Goal: Task Accomplishment & Management: Complete application form

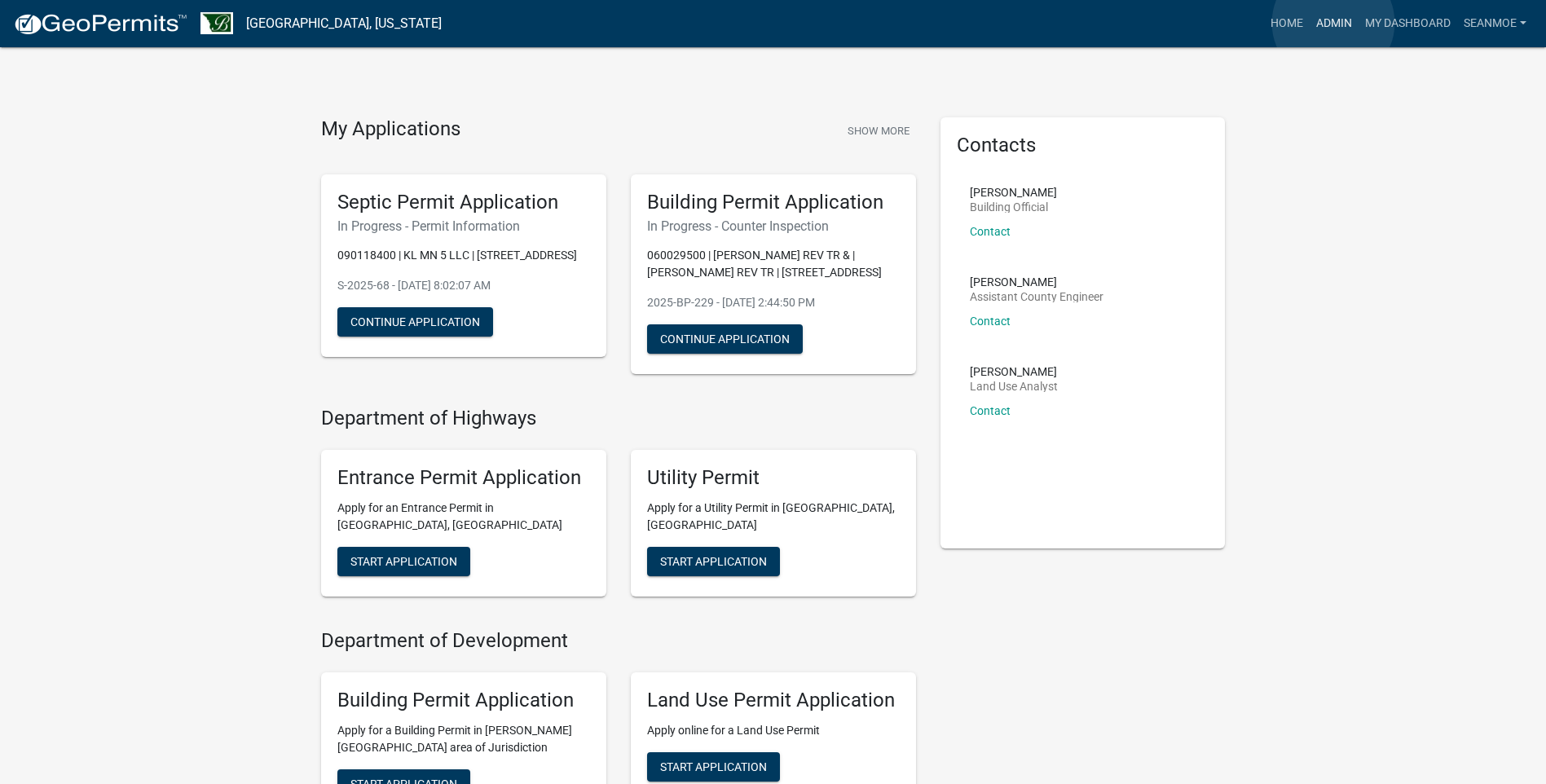
click at [1334, 23] on link "Admin" at bounding box center [1335, 24] width 49 height 31
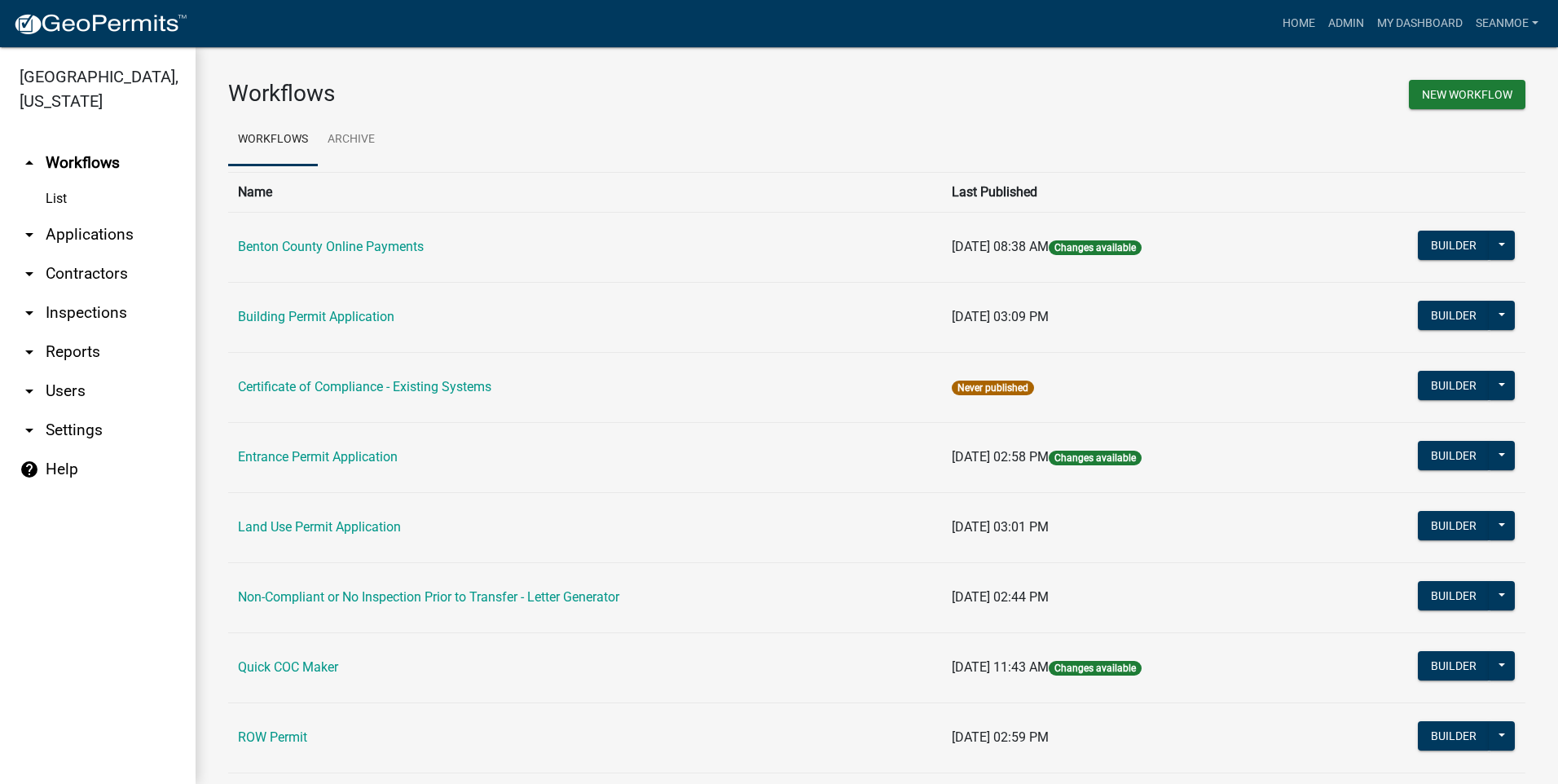
click at [93, 236] on link "arrow_drop_down Applications" at bounding box center [98, 234] width 195 height 39
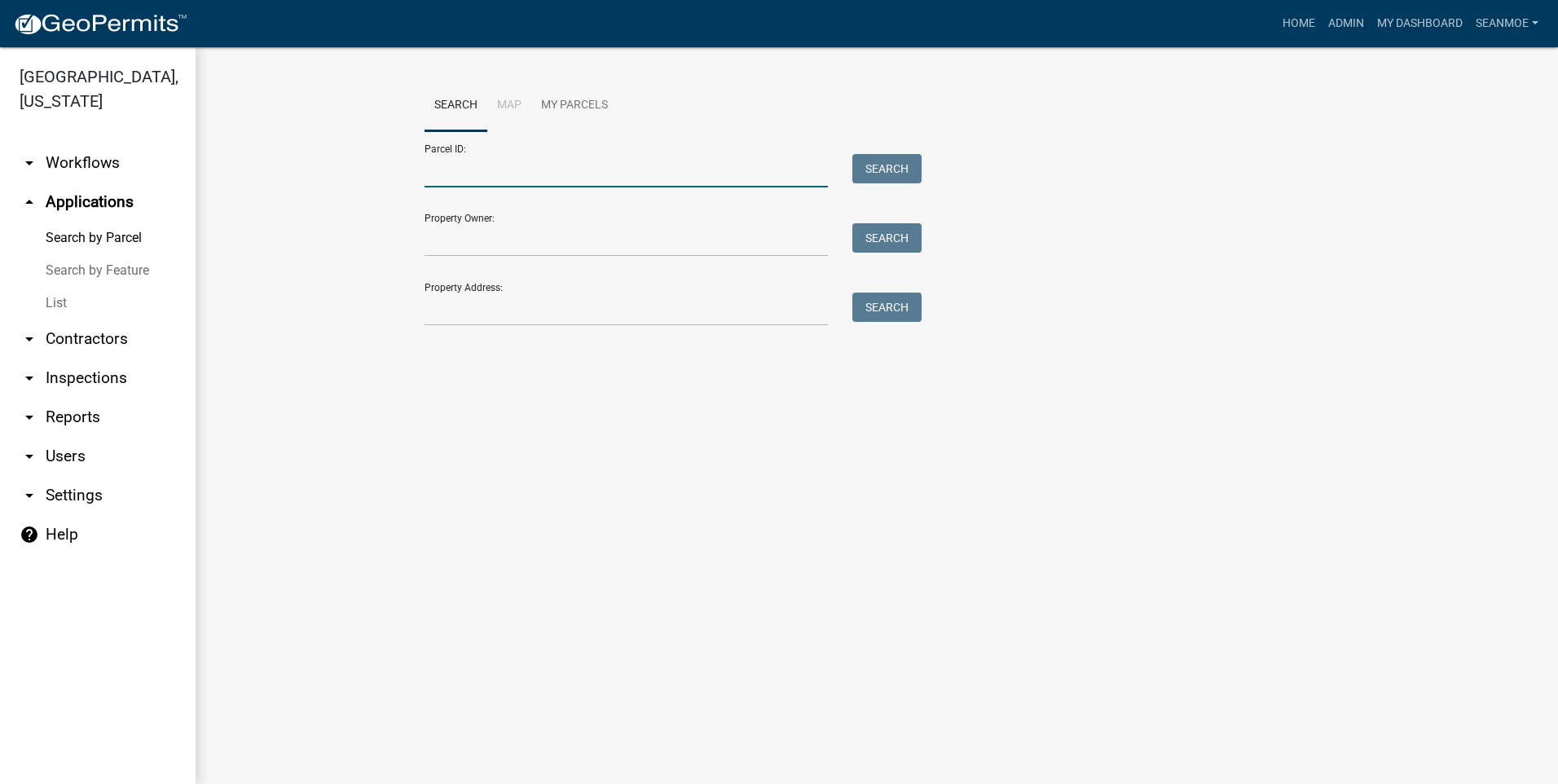
click at [512, 177] on input "Parcel ID:" at bounding box center [626, 171] width 403 height 34
type input "120097000"
click at [897, 163] on button "Search" at bounding box center [887, 168] width 69 height 29
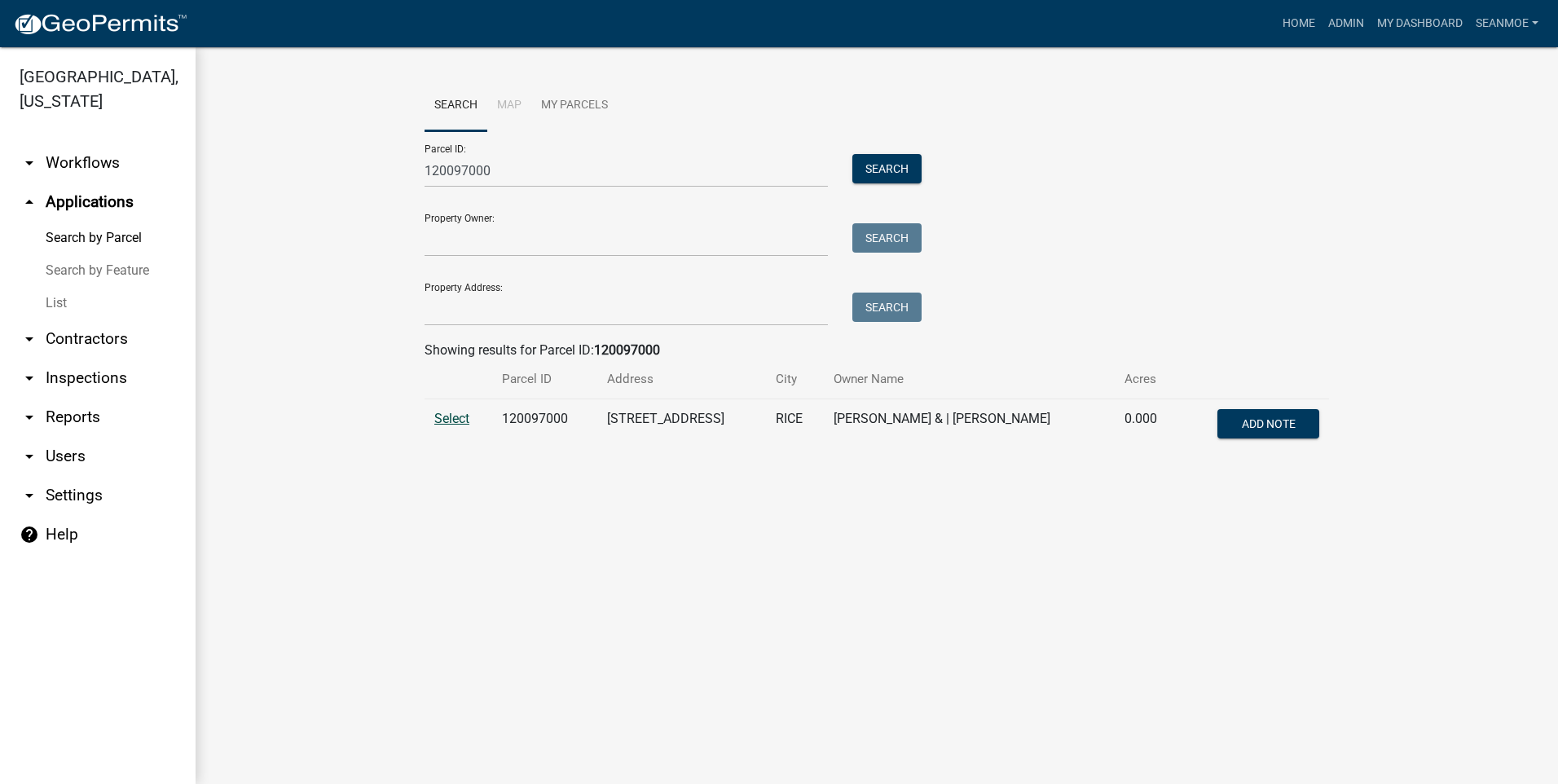
click at [448, 419] on span "Select" at bounding box center [452, 419] width 35 height 15
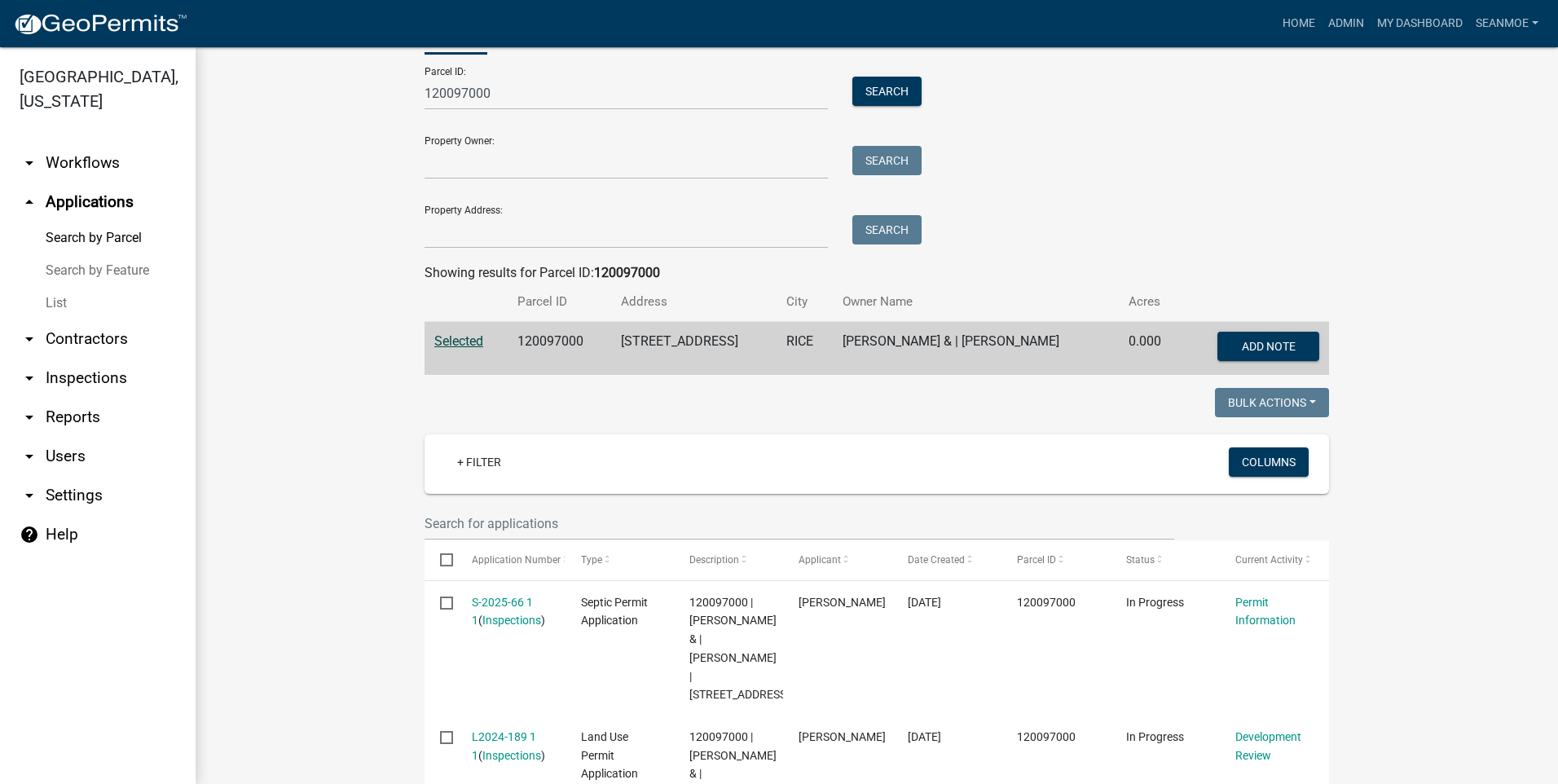
scroll to position [223, 0]
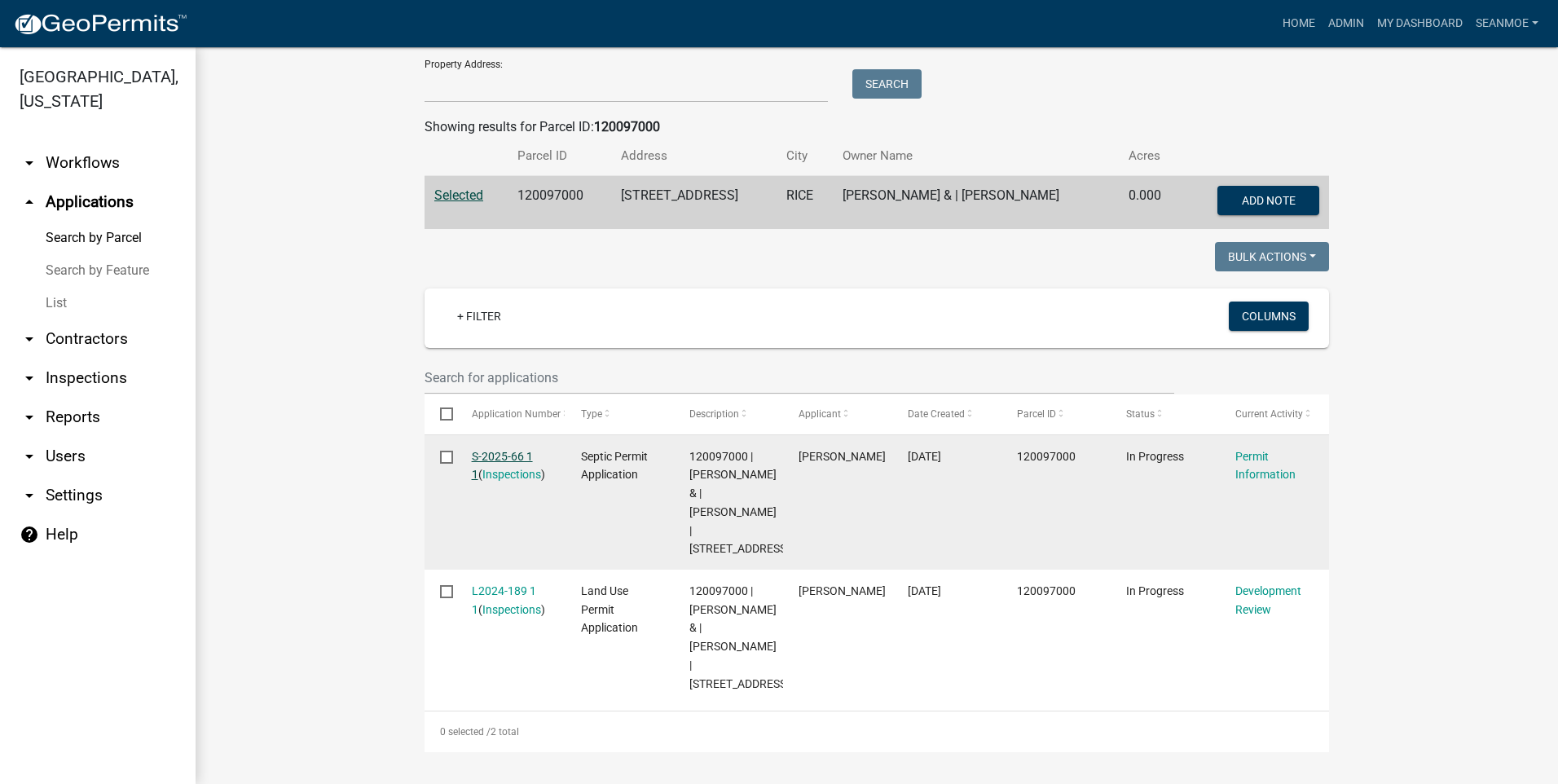
click at [498, 456] on link "S-2025-66 1 1" at bounding box center [502, 466] width 61 height 32
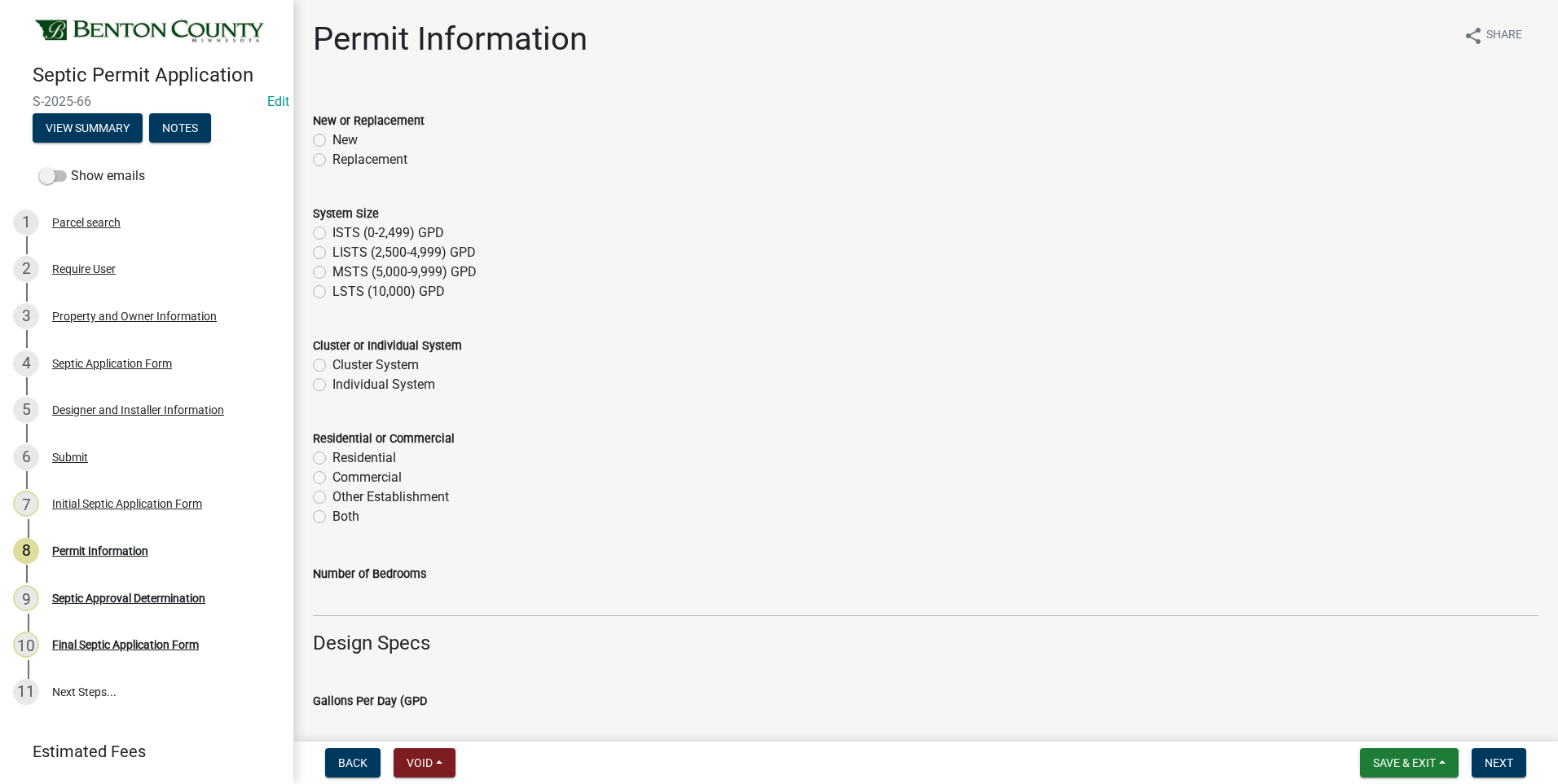
click at [333, 159] on label "Replacement" at bounding box center [370, 159] width 75 height 19
click at [333, 159] on input "Replacement" at bounding box center [338, 155] width 11 height 11
radio input "true"
click at [333, 233] on label "ISTS (0-2,499) GPD" at bounding box center [388, 232] width 112 height 19
click at [333, 233] on input "ISTS (0-2,499) GPD" at bounding box center [338, 228] width 11 height 11
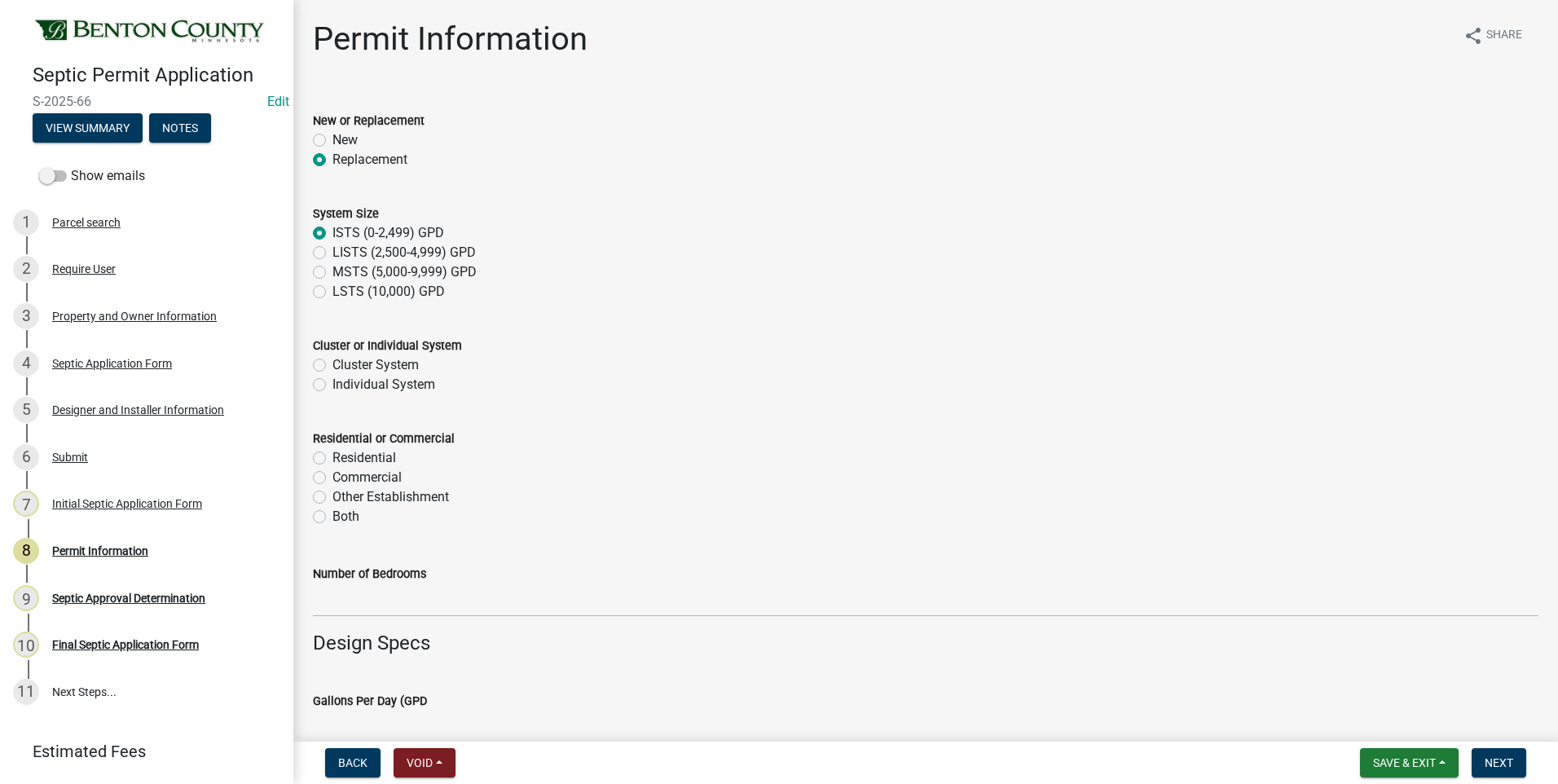
radio input "true"
click at [333, 385] on label "Individual System" at bounding box center [384, 384] width 103 height 19
click at [333, 385] on input "Individual System" at bounding box center [338, 380] width 11 height 11
radio input "true"
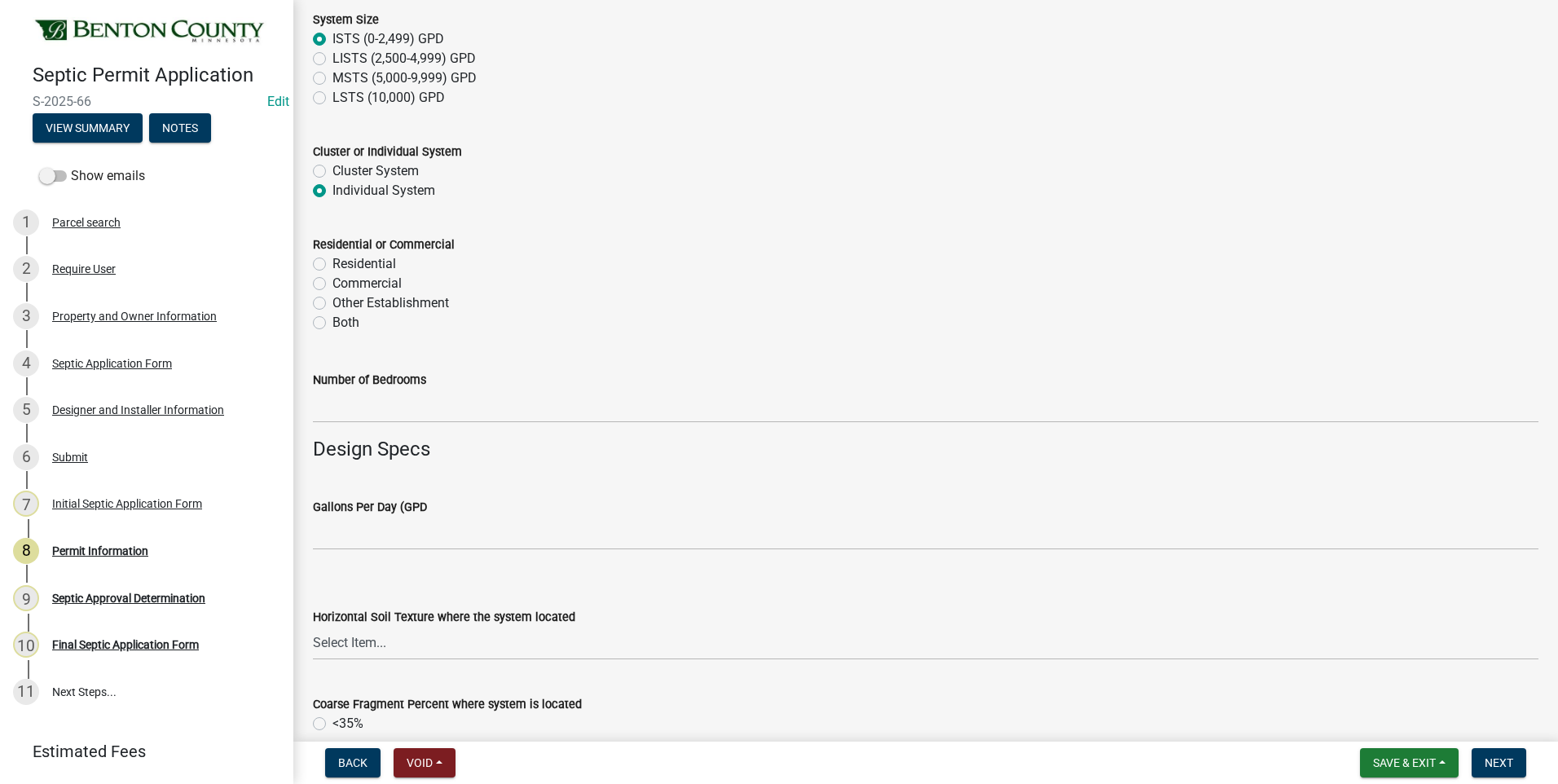
scroll to position [244, 0]
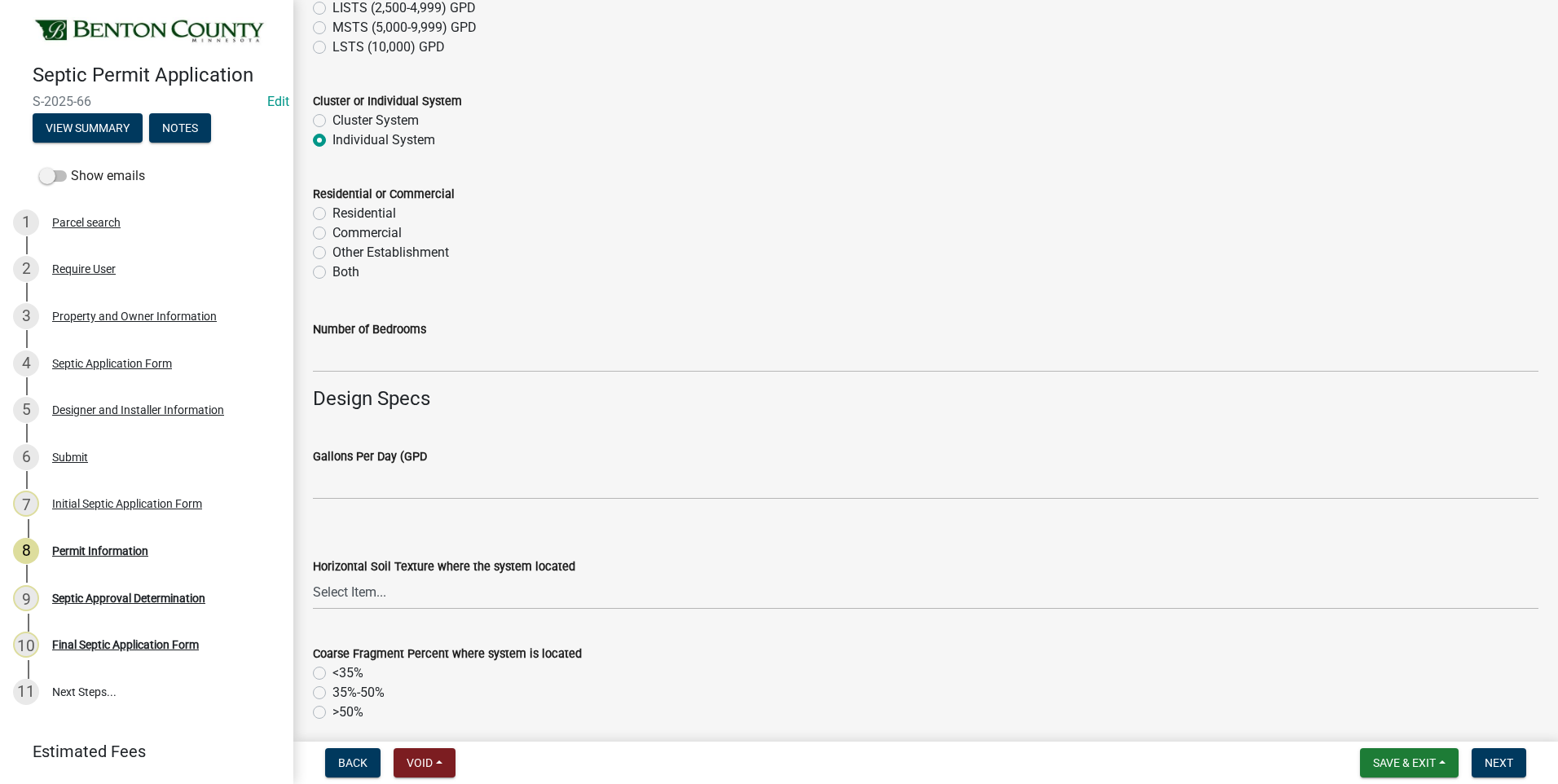
click at [333, 212] on label "Residential" at bounding box center [364, 213] width 63 height 19
click at [333, 212] on input "Residential" at bounding box center [338, 209] width 11 height 11
radio input "true"
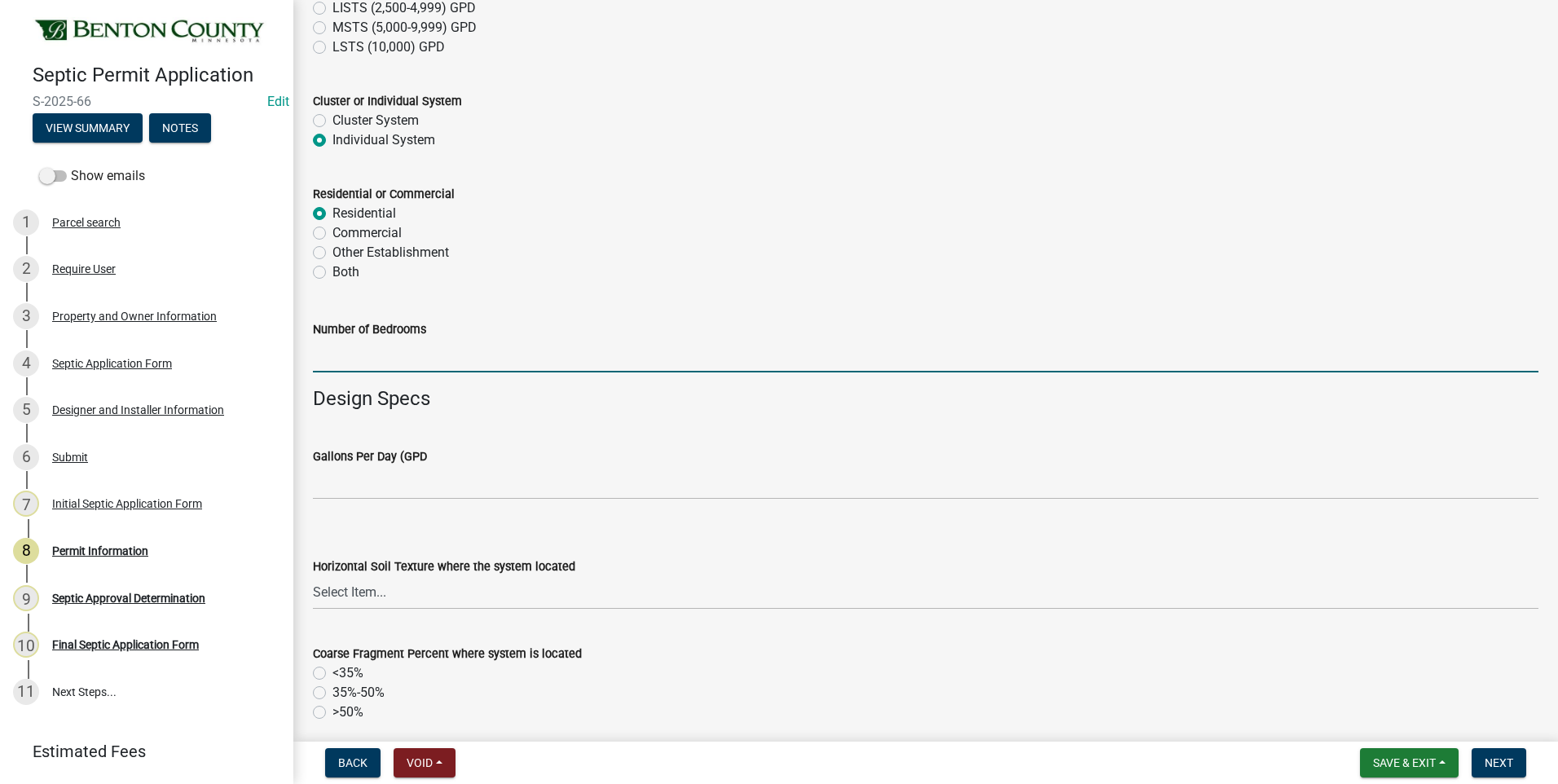
click at [435, 361] on input "text" at bounding box center [925, 355] width 1225 height 34
type input "1"
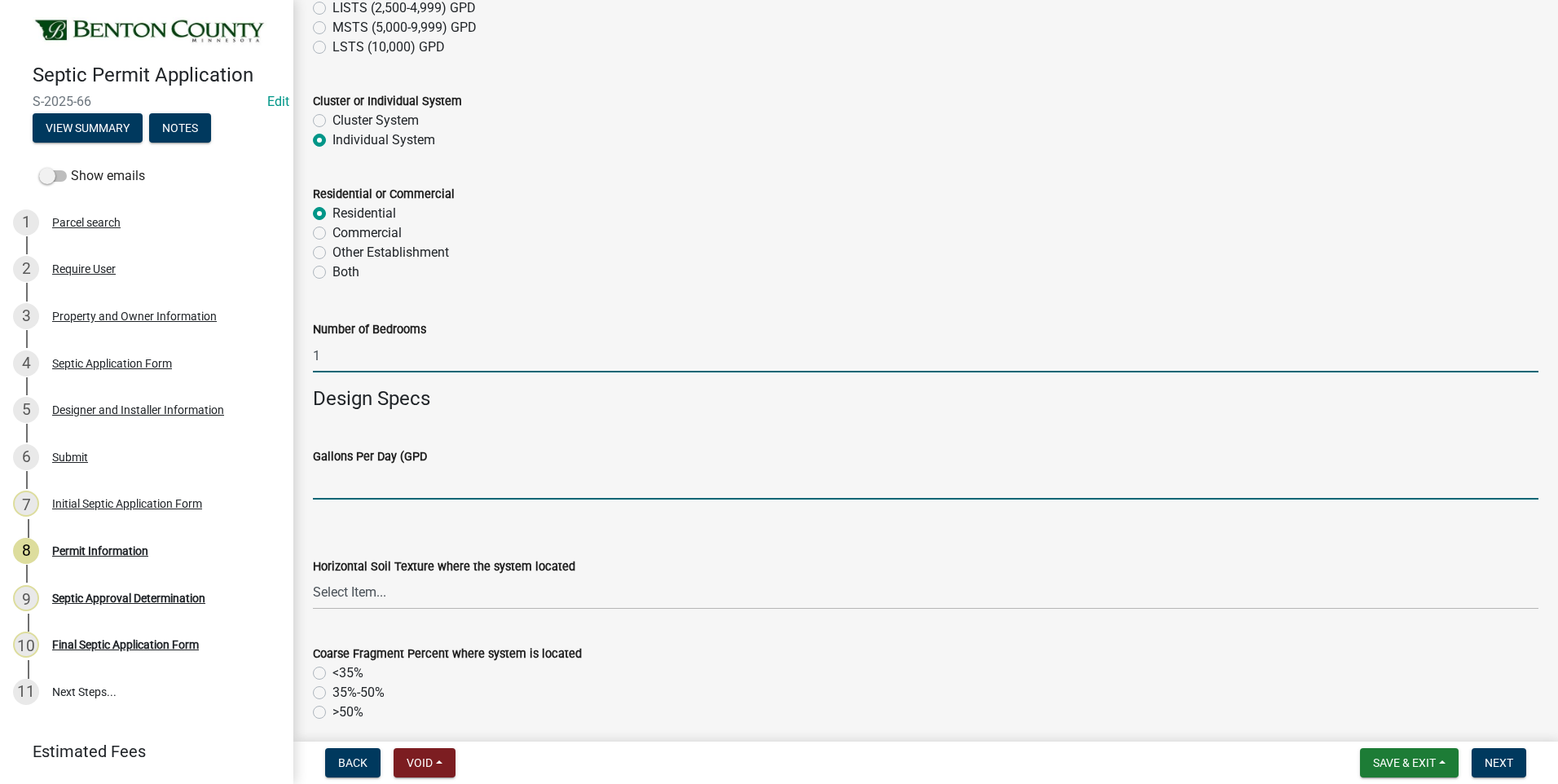
click at [464, 486] on input "text" at bounding box center [925, 483] width 1225 height 34
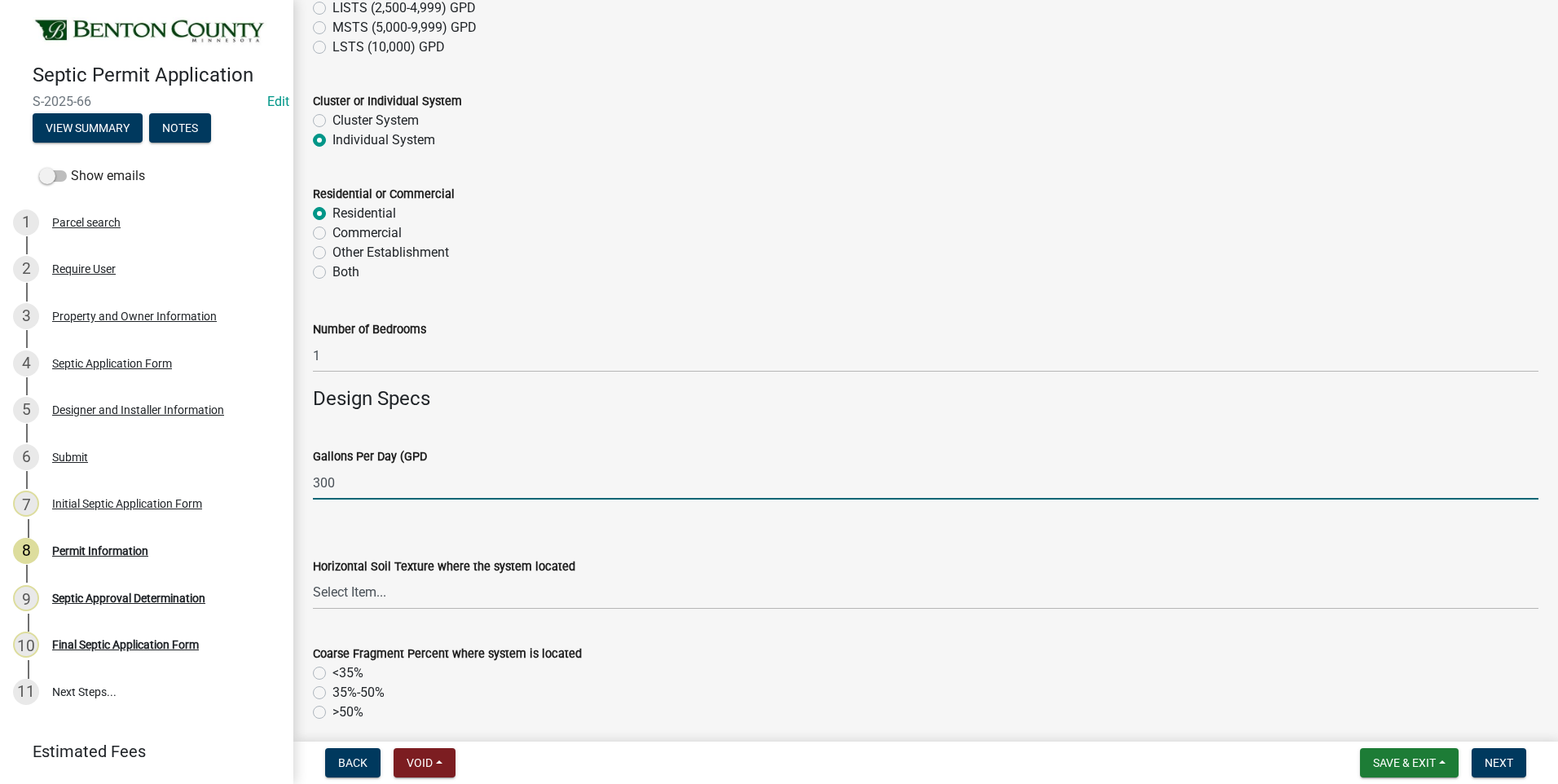
type input "300"
click at [352, 589] on select "Select Item... Sand Coarse Sand Loamy Sand Loamy Coarse Sand Loamy Fine Sand Lo…" at bounding box center [925, 593] width 1225 height 34
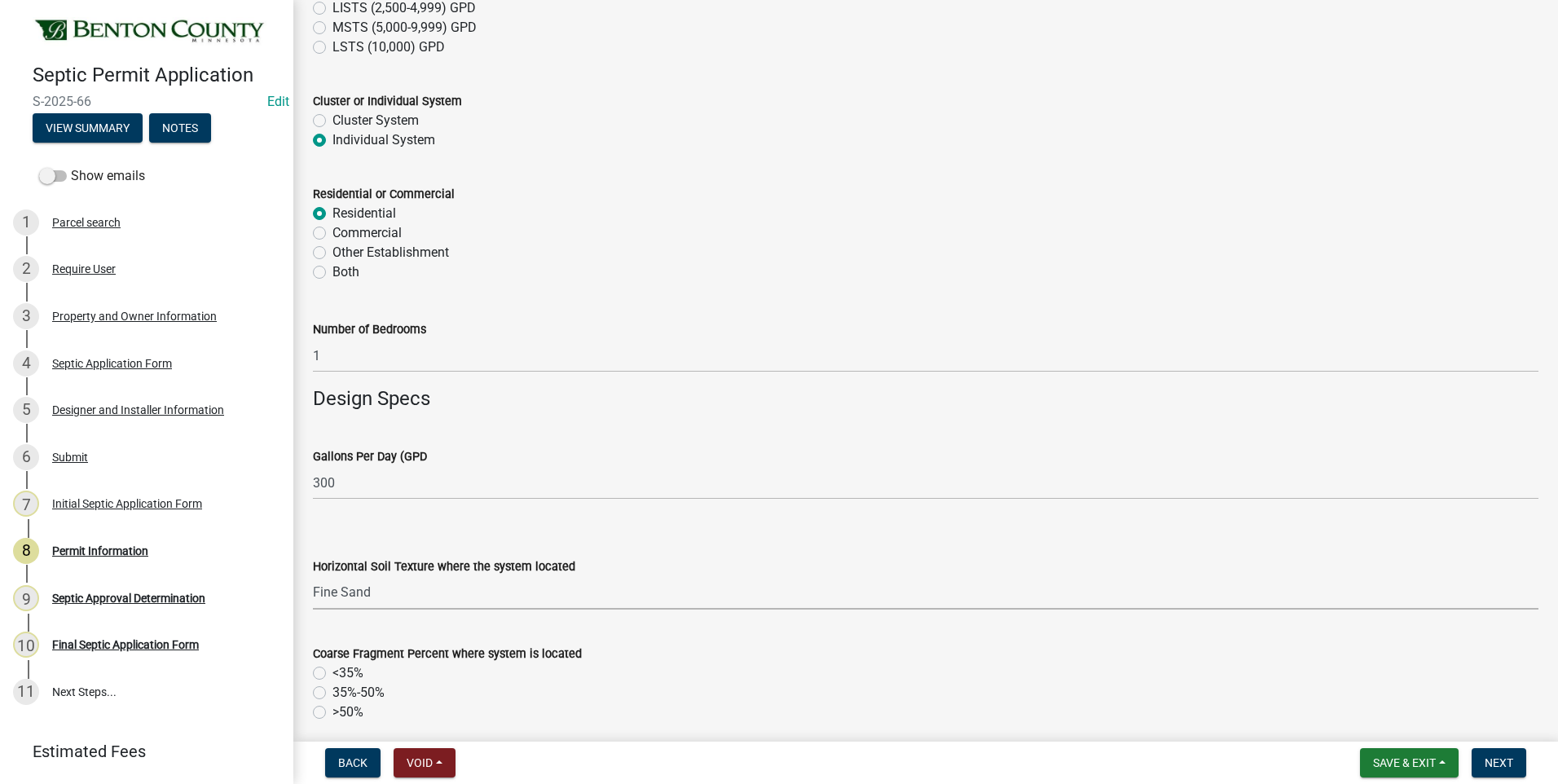
click at [312, 576] on select "Select Item... Sand Coarse Sand Loamy Sand Loamy Coarse Sand Loamy Fine Sand Lo…" at bounding box center [925, 593] width 1225 height 34
select select "adc514ff-7722-4ecf-9275-67ed5f0e93ab"
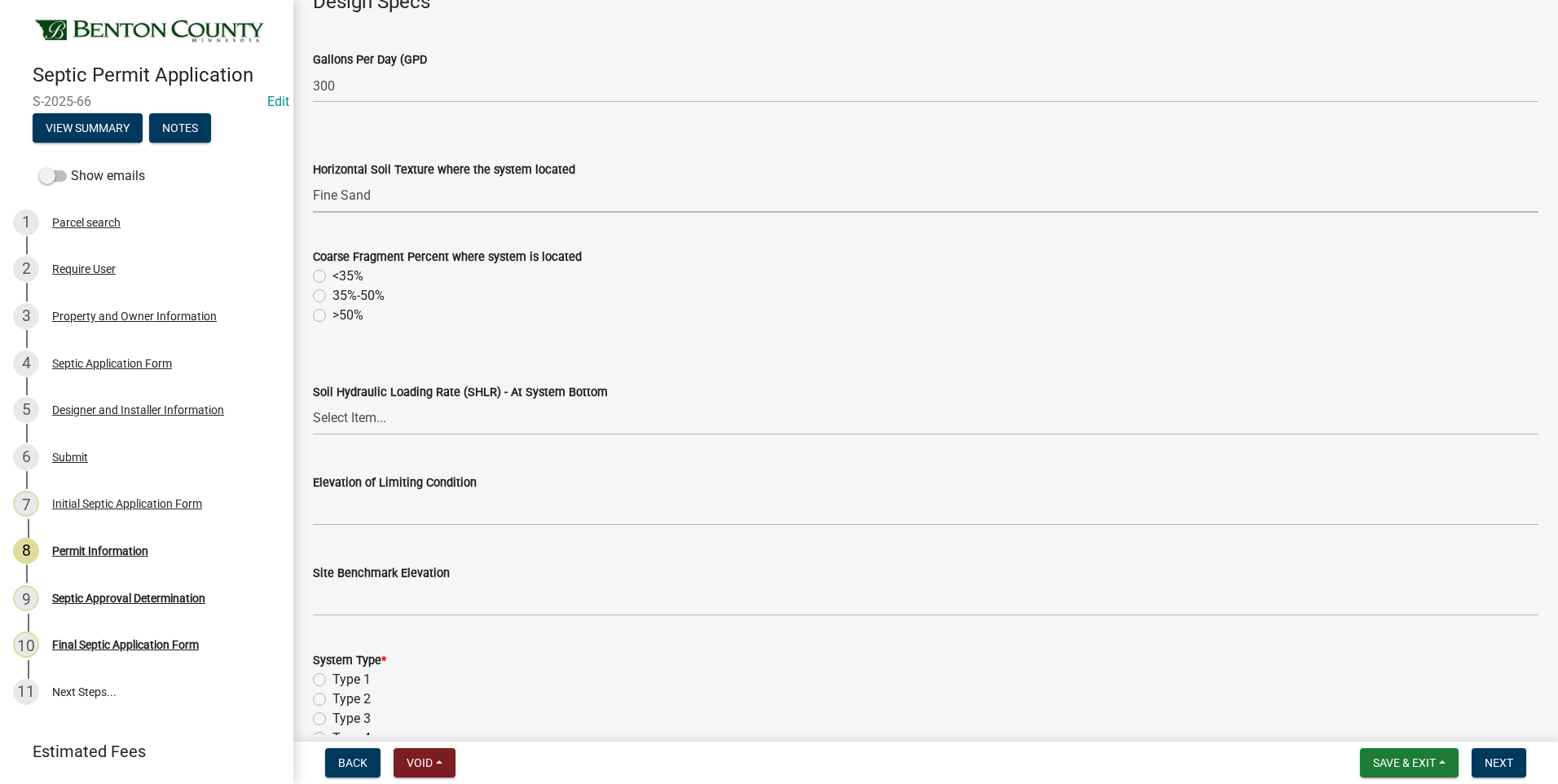
scroll to position [733, 0]
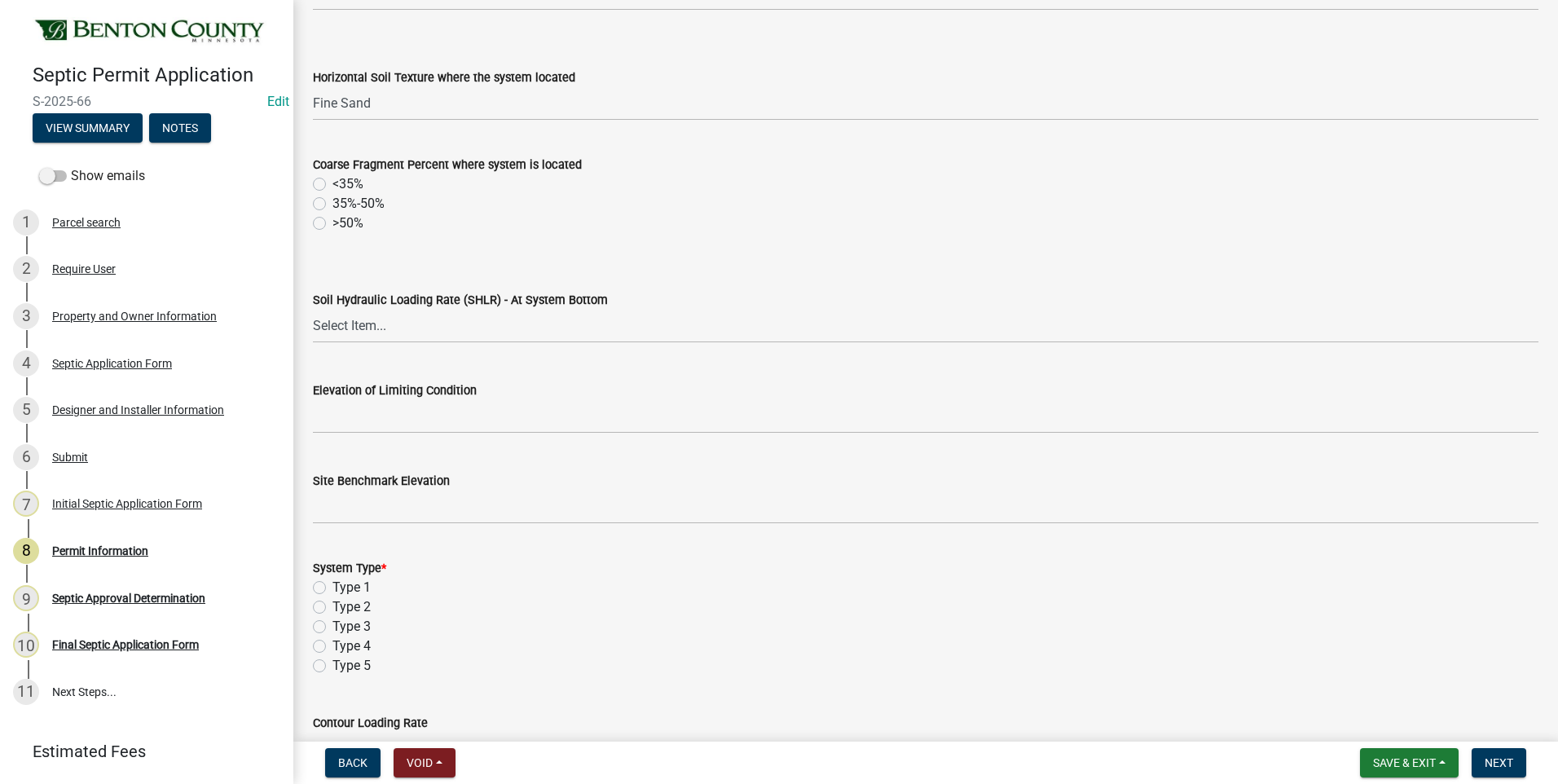
click at [333, 185] on label "<35%" at bounding box center [348, 184] width 31 height 19
click at [333, 185] on input "<35%" at bounding box center [338, 179] width 11 height 11
radio input "true"
click at [356, 329] on select "Select Item... 1.2 0.78 0.68 0.6 0.52 0.5 0.45 0.42 0.24 0 Other" at bounding box center [925, 327] width 1225 height 34
click at [312, 310] on select "Select Item... 1.2 0.78 0.68 0.6 0.52 0.5 0.45 0.42 0.24 0 Other" at bounding box center [925, 327] width 1225 height 34
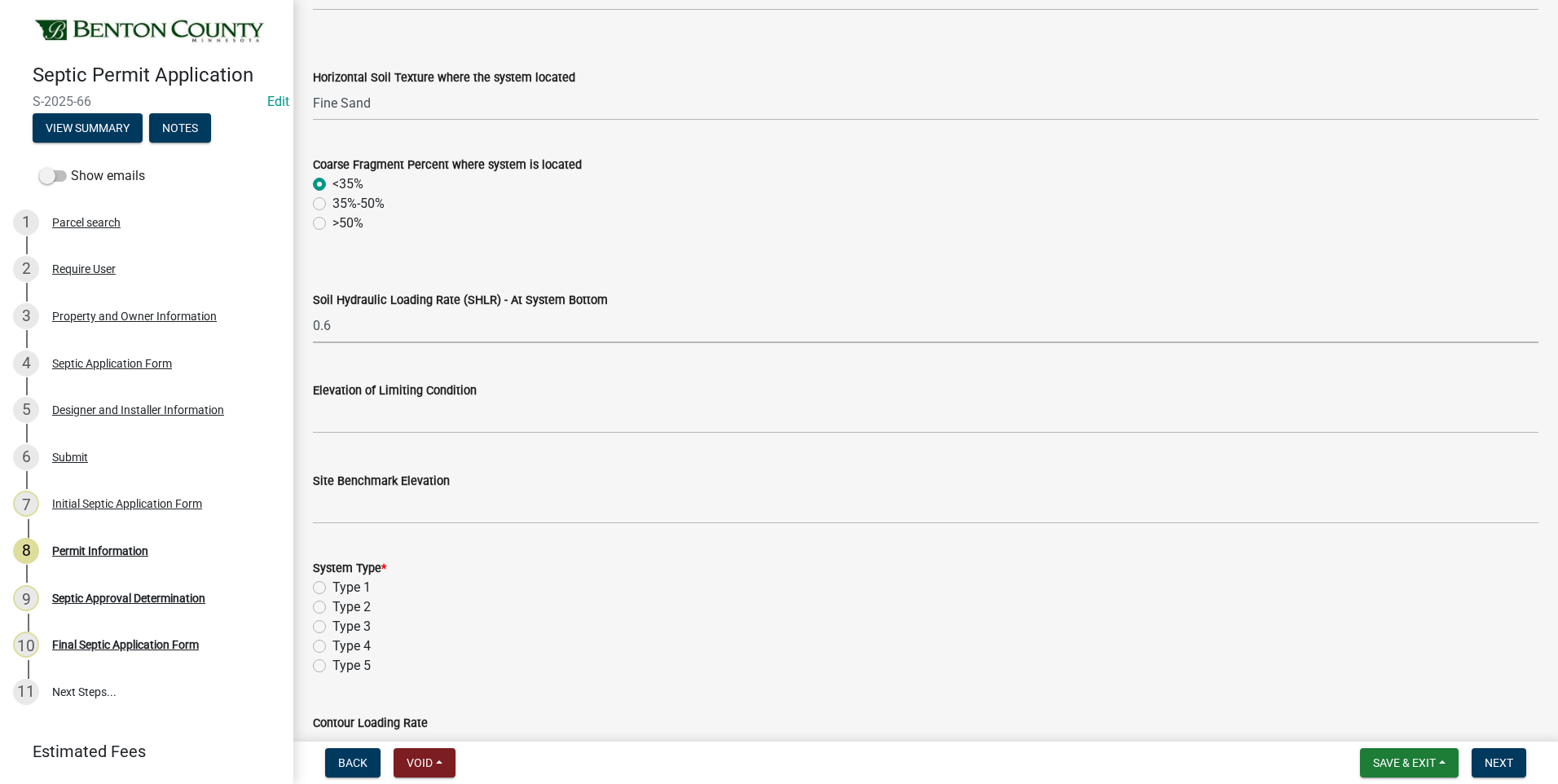
select select "deebcc19-7624-4d15-b207-414ef01bfd49"
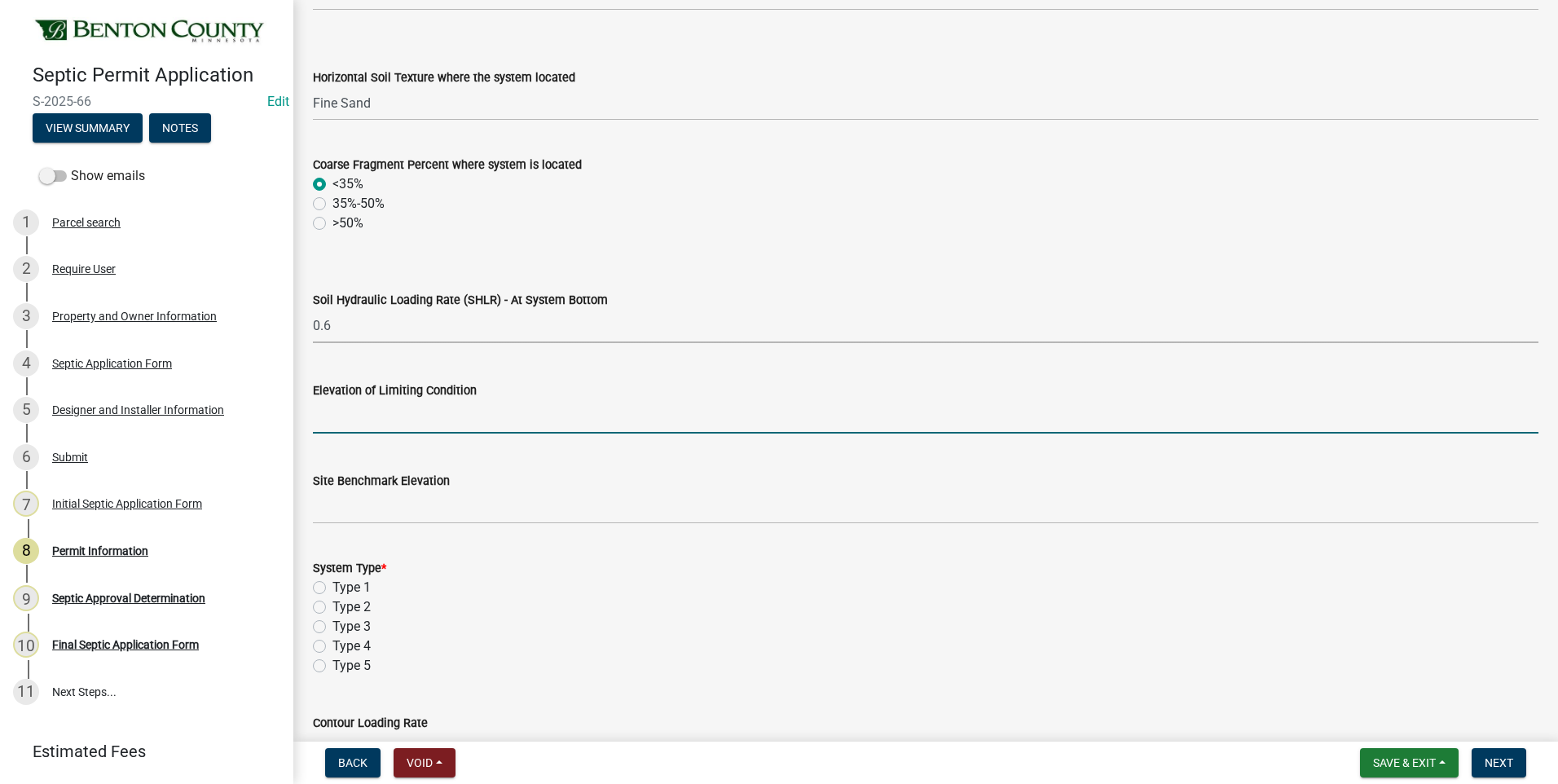
click at [457, 416] on input "text" at bounding box center [925, 417] width 1225 height 34
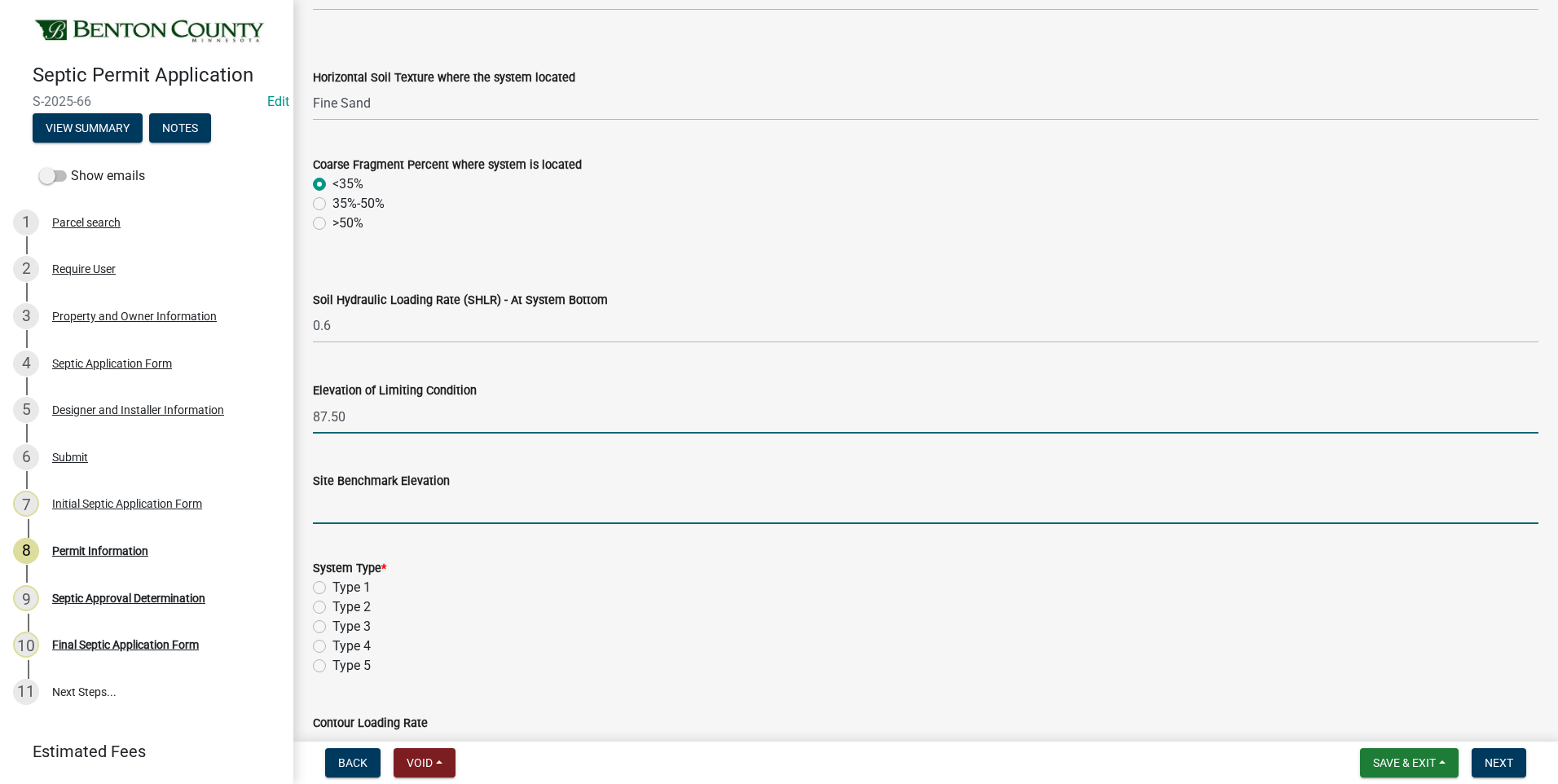
type input "87.5"
click at [456, 513] on input "text" at bounding box center [925, 507] width 1225 height 34
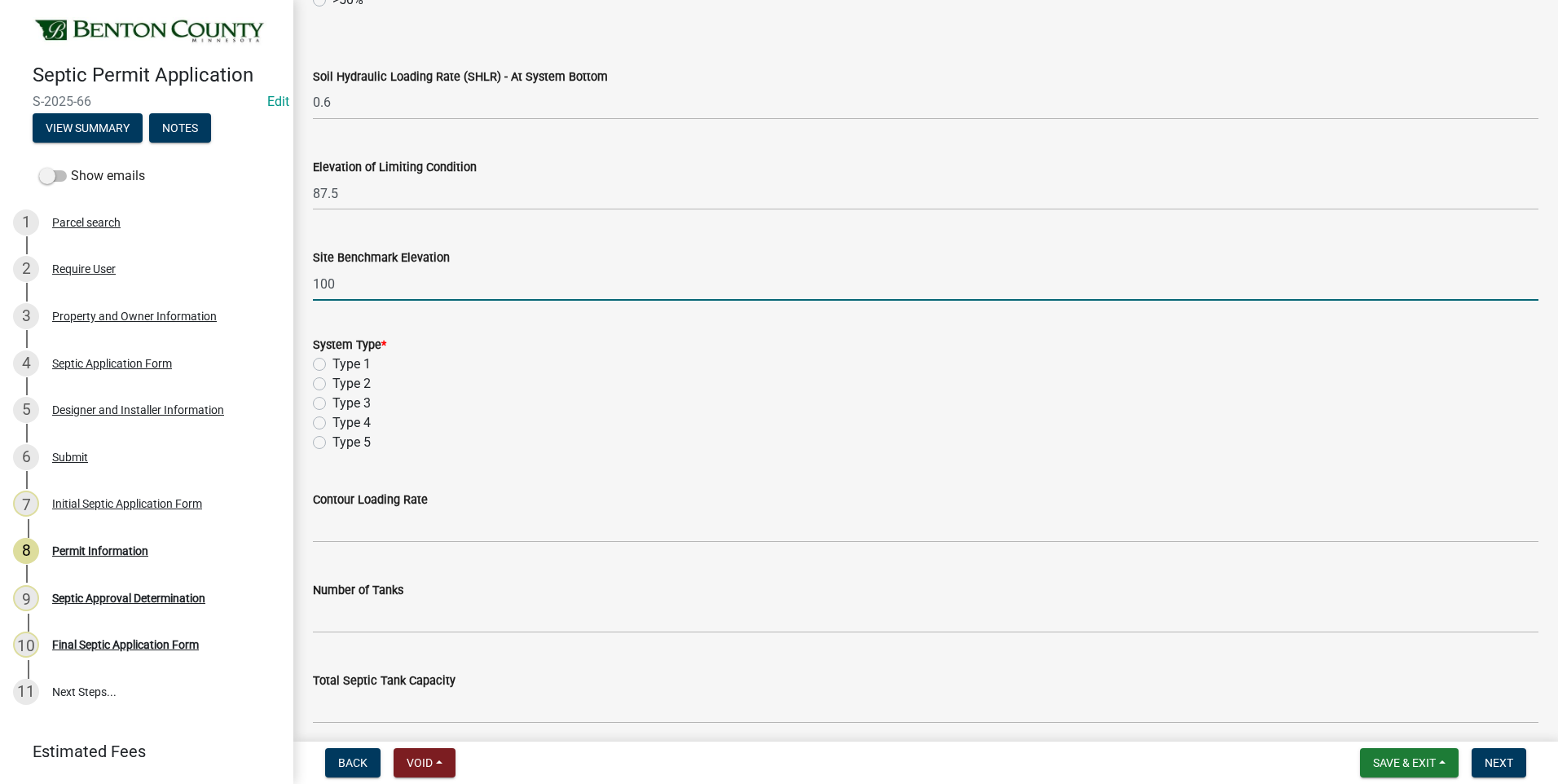
scroll to position [978, 0]
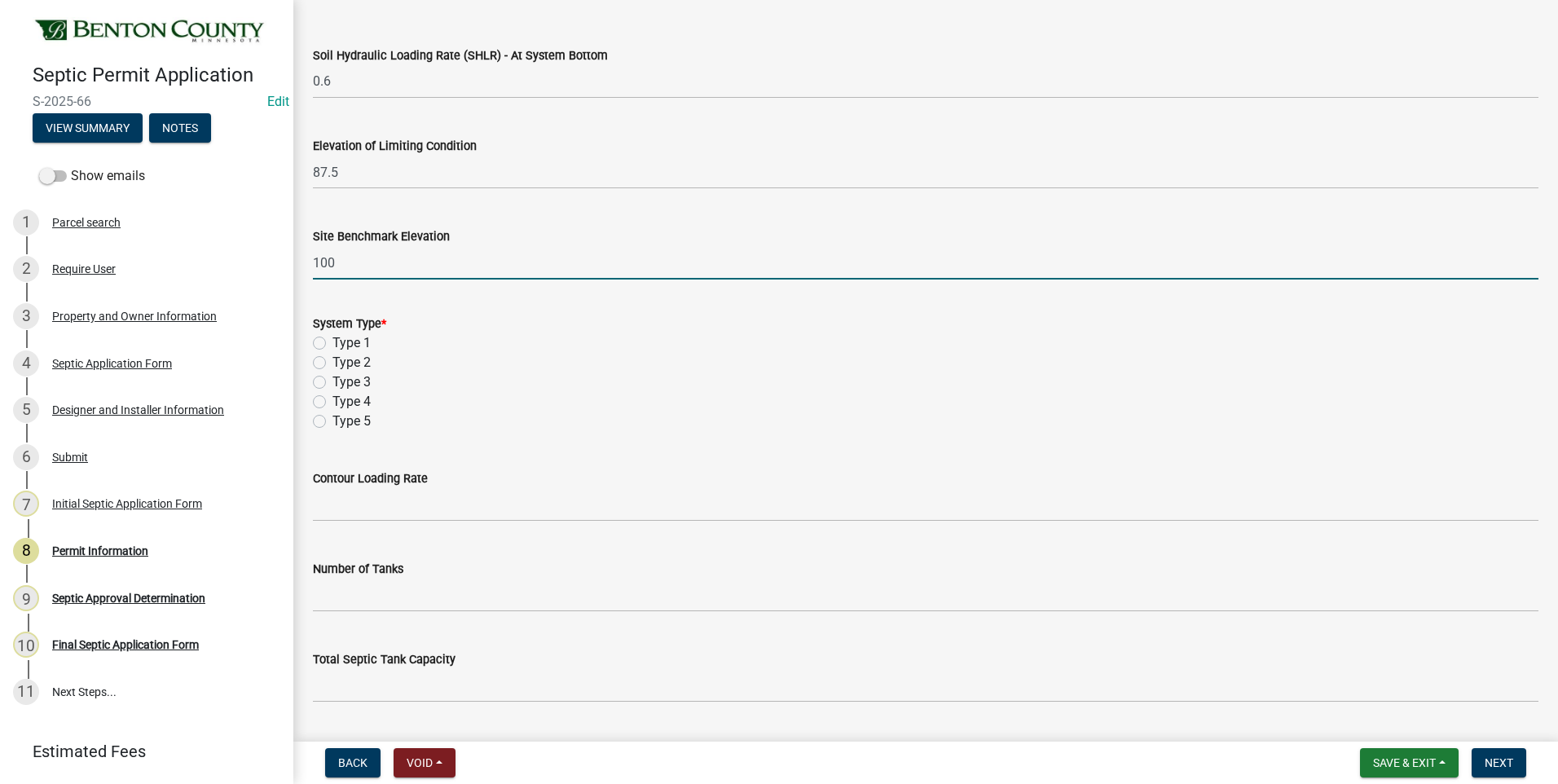
type input "100"
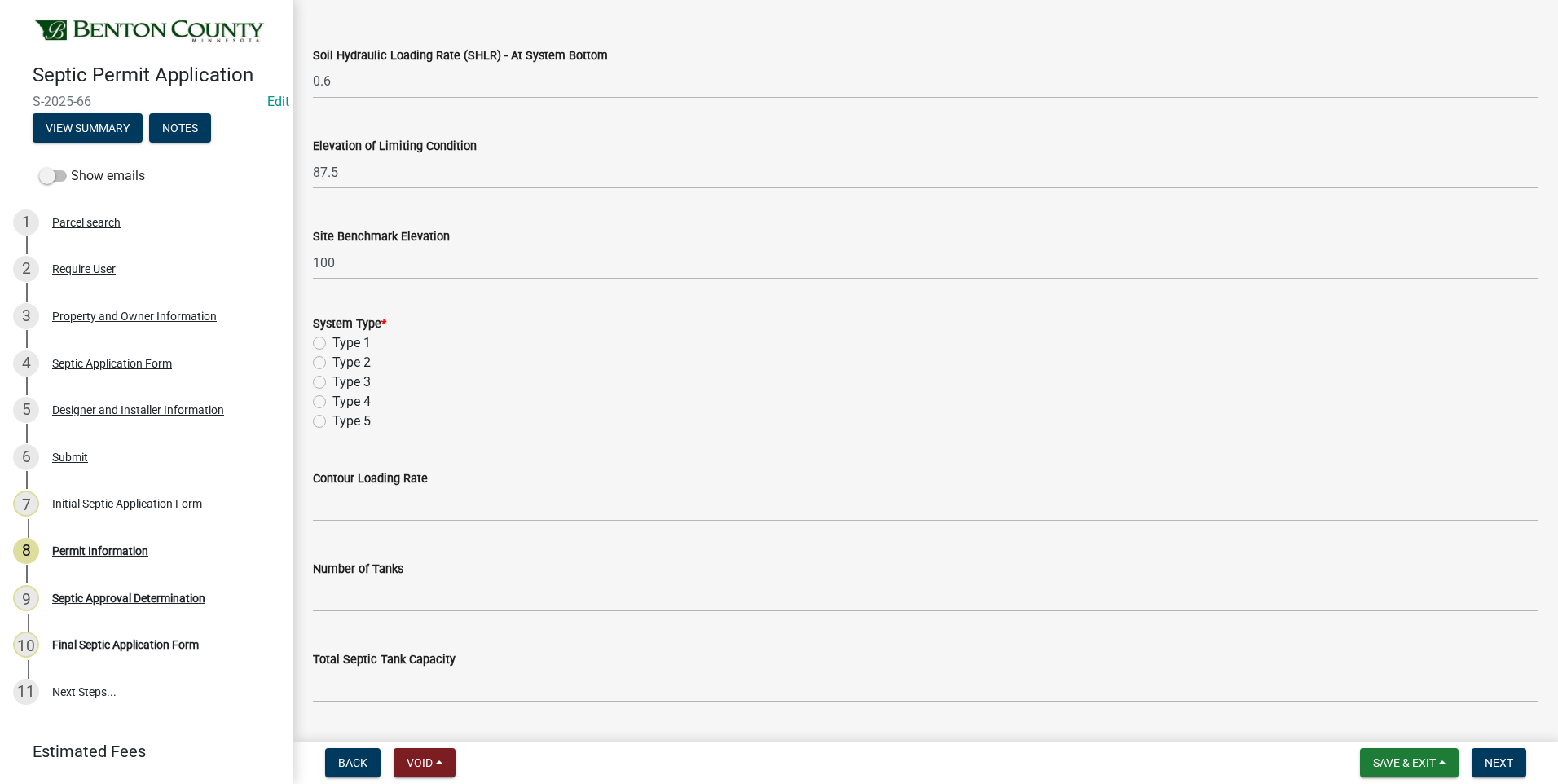
click at [333, 344] on label "Type 1" at bounding box center [351, 343] width 38 height 19
click at [333, 344] on input "Type 1" at bounding box center [338, 339] width 11 height 11
radio input "true"
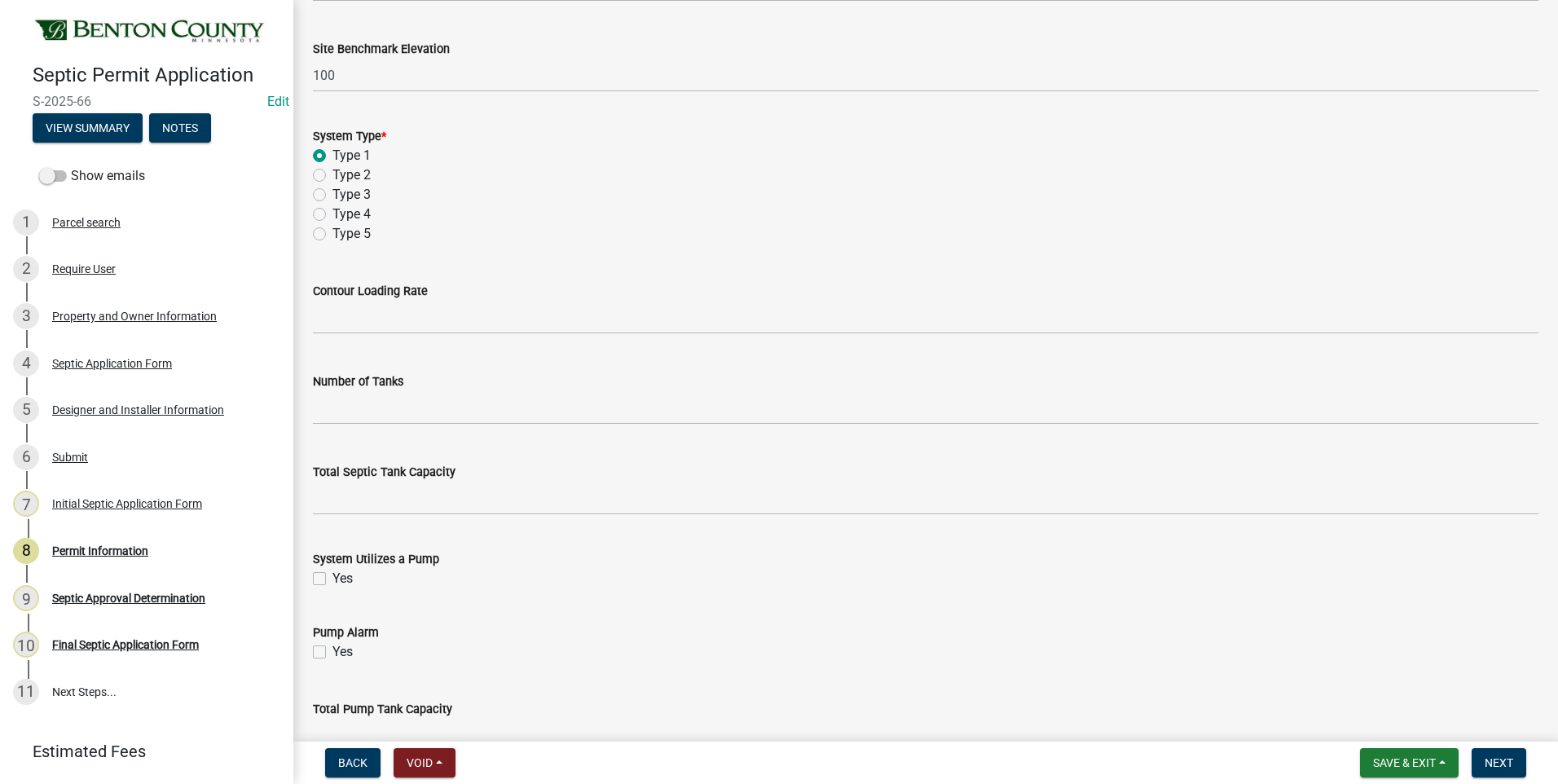
scroll to position [1304, 0]
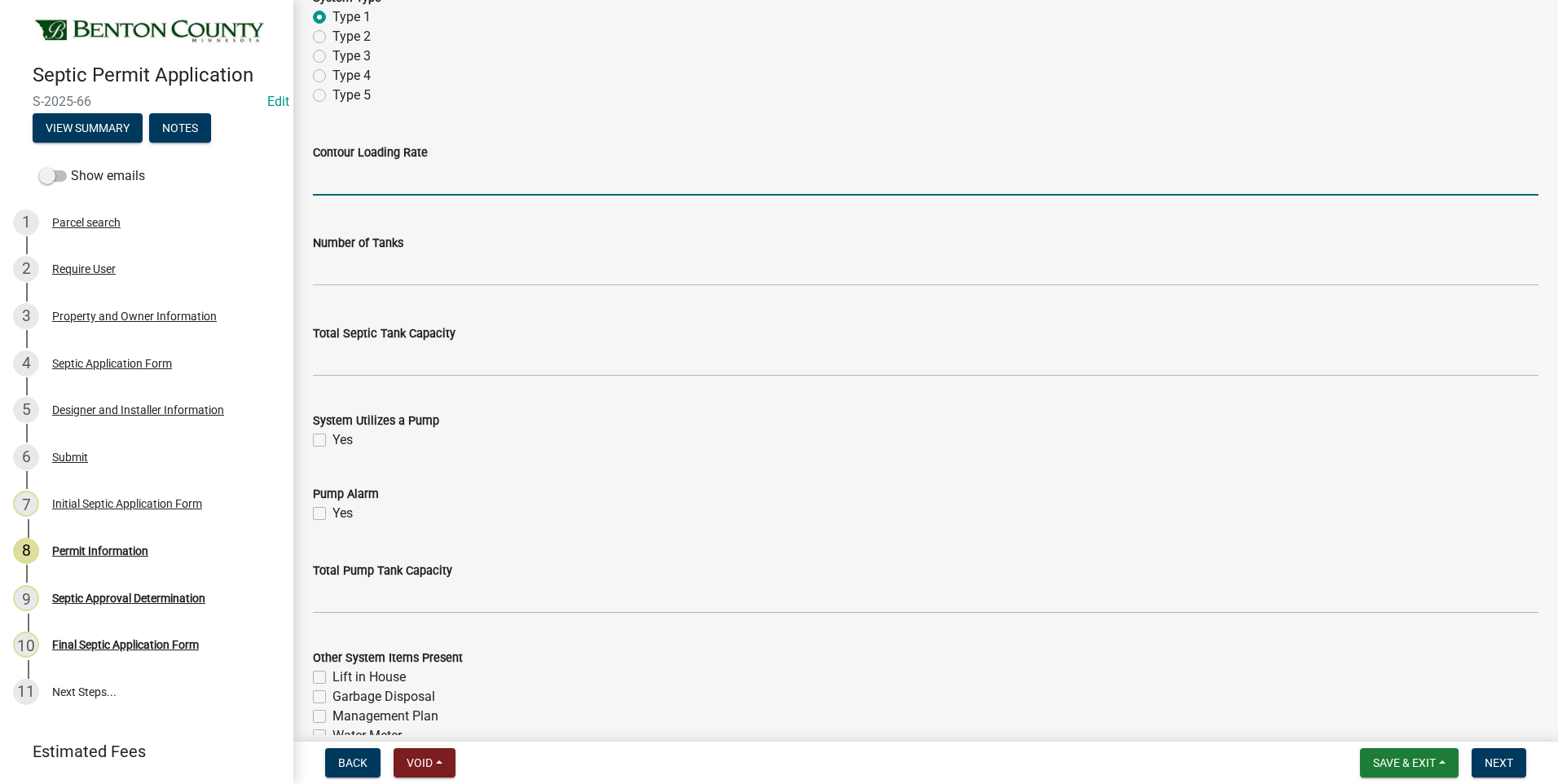
click at [453, 183] on input "text" at bounding box center [925, 179] width 1225 height 34
type input "9.6"
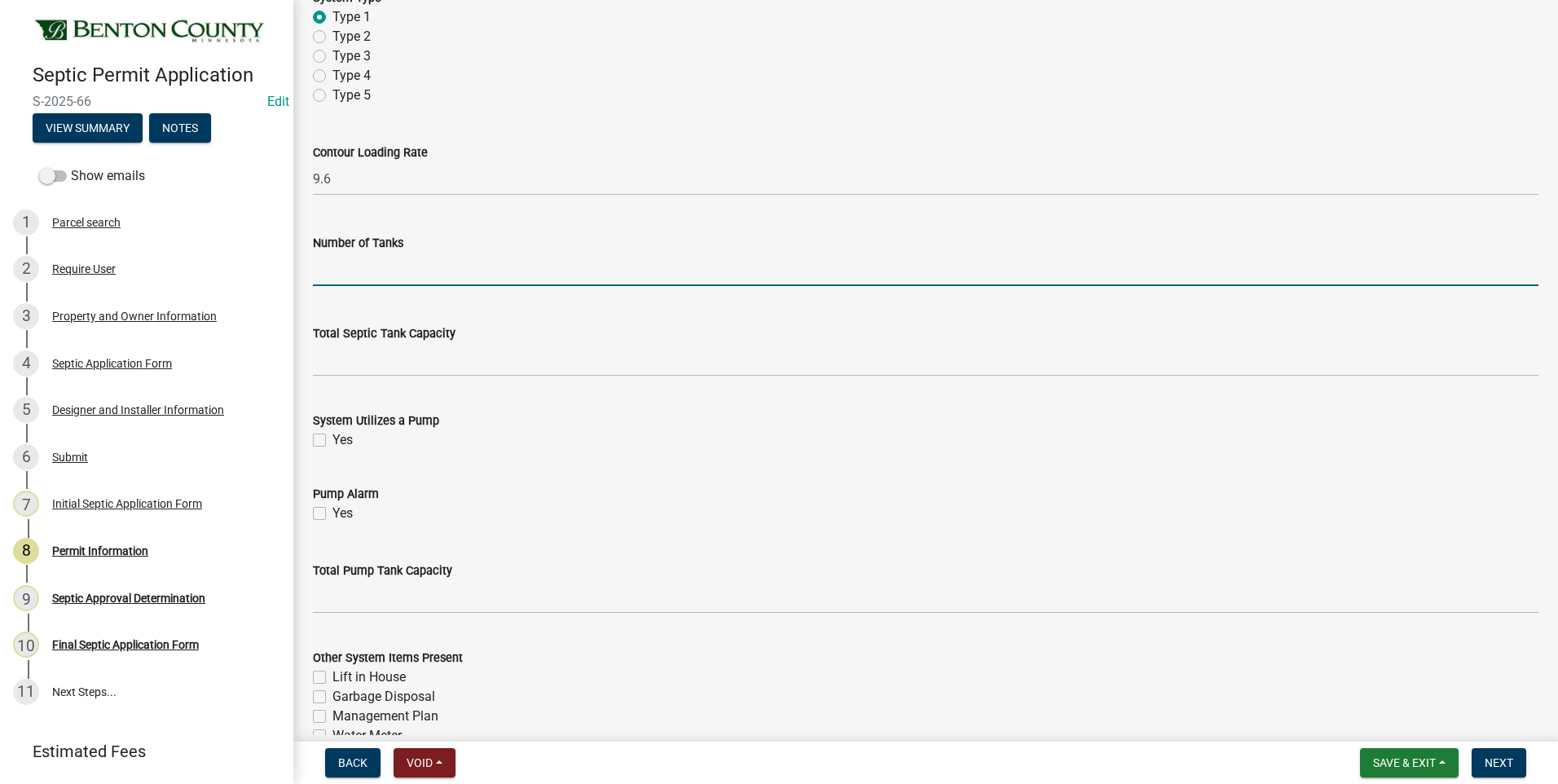
click at [434, 274] on input "text" at bounding box center [925, 269] width 1225 height 34
type input "1"
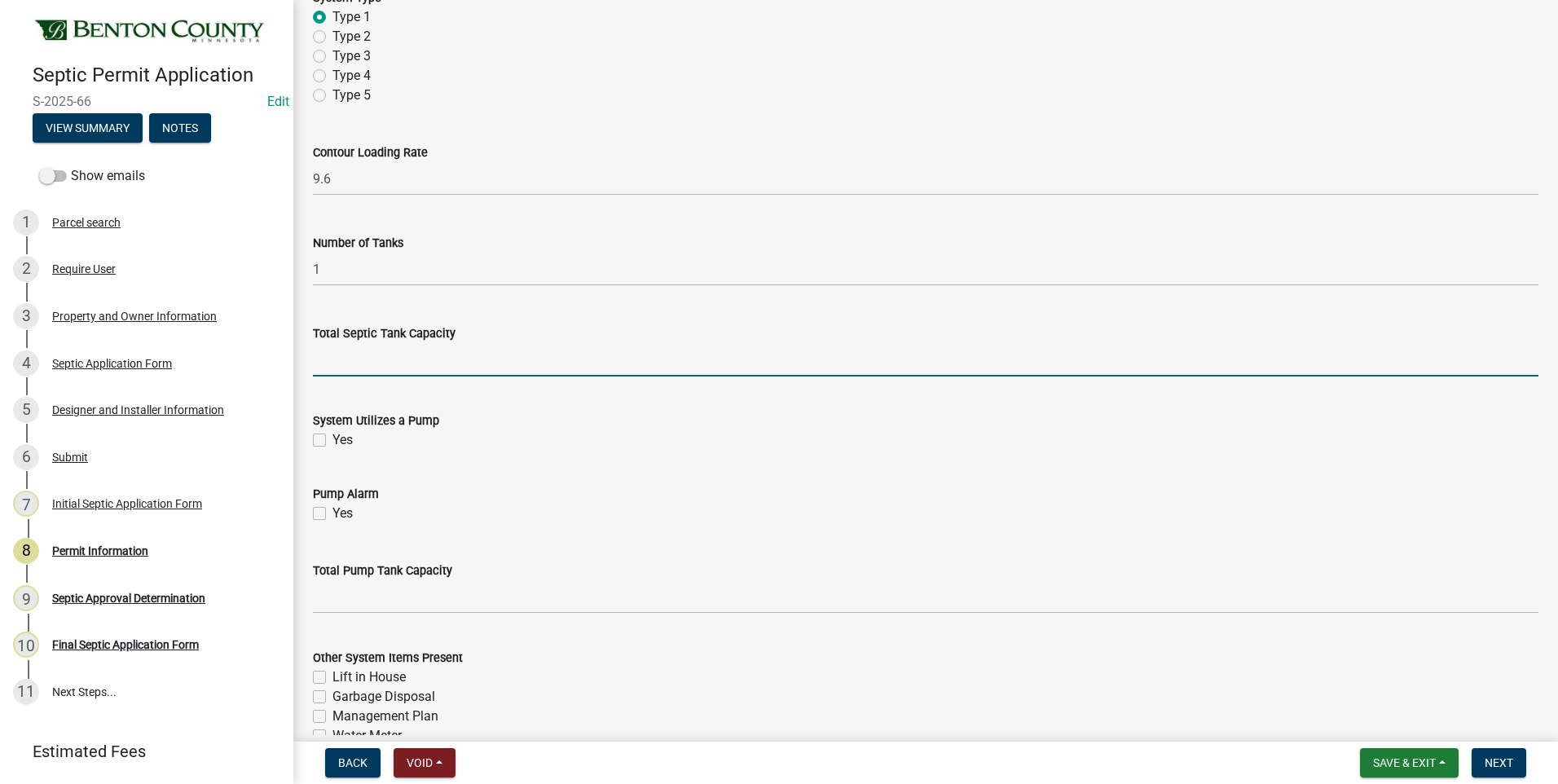
click at [325, 365] on input "text" at bounding box center [925, 360] width 1225 height 34
type input "1000"
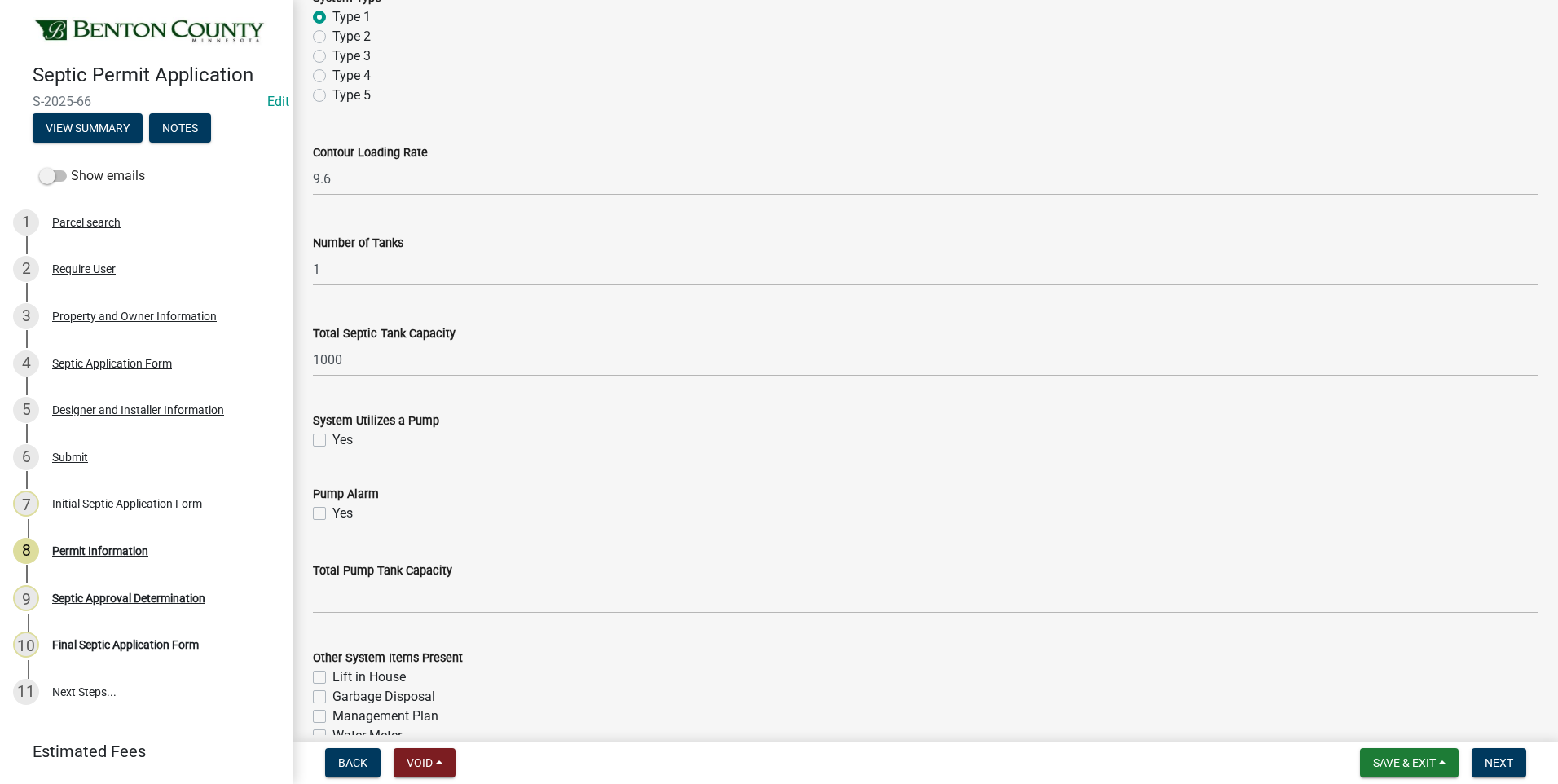
click at [333, 438] on label "Yes" at bounding box center [343, 440] width 20 height 19
click at [333, 438] on input "Yes" at bounding box center [338, 435] width 11 height 11
checkbox input "true"
click at [333, 512] on label "Yes" at bounding box center [343, 513] width 20 height 19
click at [333, 512] on input "Yes" at bounding box center [338, 509] width 11 height 11
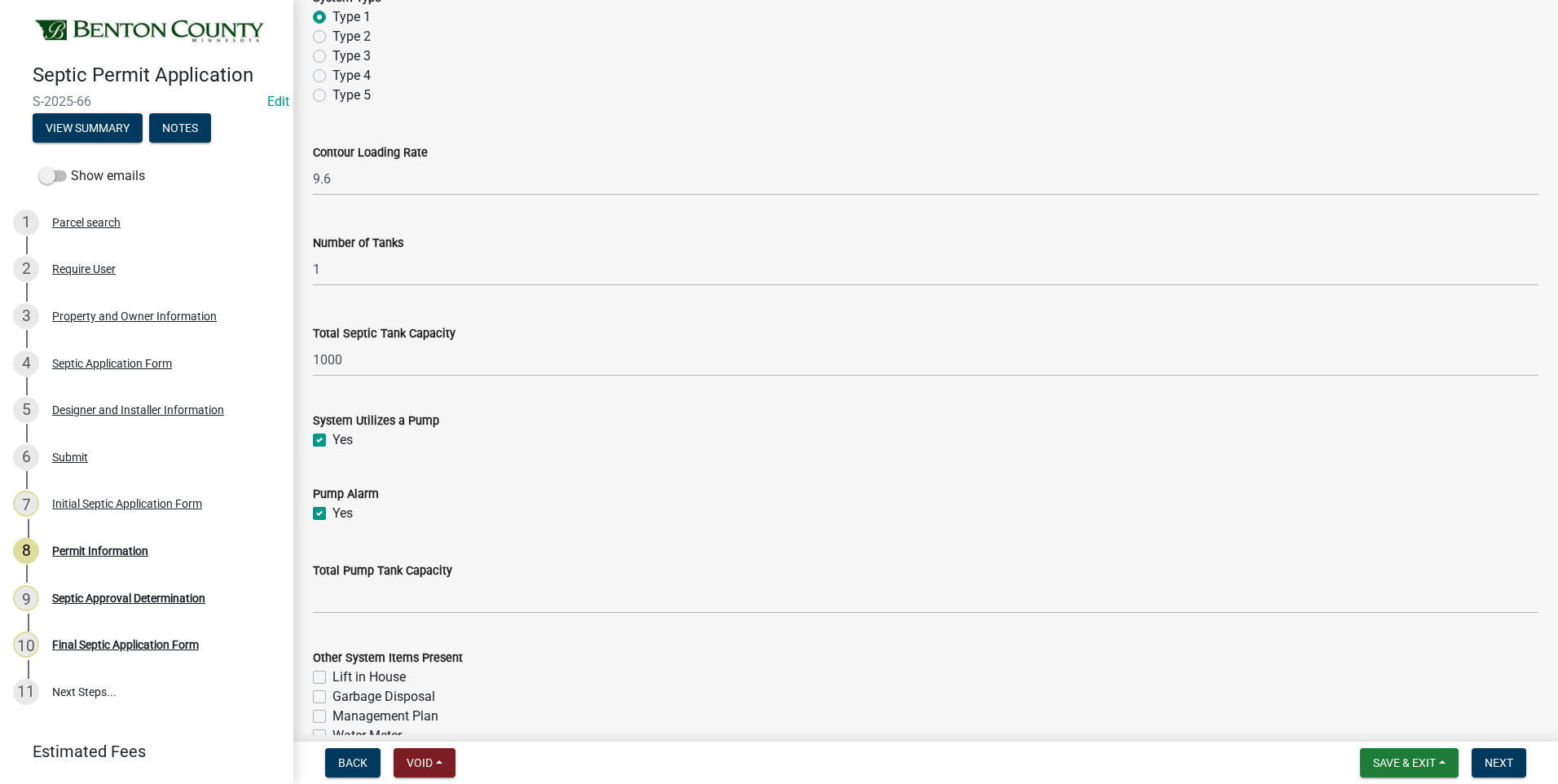
checkbox input "true"
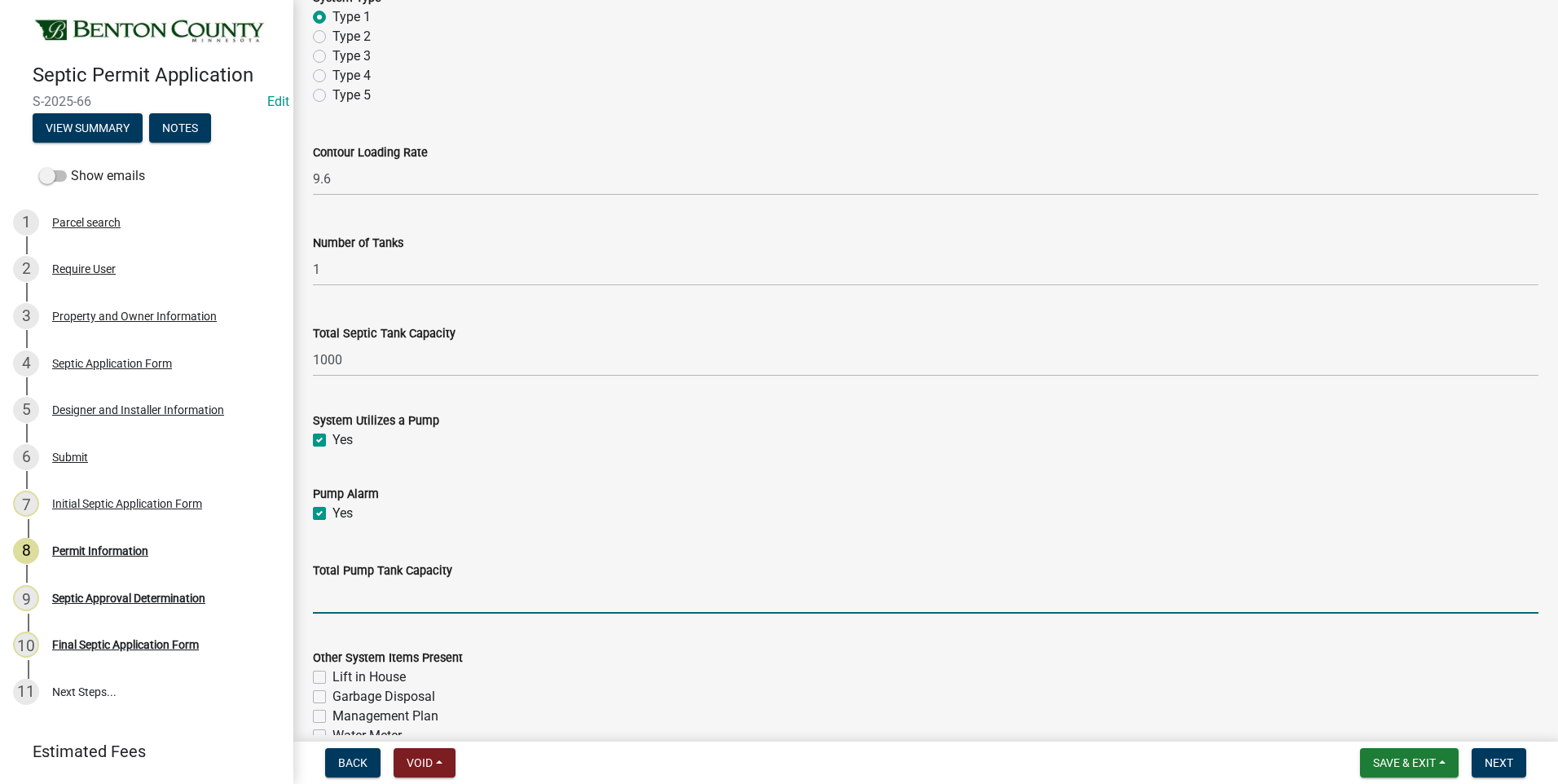
click at [467, 600] on input "text" at bounding box center [925, 597] width 1225 height 34
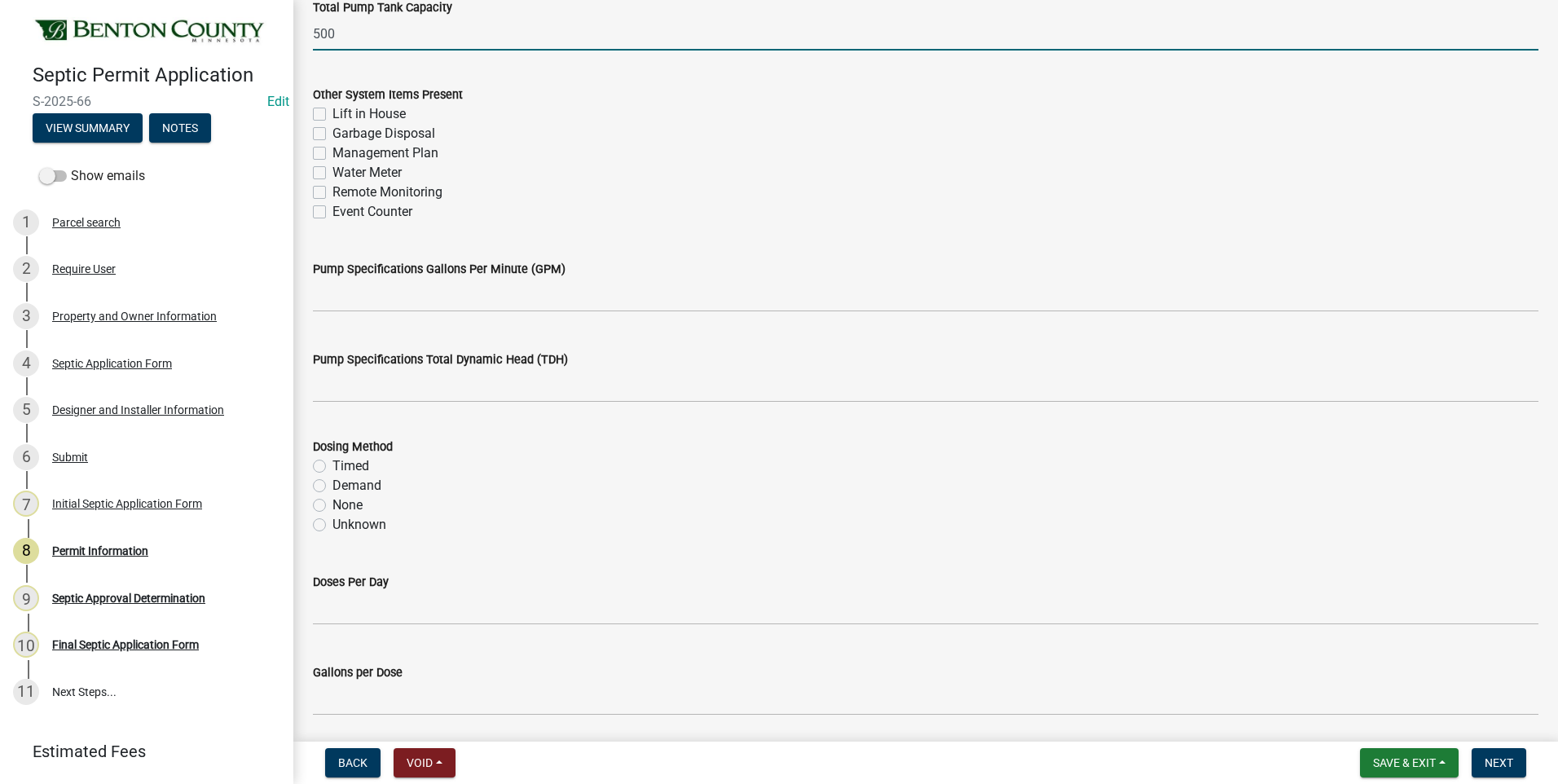
scroll to position [1874, 0]
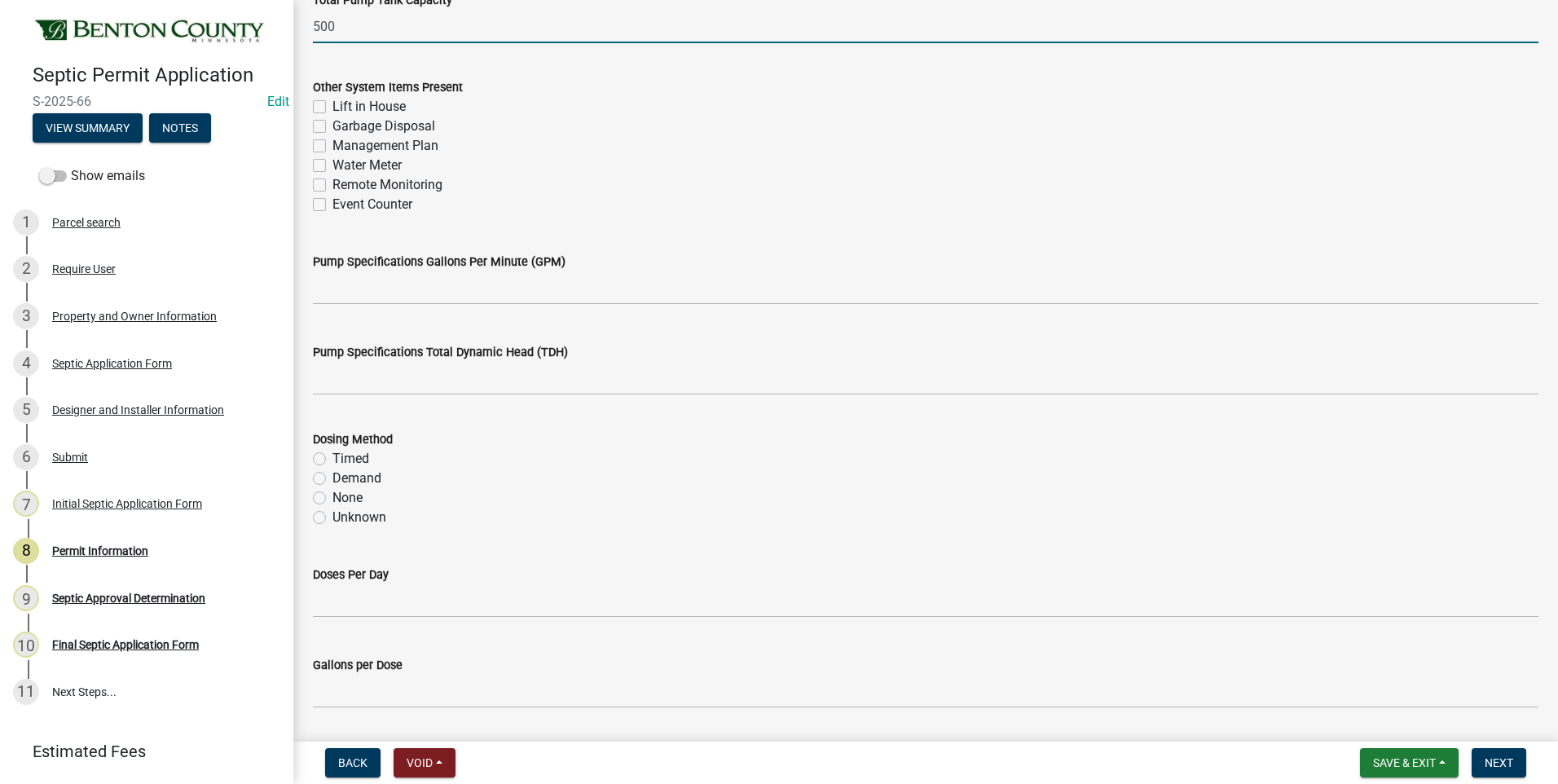
type input "500"
click at [333, 147] on label "Management Plan" at bounding box center [386, 146] width 106 height 19
click at [333, 147] on input "Management Plan" at bounding box center [338, 141] width 11 height 11
checkbox input "true"
checkbox input "false"
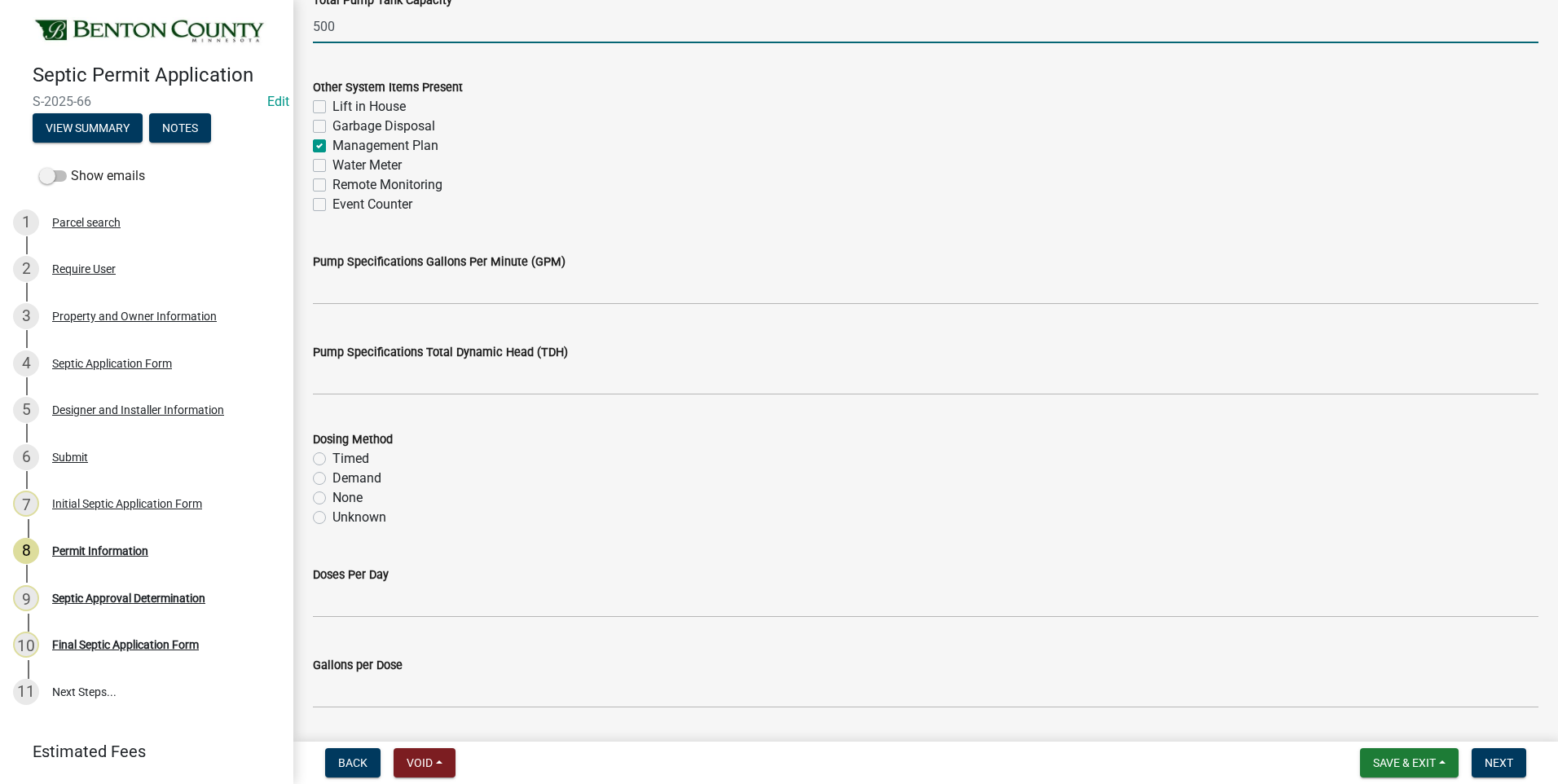
checkbox input "false"
checkbox input "true"
checkbox input "false"
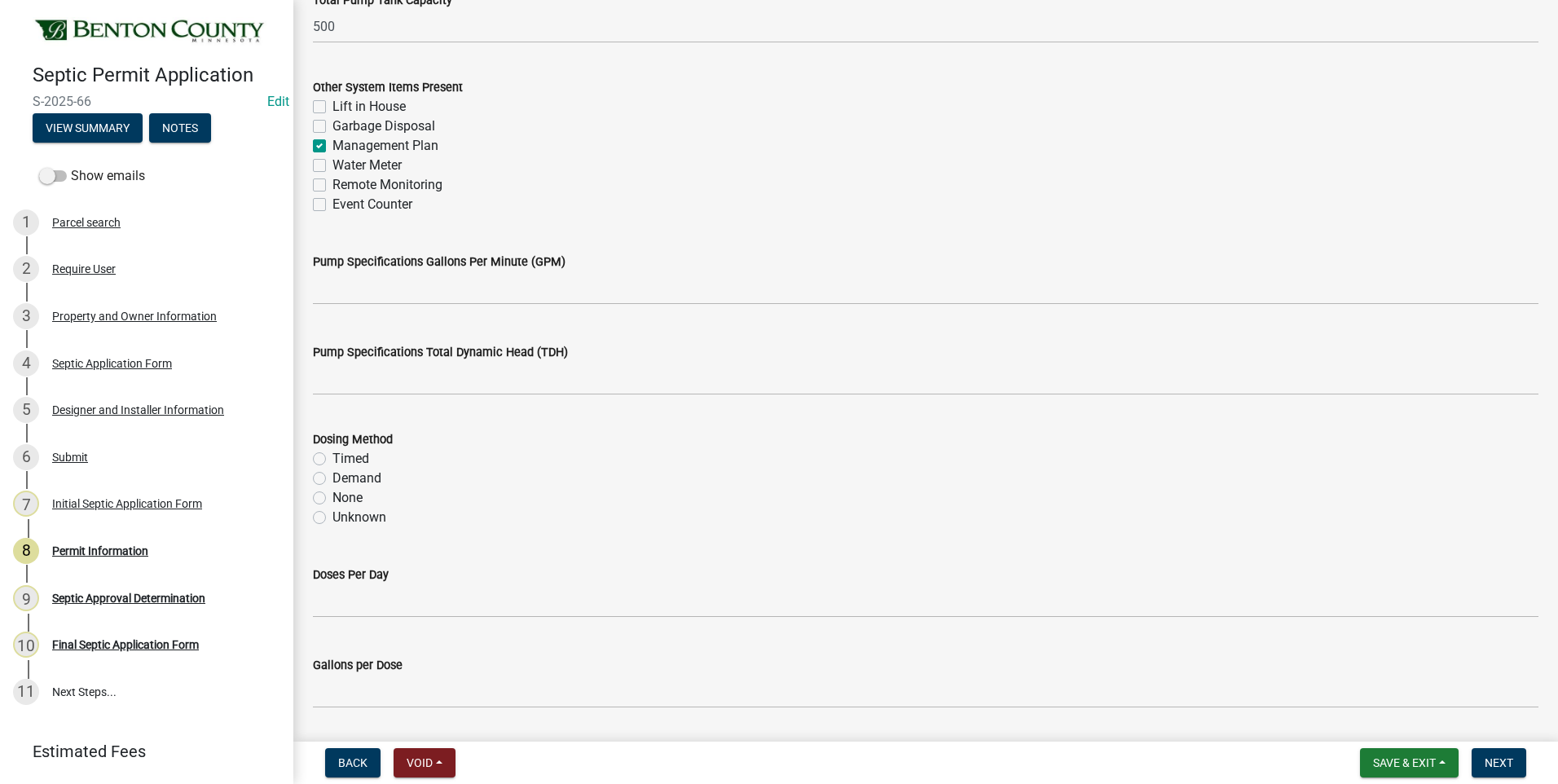
click at [333, 204] on label "Event Counter" at bounding box center [372, 204] width 80 height 19
click at [333, 204] on input "Event Counter" at bounding box center [338, 200] width 11 height 11
checkbox input "true"
checkbox input "false"
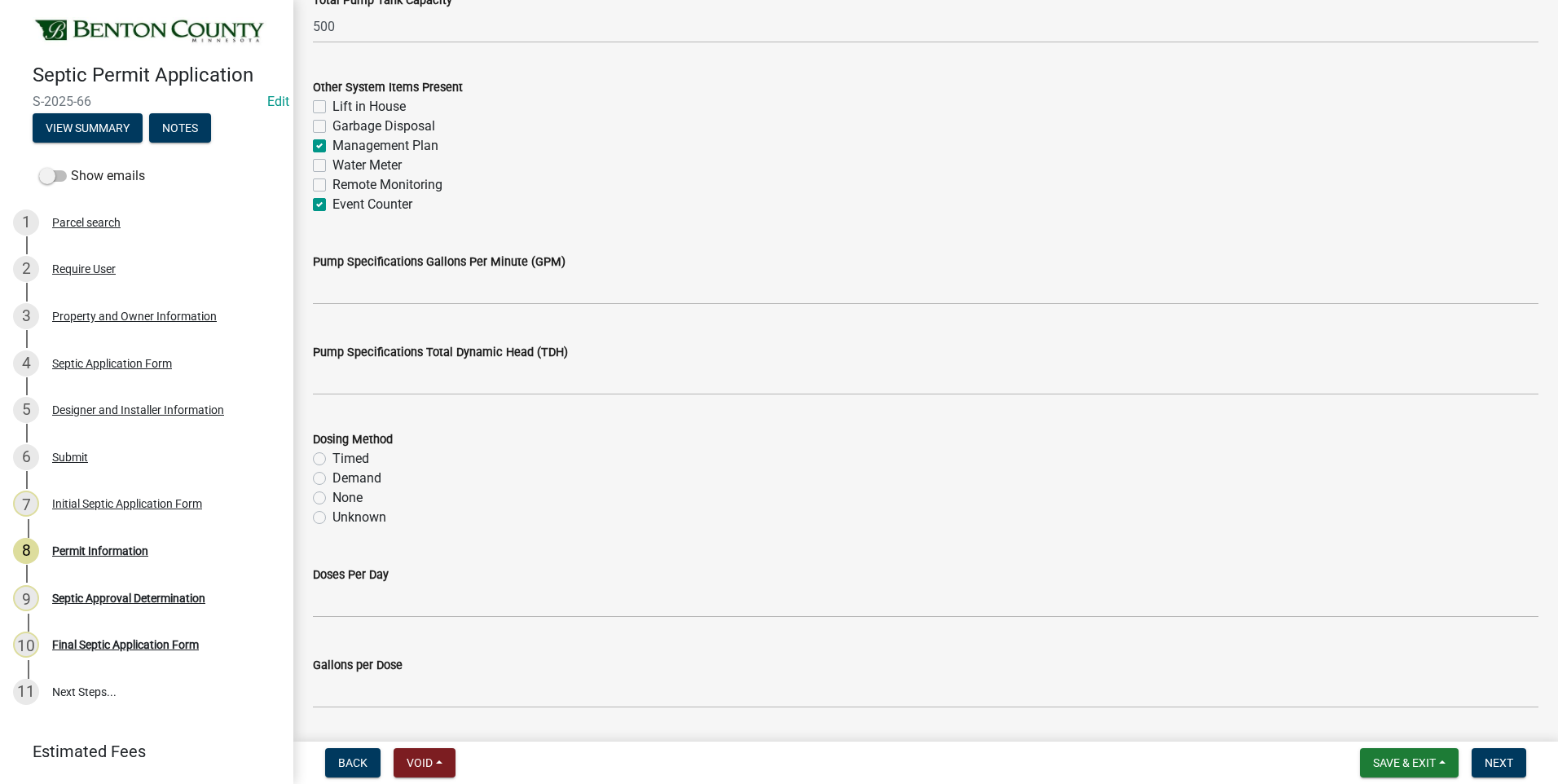
checkbox input "true"
checkbox input "false"
checkbox input "true"
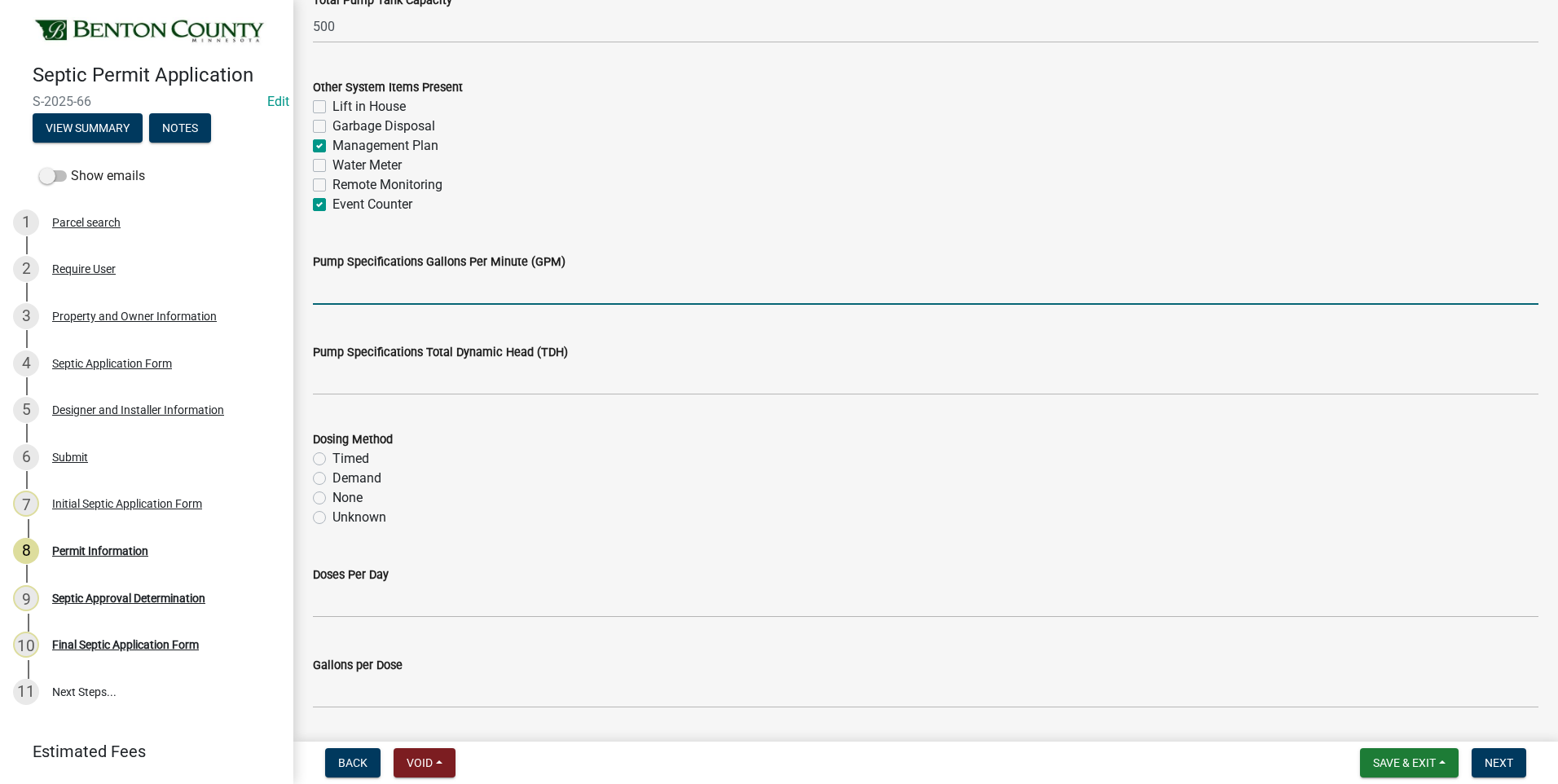
click at [399, 289] on input "text" at bounding box center [925, 288] width 1225 height 34
type input "32"
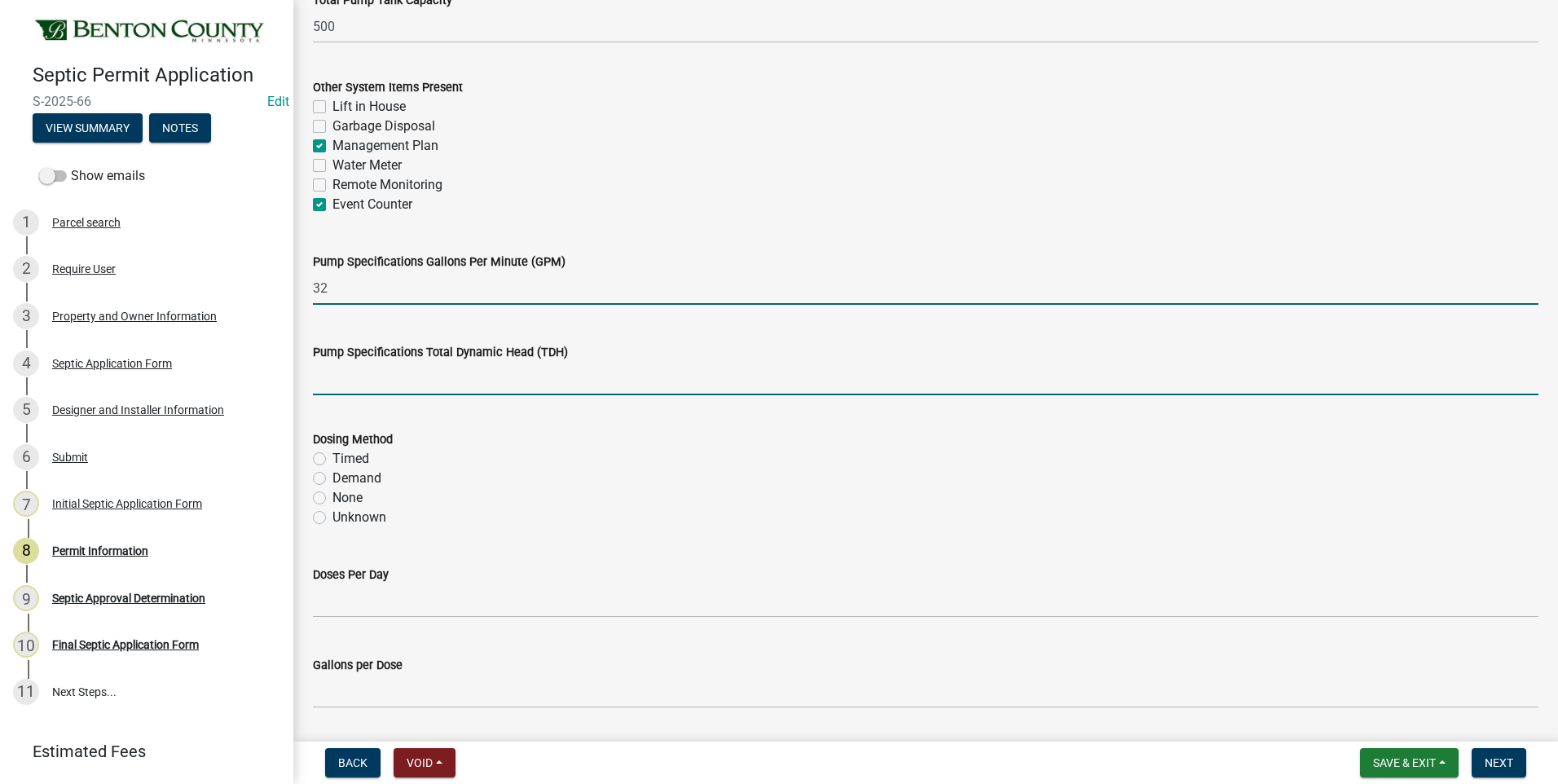
click at [337, 382] on input "text" at bounding box center [925, 379] width 1225 height 34
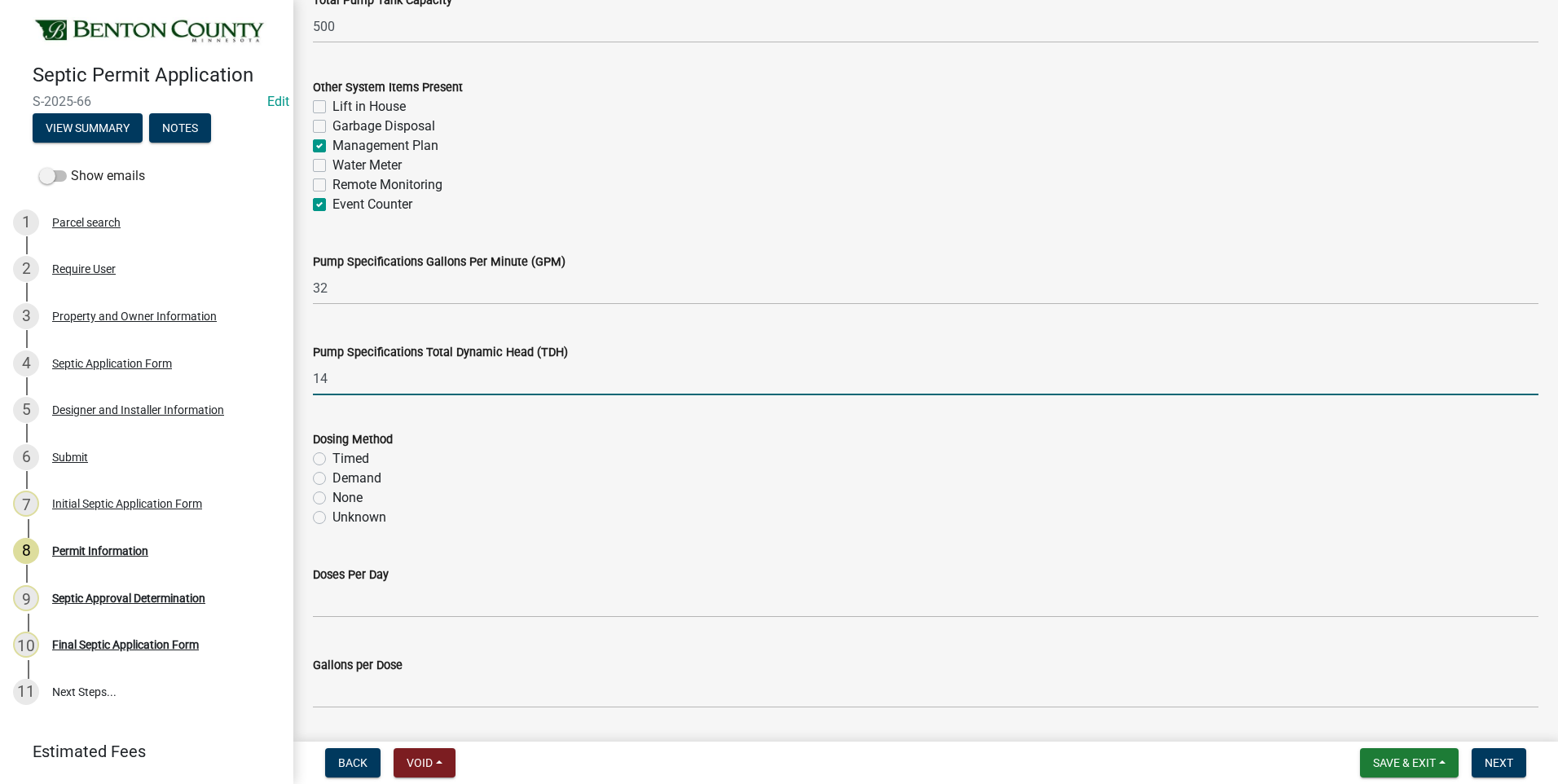
type input "14"
click at [333, 475] on label "Demand" at bounding box center [357, 477] width 49 height 19
click at [333, 475] on input "Demand" at bounding box center [338, 473] width 11 height 11
radio input "true"
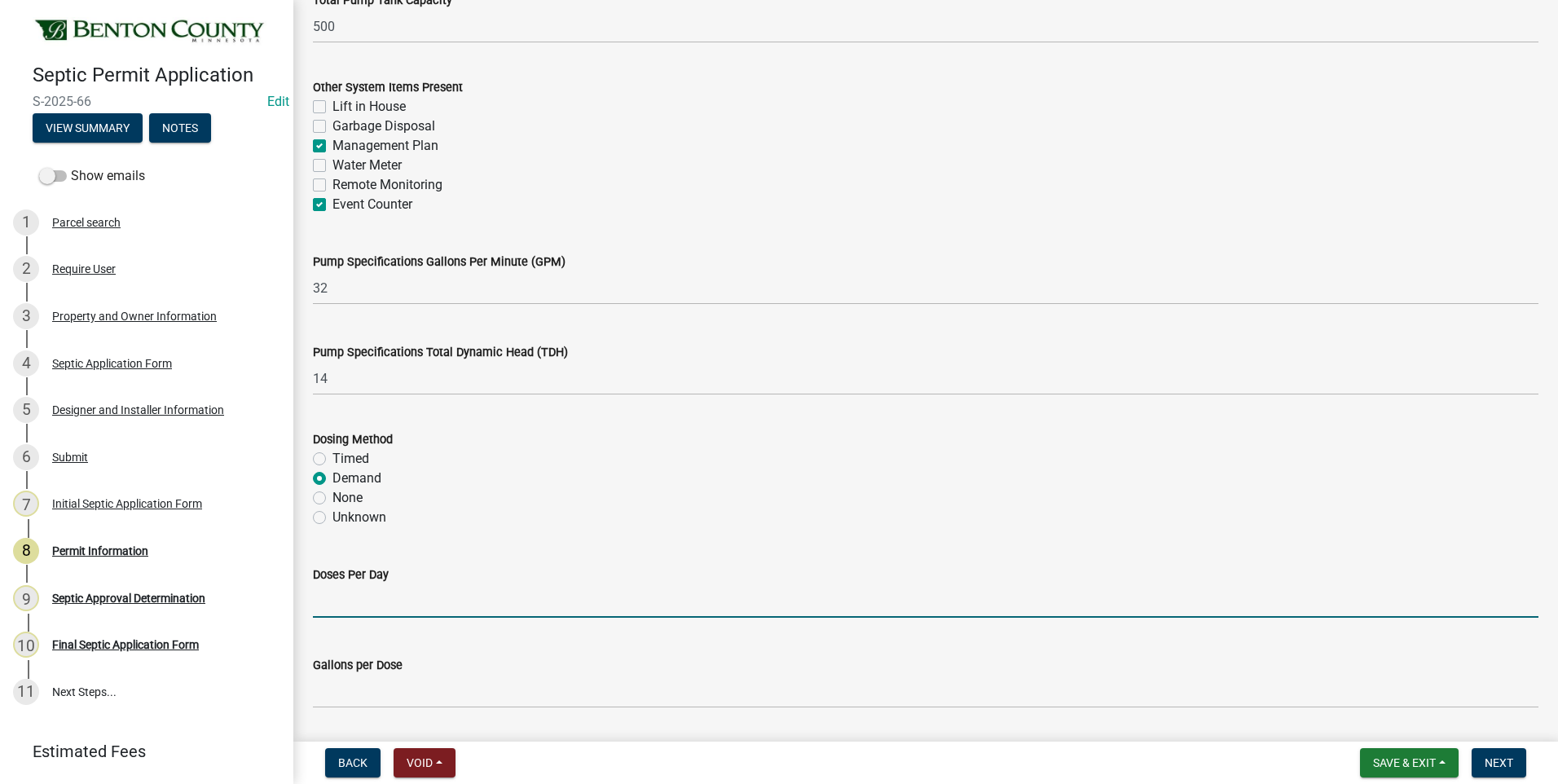
drag, startPoint x: 412, startPoint y: 608, endPoint x: 437, endPoint y: 593, distance: 29.2
click at [437, 593] on input "text" at bounding box center [925, 601] width 1225 height 34
type input "4"
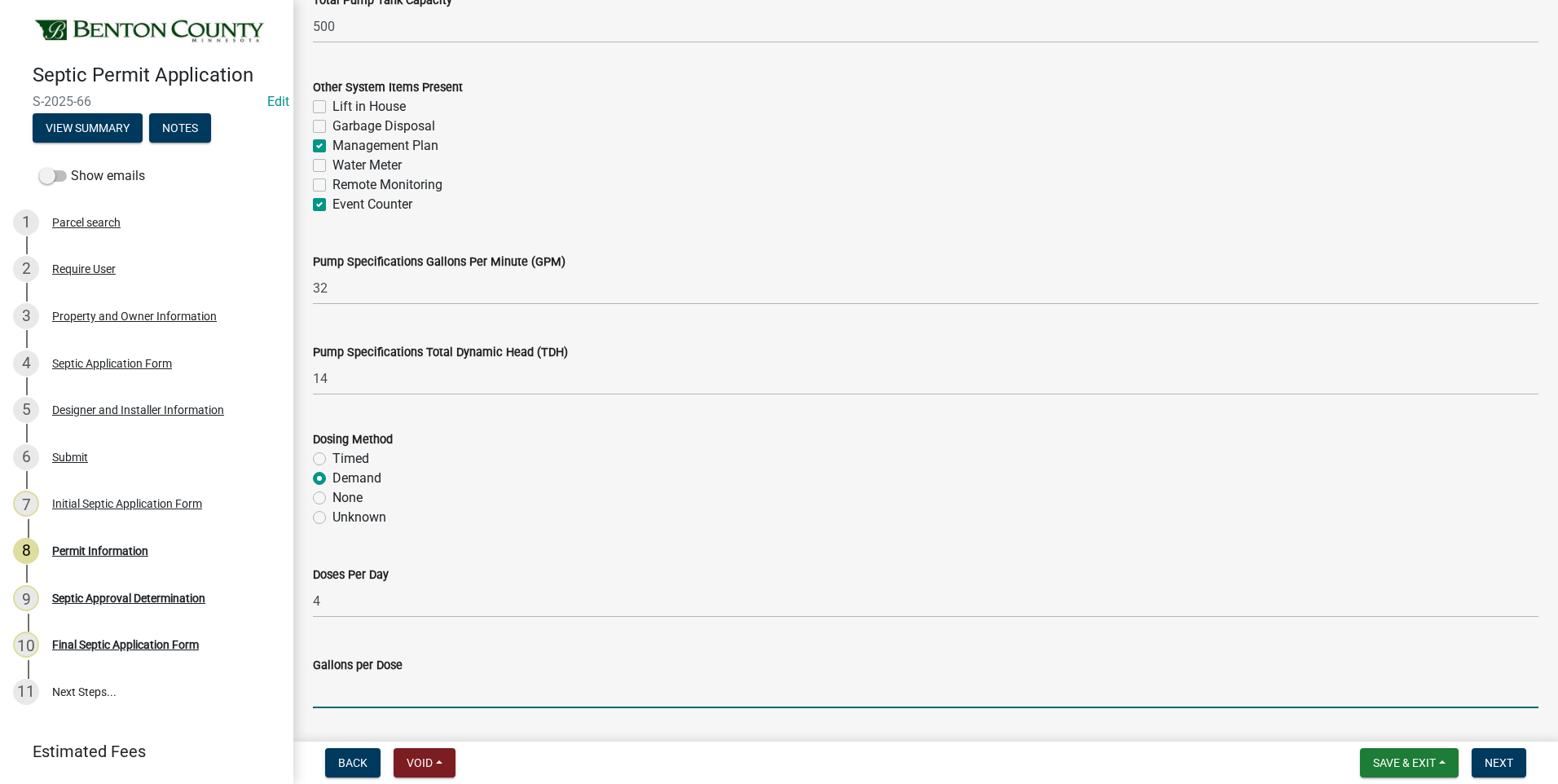
click at [379, 696] on input "text" at bounding box center [925, 691] width 1225 height 34
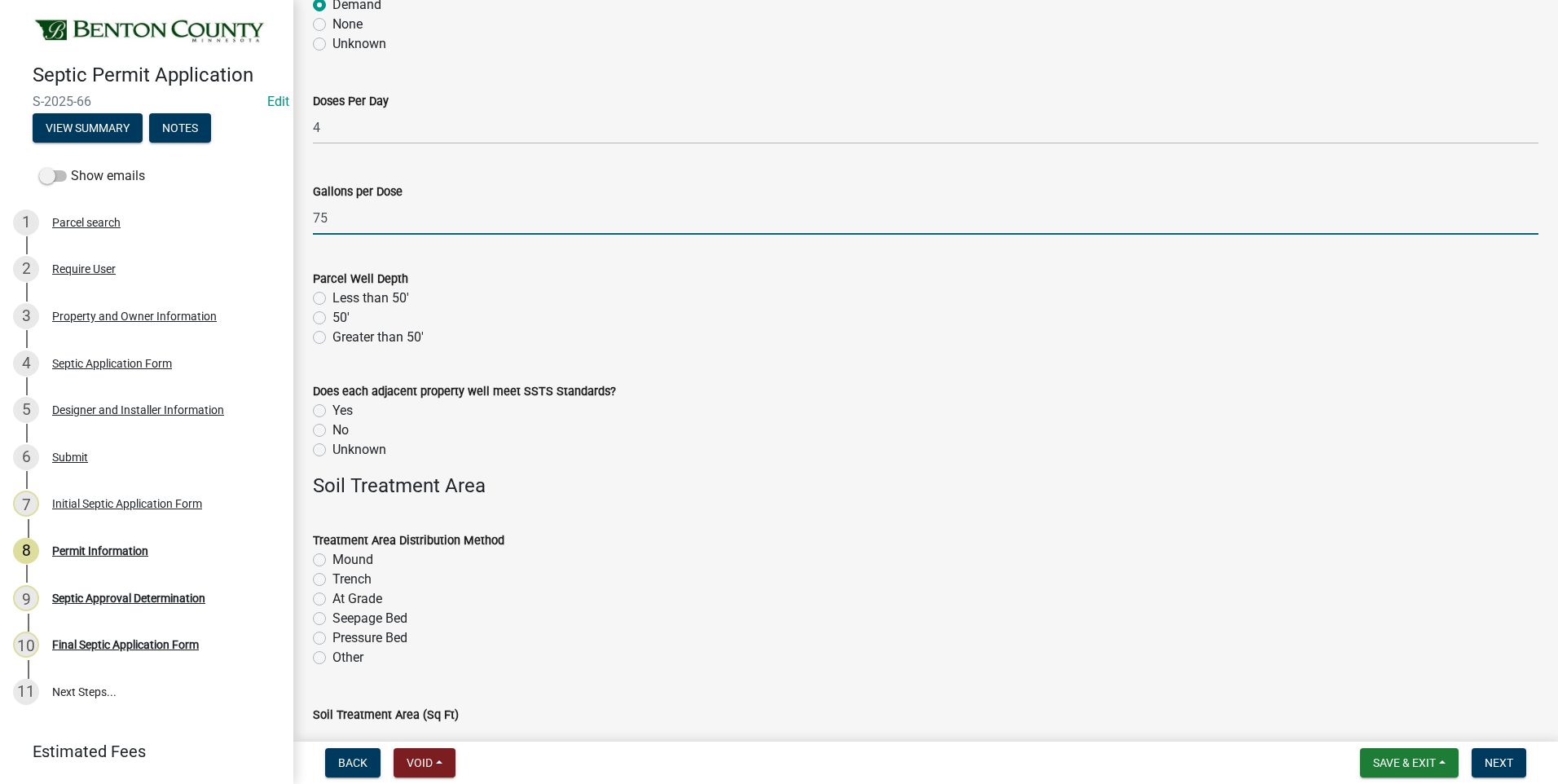
scroll to position [2362, 0]
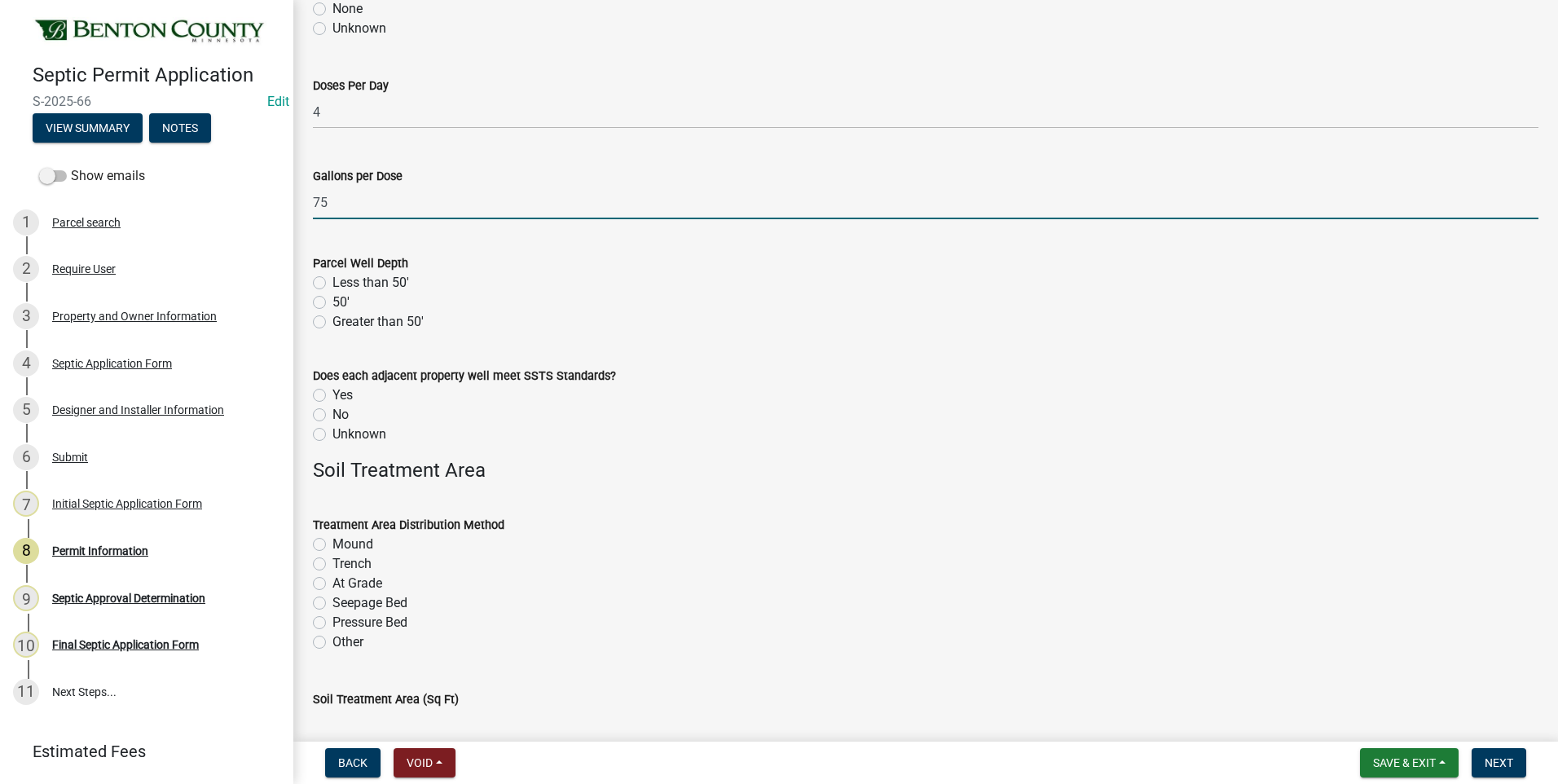
type input "75"
click at [333, 395] on label "Yes" at bounding box center [343, 395] width 20 height 19
click at [333, 395] on input "Yes" at bounding box center [338, 391] width 11 height 11
radio input "true"
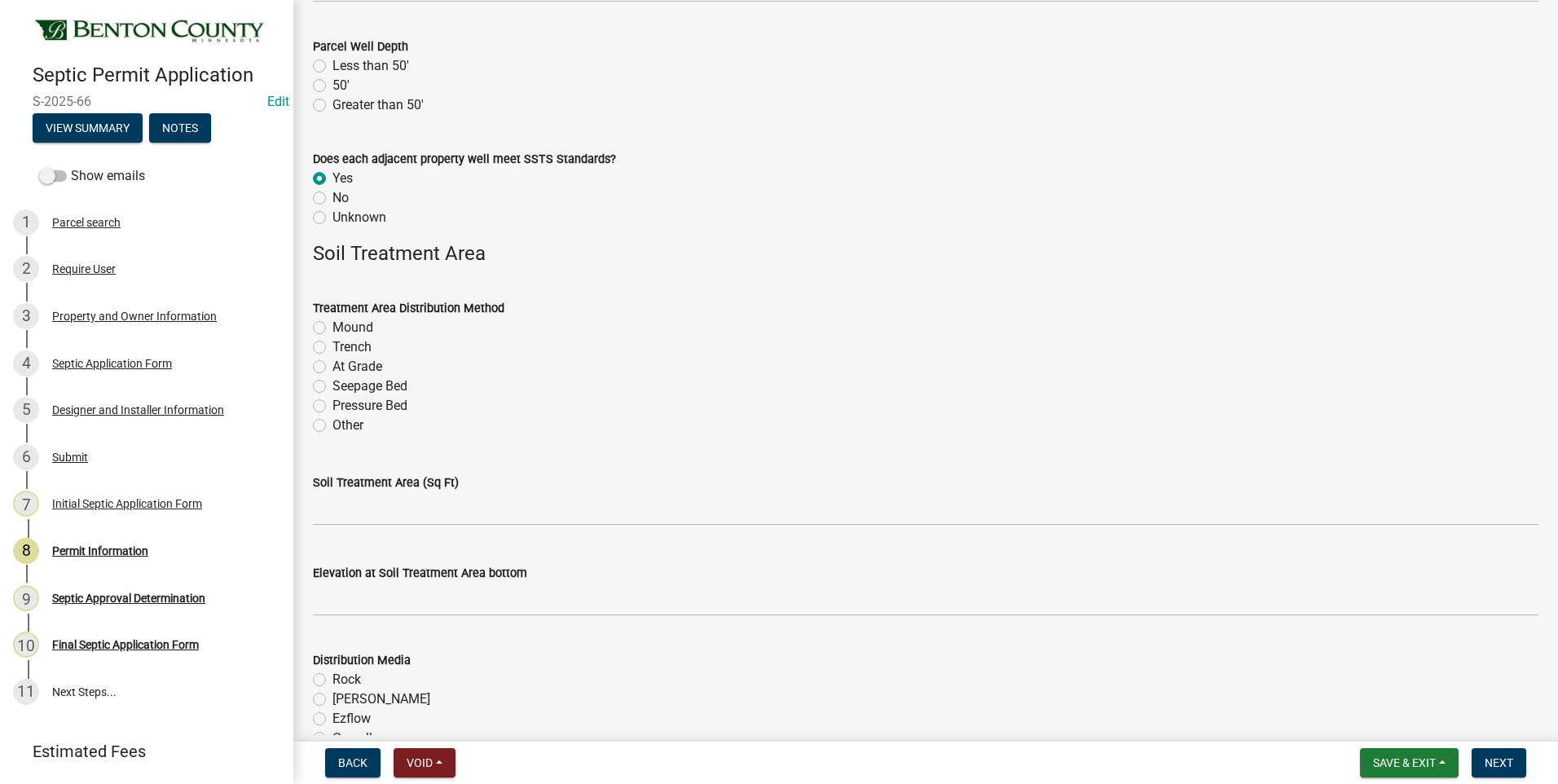
scroll to position [2607, 0]
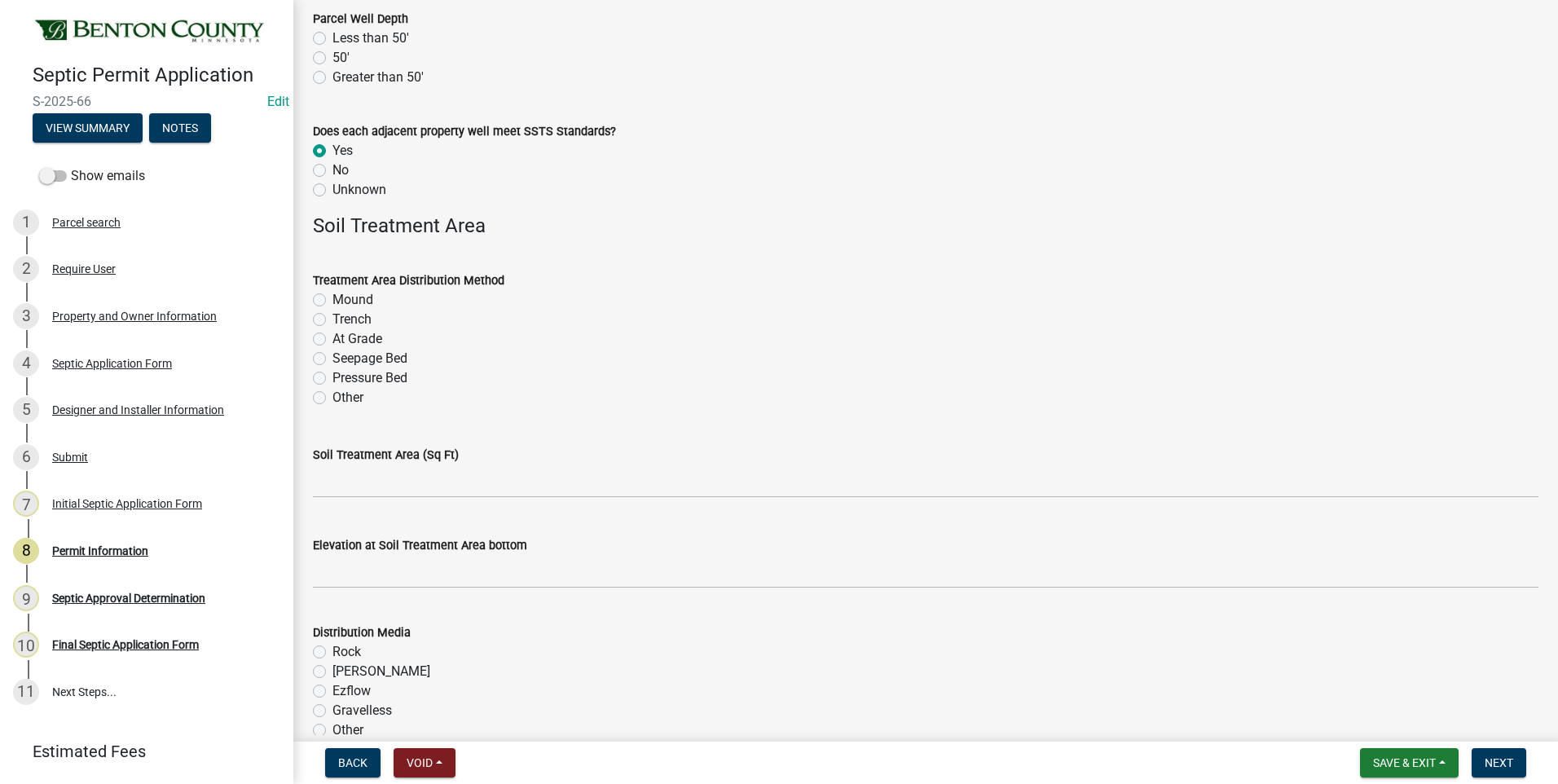
click at [333, 378] on label "Pressure Bed" at bounding box center [370, 377] width 75 height 19
click at [333, 378] on input "Pressure Bed" at bounding box center [338, 373] width 11 height 11
radio input "true"
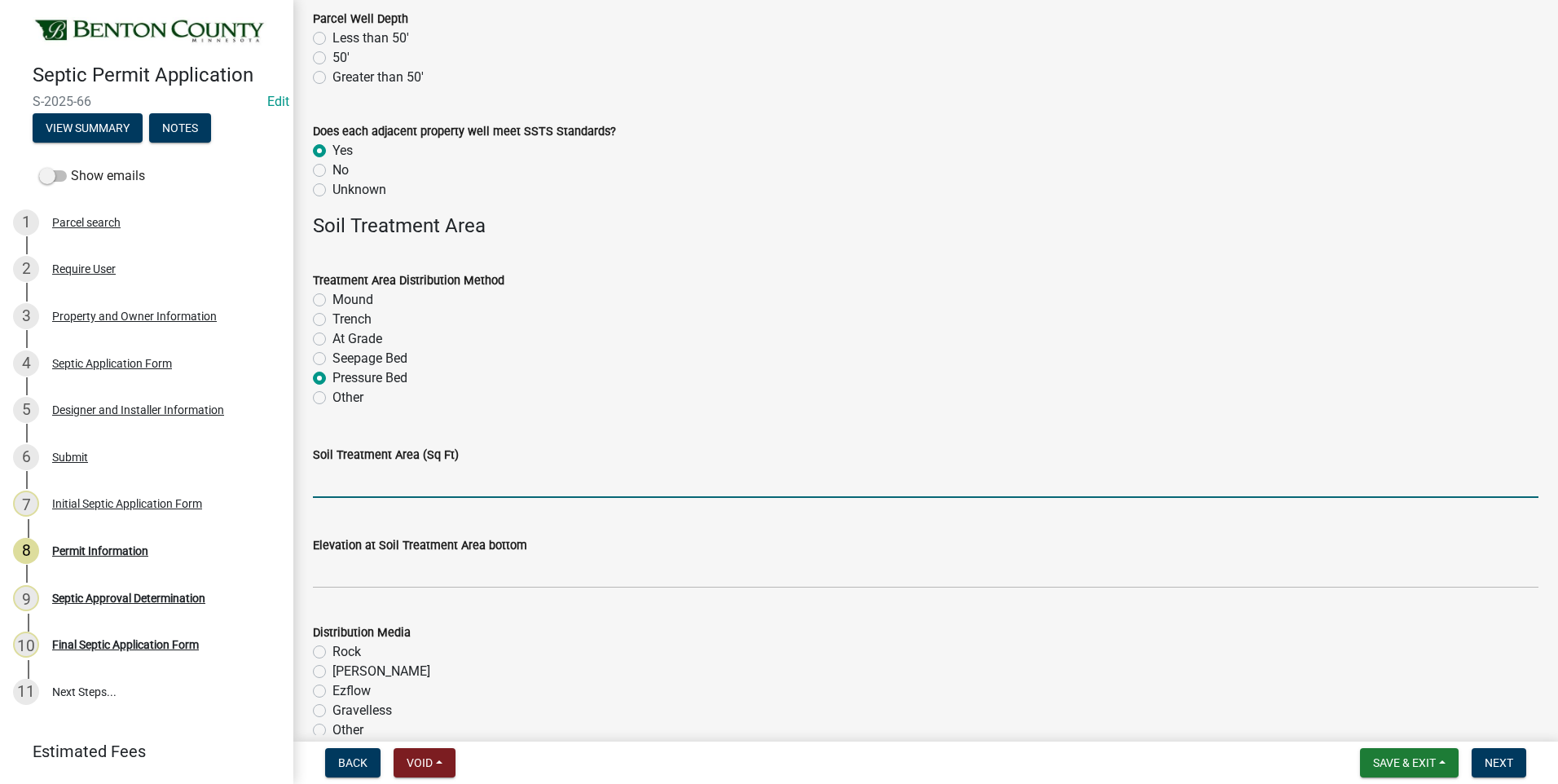
click at [381, 483] on input "text" at bounding box center [925, 481] width 1225 height 34
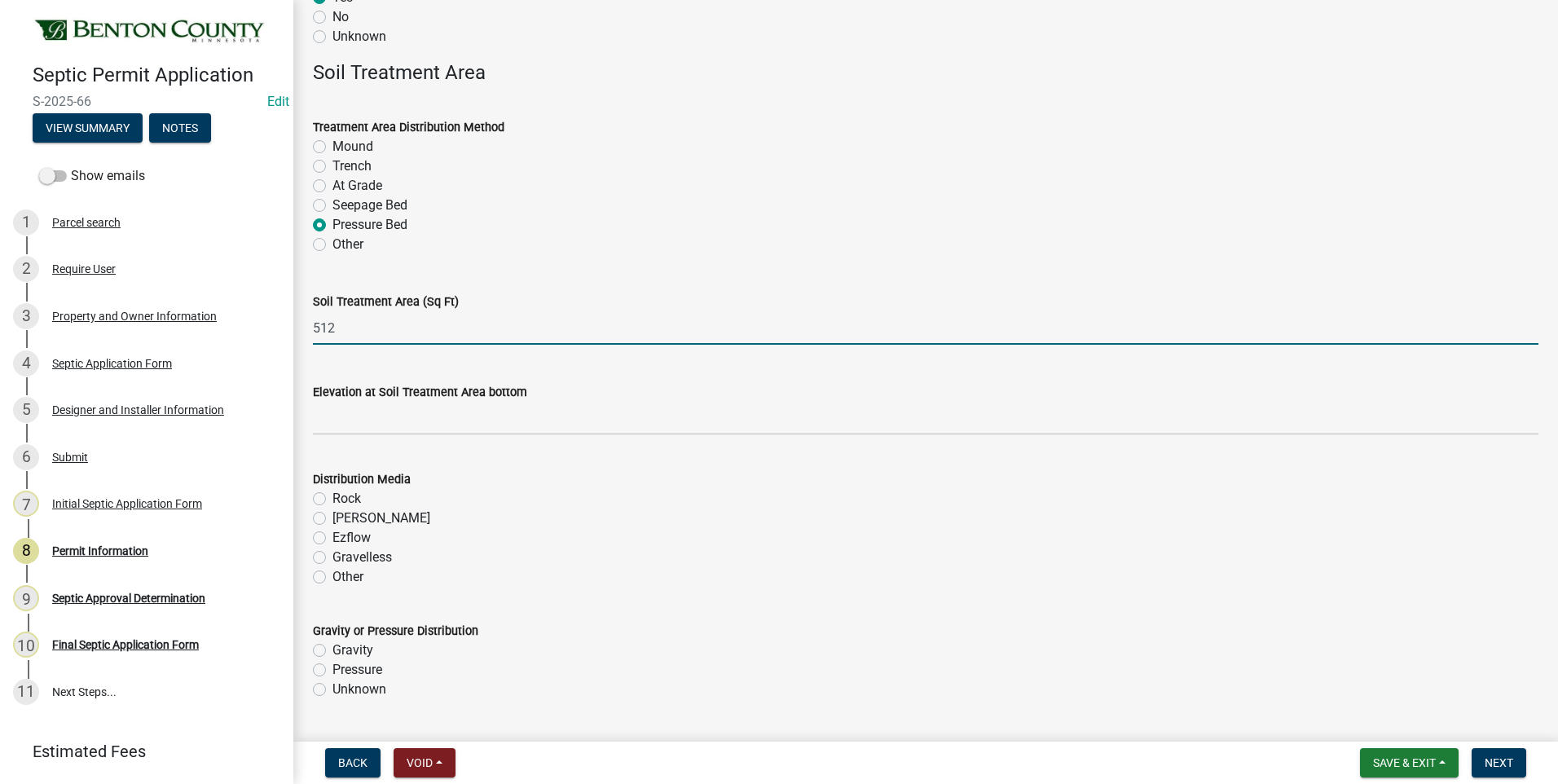
scroll to position [2851, 0]
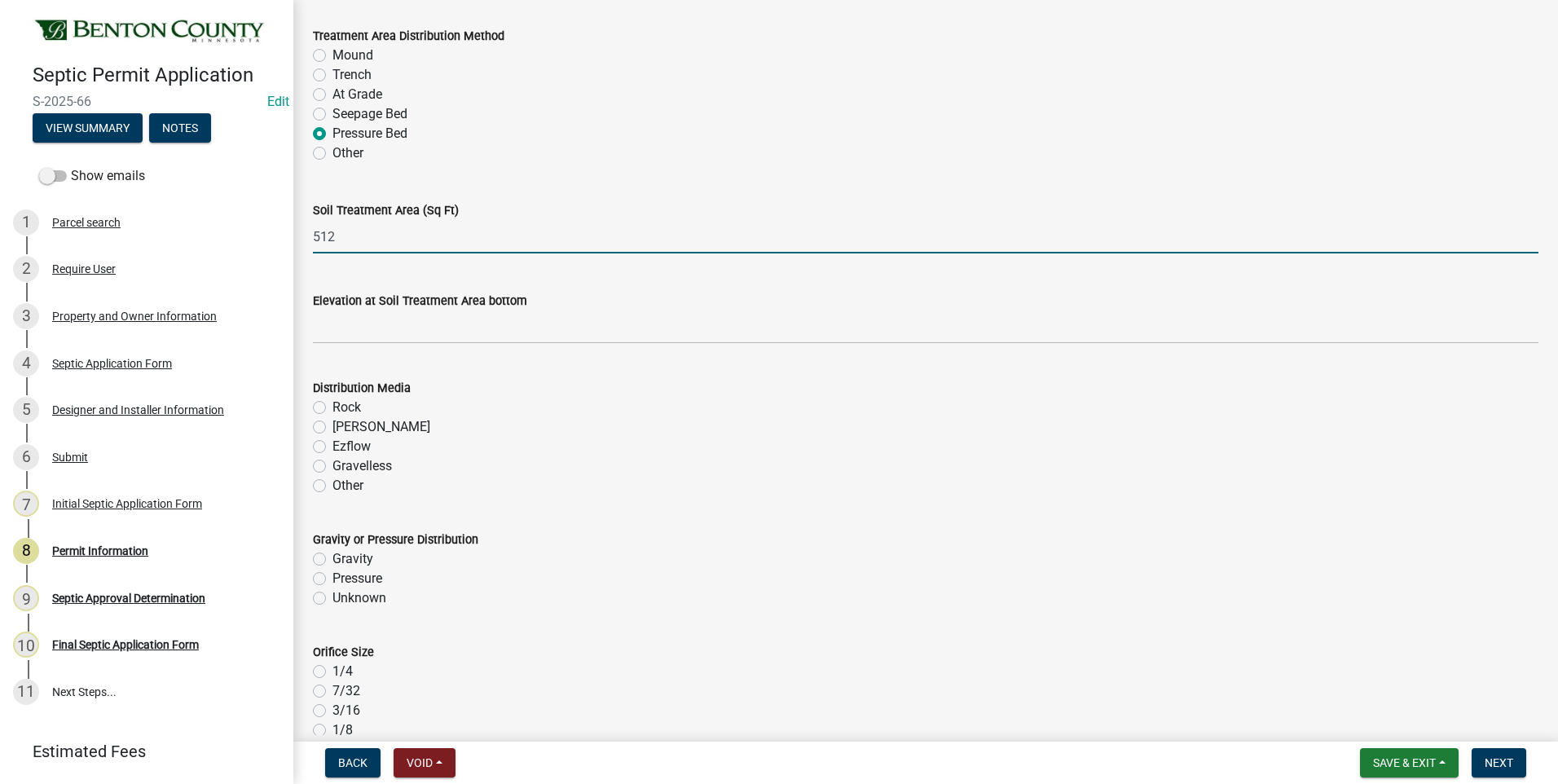
type input "512"
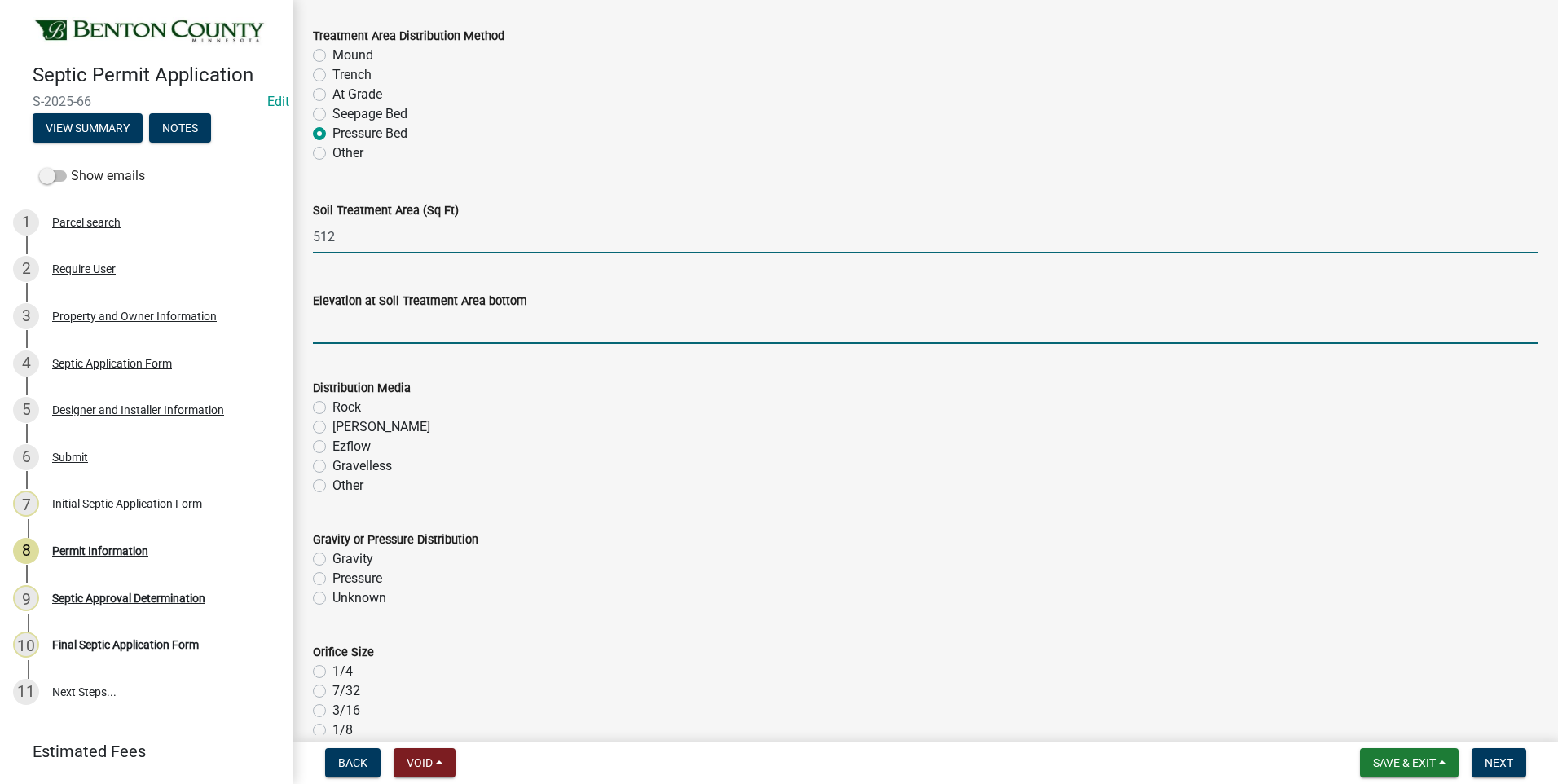
click at [472, 334] on input "text" at bounding box center [925, 328] width 1225 height 34
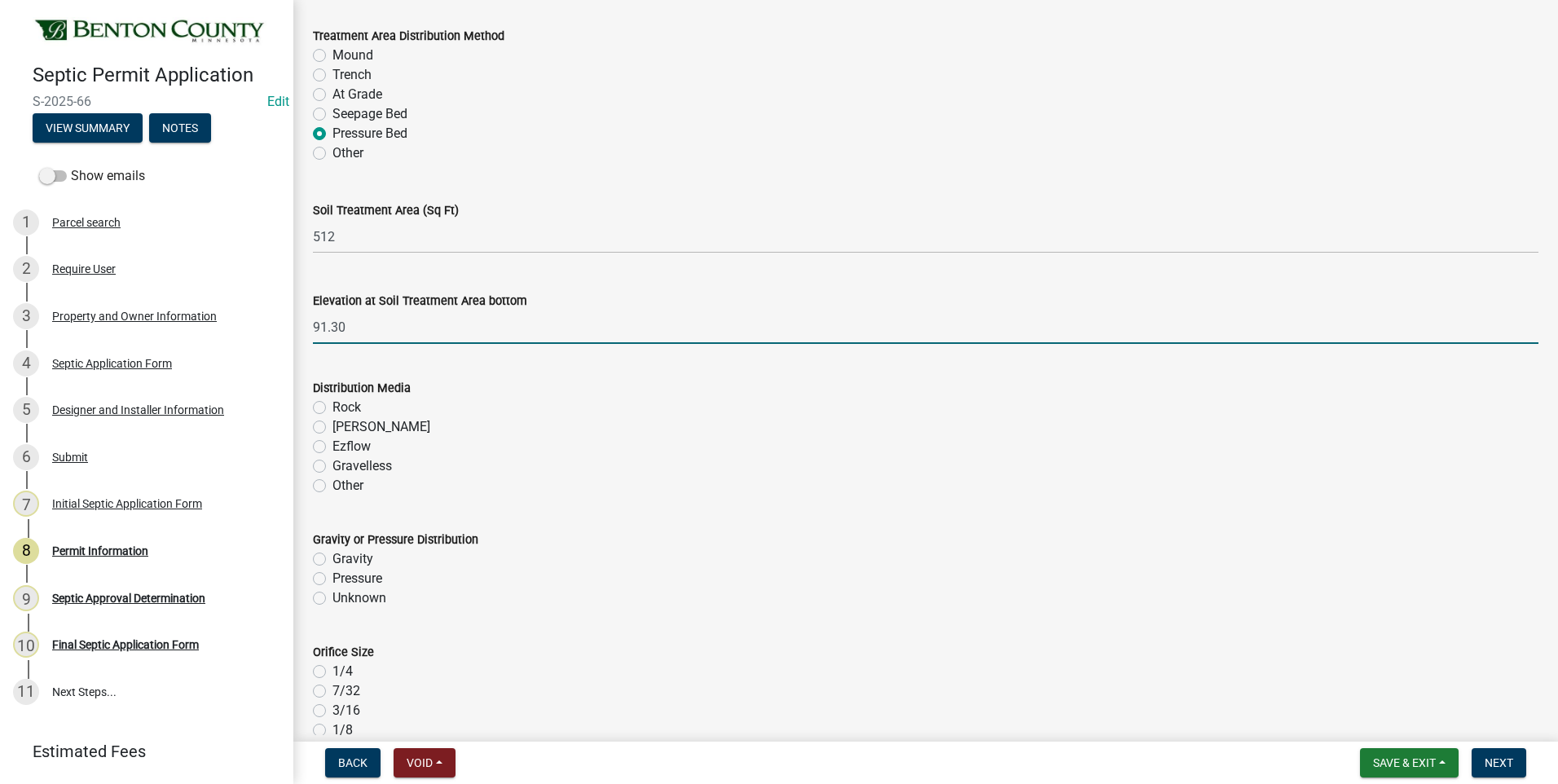
type input "91.3"
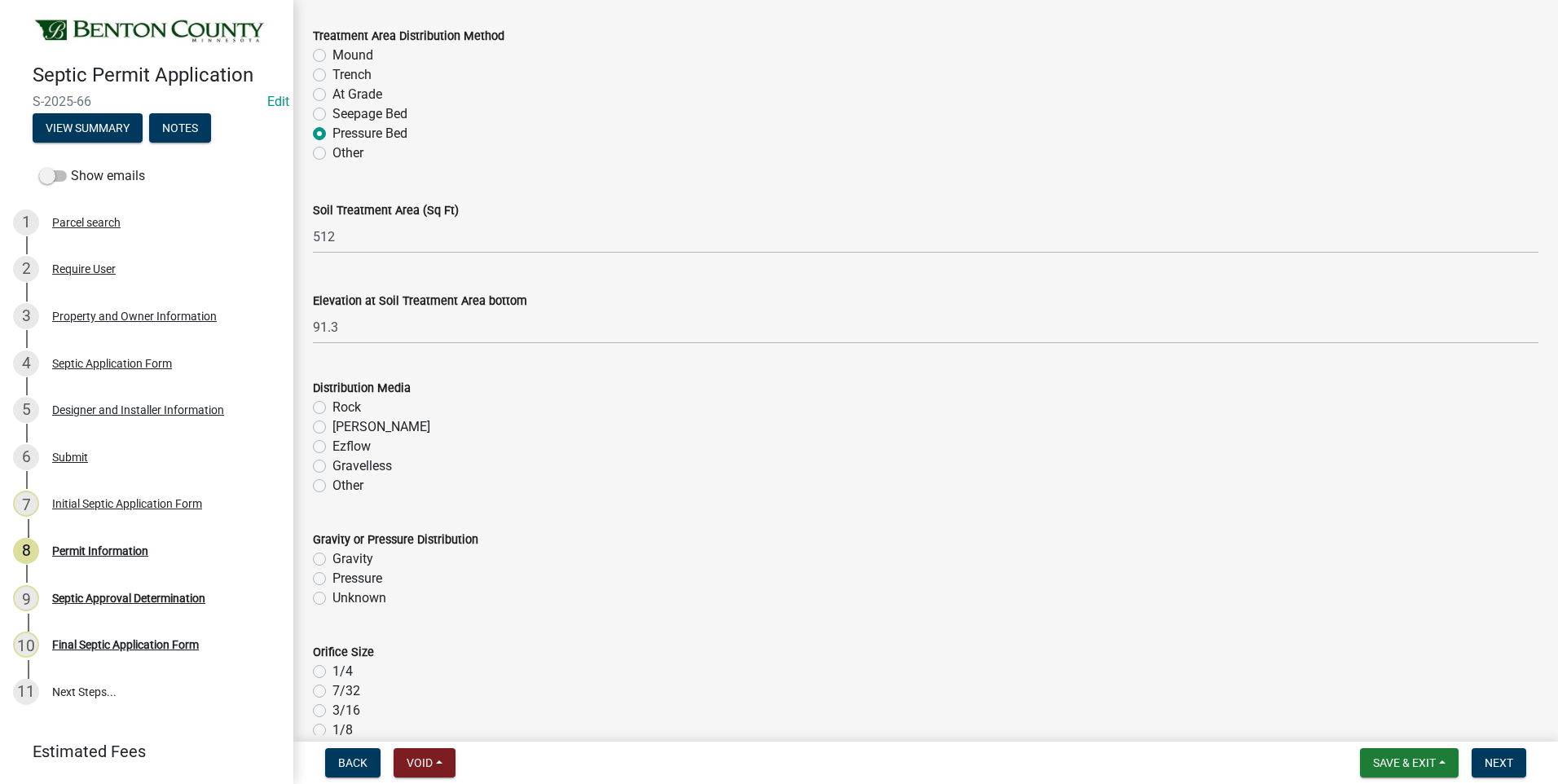
click at [333, 407] on label "Rock" at bounding box center [347, 407] width 29 height 19
click at [333, 407] on input "Rock" at bounding box center [338, 403] width 11 height 11
radio input "true"
click at [333, 579] on label "Pressure" at bounding box center [357, 578] width 50 height 19
click at [333, 579] on input "Pressure" at bounding box center [338, 573] width 11 height 11
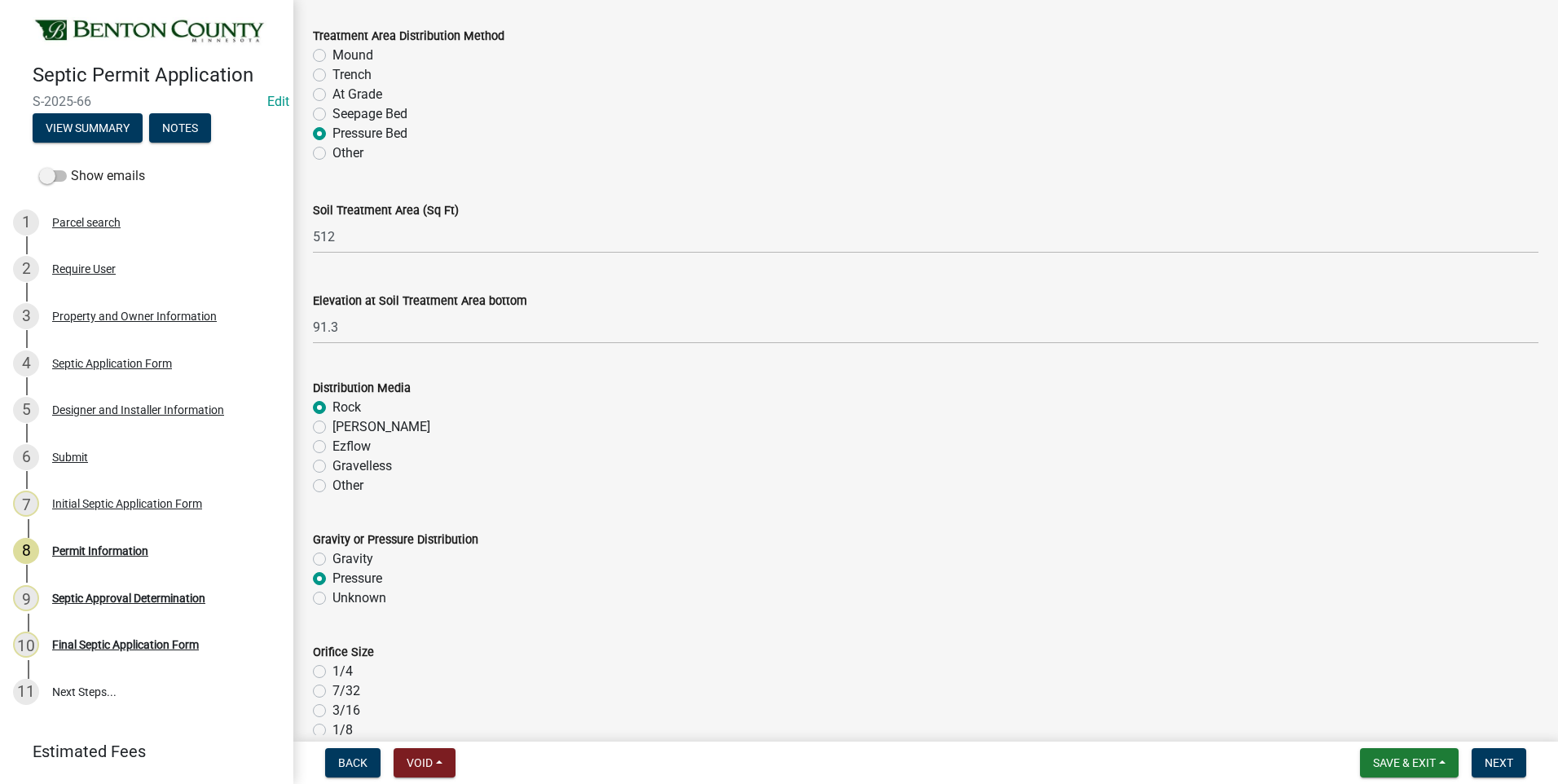
radio input "true"
click at [333, 691] on label "7/32" at bounding box center [346, 691] width 28 height 19
click at [333, 691] on input "7/32" at bounding box center [338, 686] width 11 height 11
radio input "true"
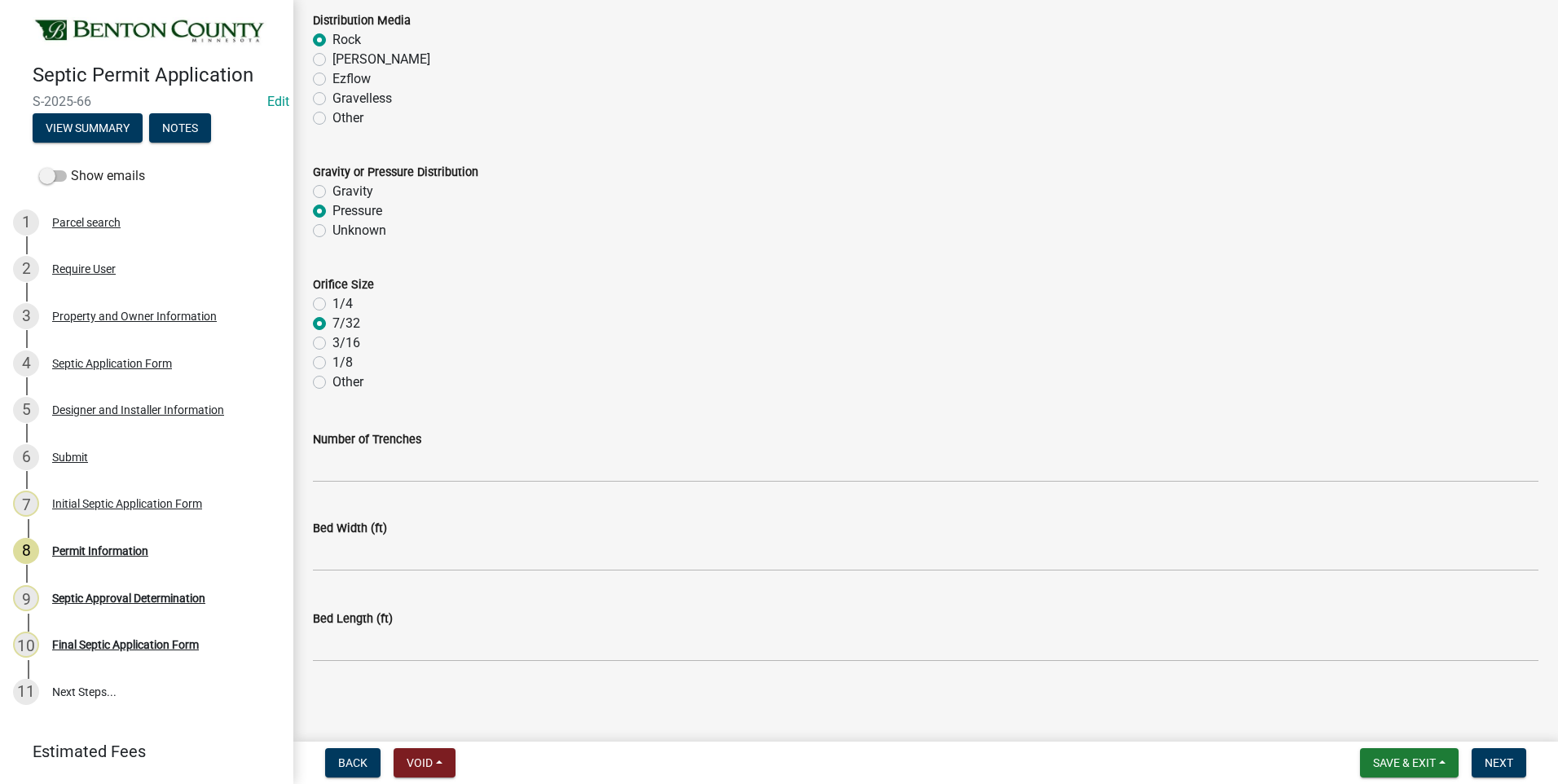
scroll to position [3224, 0]
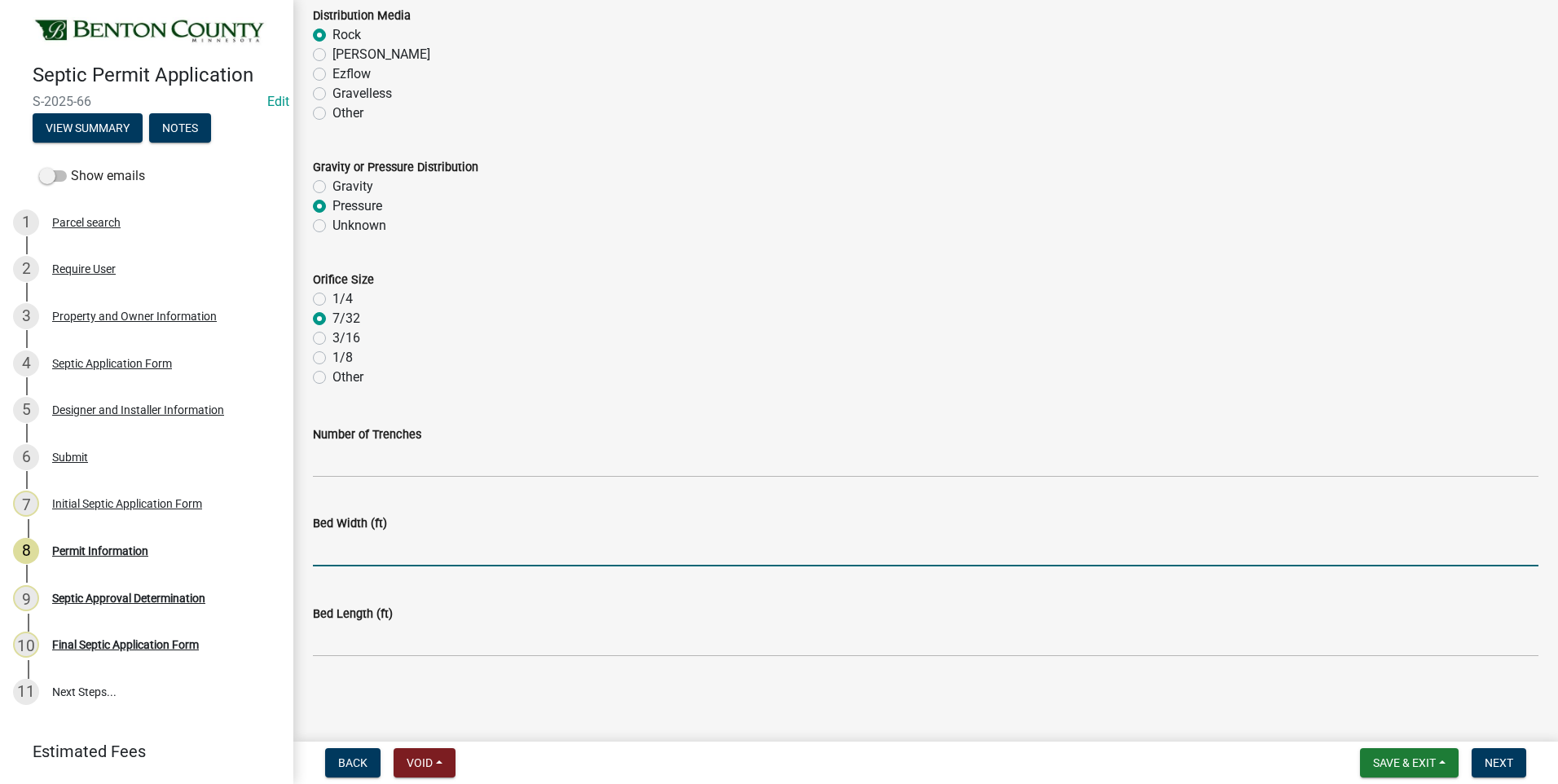
click at [381, 553] on input "text" at bounding box center [925, 550] width 1225 height 34
type input "16"
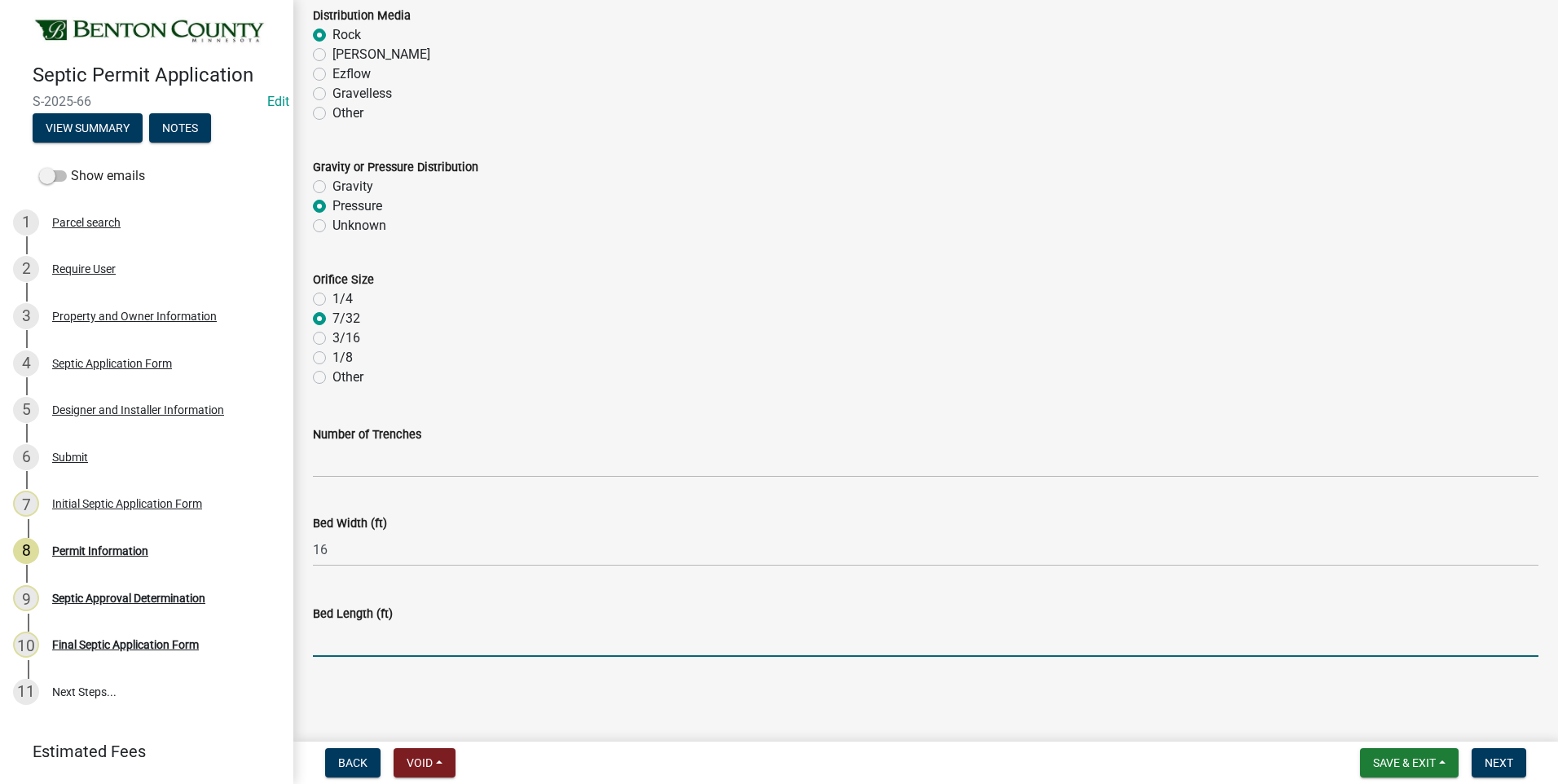
drag, startPoint x: 353, startPoint y: 650, endPoint x: 362, endPoint y: 647, distance: 9.5
click at [362, 647] on input "text" at bounding box center [925, 640] width 1225 height 34
type input "32"
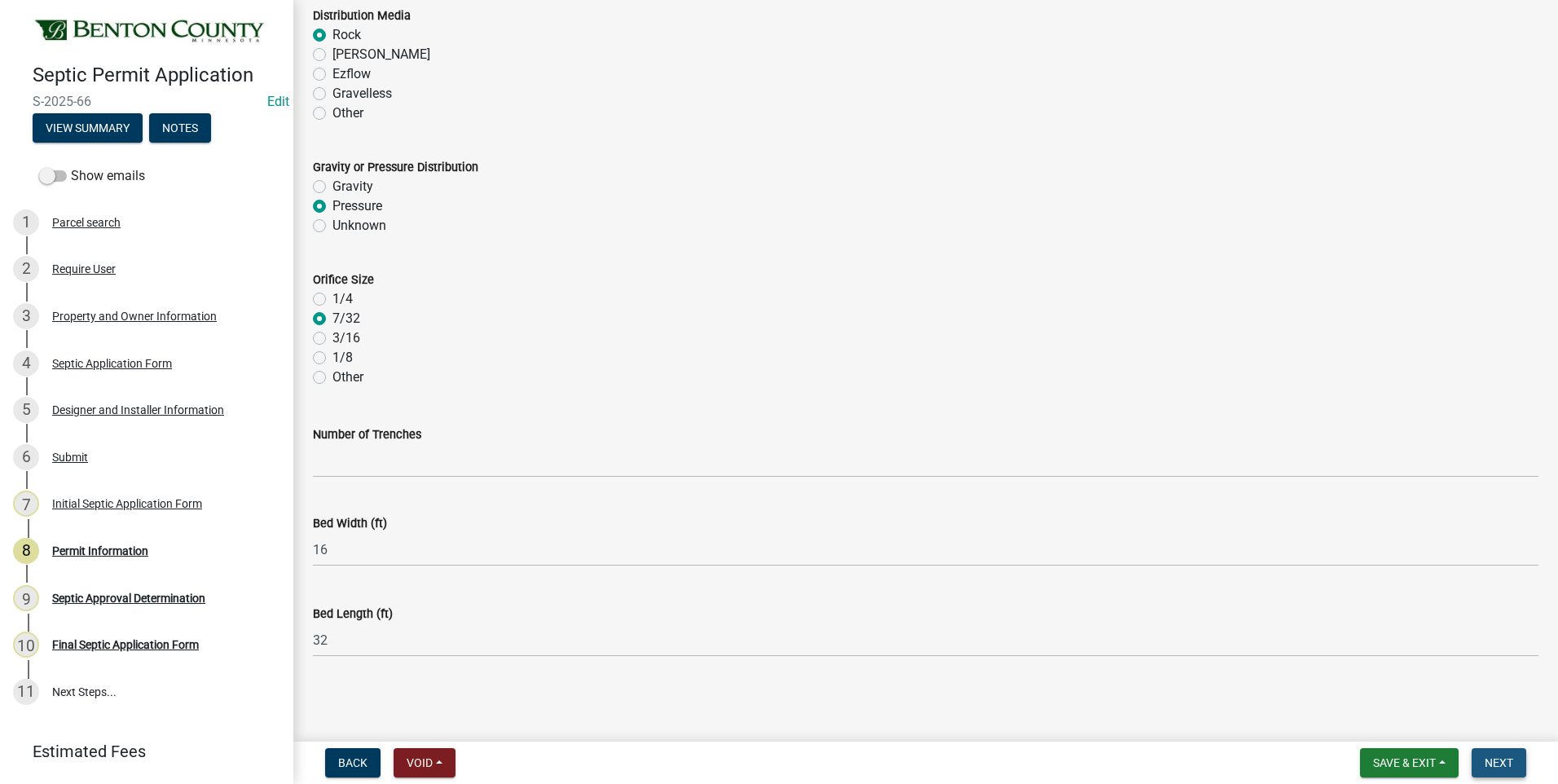
click at [1512, 762] on span "Next" at bounding box center [1499, 762] width 29 height 13
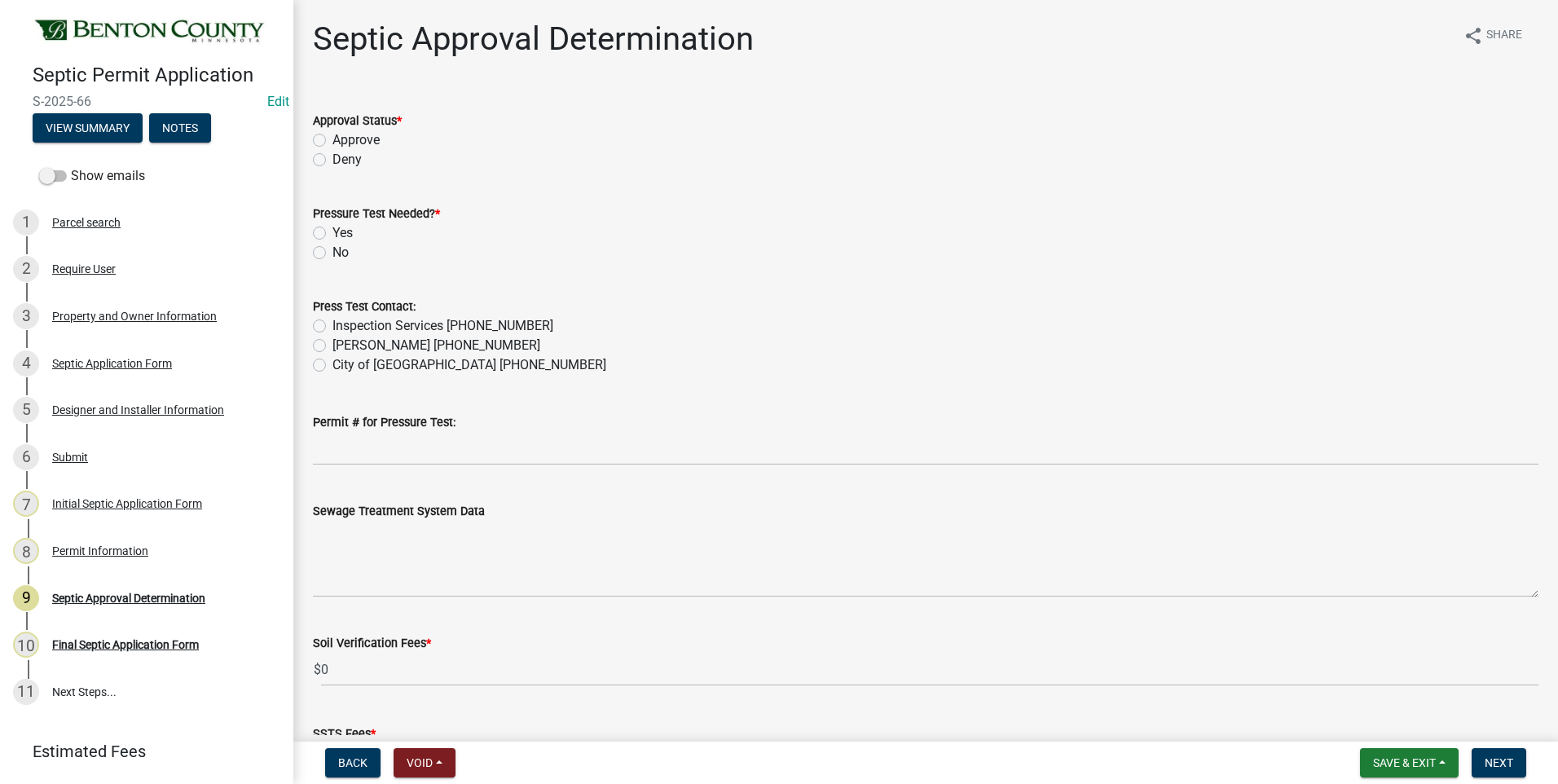
click at [333, 139] on label "Approve" at bounding box center [356, 140] width 47 height 19
click at [333, 139] on input "Approve" at bounding box center [338, 136] width 11 height 11
radio input "true"
click at [333, 234] on label "Yes" at bounding box center [343, 232] width 20 height 19
click at [333, 234] on input "Yes" at bounding box center [338, 228] width 11 height 11
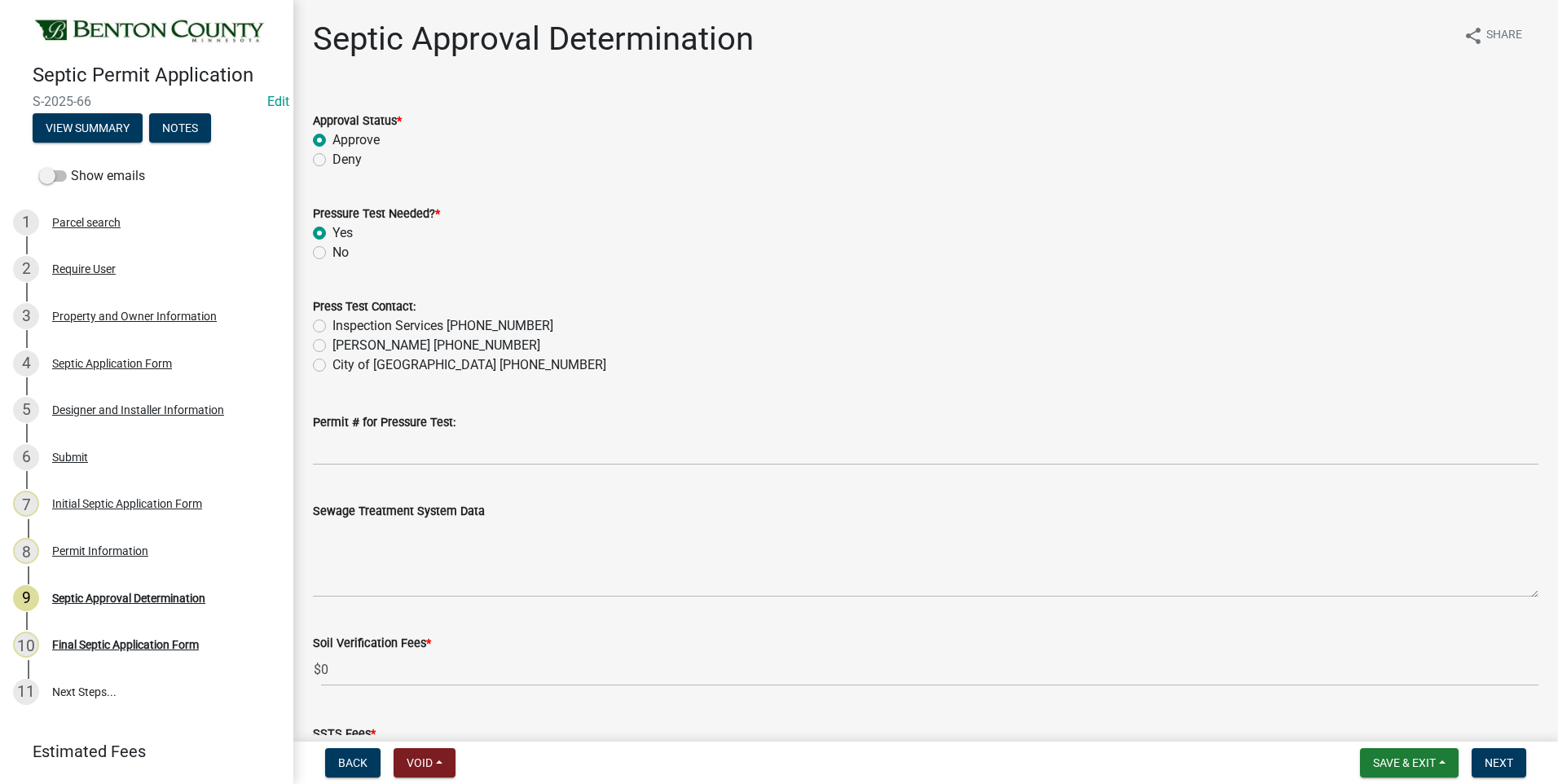
radio input "true"
click at [333, 344] on label "Nancy Scott 320-293-5298" at bounding box center [436, 345] width 208 height 19
click at [333, 344] on input "Nancy Scott 320-293-5298" at bounding box center [338, 341] width 11 height 11
radio input "true"
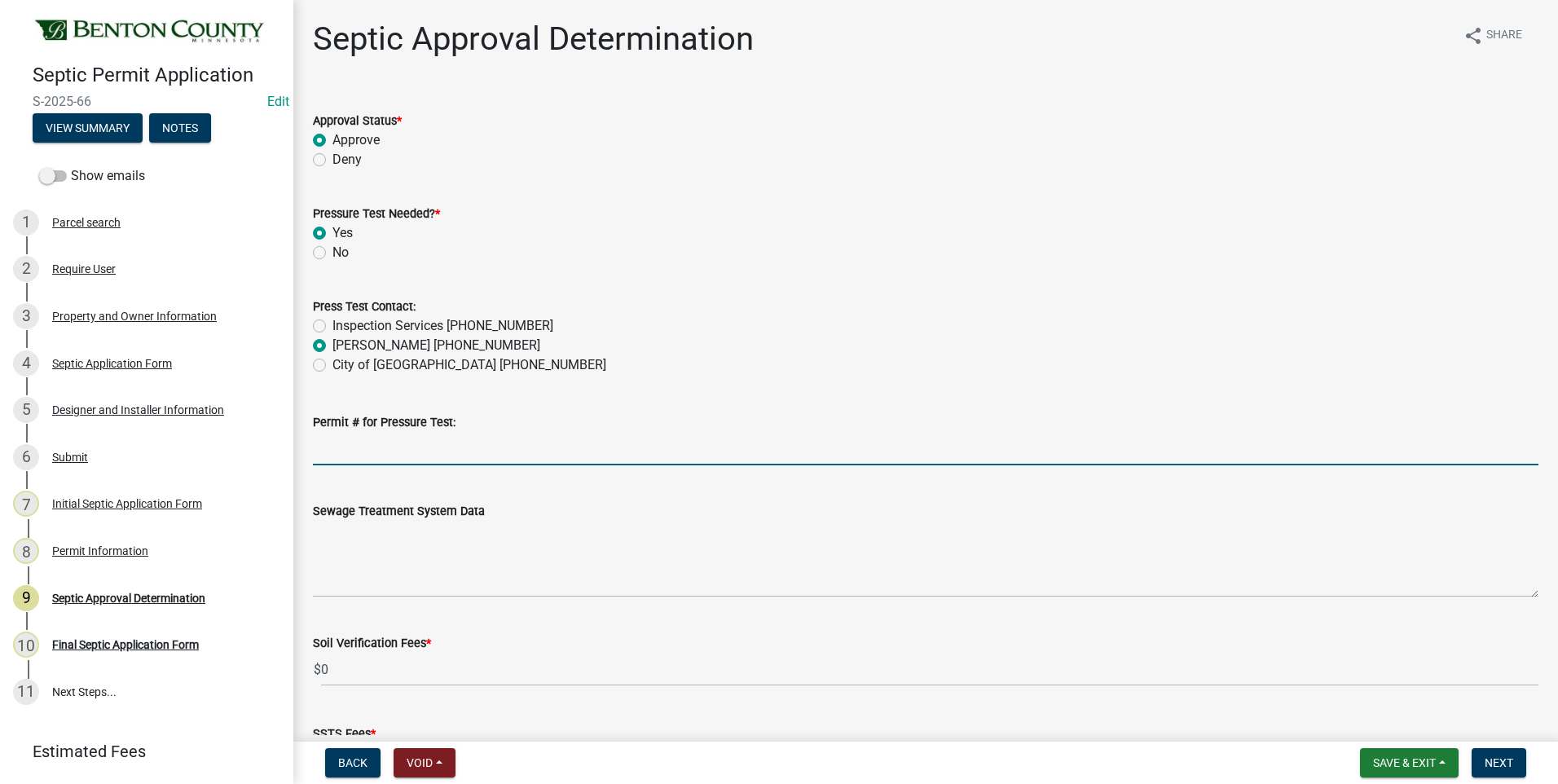
click at [488, 447] on input "Permit # for Pressure Test:" at bounding box center [925, 449] width 1225 height 34
type input "Watab Twp"
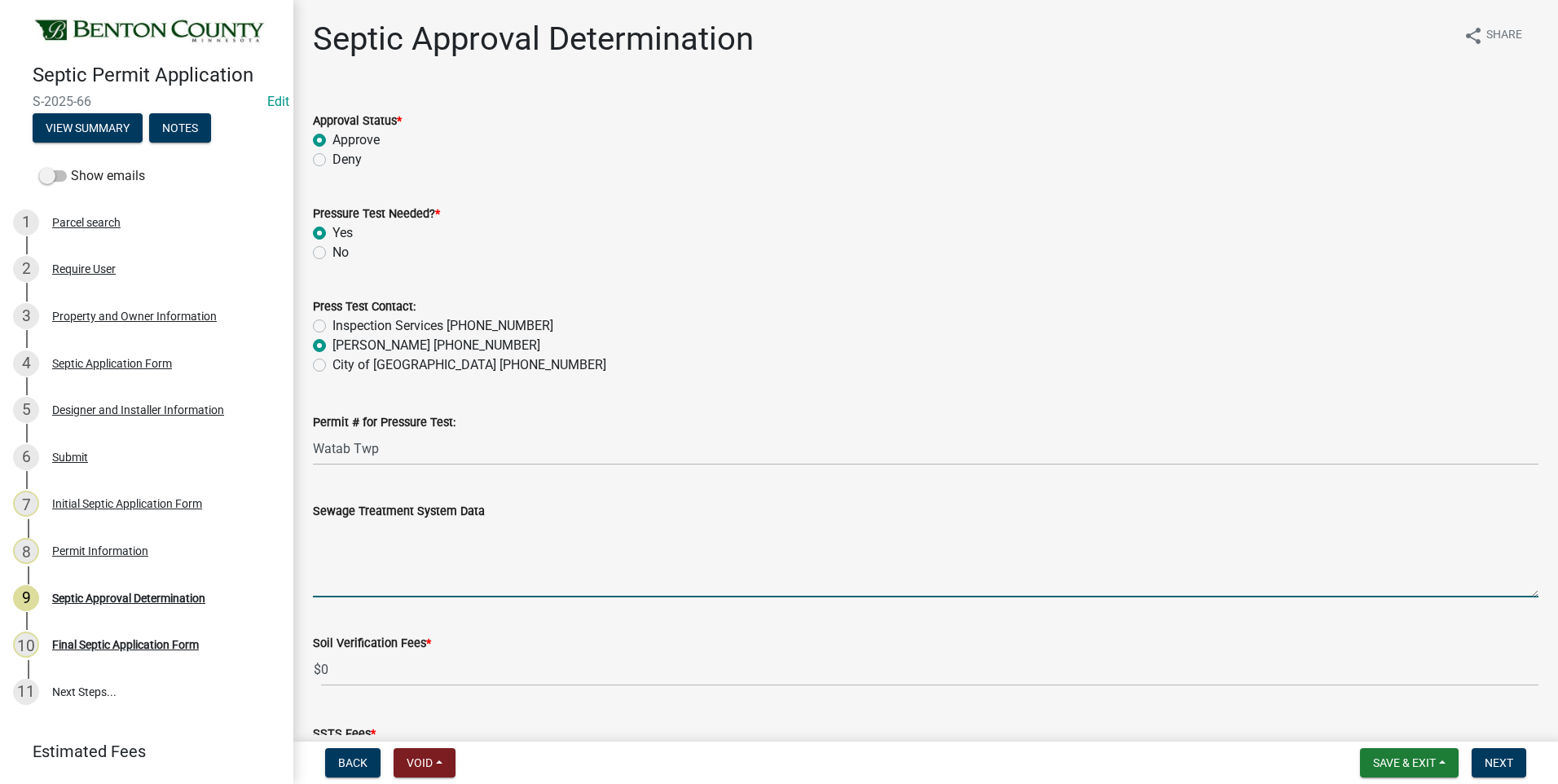
click at [372, 533] on textarea "Sewage Treatment System Data" at bounding box center [925, 558] width 1225 height 77
paste textarea "Installation of a 512 sq ft - 16'x32' PRESSURE BED SYSTEM w/415" max bed depth …"
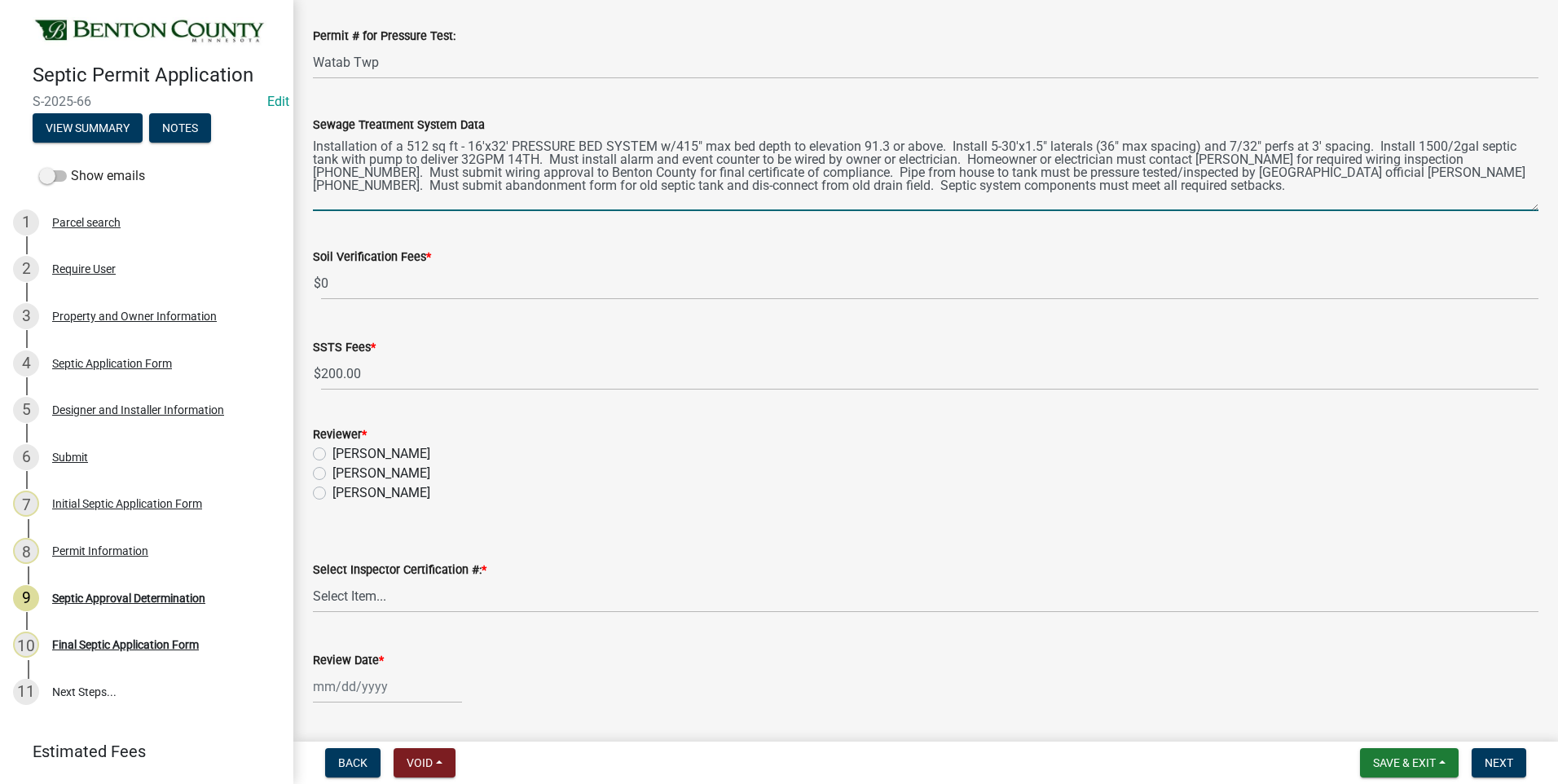
scroll to position [408, 0]
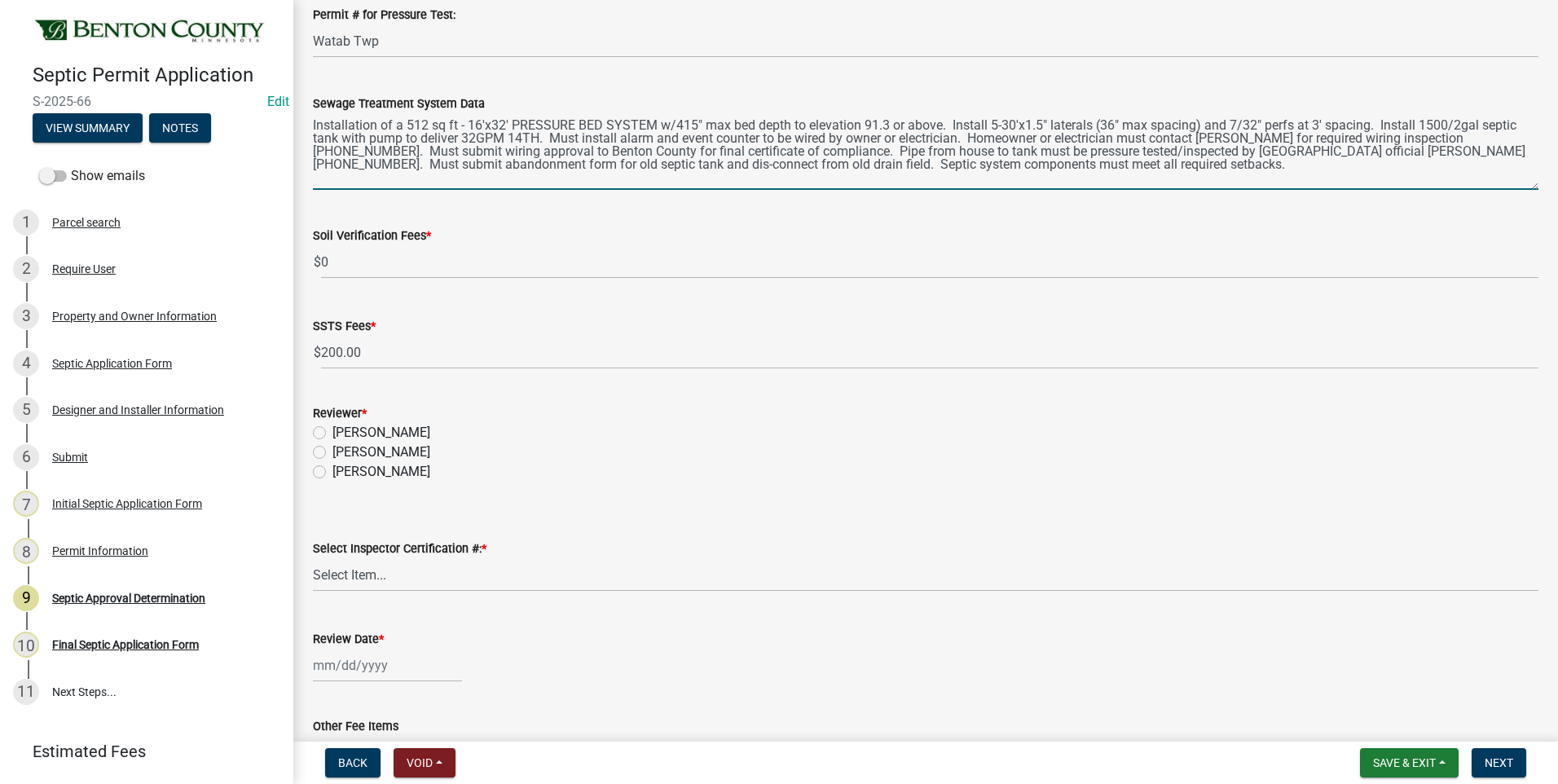
type textarea "Installation of a 512 sq ft - 16'x32' PRESSURE BED SYSTEM w/415" max bed depth …"
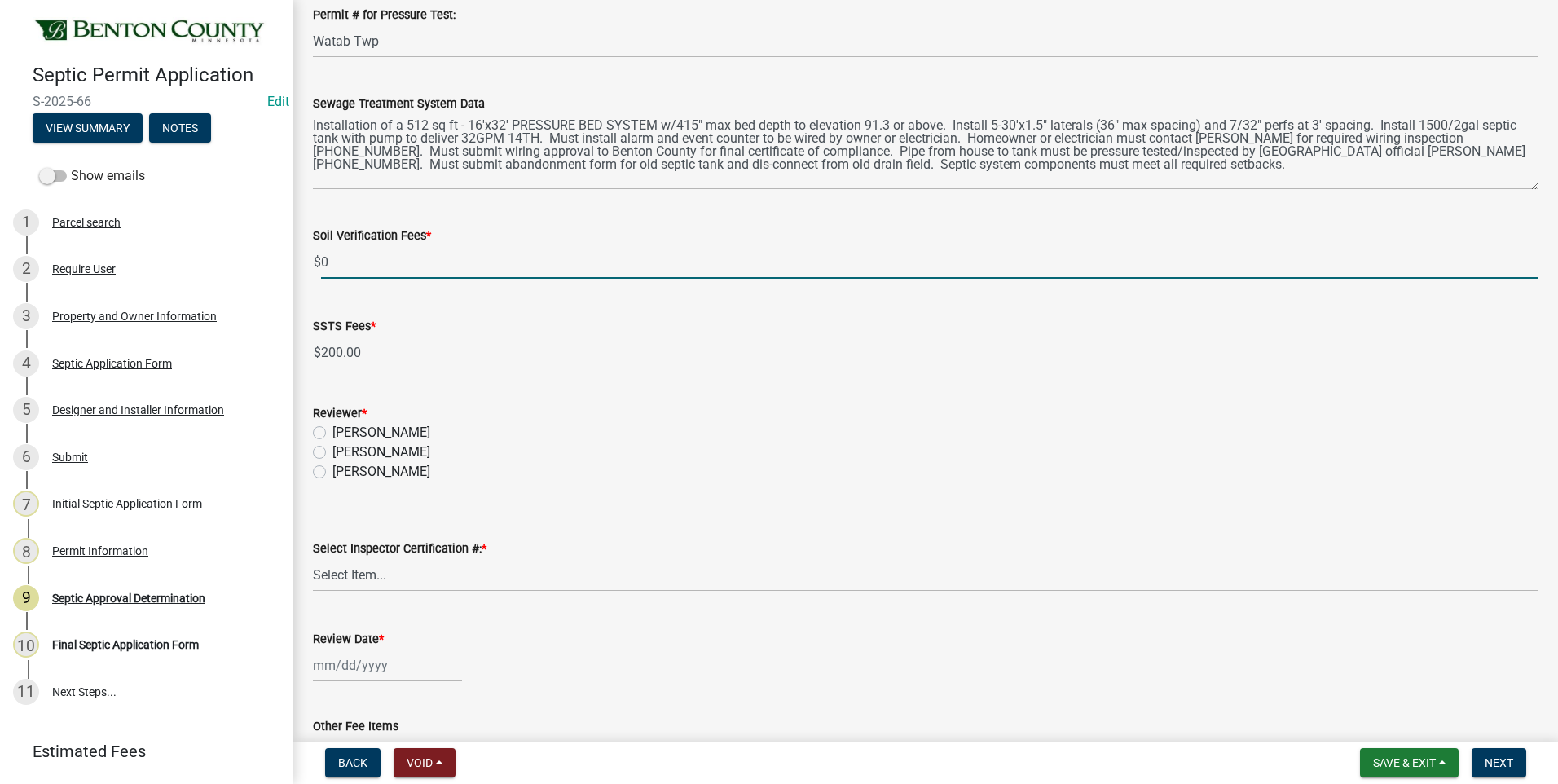
click at [326, 264] on input "0" at bounding box center [929, 262] width 1217 height 34
type input "0100.00"
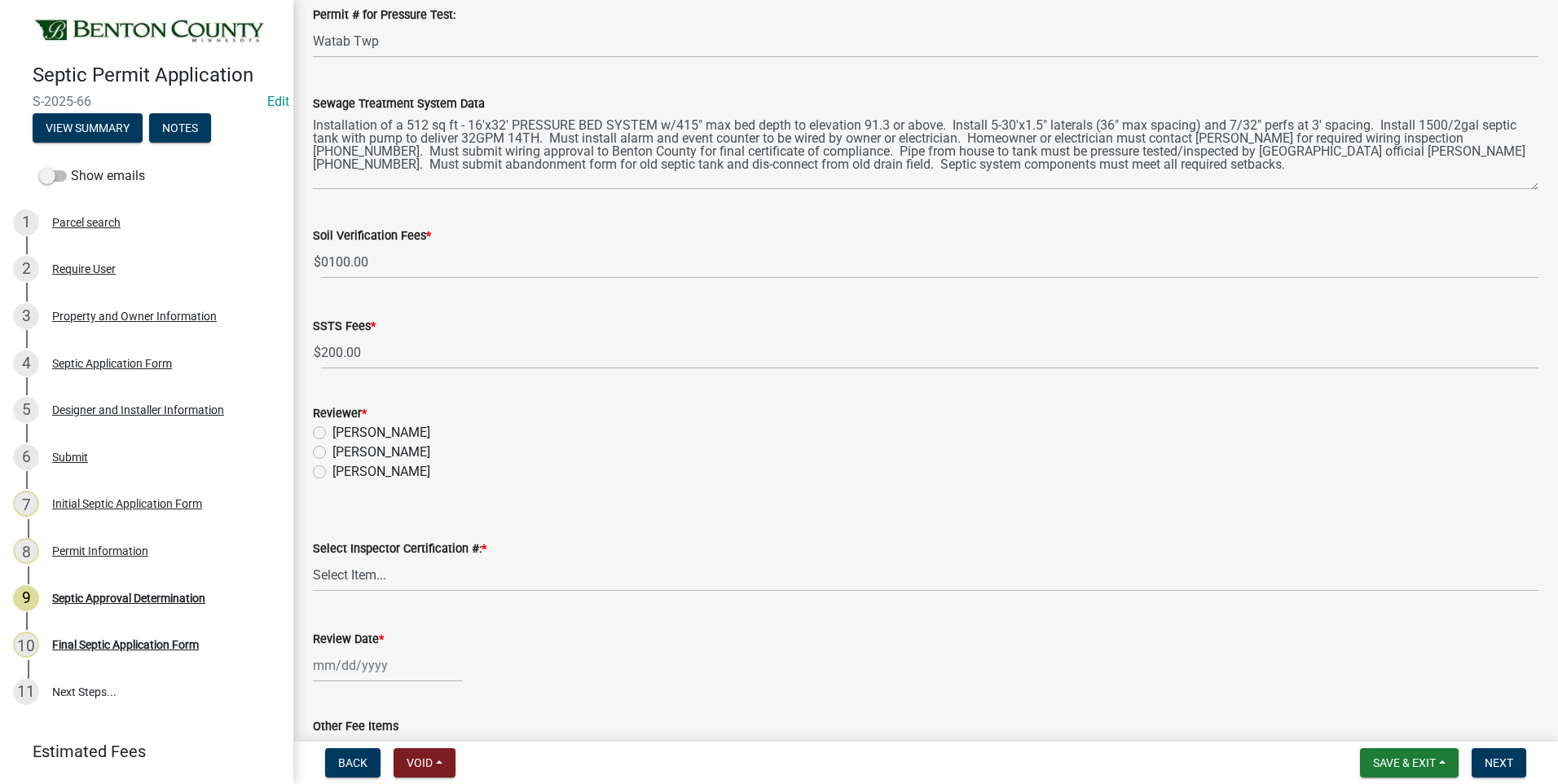
click at [333, 454] on label "[PERSON_NAME]" at bounding box center [381, 451] width 98 height 19
click at [333, 453] on input "[PERSON_NAME]" at bounding box center [338, 447] width 11 height 11
radio input "true"
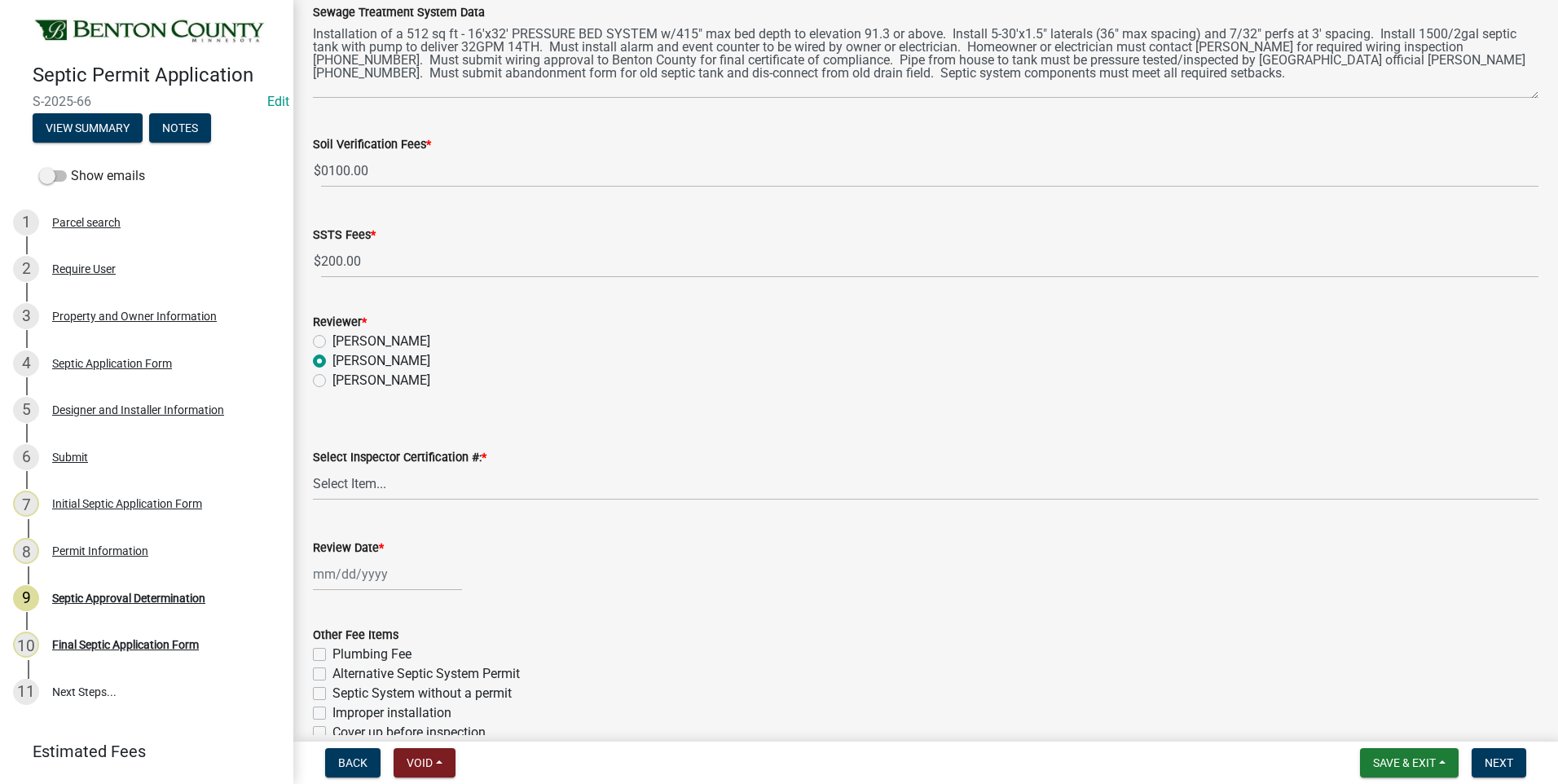
scroll to position [652, 0]
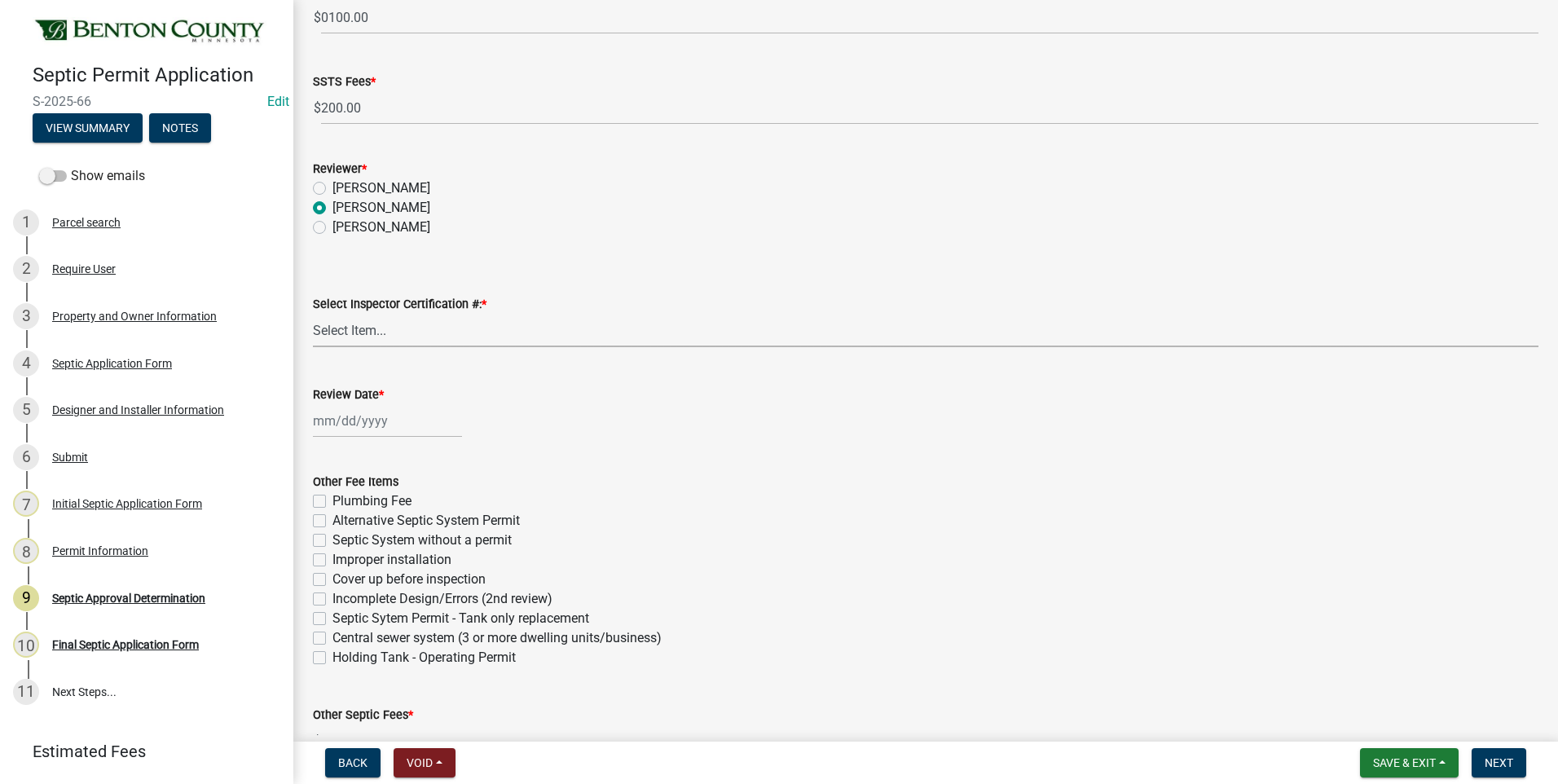
click at [345, 329] on select "Select Item... C8970 C10350" at bounding box center [925, 330] width 1225 height 34
click at [312, 313] on select "Select Item... C8970 C10350" at bounding box center [925, 330] width 1225 height 34
select select "d675f826-2bf1-4ce2-9ebe-43c1842a6c70"
click at [351, 431] on div at bounding box center [387, 421] width 149 height 34
select select "9"
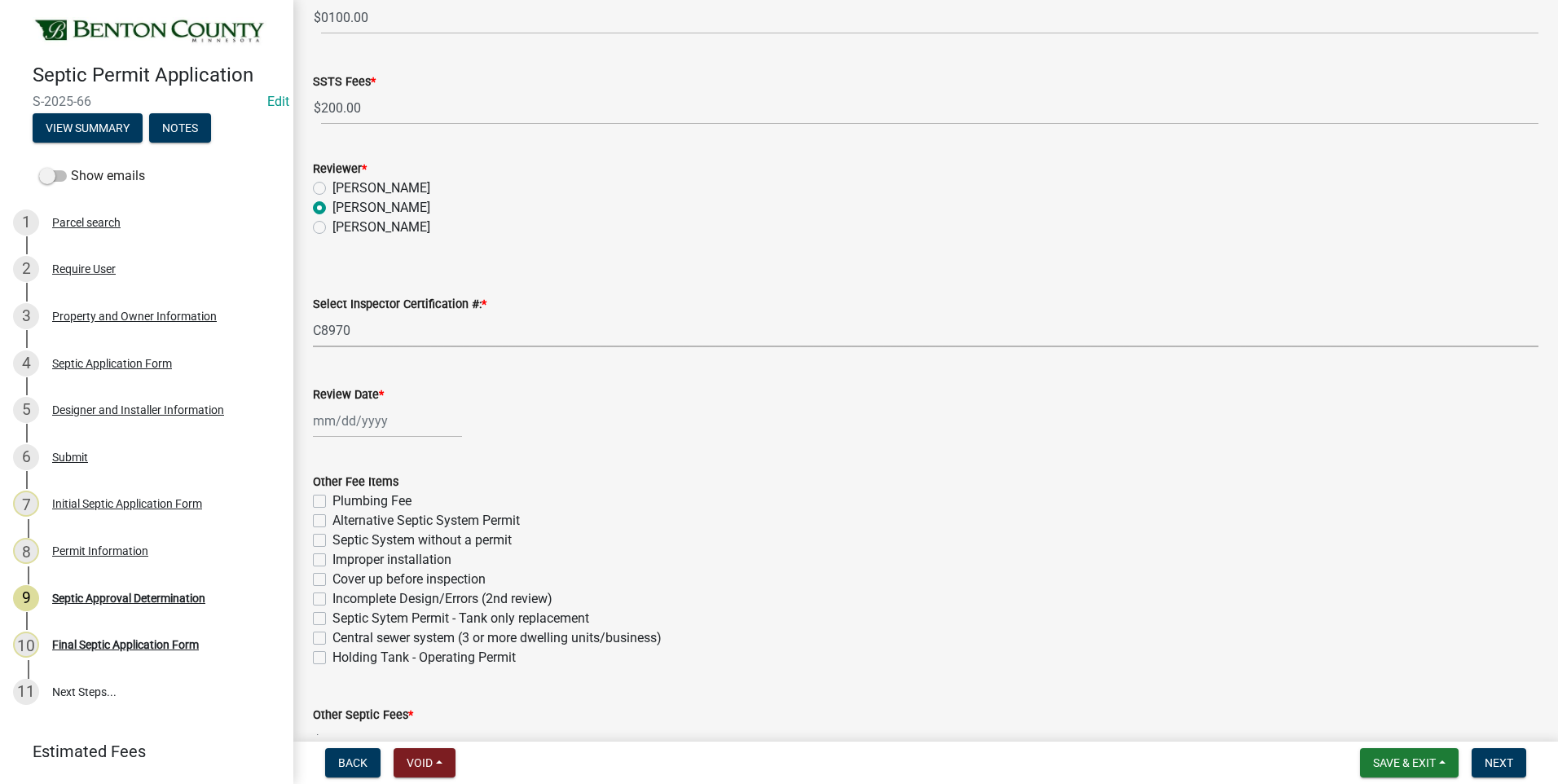
select select "2025"
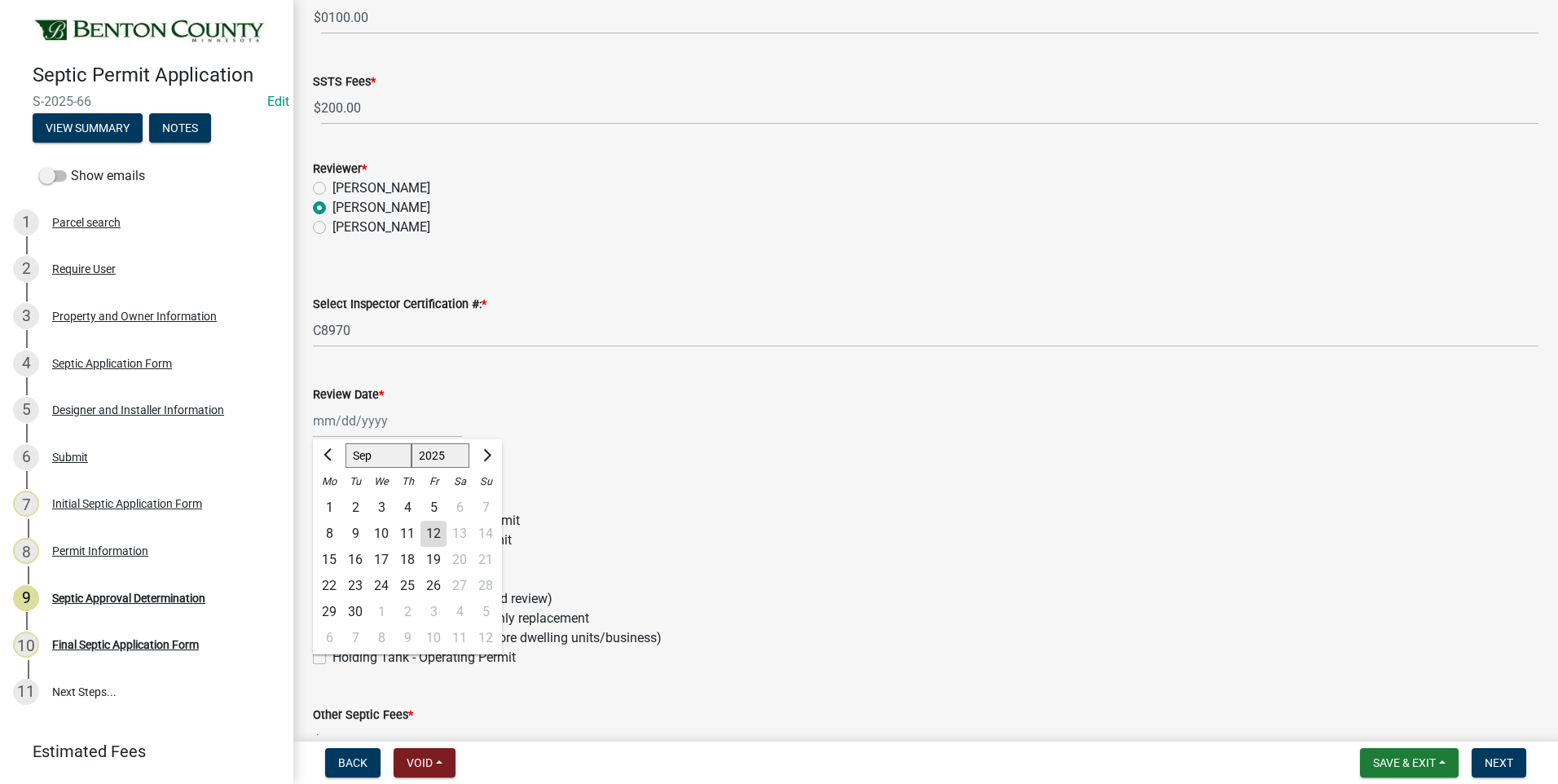
click at [438, 530] on div "12" at bounding box center [433, 533] width 26 height 26
type input "09/12/2025"
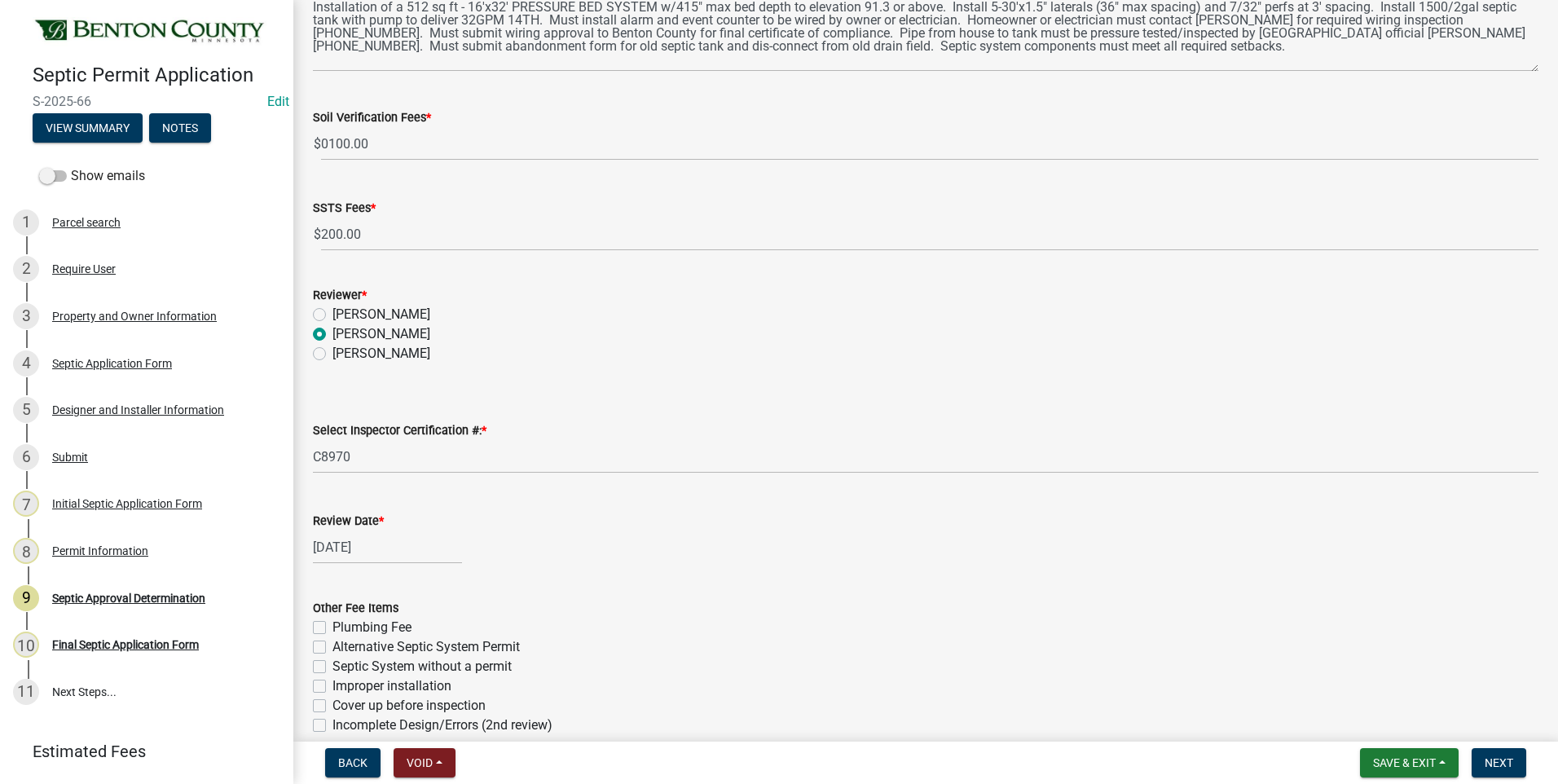
scroll to position [517, 0]
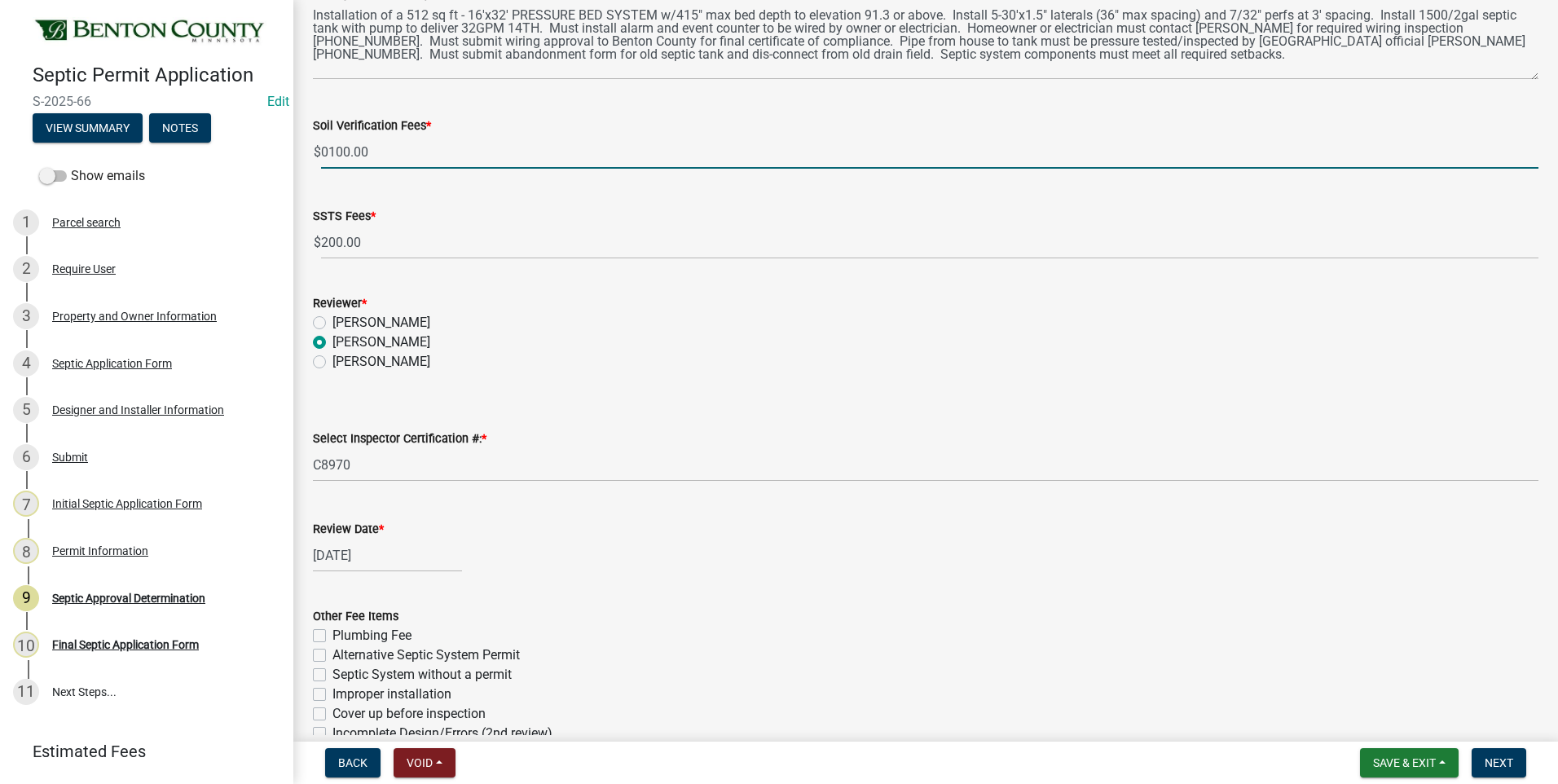
click at [328, 147] on input "0100.00" at bounding box center [929, 152] width 1217 height 34
type input "100.00"
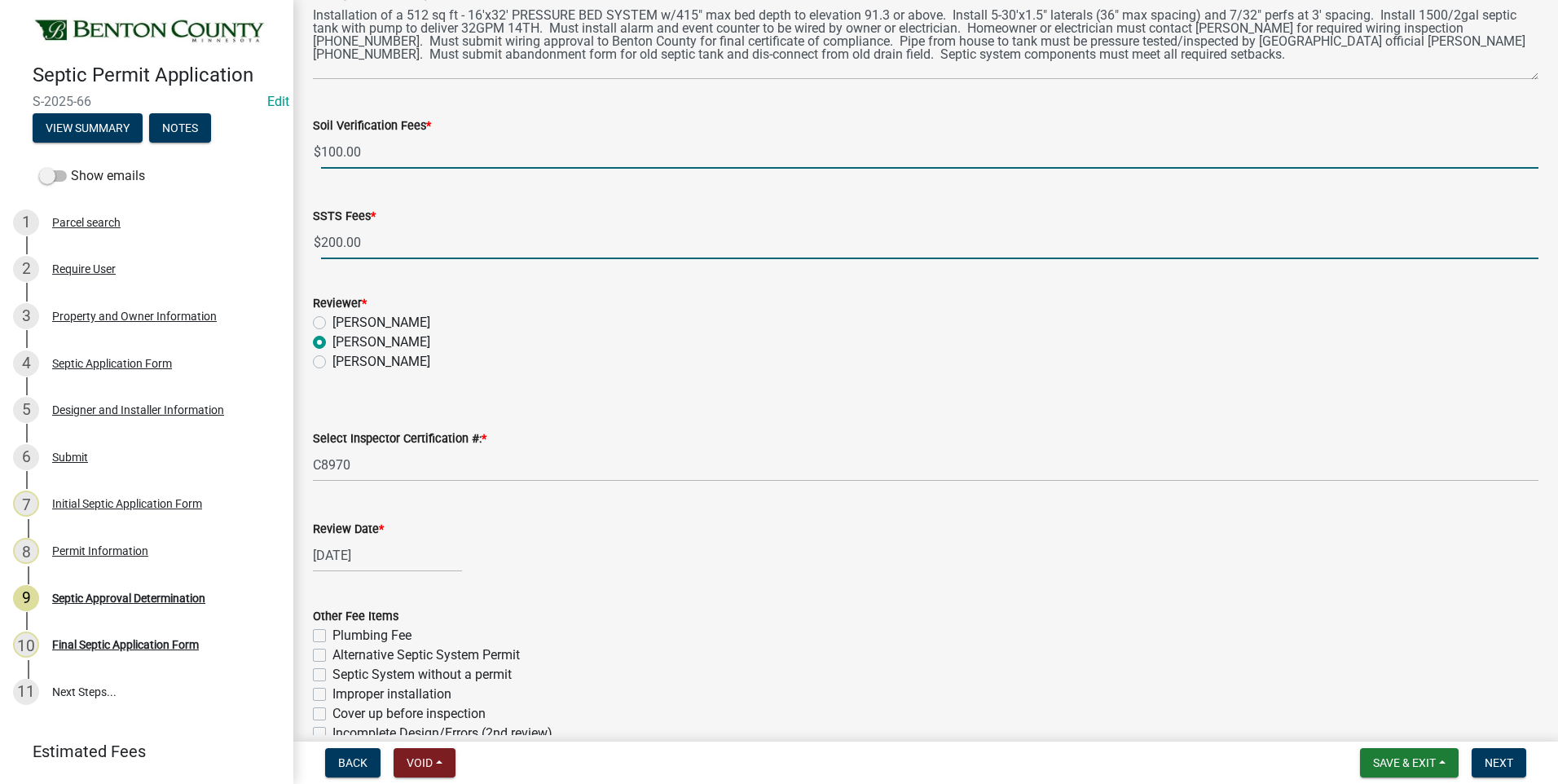
click at [383, 241] on input "200.00" at bounding box center [929, 243] width 1217 height 34
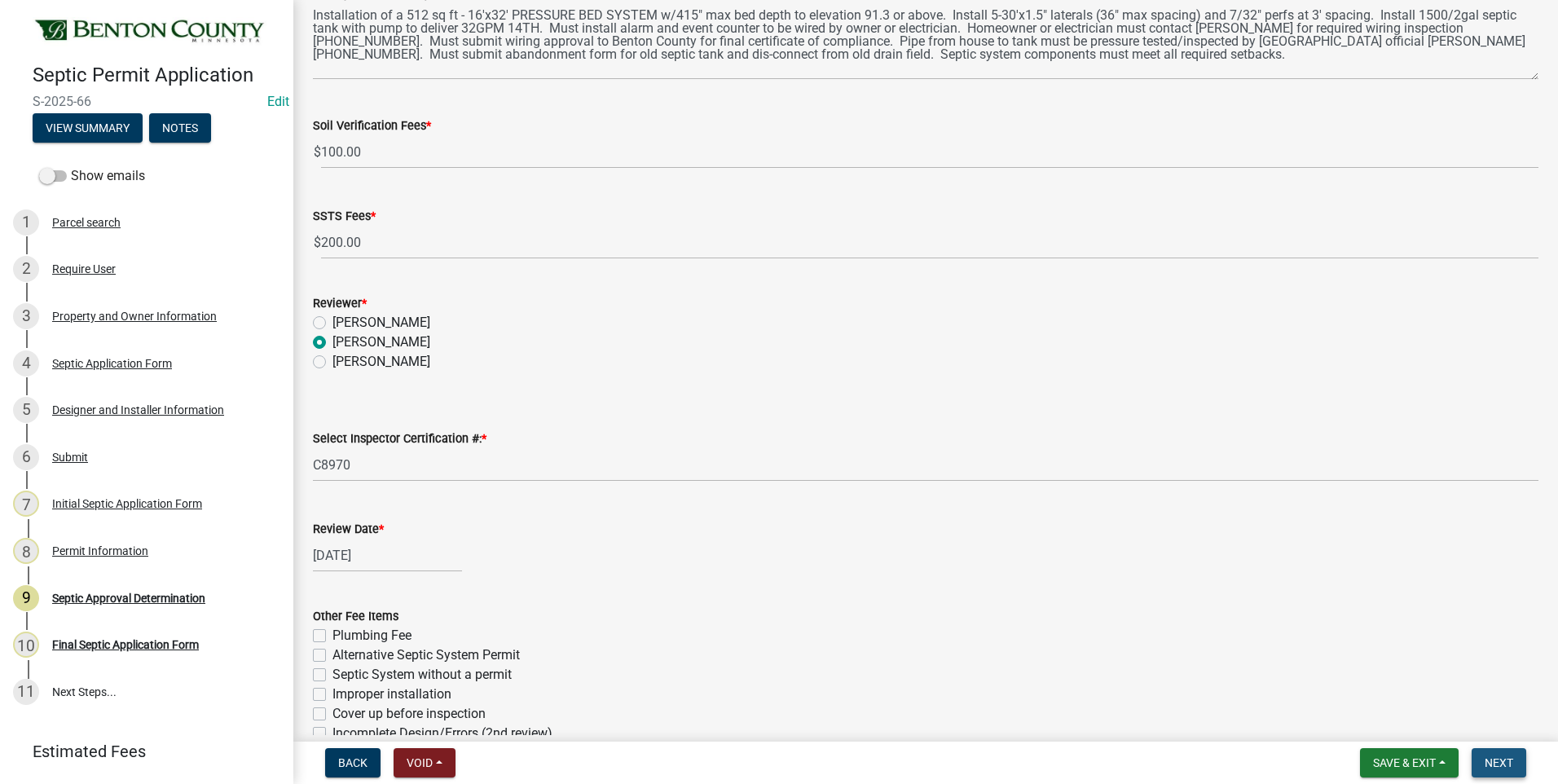
click at [1486, 761] on span "Next" at bounding box center [1499, 762] width 29 height 13
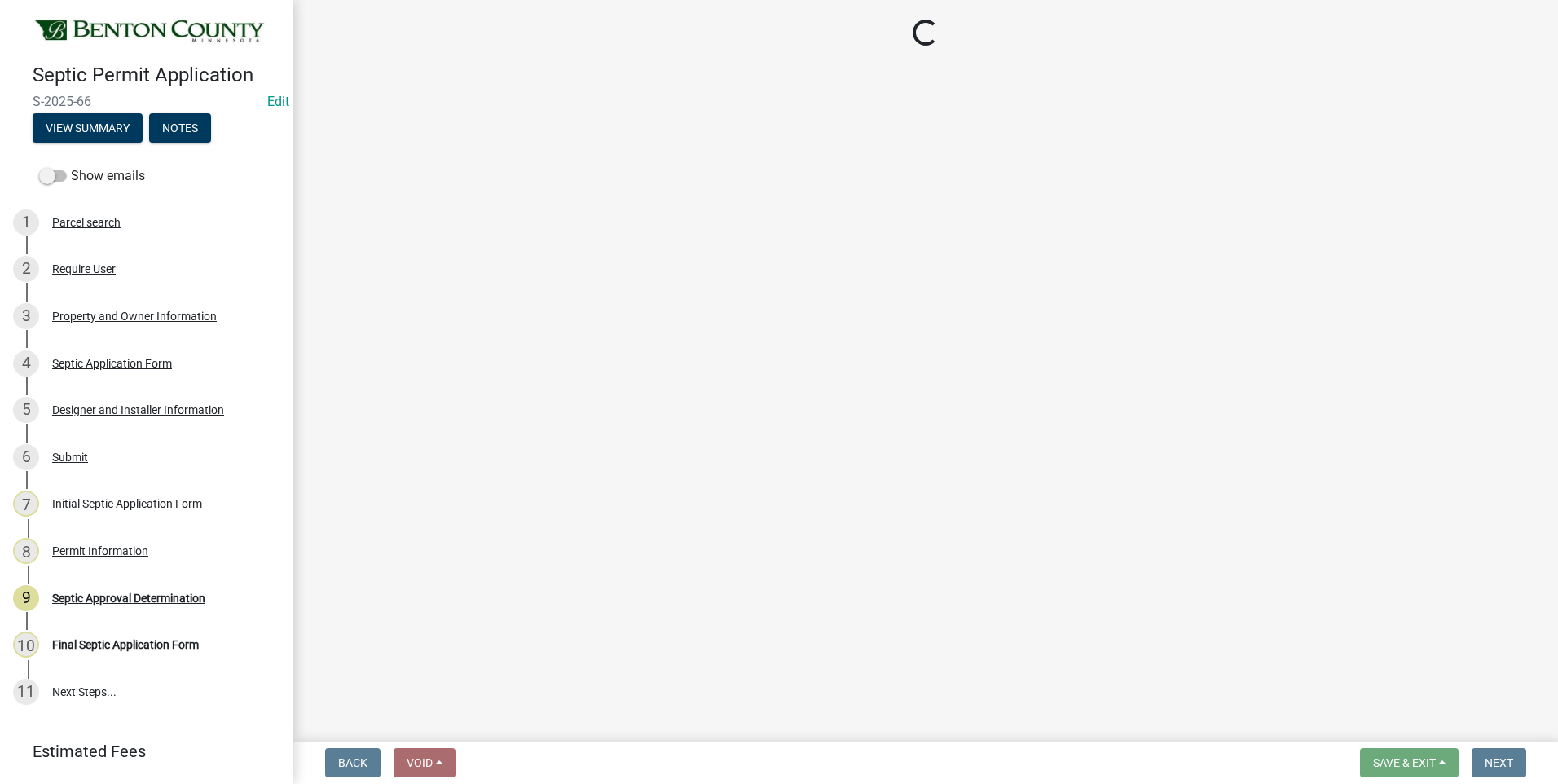
select select "3: 3"
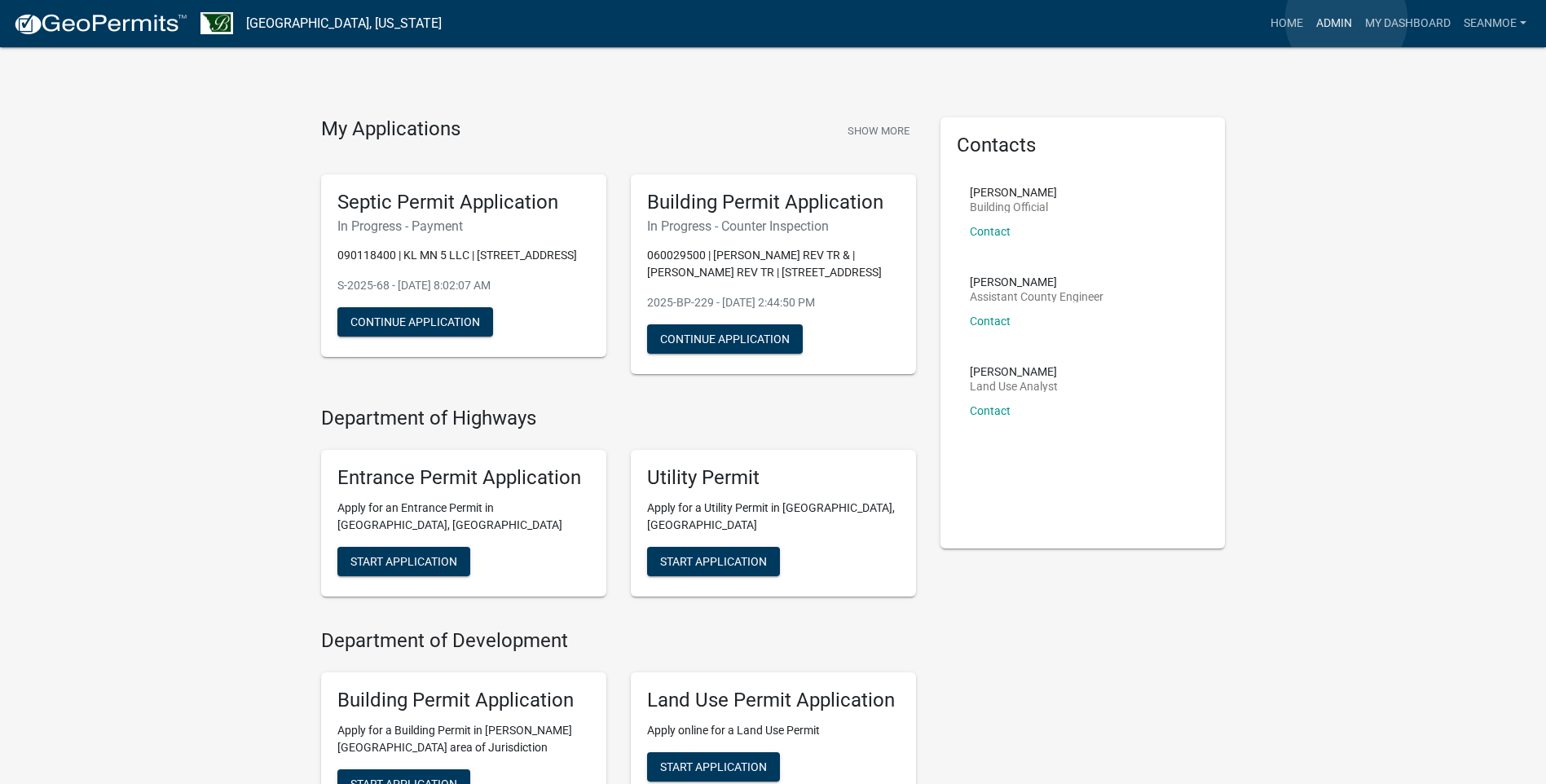
click at [1346, 19] on link "Admin" at bounding box center [1335, 24] width 49 height 31
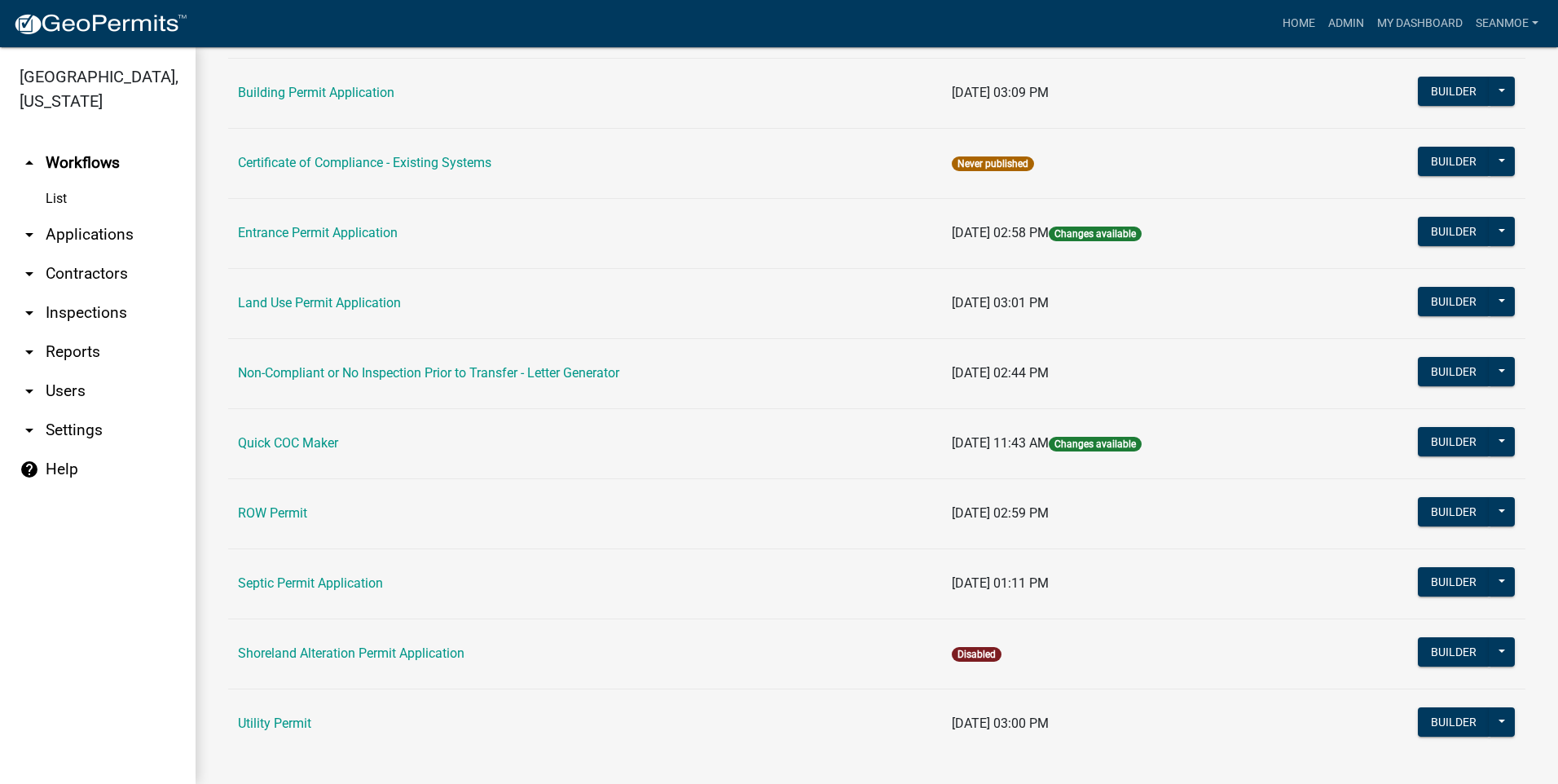
scroll to position [244, 0]
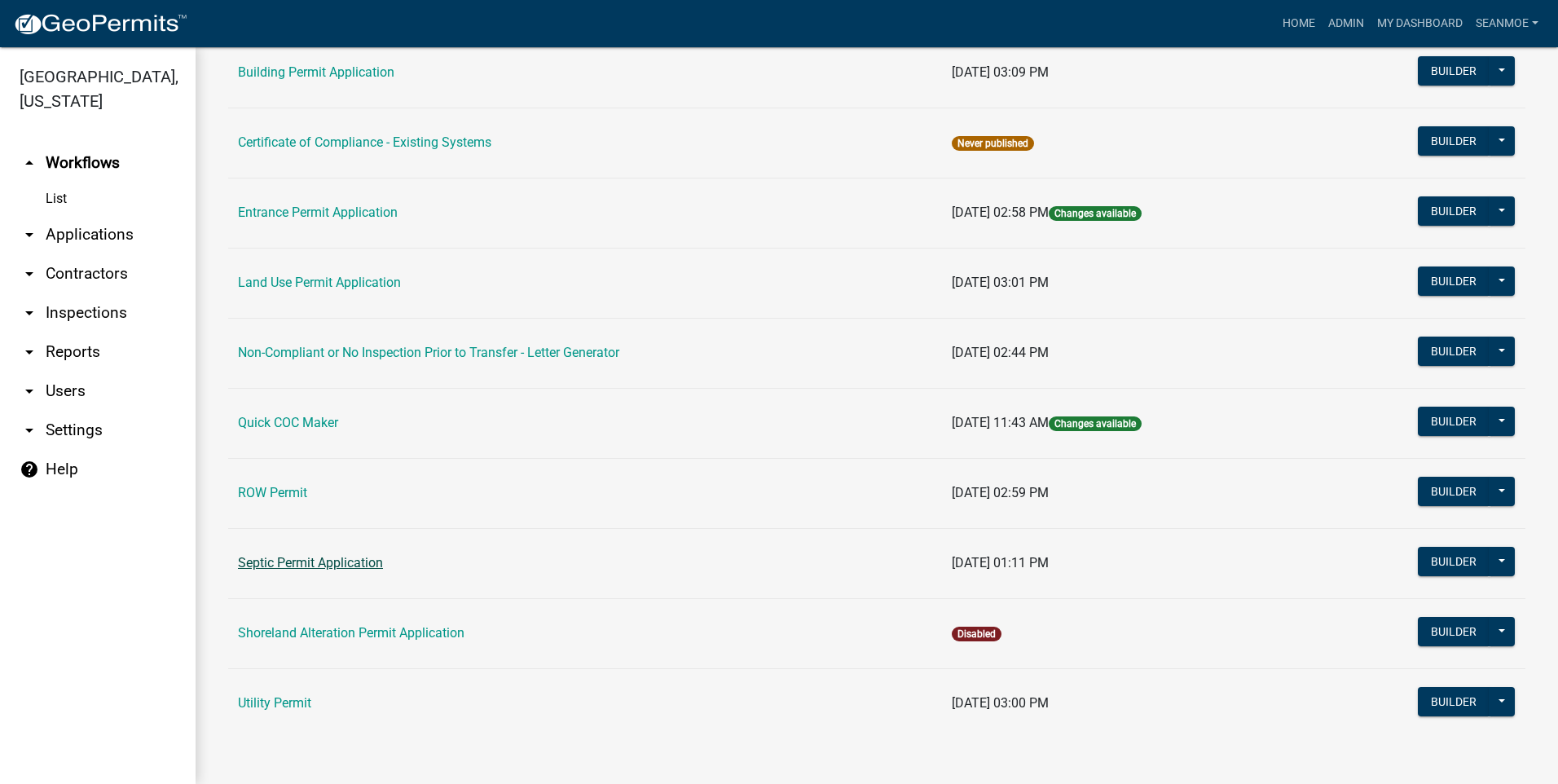
click at [340, 562] on link "Septic Permit Application" at bounding box center [310, 563] width 145 height 15
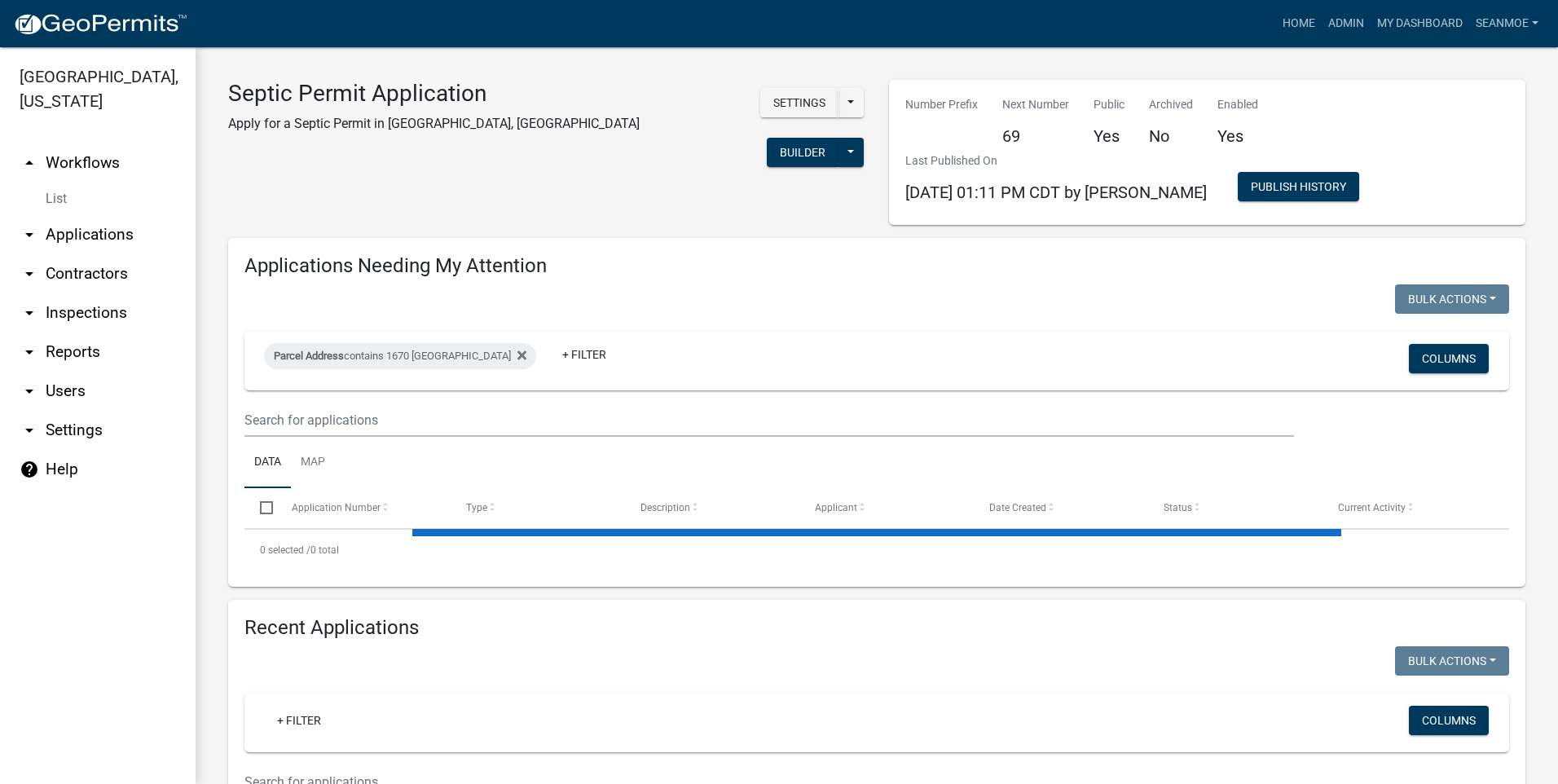
select select "3: 100"
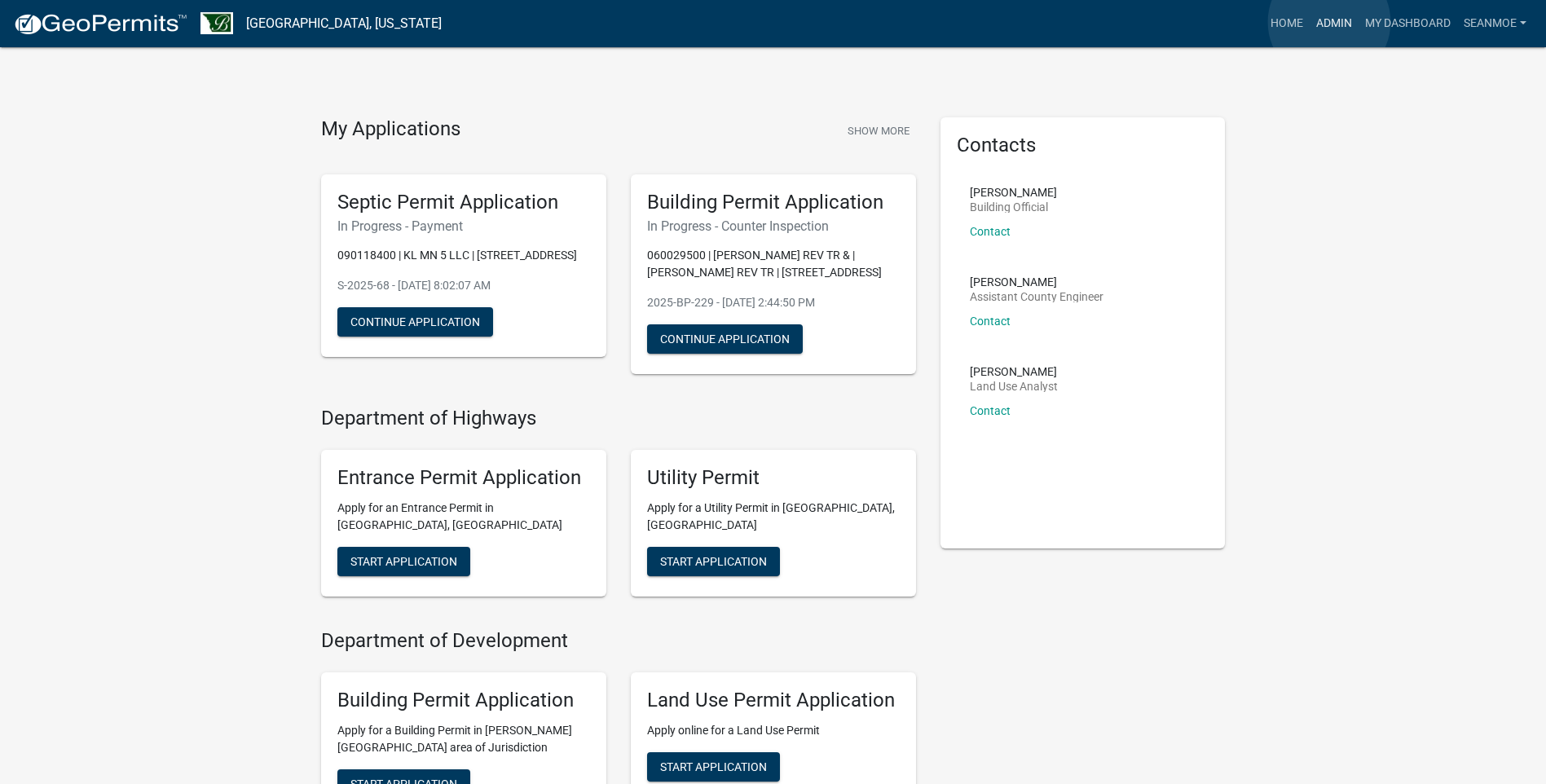
click at [1329, 22] on link "Admin" at bounding box center [1335, 24] width 49 height 31
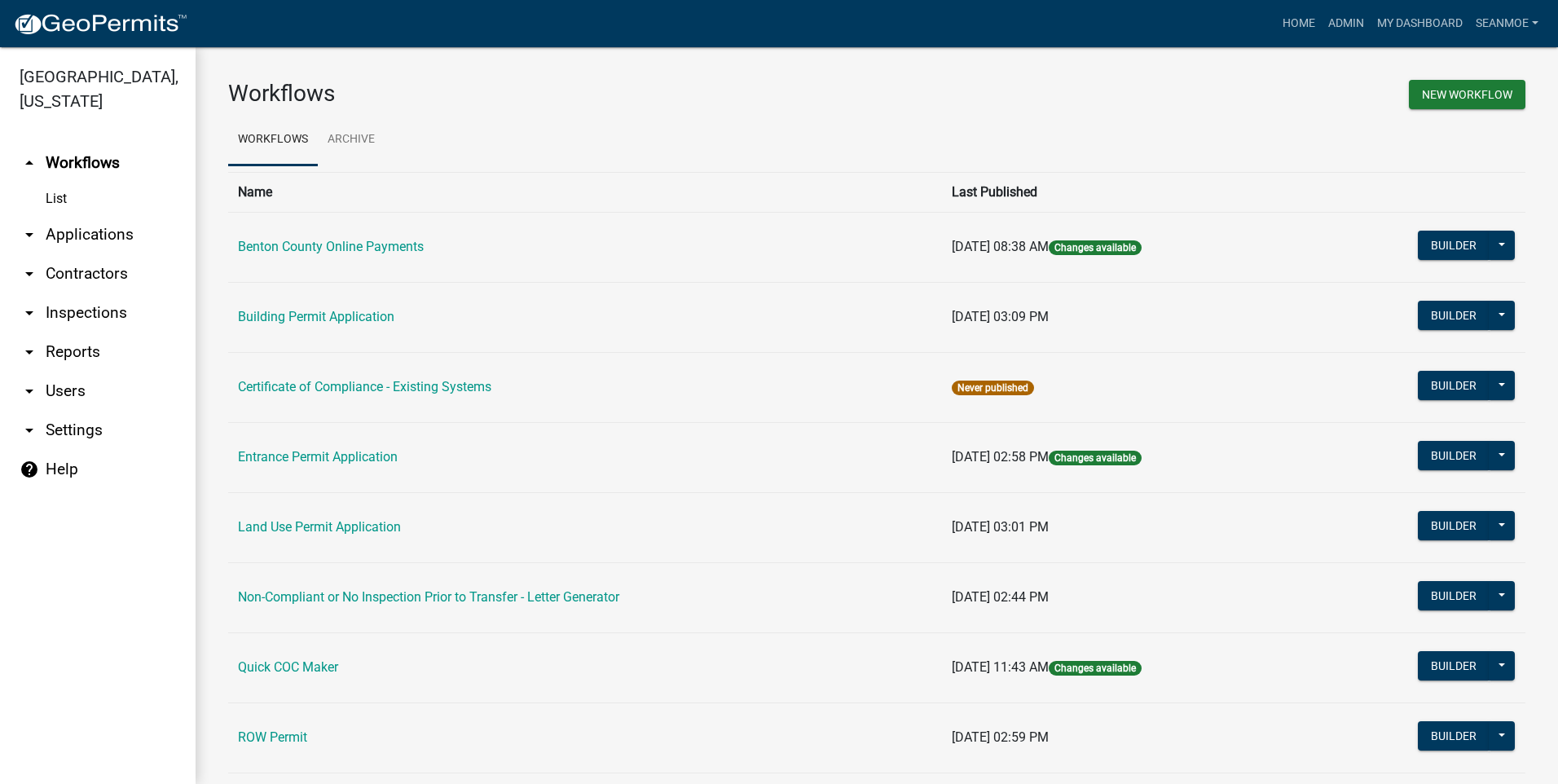
click at [92, 234] on link "arrow_drop_down Applications" at bounding box center [98, 234] width 195 height 39
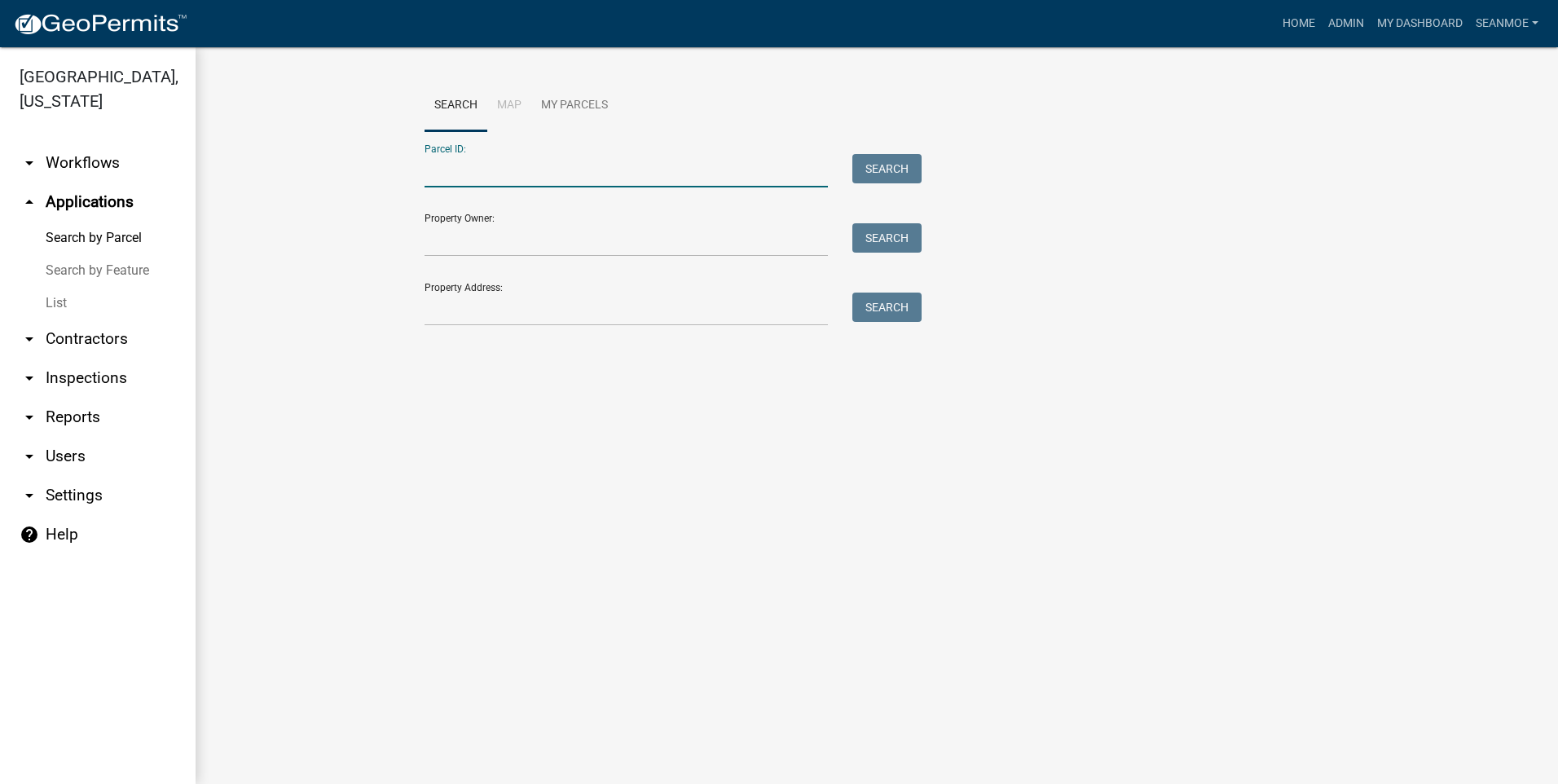
click at [562, 179] on input "Parcel ID:" at bounding box center [626, 171] width 403 height 34
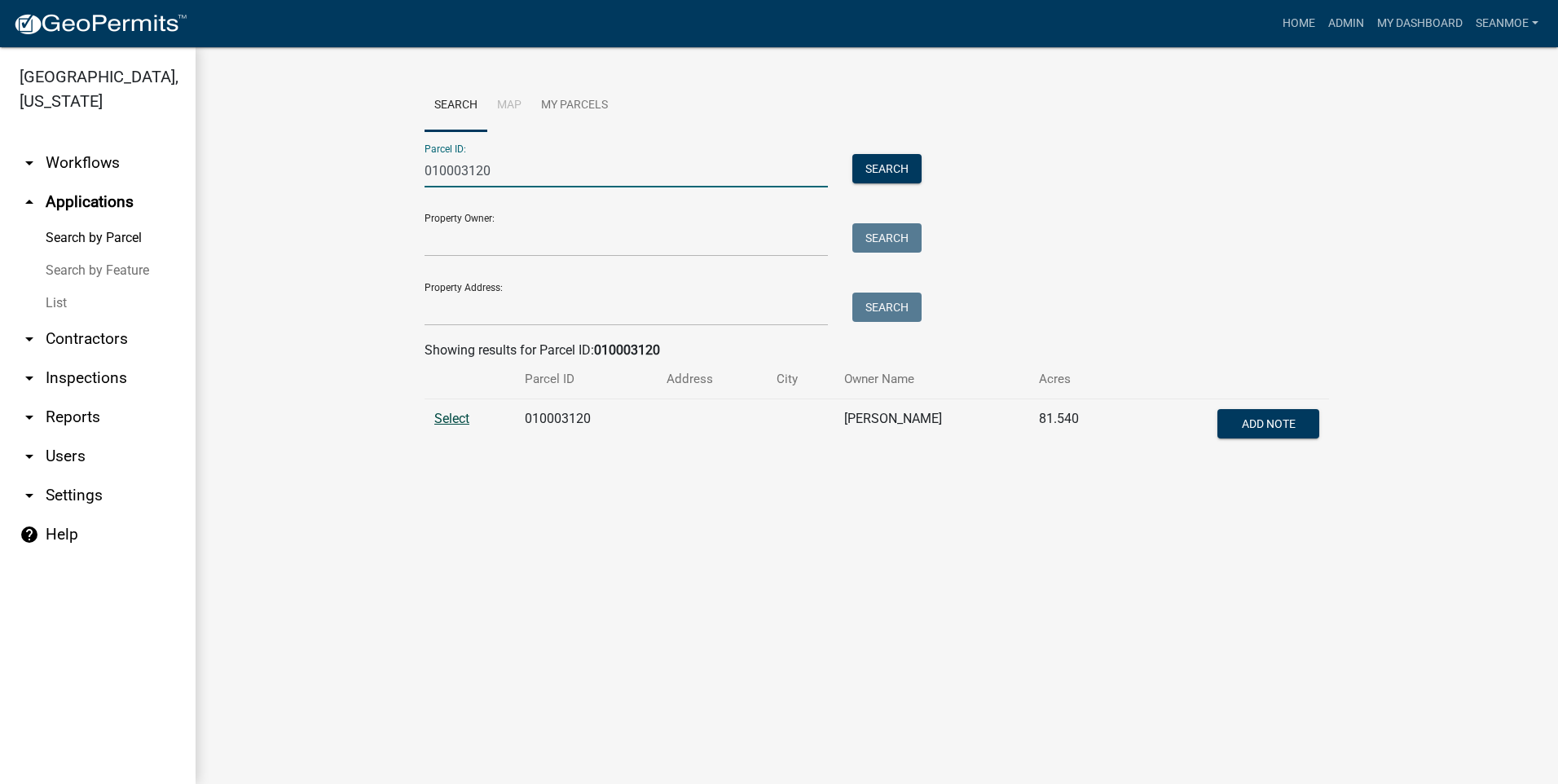
type input "010003120"
click at [453, 419] on span "Select" at bounding box center [452, 419] width 35 height 15
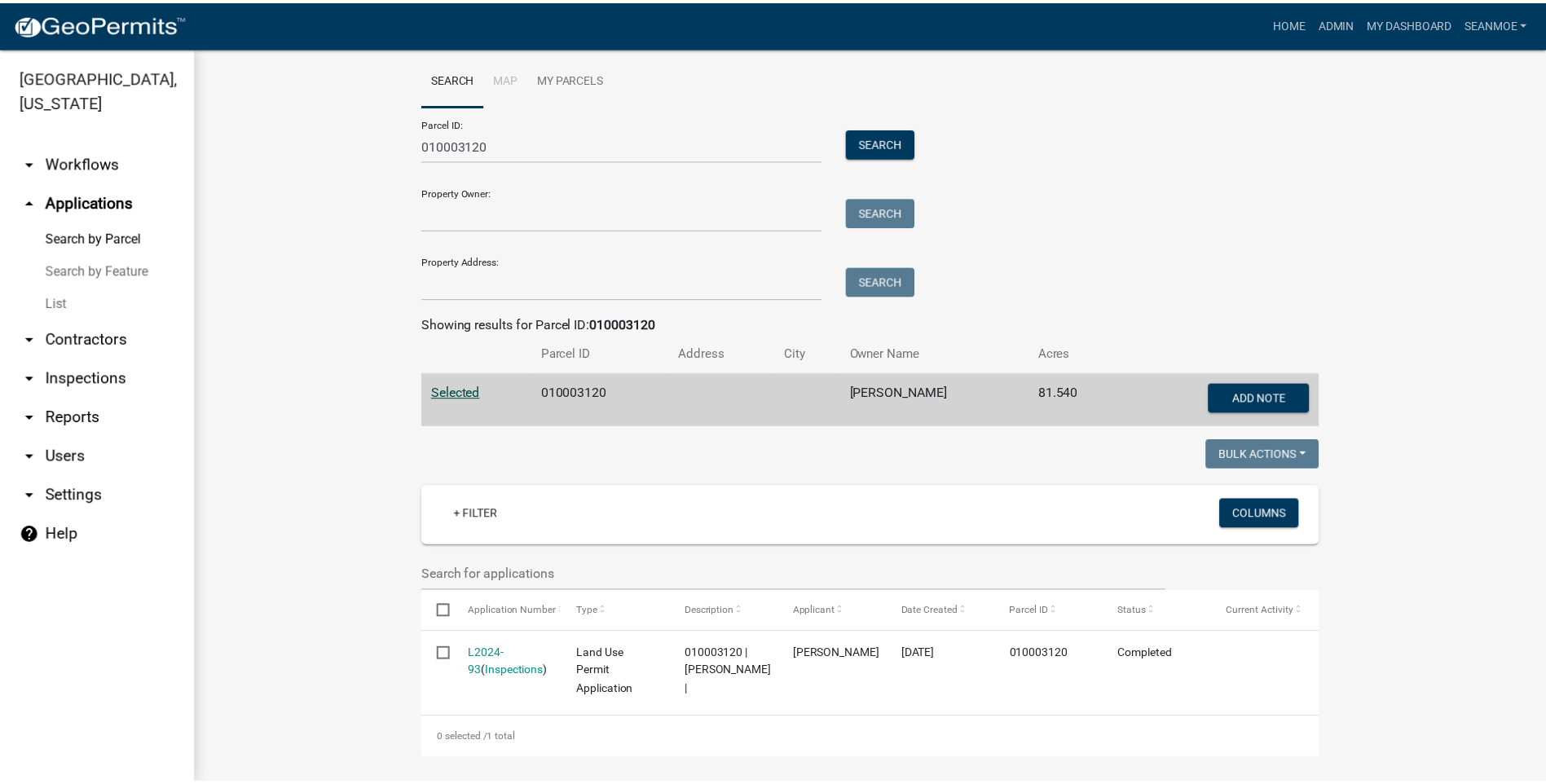
scroll to position [34, 0]
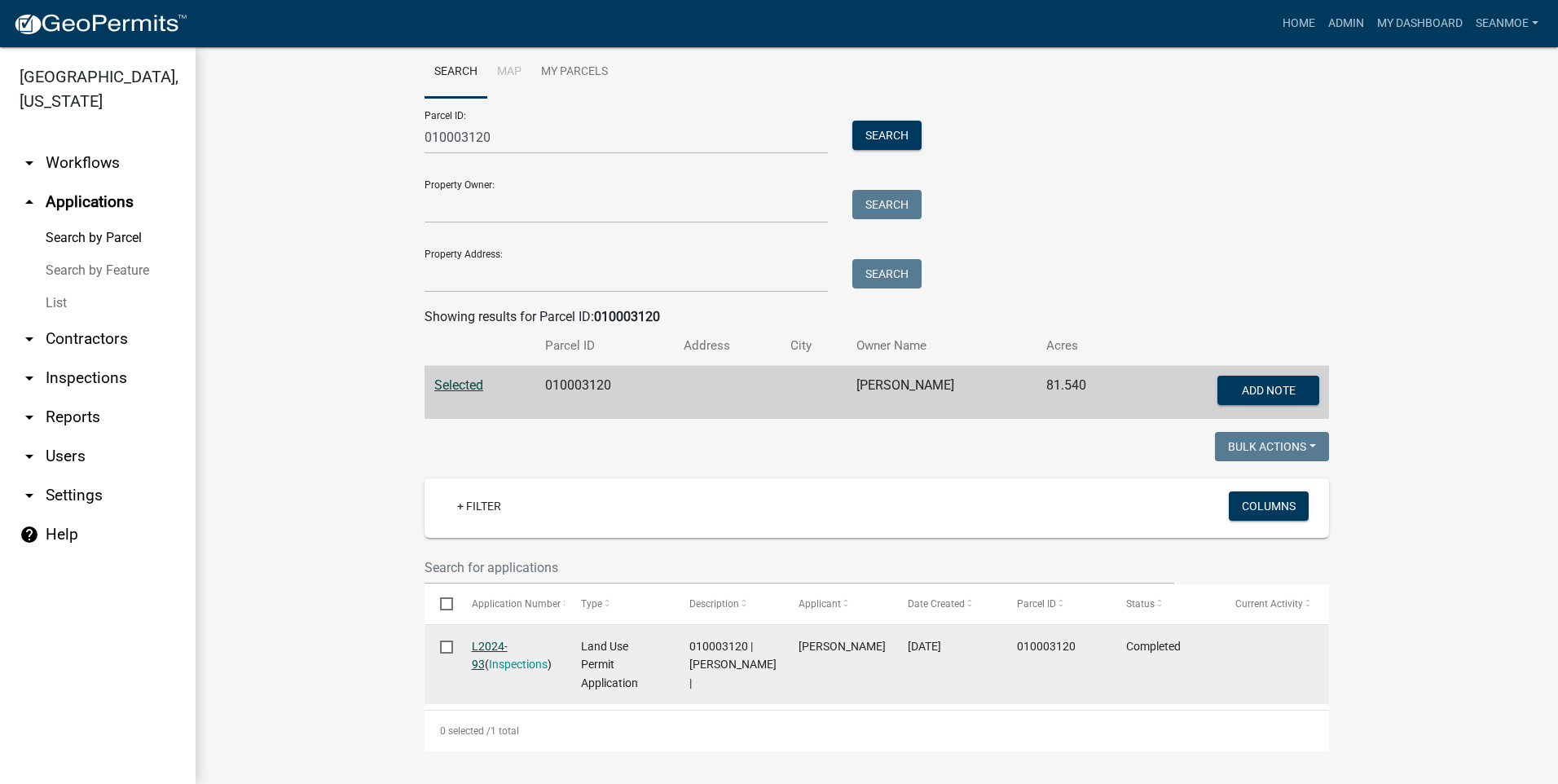
click at [503, 645] on link "L2024-93" at bounding box center [489, 655] width 36 height 32
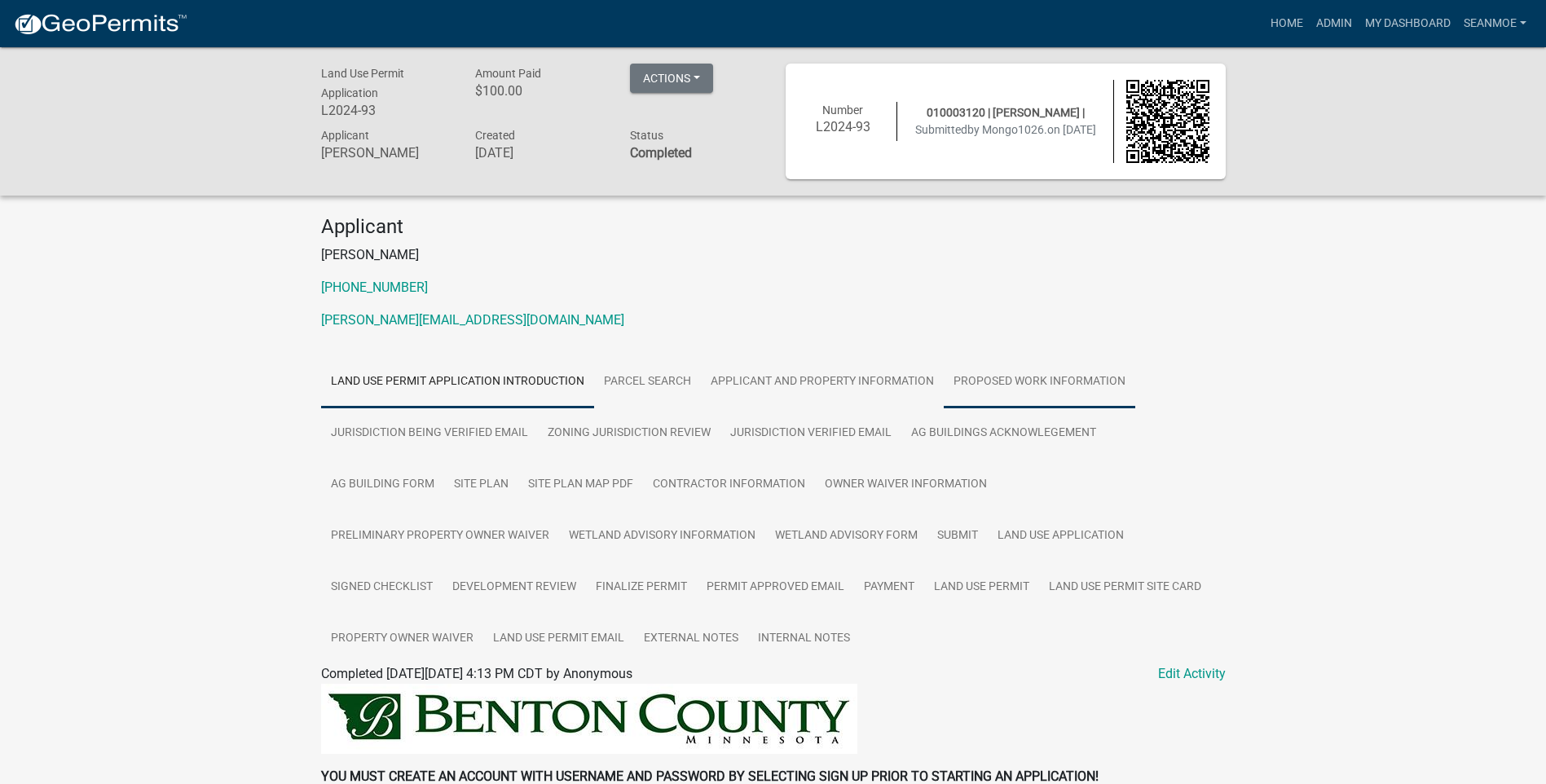
click at [1024, 387] on link "Proposed Work Information" at bounding box center [1039, 382] width 191 height 52
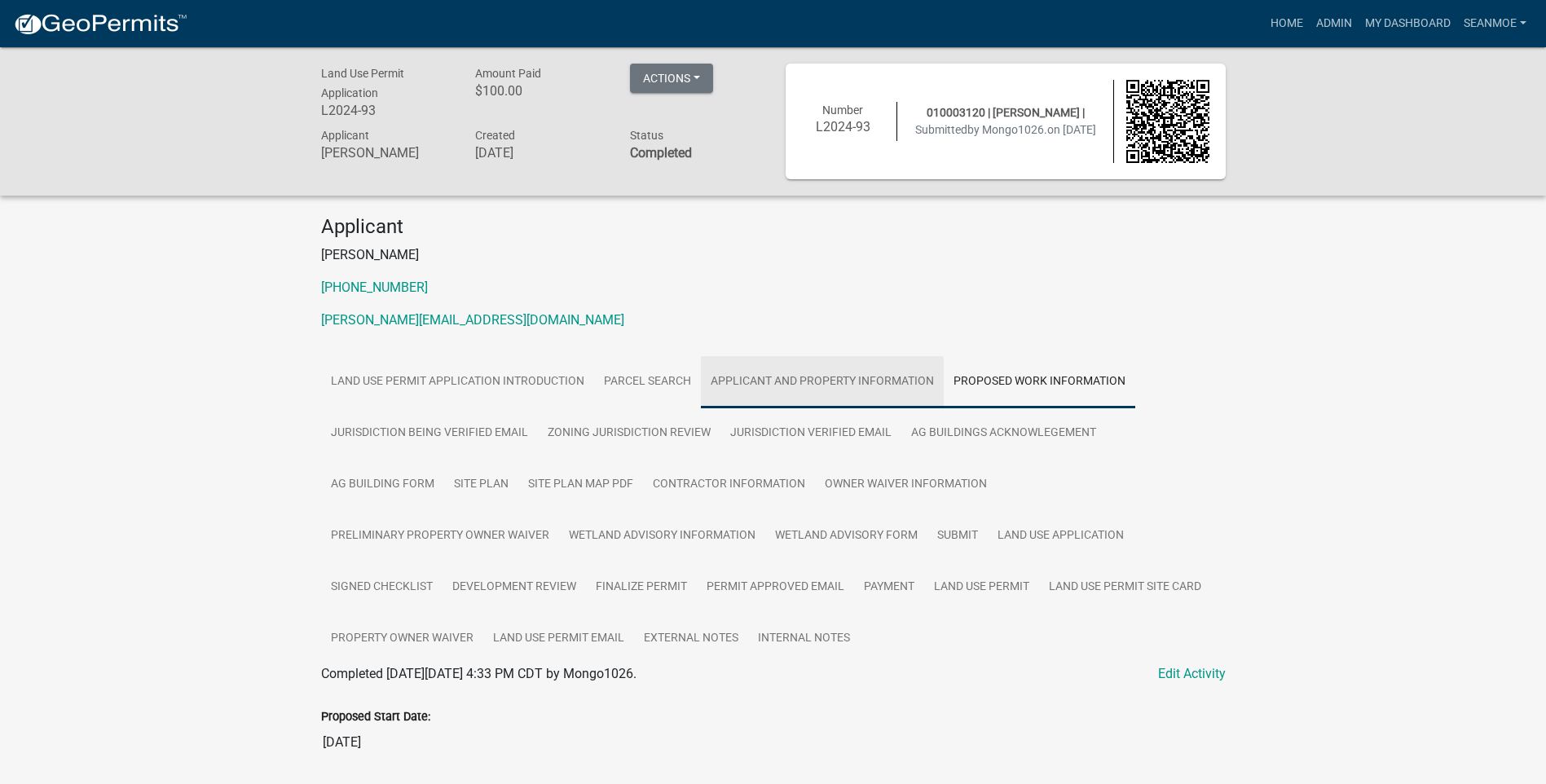
click at [859, 383] on link "Applicant and Property Information" at bounding box center [822, 382] width 243 height 52
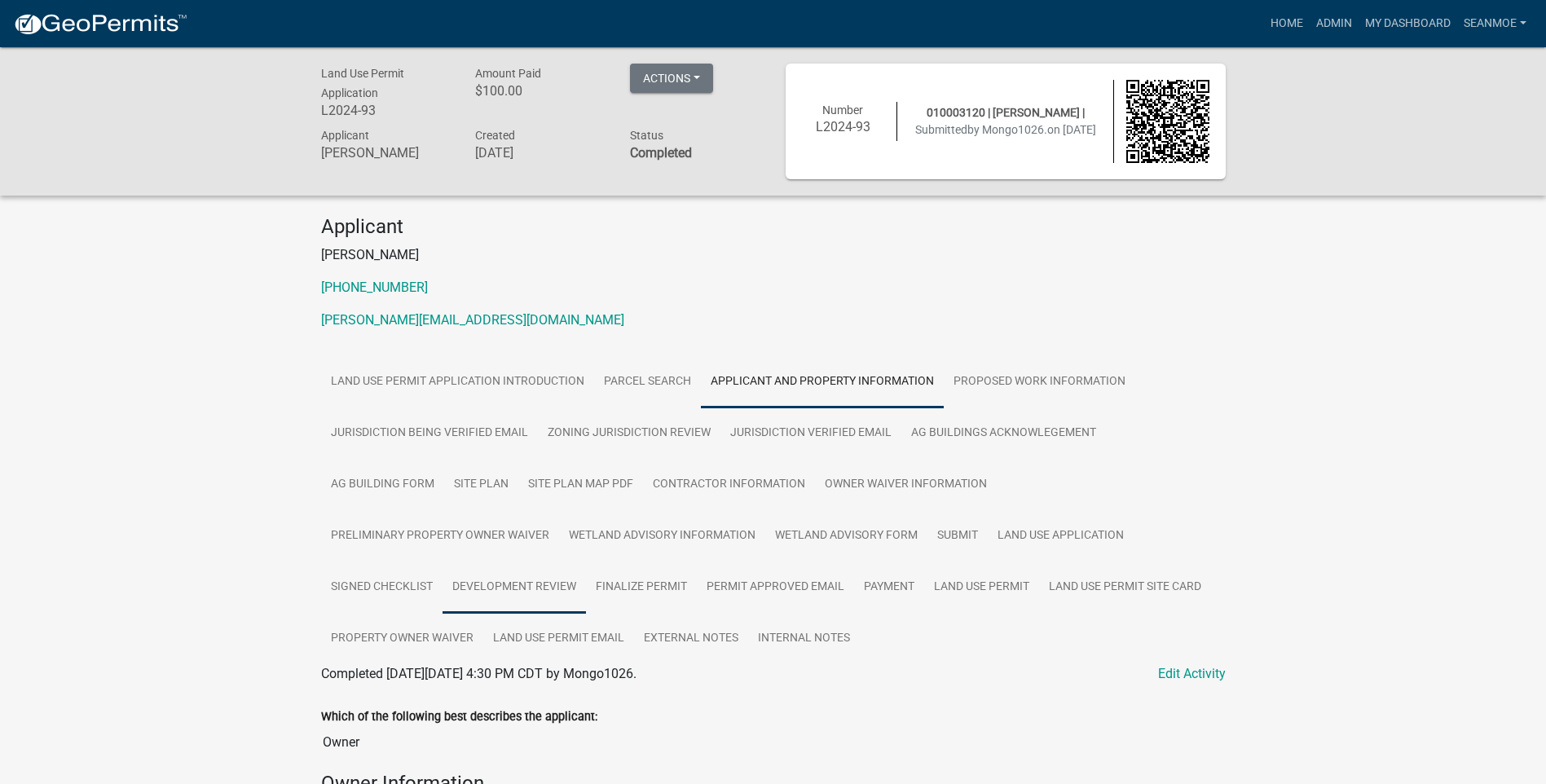
click at [586, 562] on link "Development Review" at bounding box center [514, 588] width 143 height 52
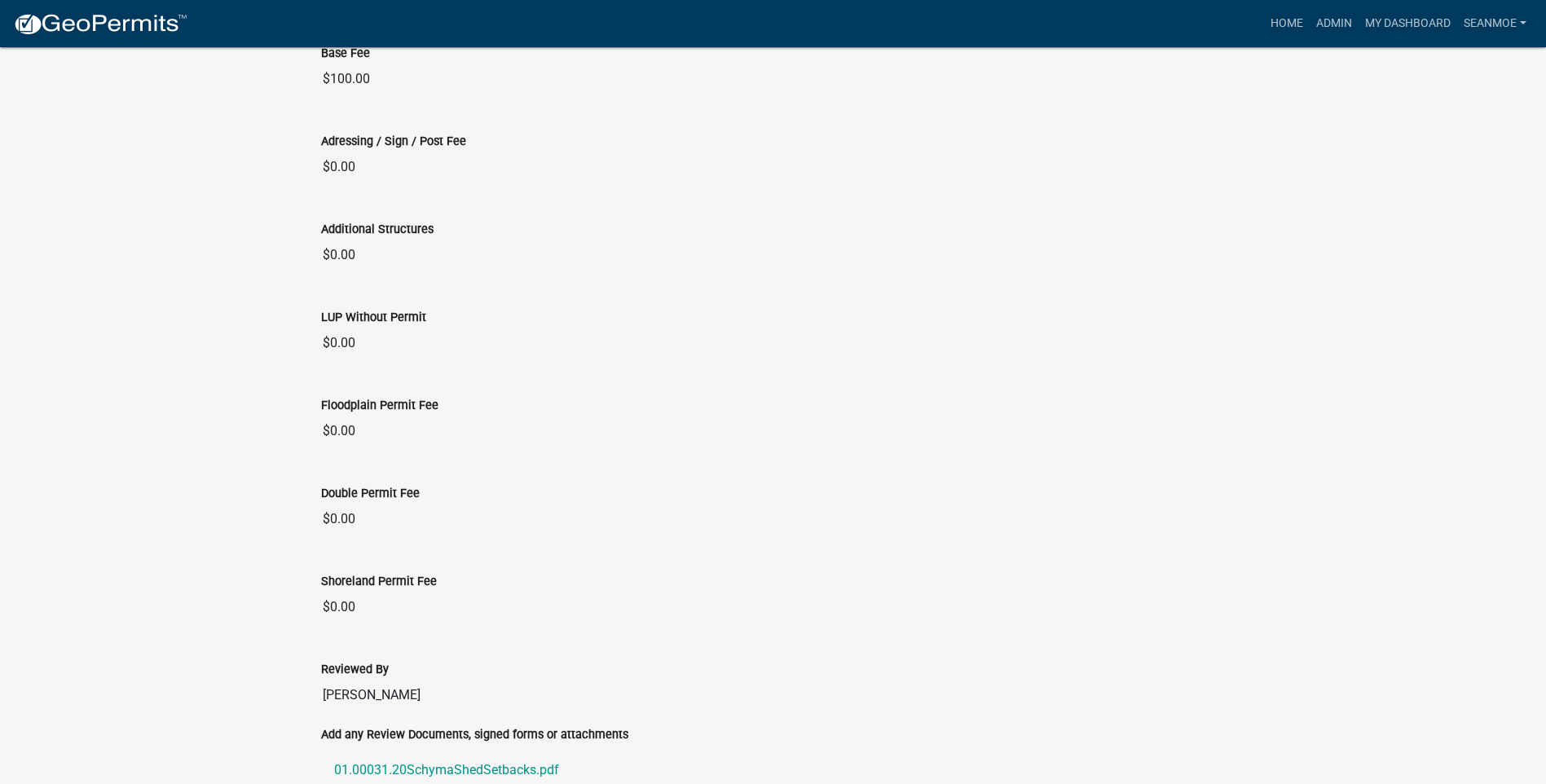
scroll to position [4764, 0]
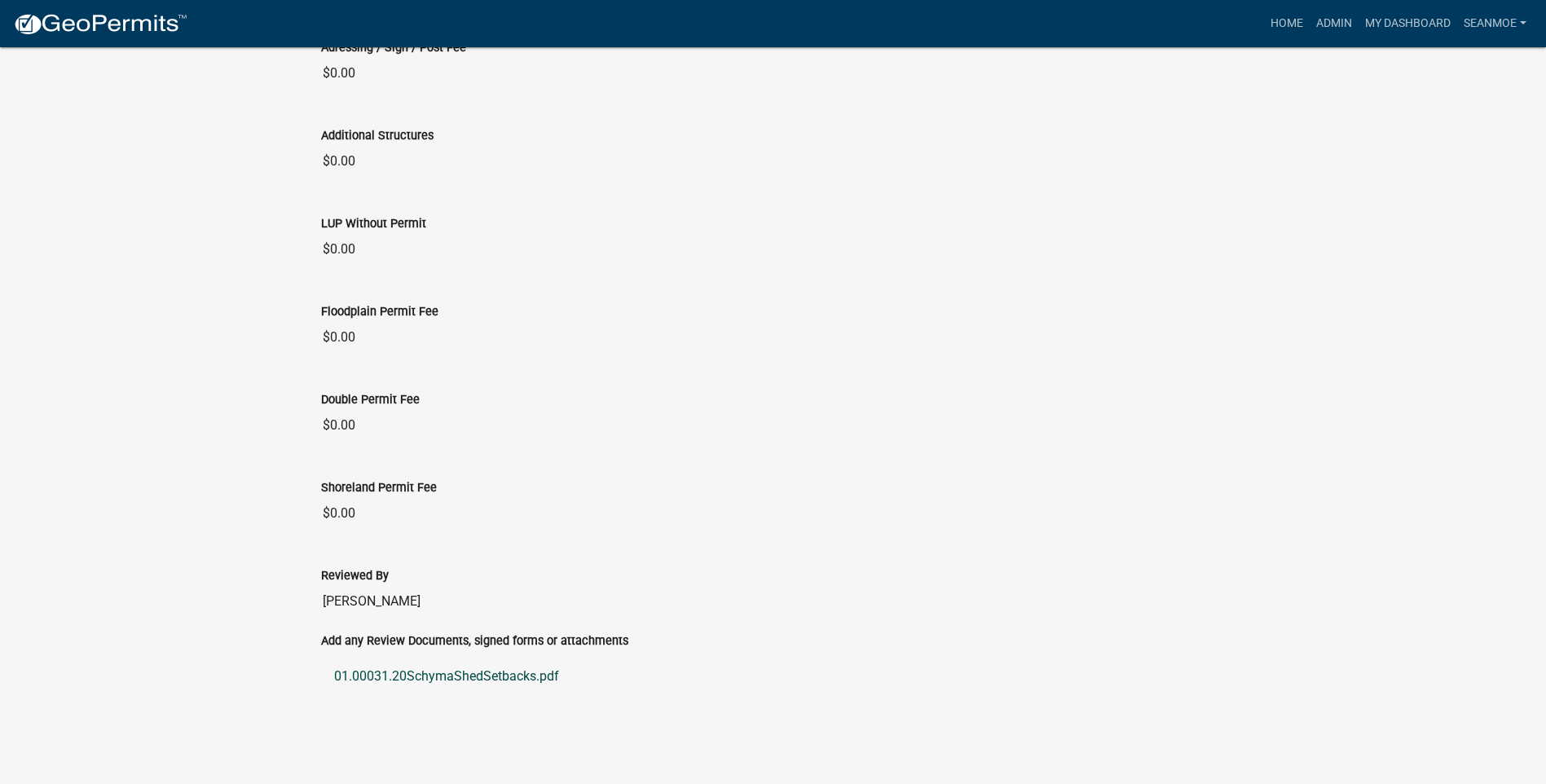
click at [452, 678] on link "01.00031.20SchymaShedSetbacks.pdf" at bounding box center [773, 676] width 905 height 39
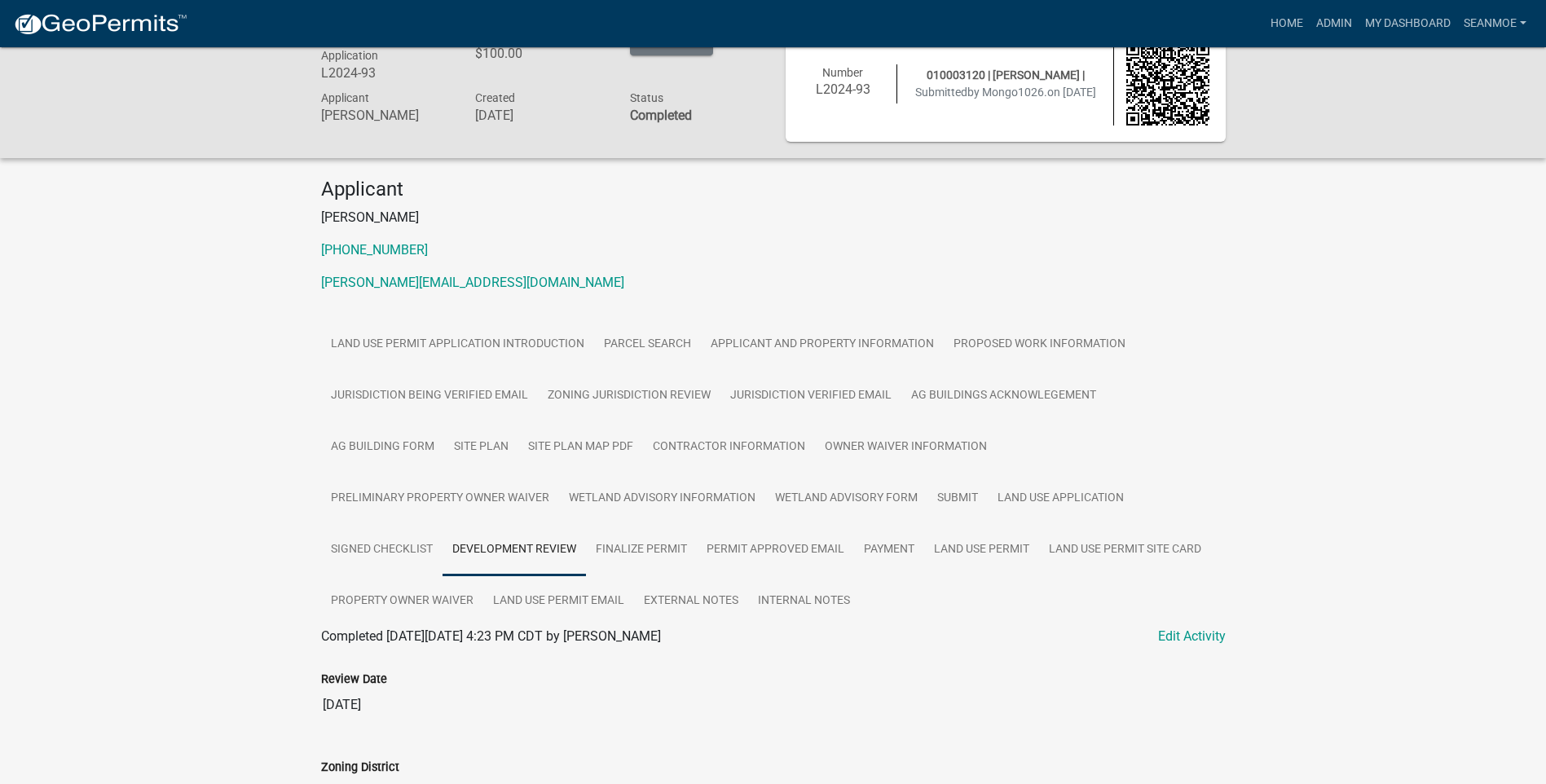
scroll to position [0, 0]
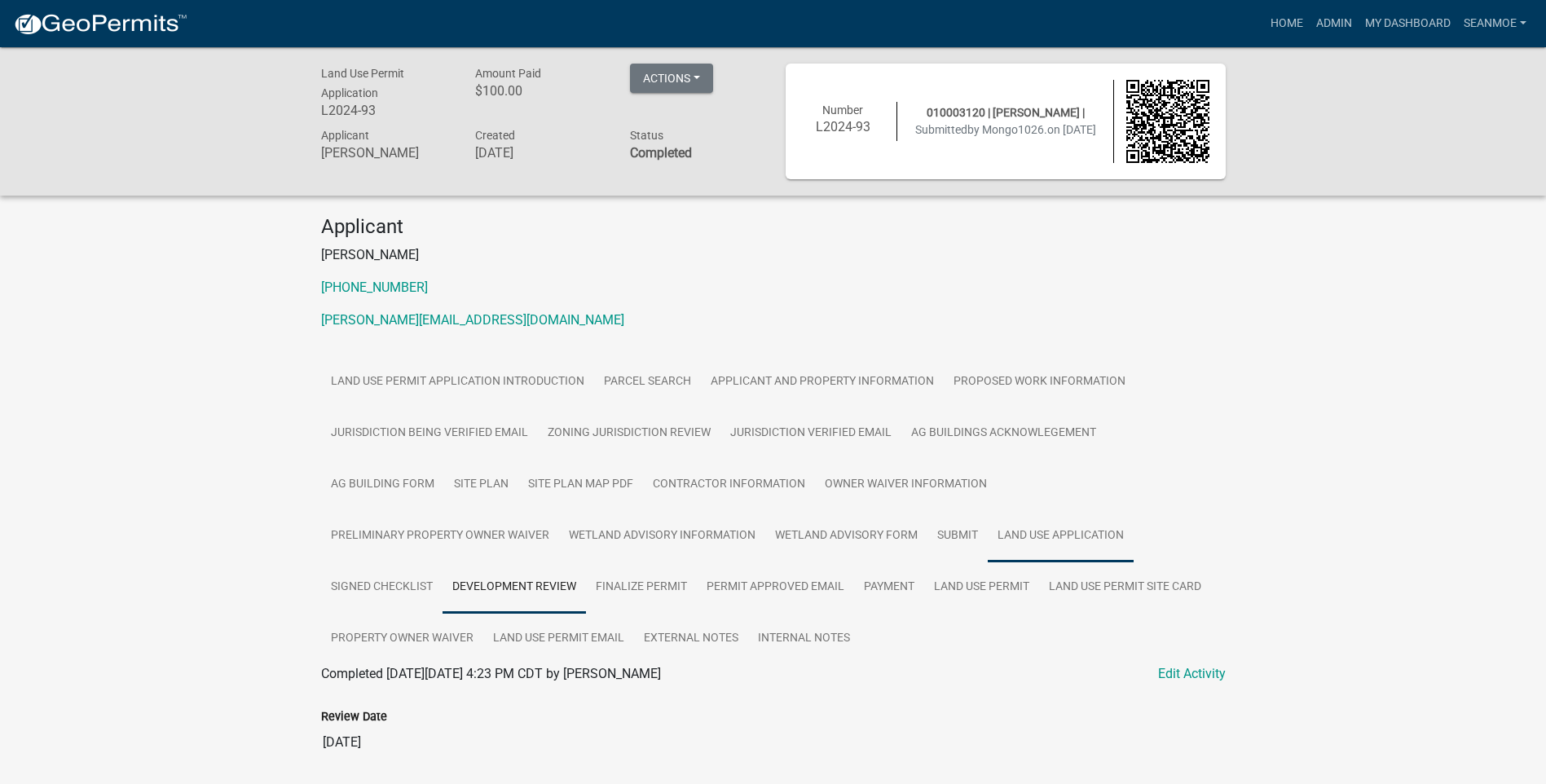
click at [987, 537] on link "Land Use Application" at bounding box center [1060, 536] width 146 height 52
click at [409, 689] on link "Land Use Application" at bounding box center [382, 693] width 122 height 15
click at [1094, 387] on link "Proposed Work Information" at bounding box center [1039, 382] width 191 height 52
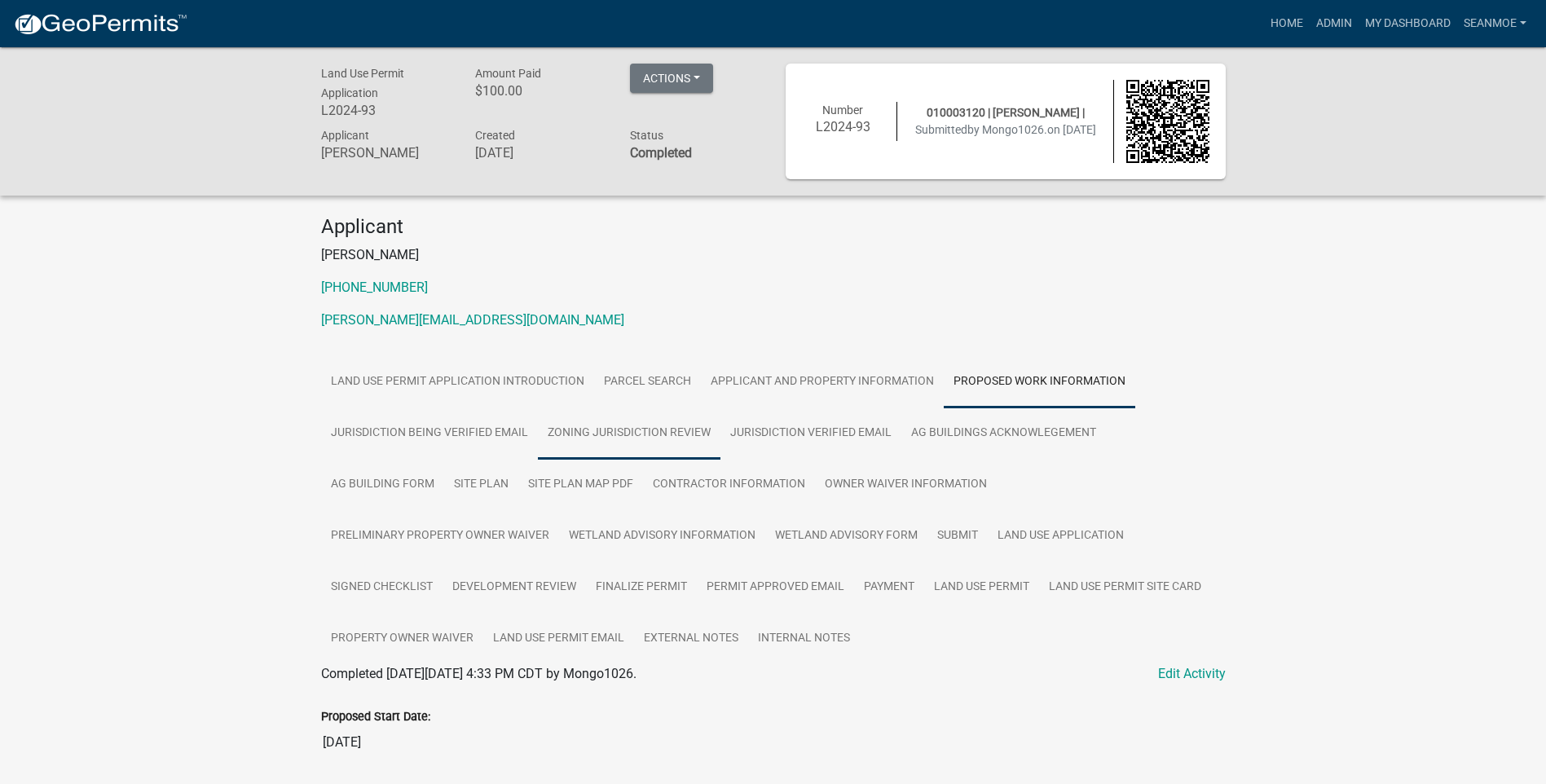
click at [666, 428] on link "Zoning Jurisdiction Review" at bounding box center [629, 434] width 183 height 52
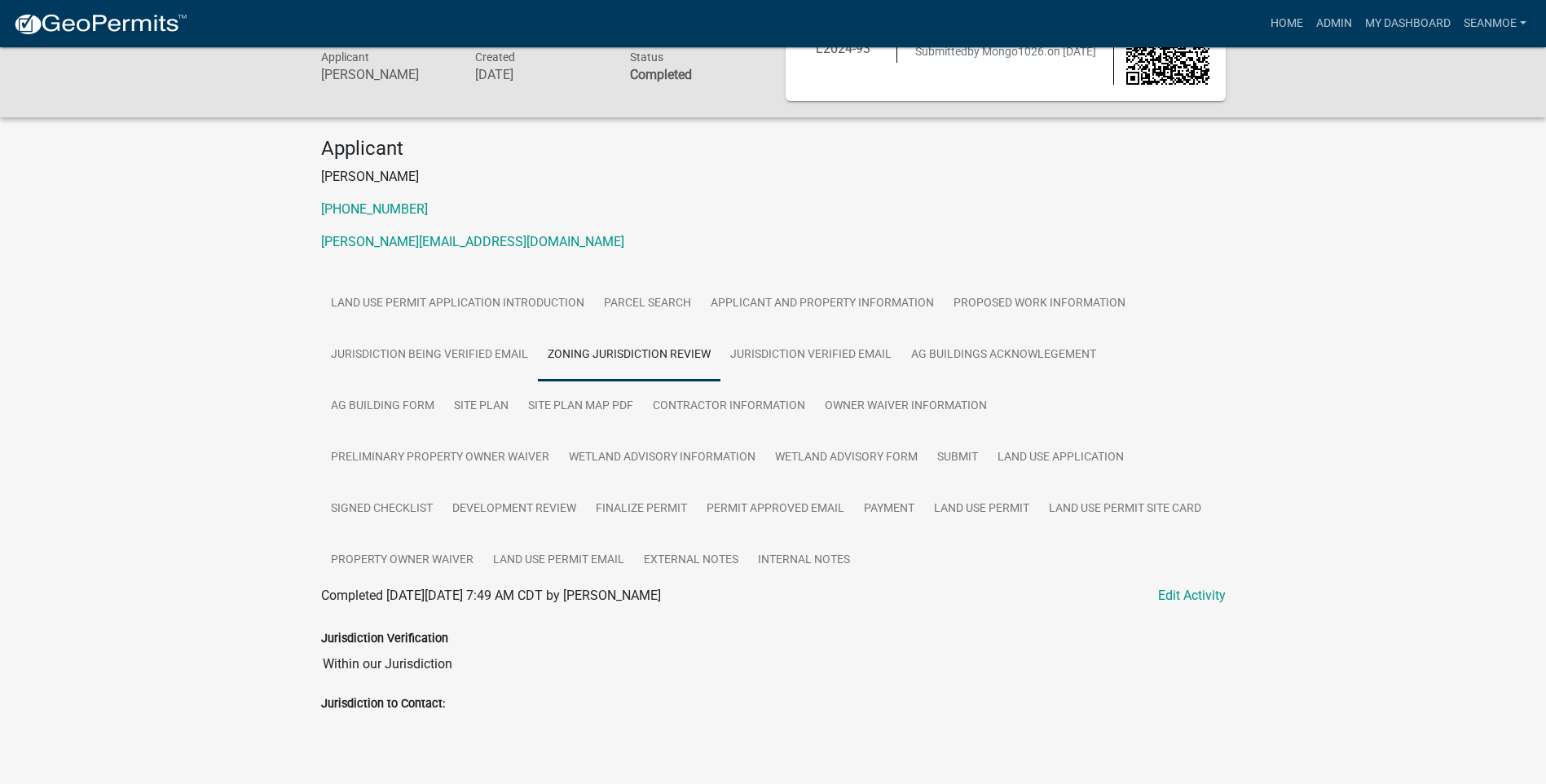
scroll to position [88, 0]
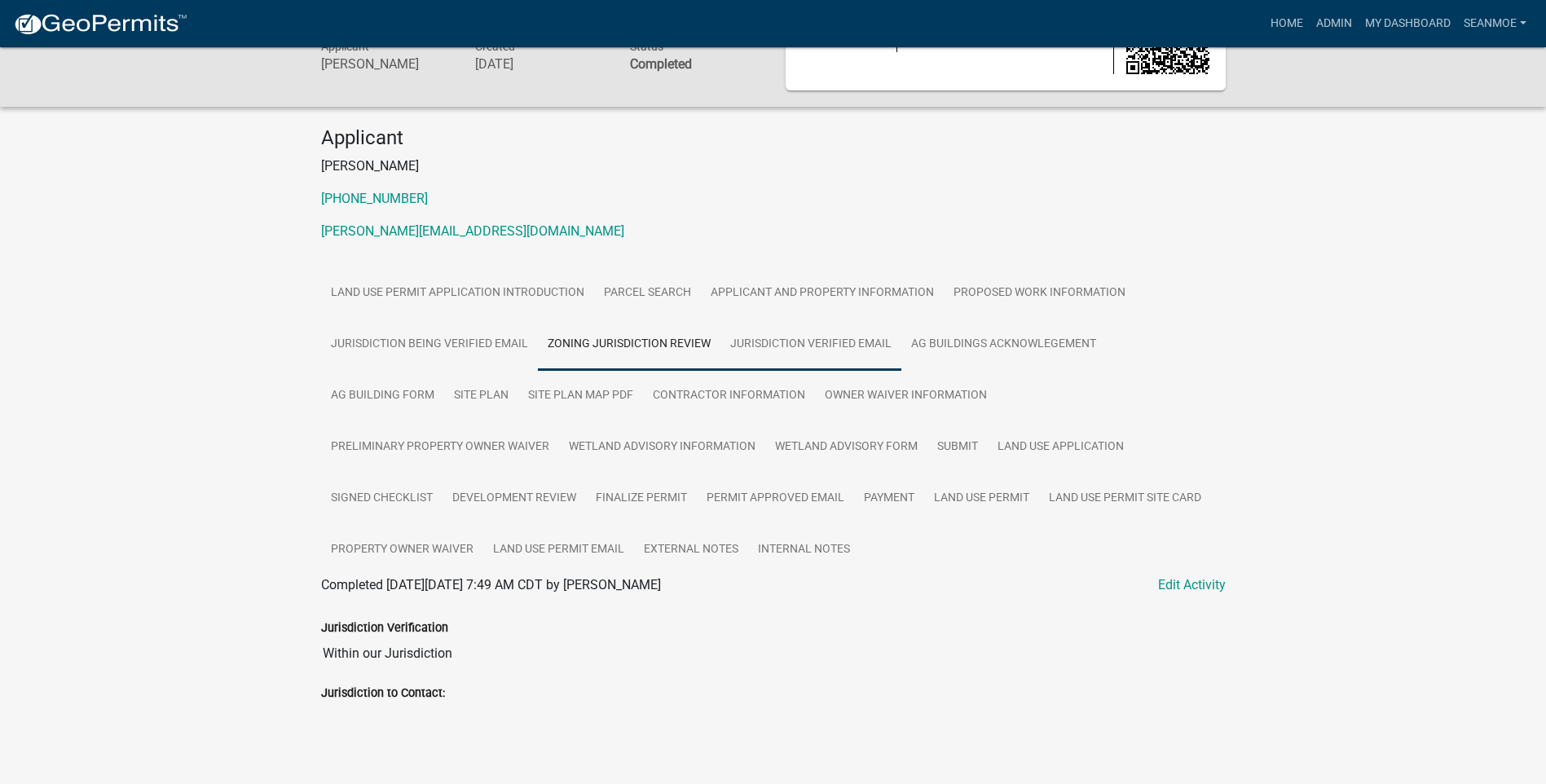
click at [812, 344] on link "Jurisdiction verified email" at bounding box center [810, 344] width 181 height 52
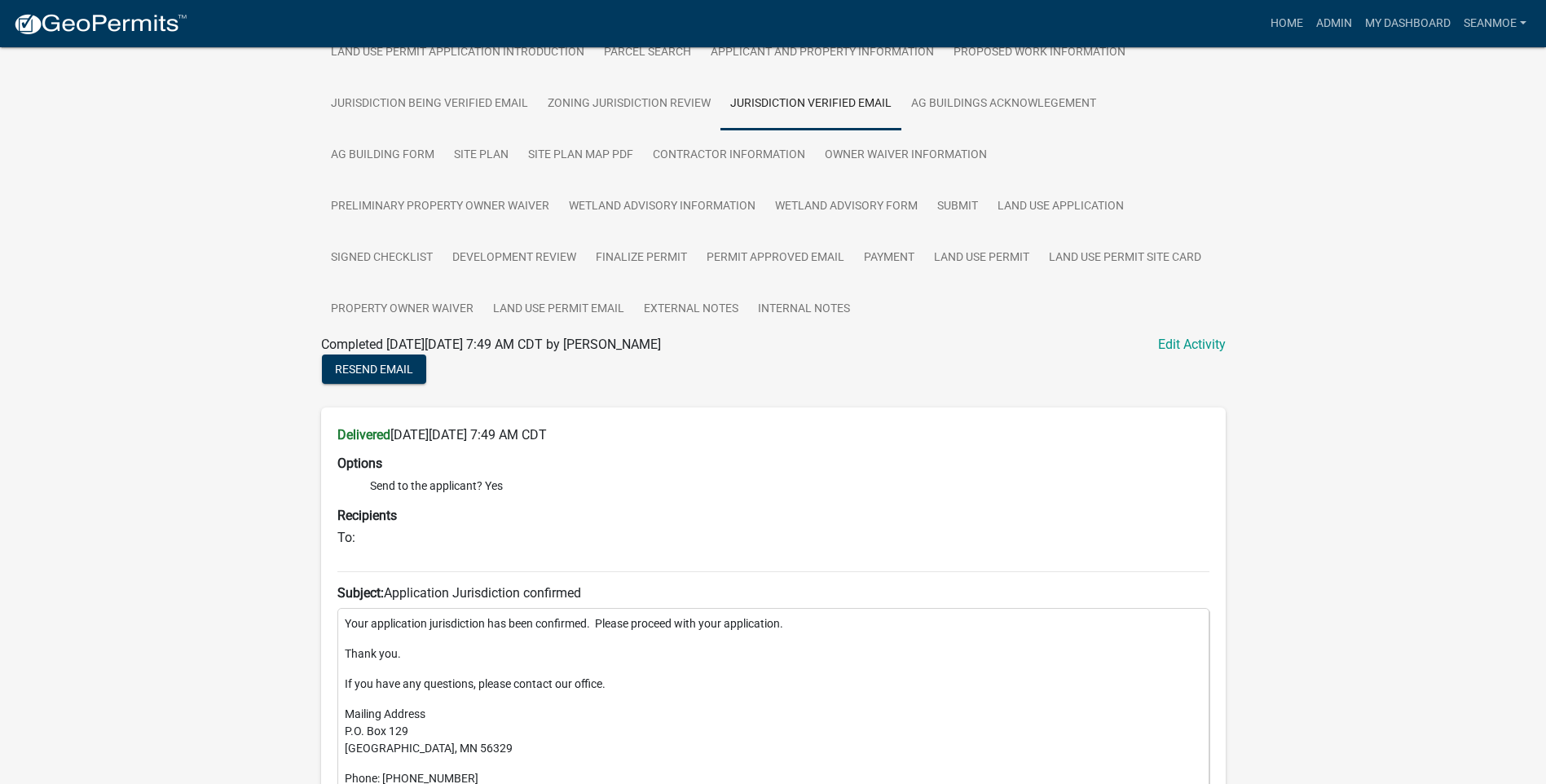
scroll to position [129, 0]
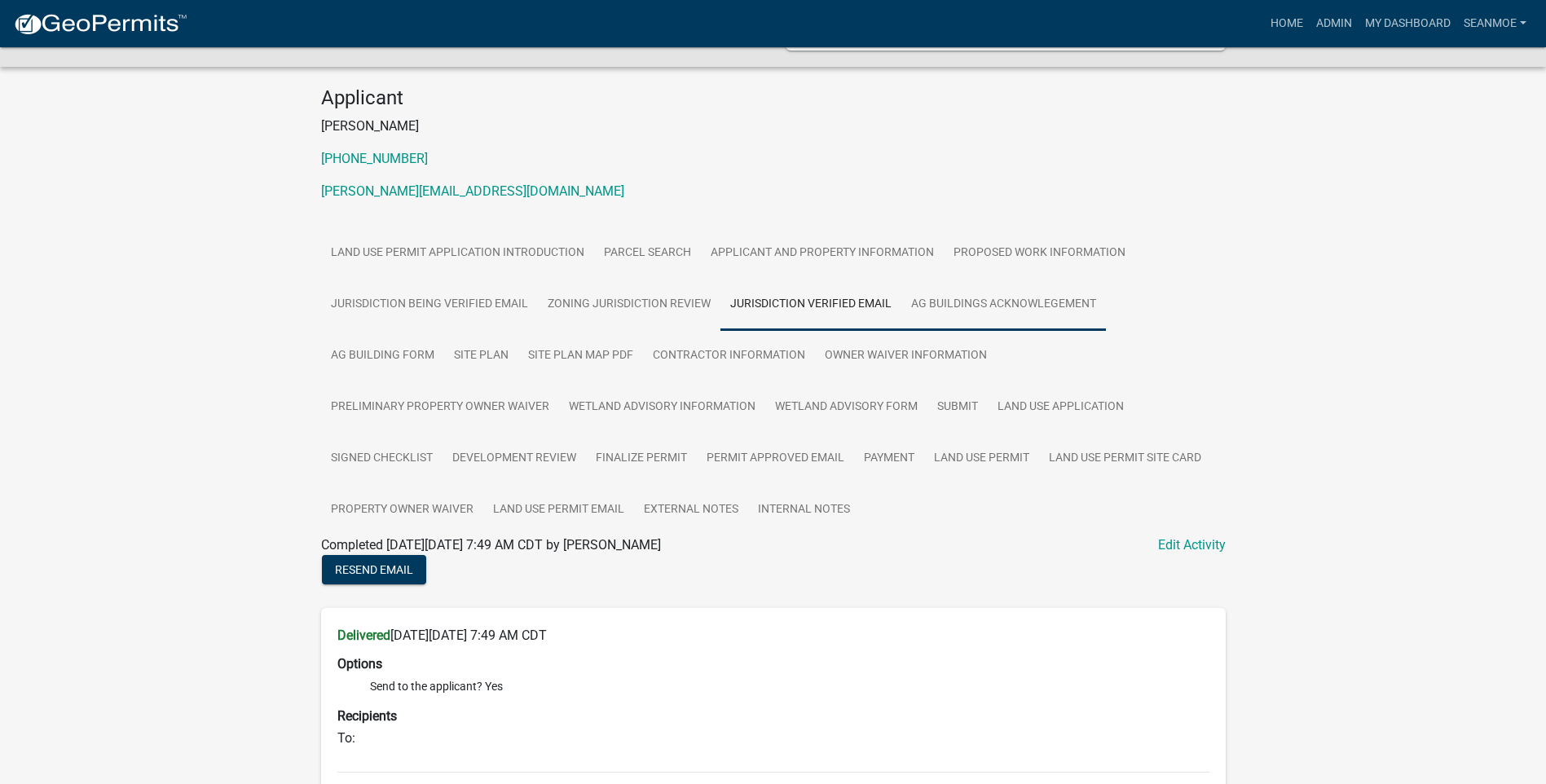
click at [996, 306] on link "Ag Buildings Acknowlegement" at bounding box center [1003, 305] width 205 height 52
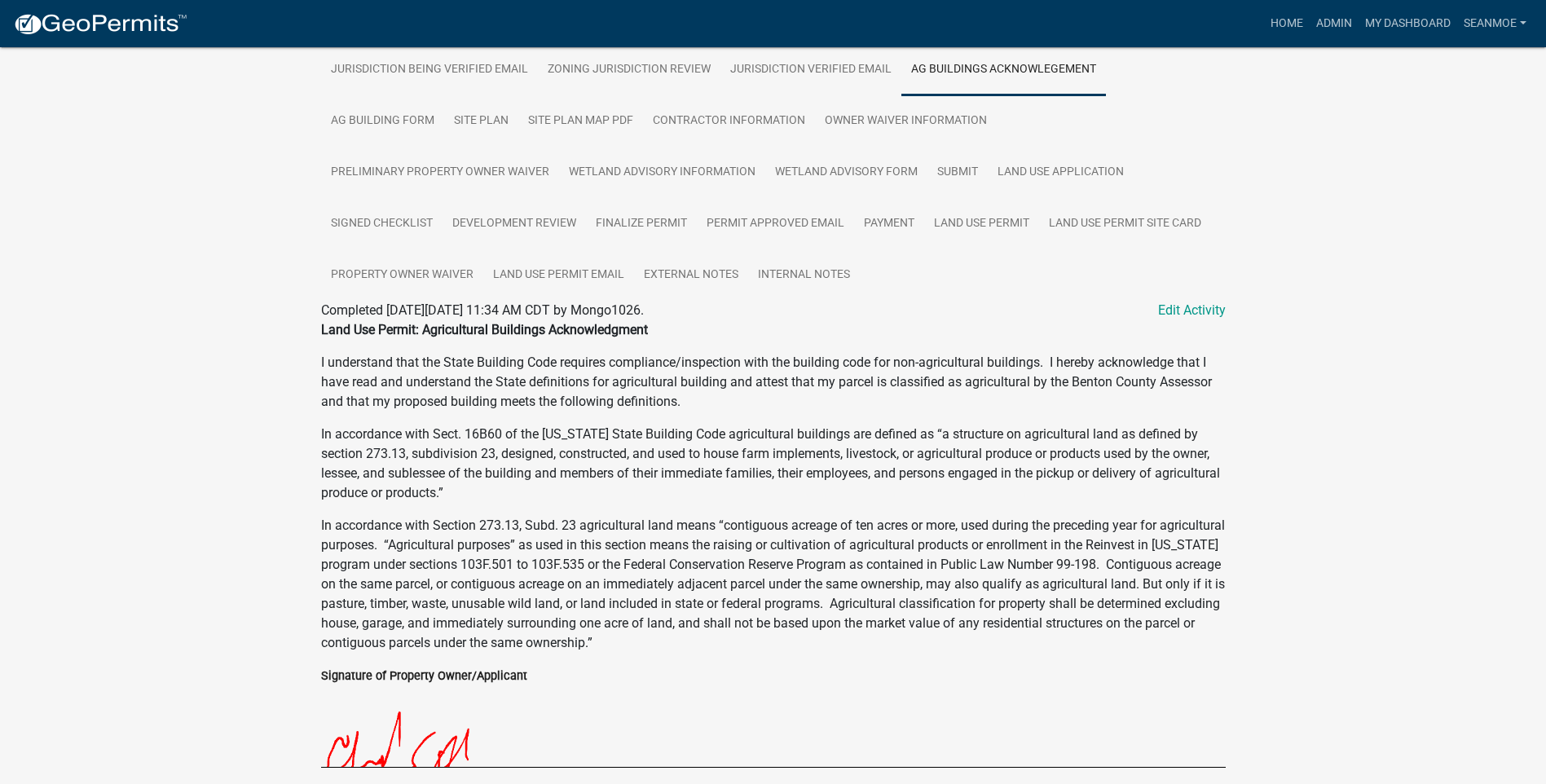
scroll to position [190, 0]
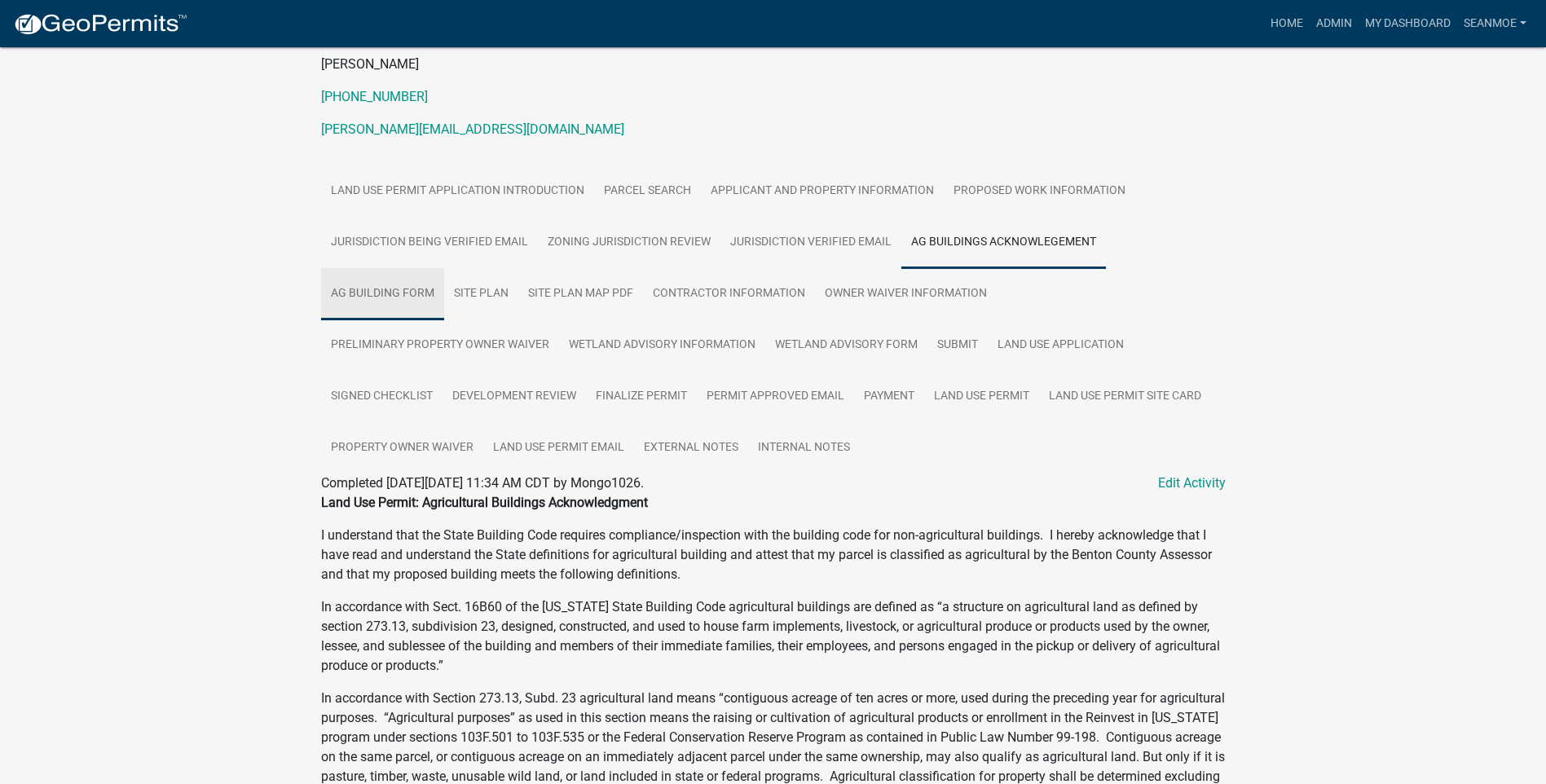
click at [444, 268] on link "Ag Building Form" at bounding box center [382, 294] width 123 height 52
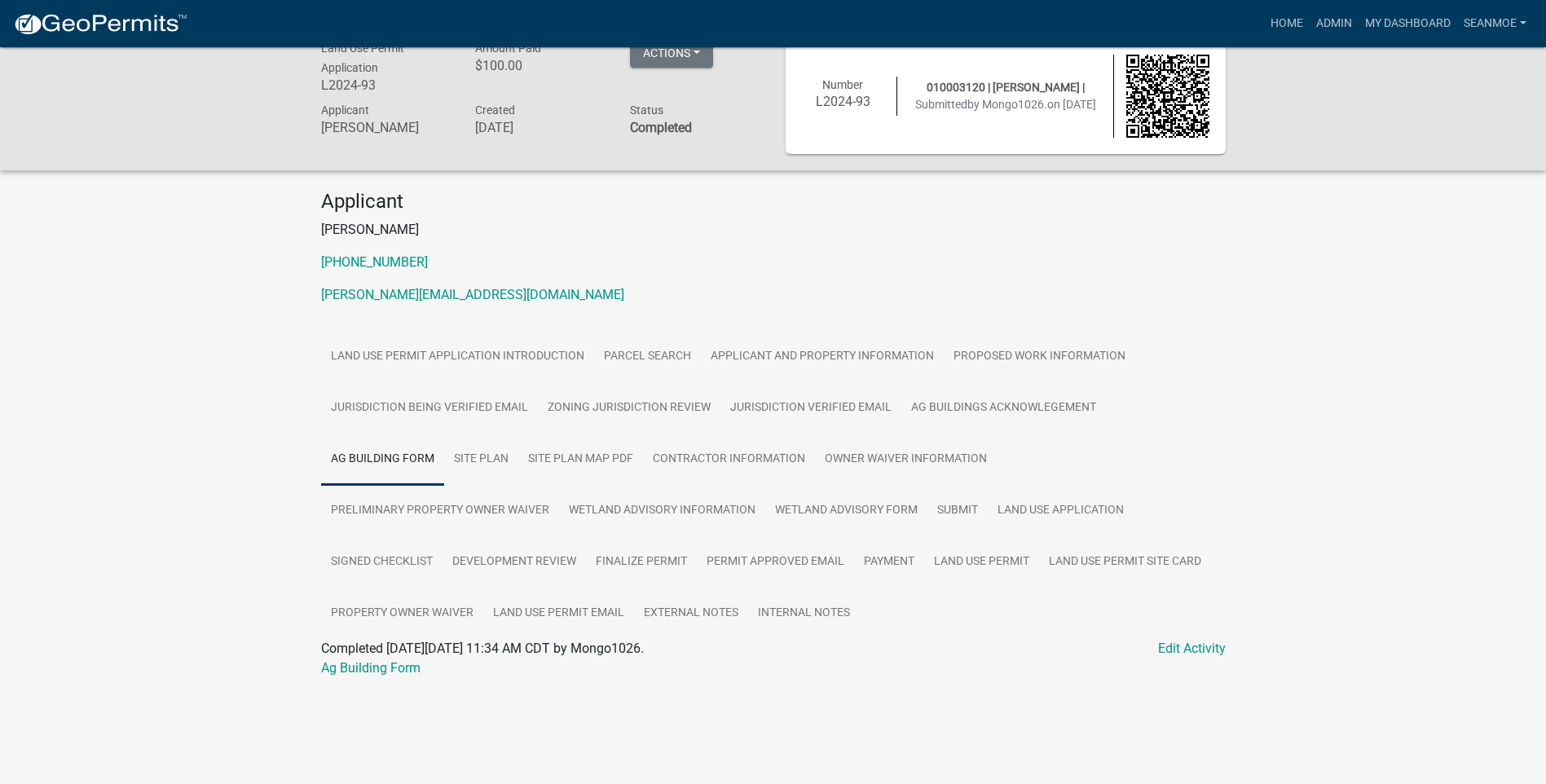
scroll to position [47, 0]
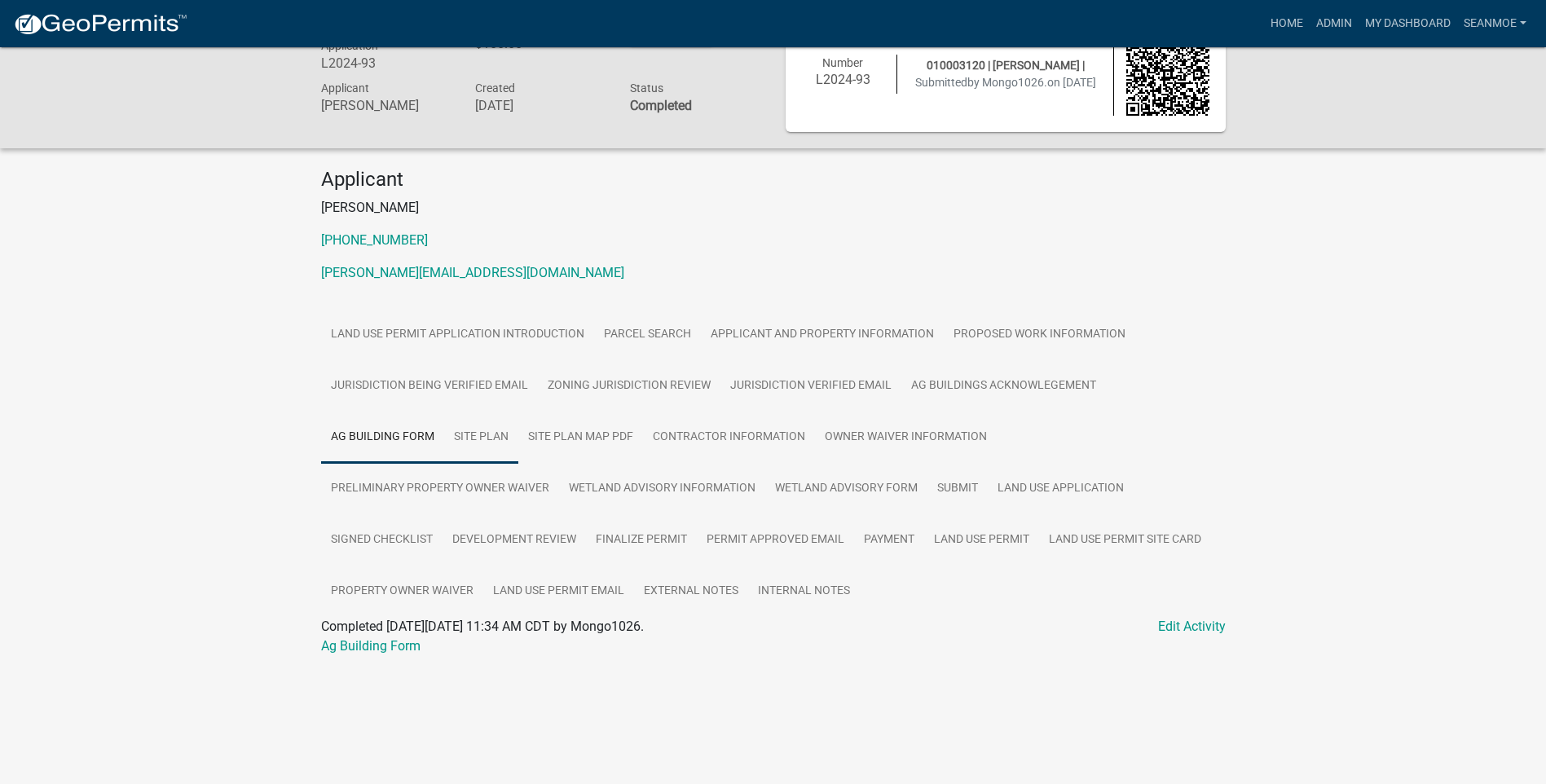
click at [444, 437] on link "Site Plan" at bounding box center [481, 438] width 74 height 52
click at [518, 438] on link "Site Plan Map PDF" at bounding box center [580, 438] width 125 height 52
click at [444, 441] on link "Site Plan" at bounding box center [481, 438] width 74 height 52
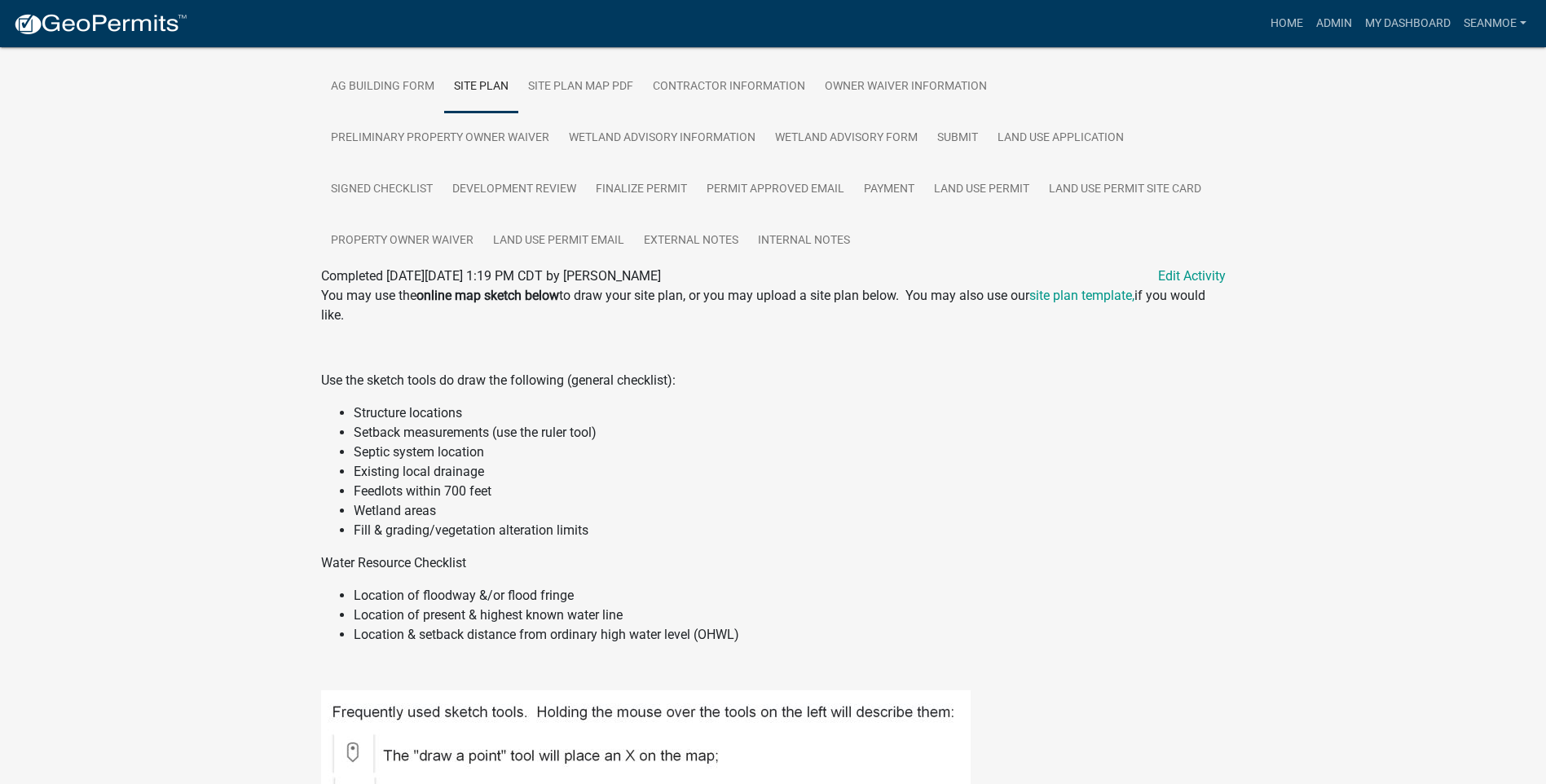
scroll to position [0, 0]
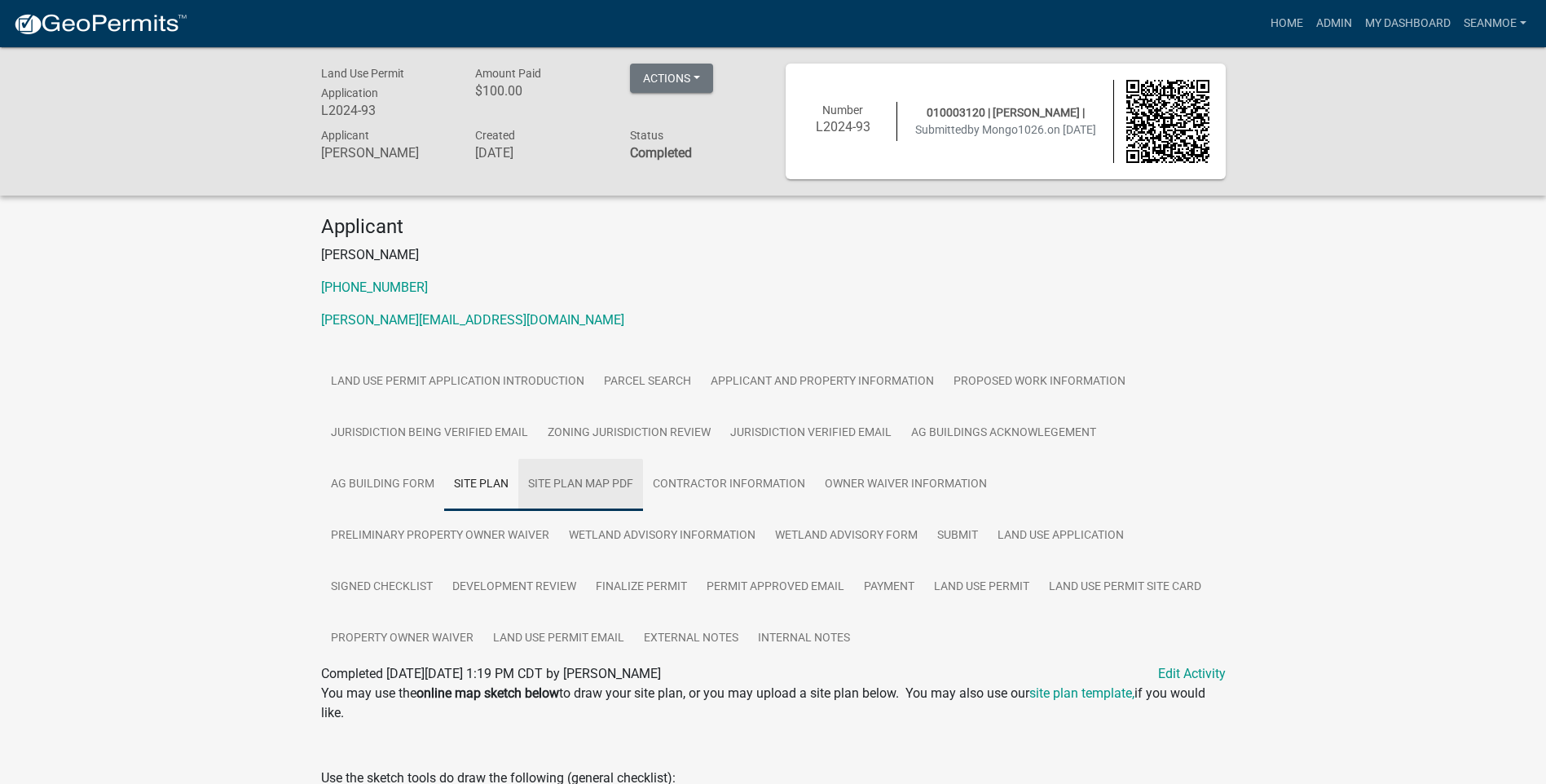
click at [518, 477] on link "Site Plan Map PDF" at bounding box center [580, 485] width 125 height 52
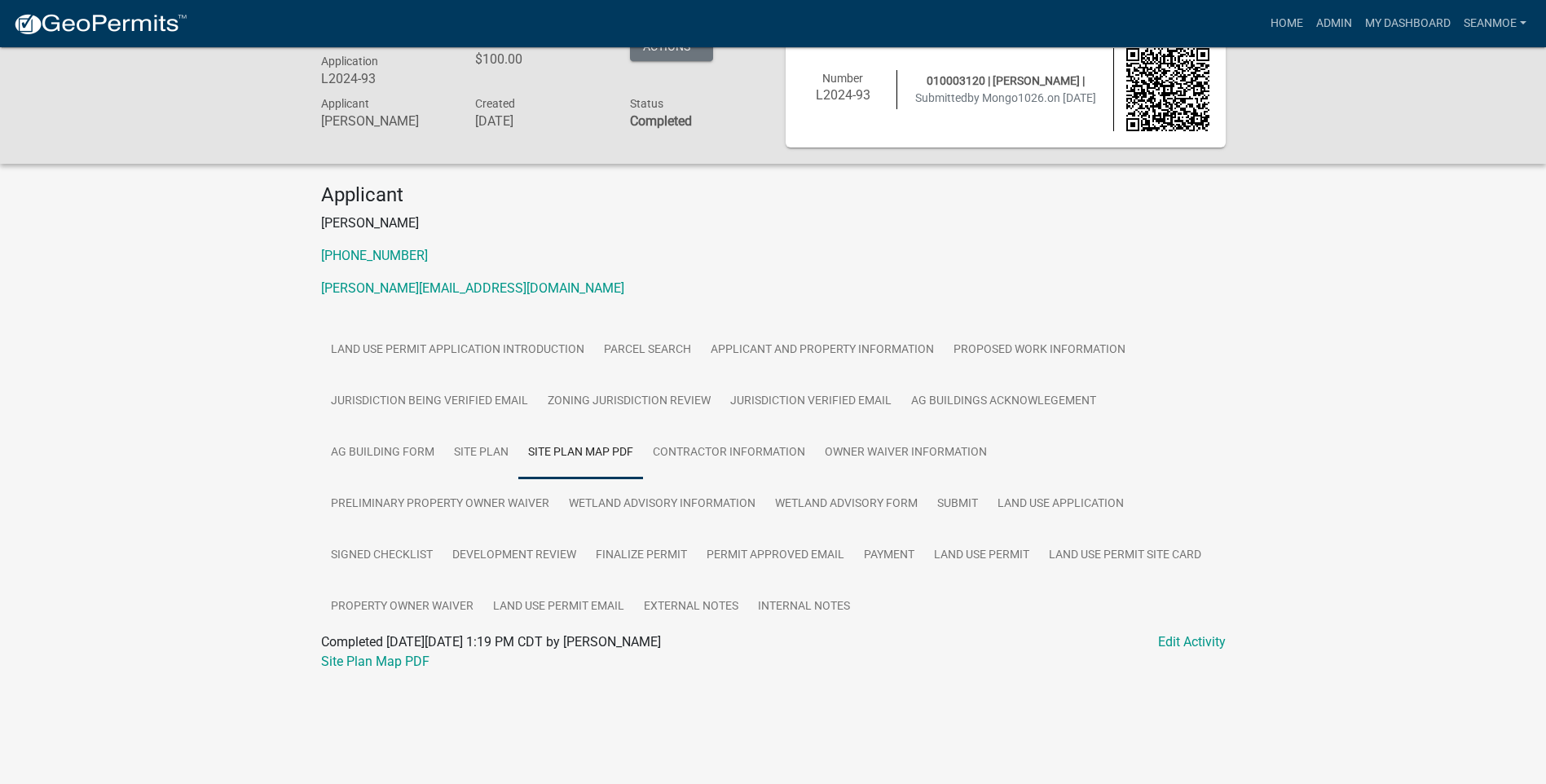
scroll to position [47, 0]
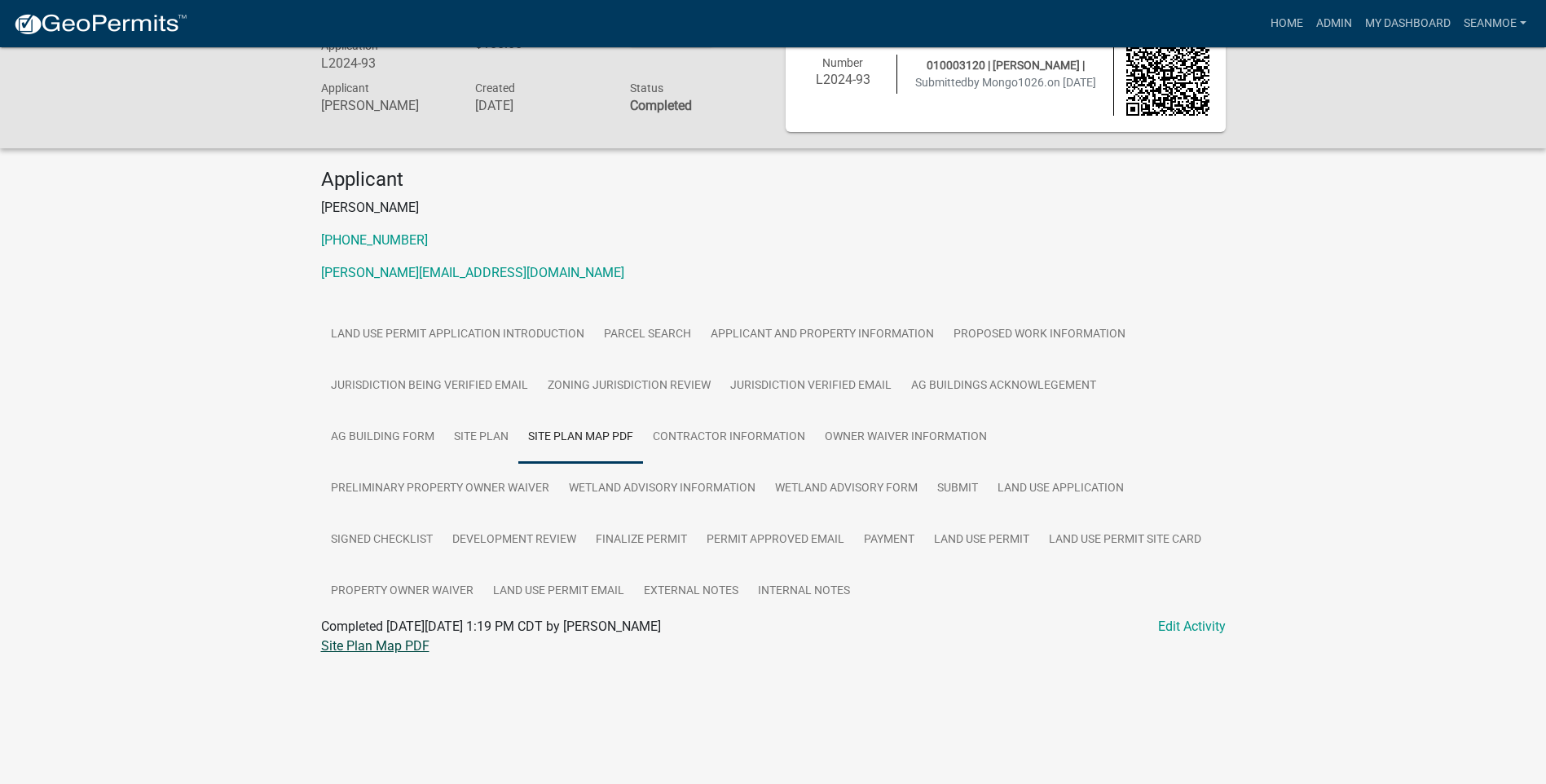
click at [385, 651] on link "Site Plan Map PDF" at bounding box center [375, 645] width 109 height 15
click at [643, 439] on link "Contractor Information" at bounding box center [729, 438] width 172 height 52
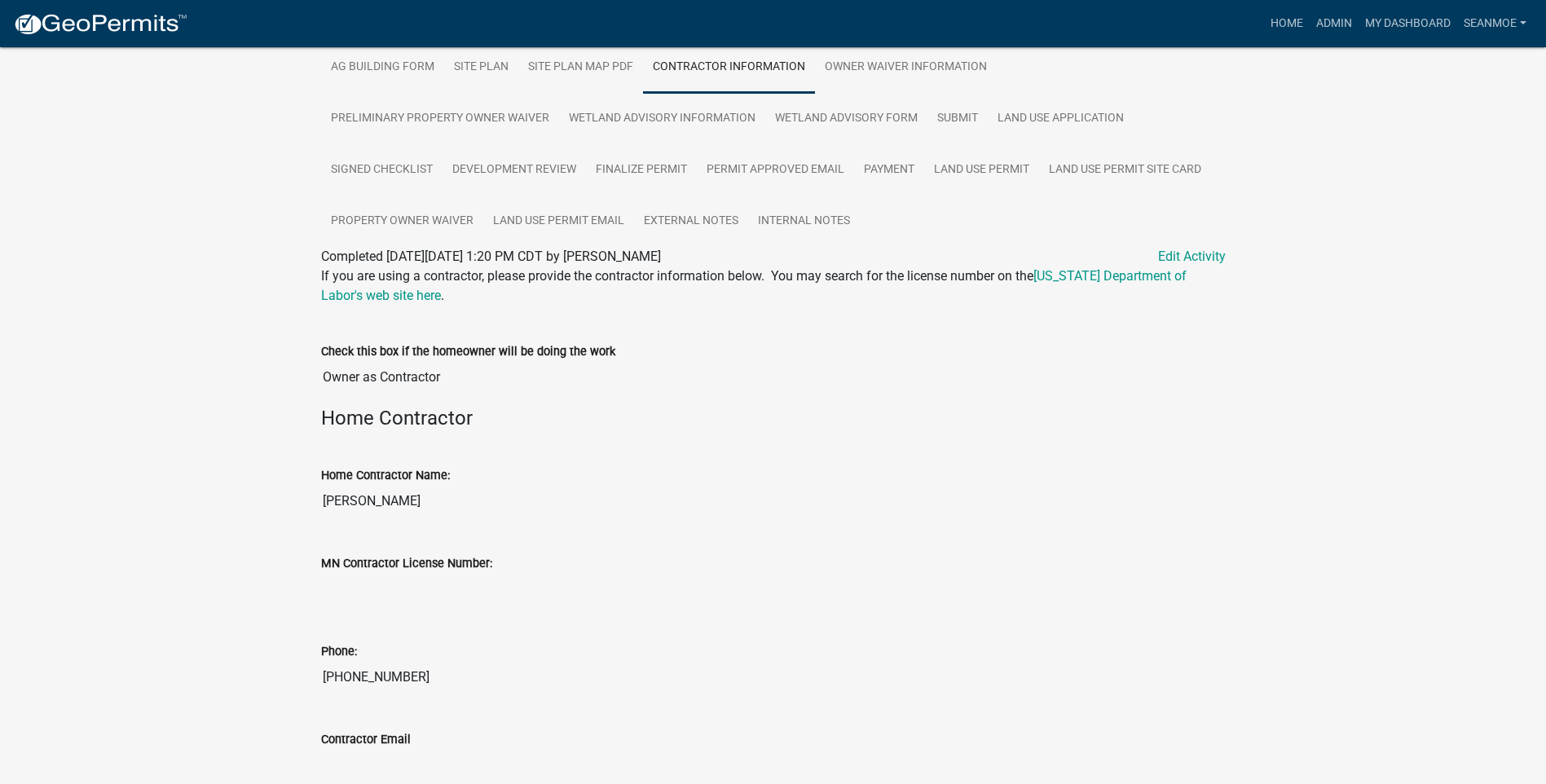
scroll to position [201, 0]
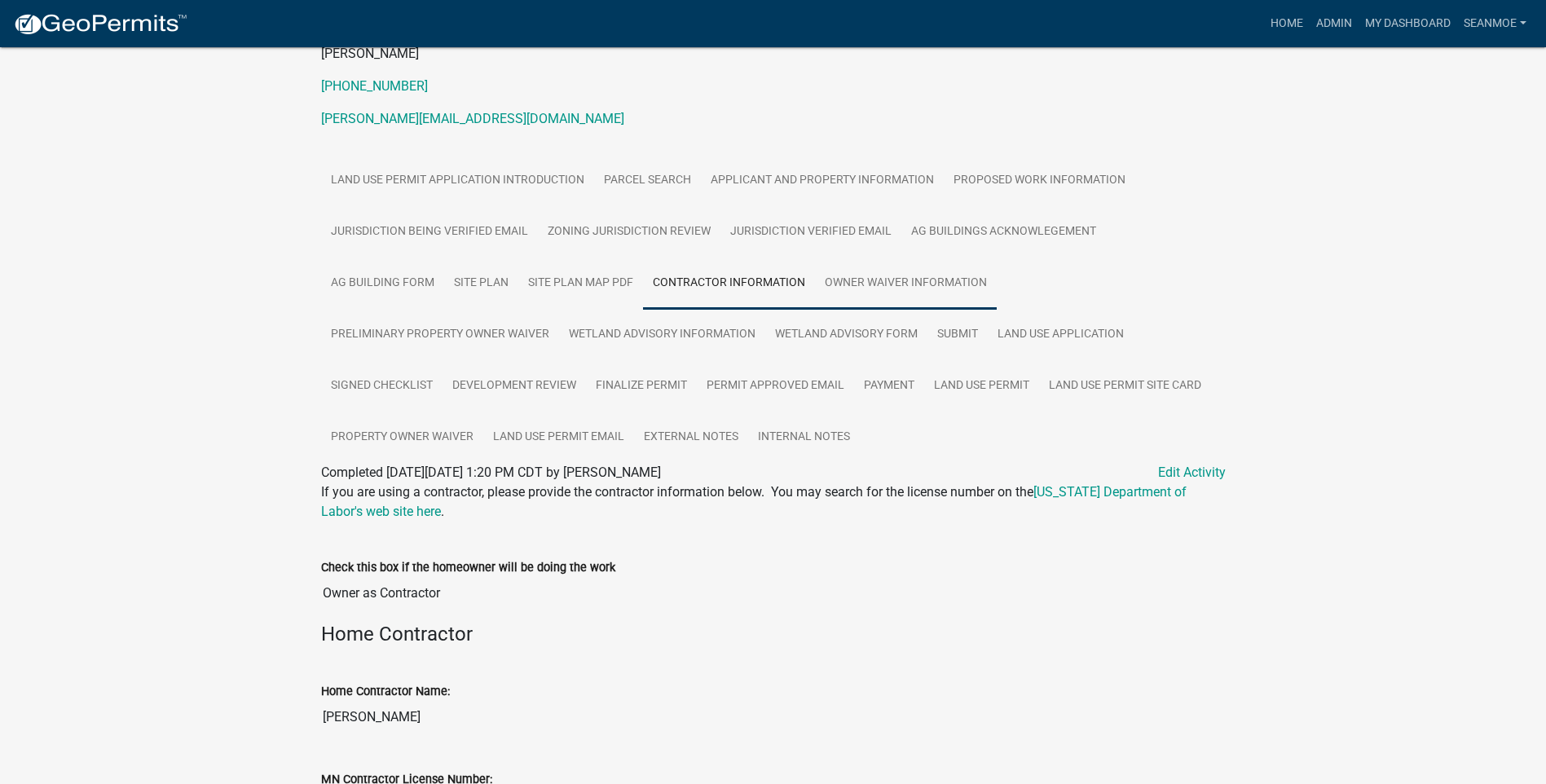
click at [815, 283] on link "Owner Waiver Information" at bounding box center [906, 284] width 182 height 52
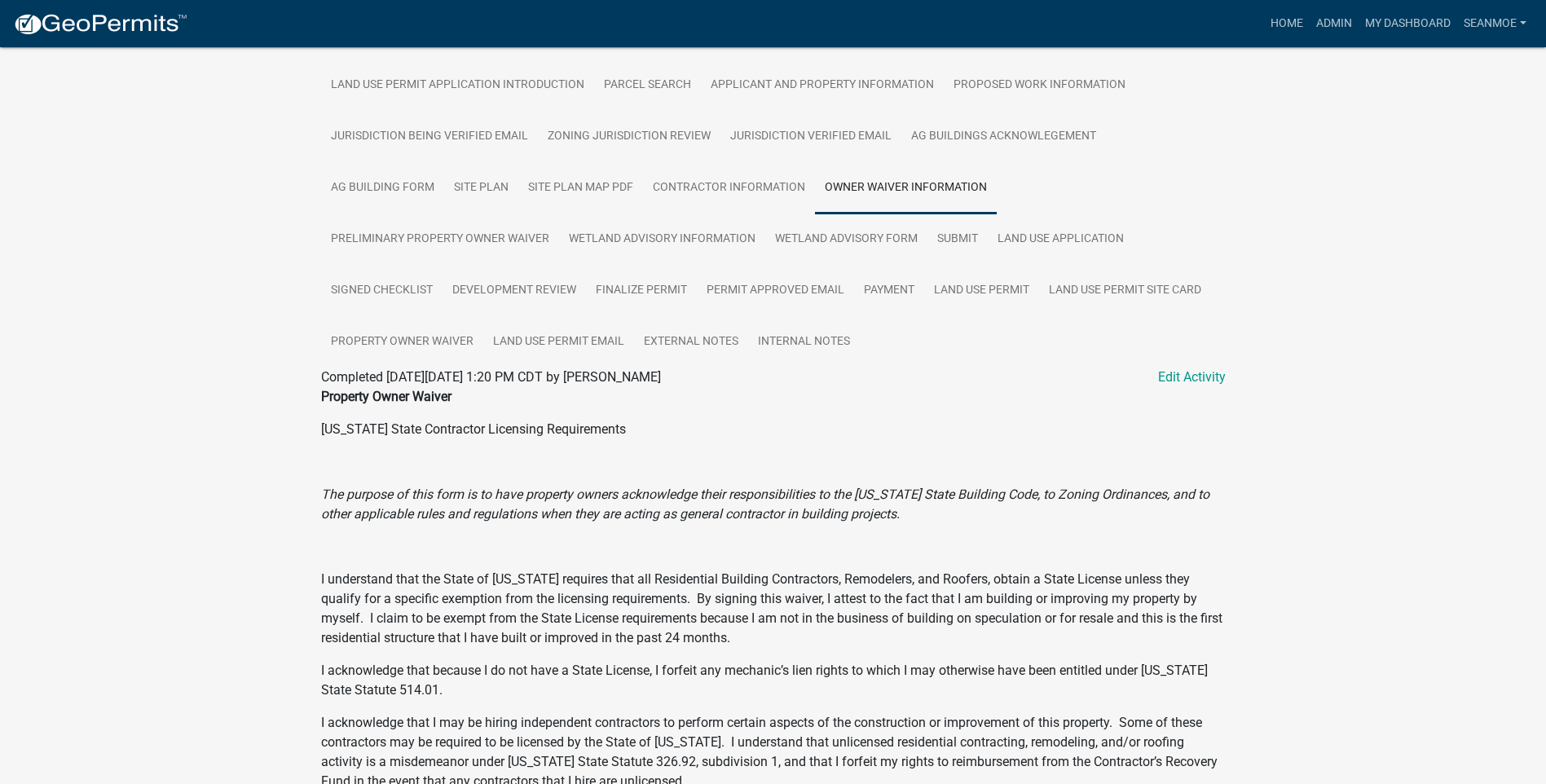
scroll to position [326, 0]
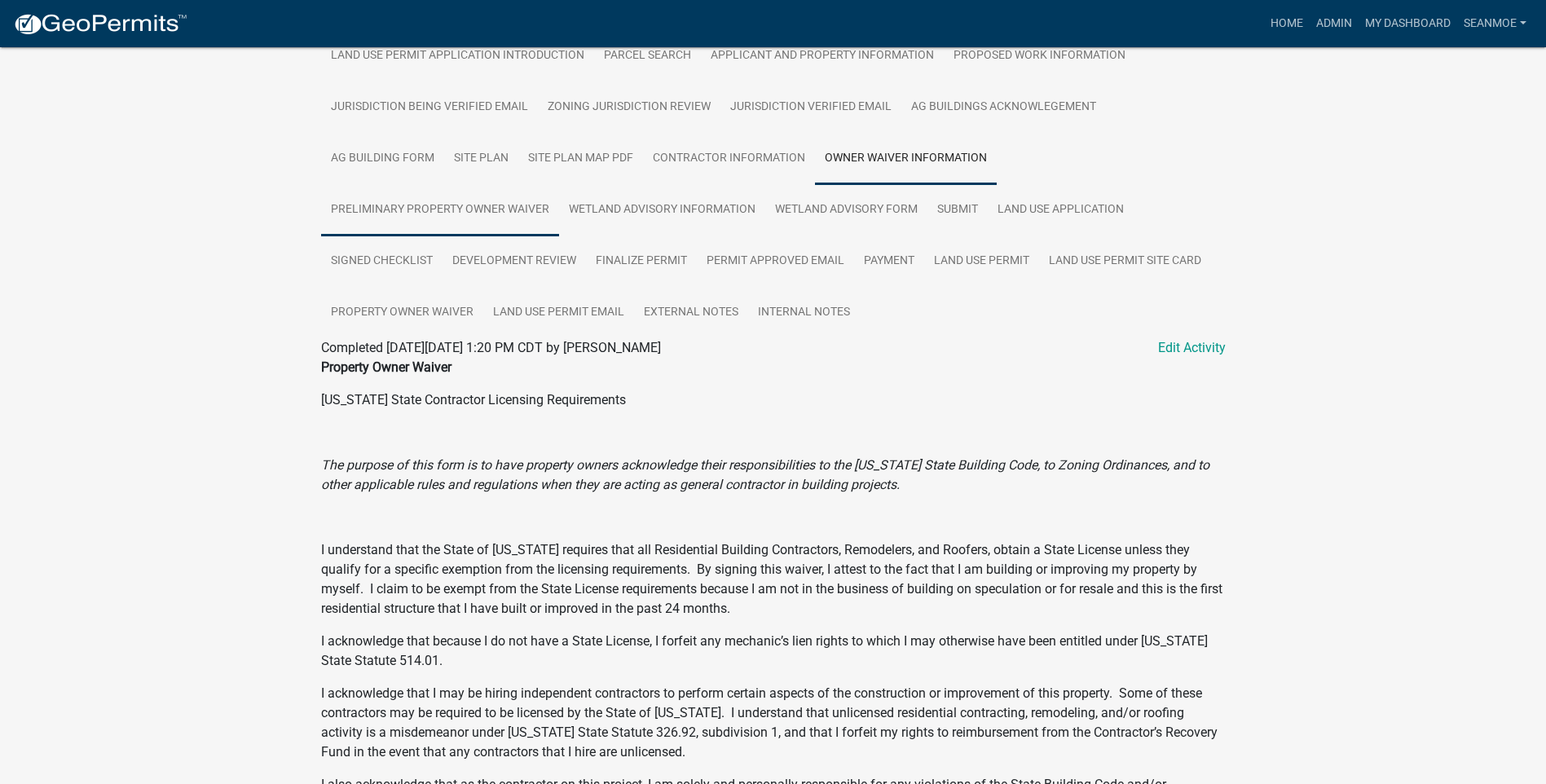
click at [559, 184] on link "Preliminary Property Owner Waiver" at bounding box center [440, 211] width 238 height 52
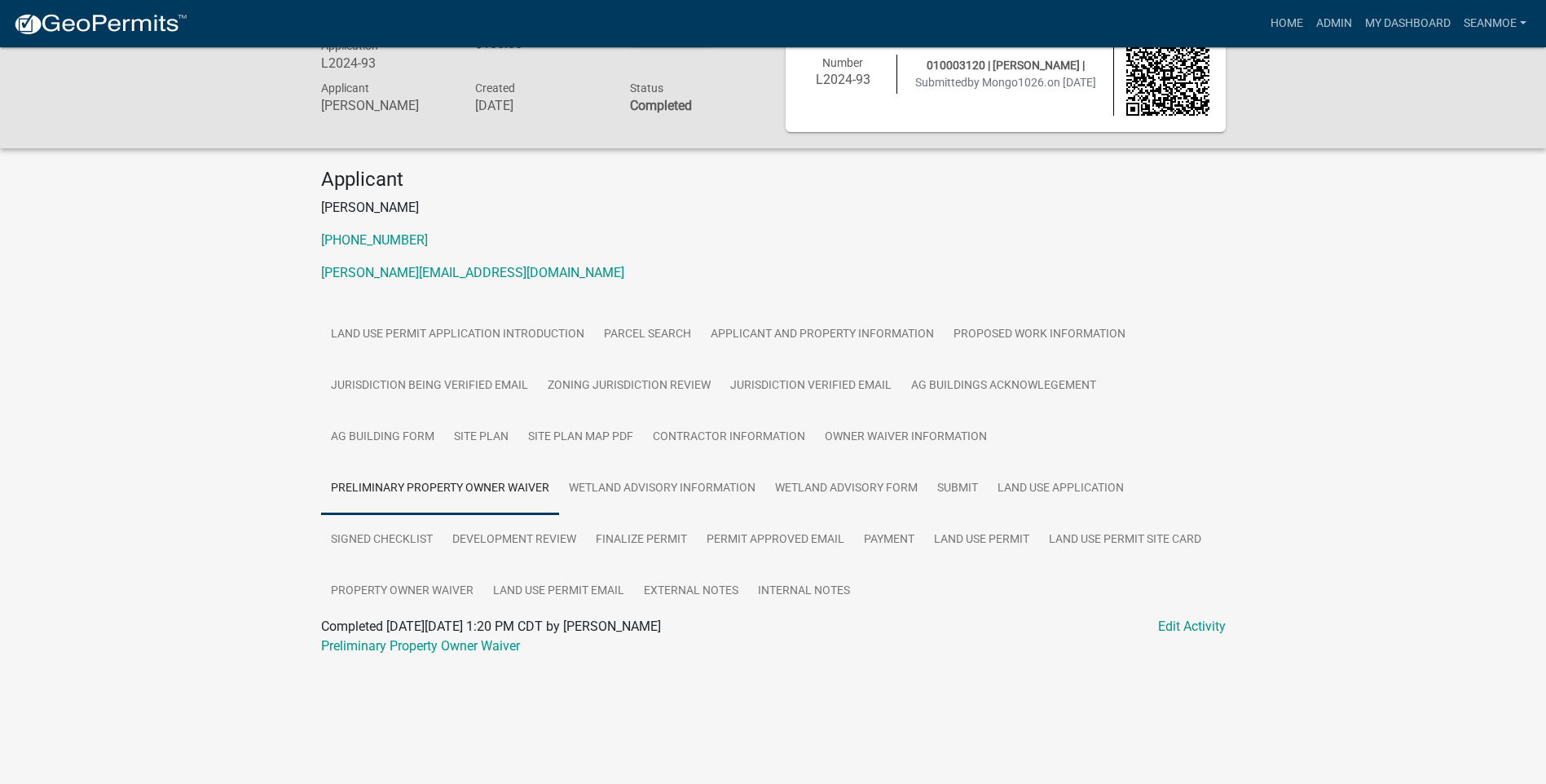
scroll to position [0, 0]
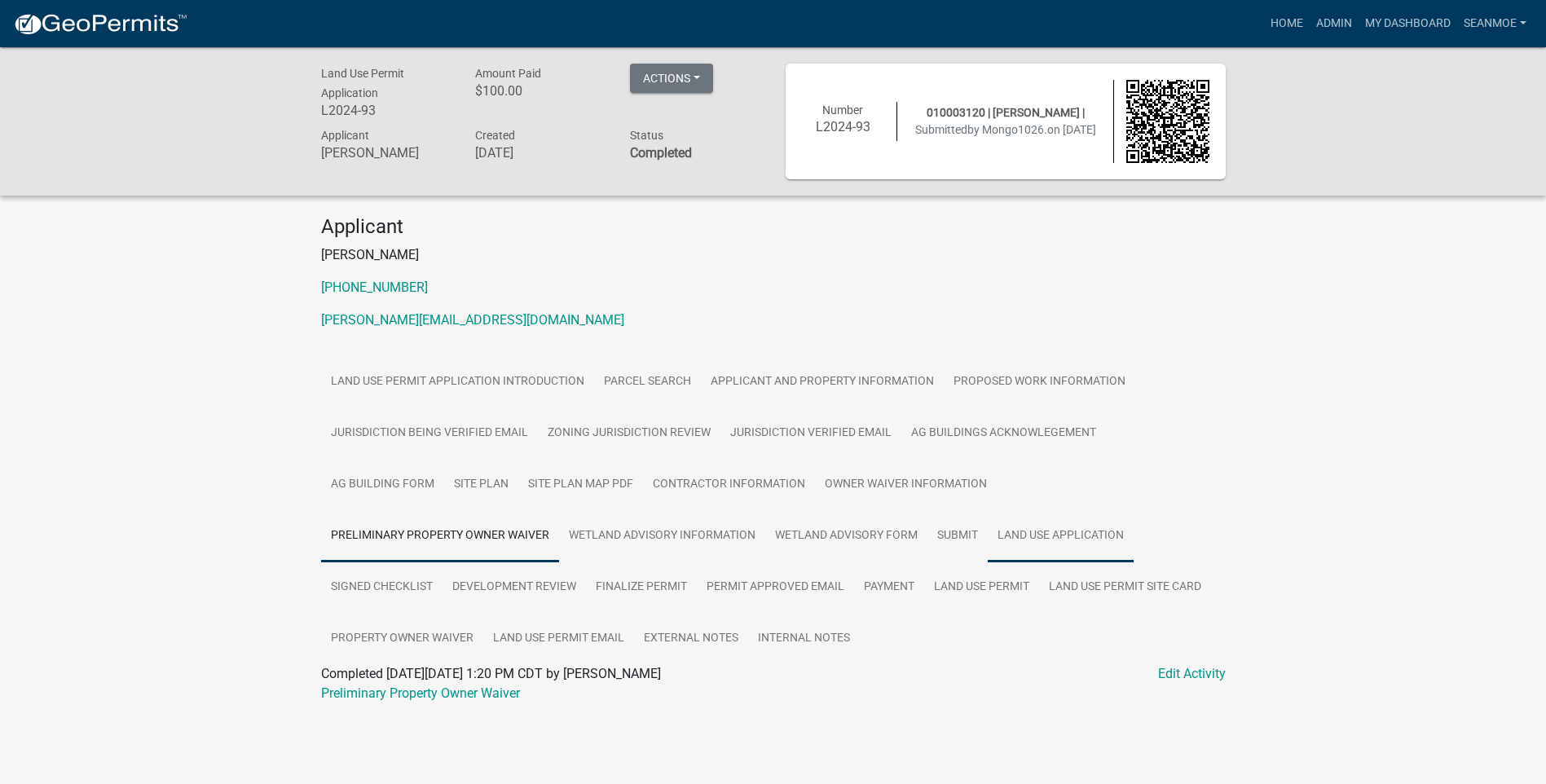
click at [987, 535] on link "Land Use Application" at bounding box center [1060, 536] width 146 height 52
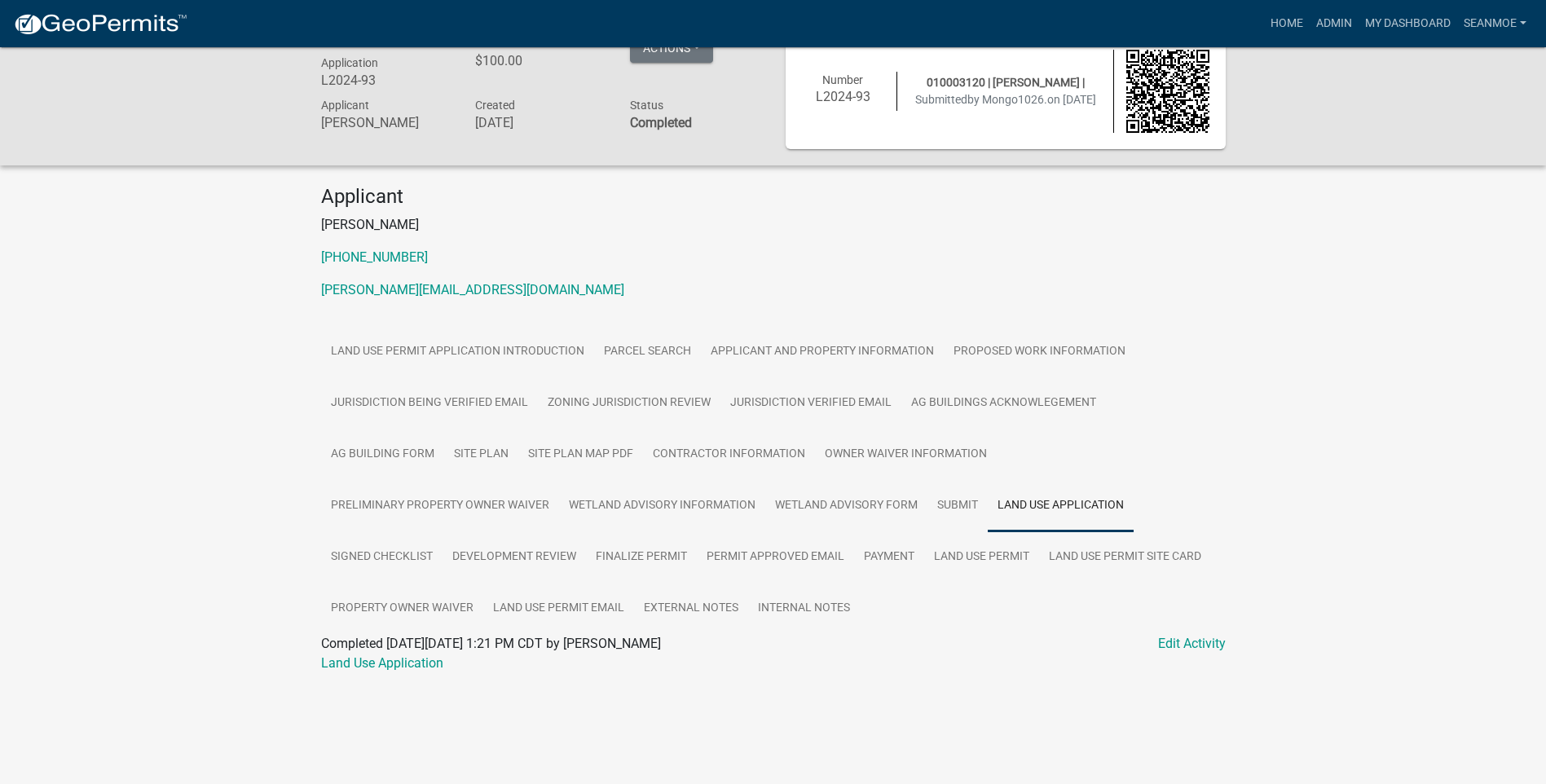
scroll to position [47, 0]
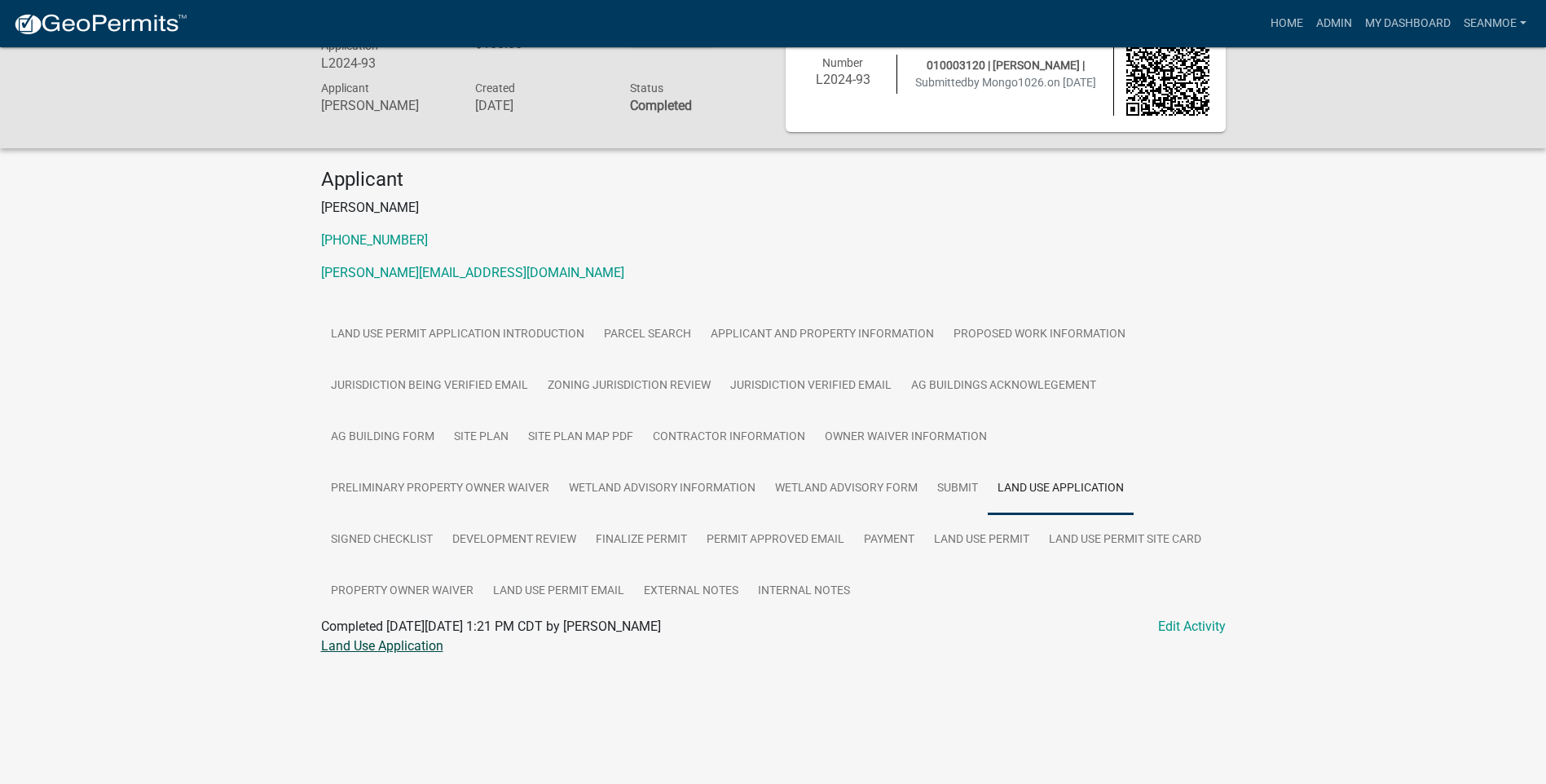
click at [390, 648] on link "Land Use Application" at bounding box center [382, 645] width 122 height 15
click at [442, 514] on link "Signed Checklist" at bounding box center [382, 540] width 121 height 52
click at [362, 644] on link "Signed Checklist" at bounding box center [368, 645] width 95 height 15
click at [586, 514] on link "Development Review" at bounding box center [514, 540] width 143 height 52
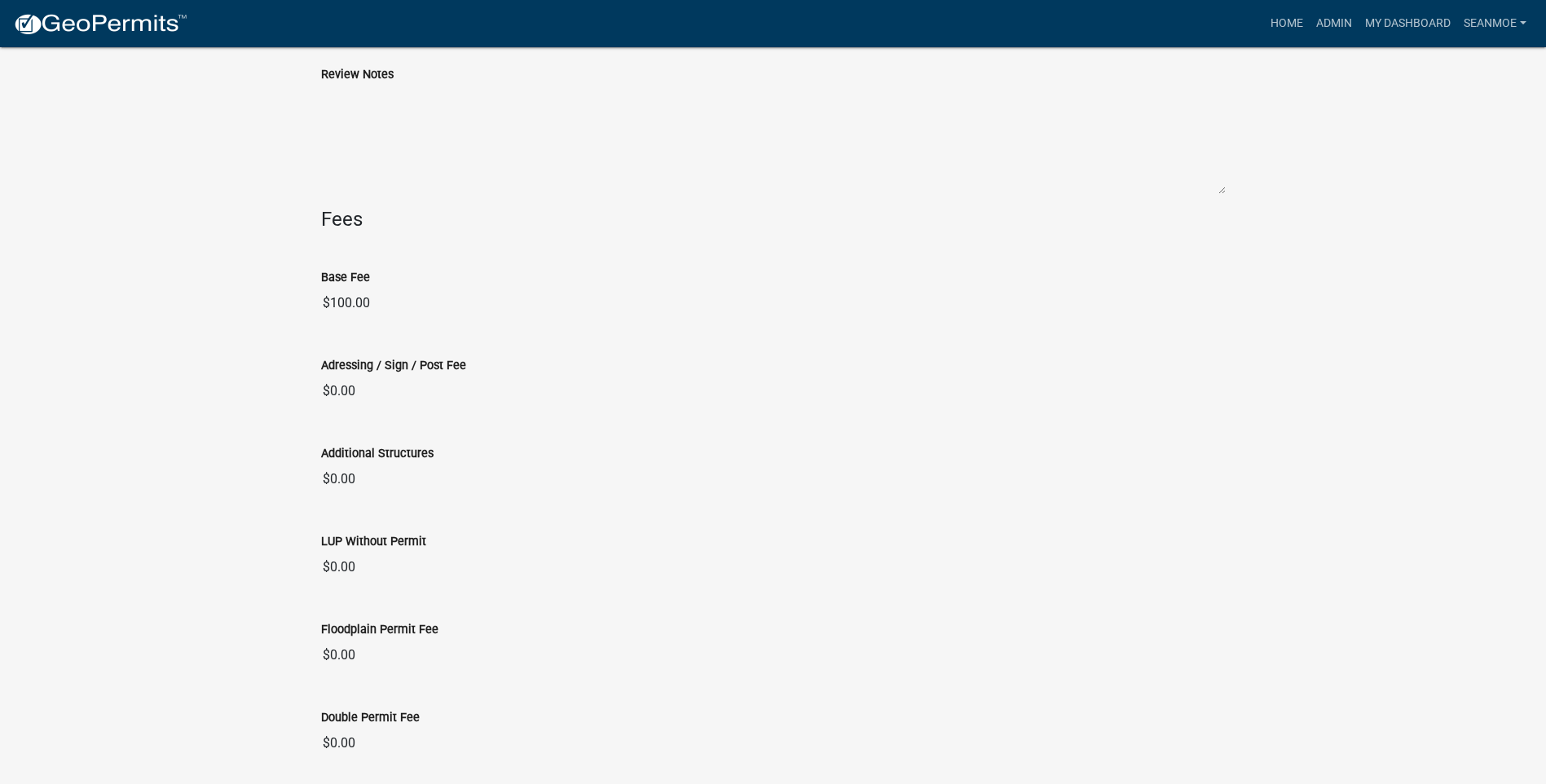
scroll to position [4764, 0]
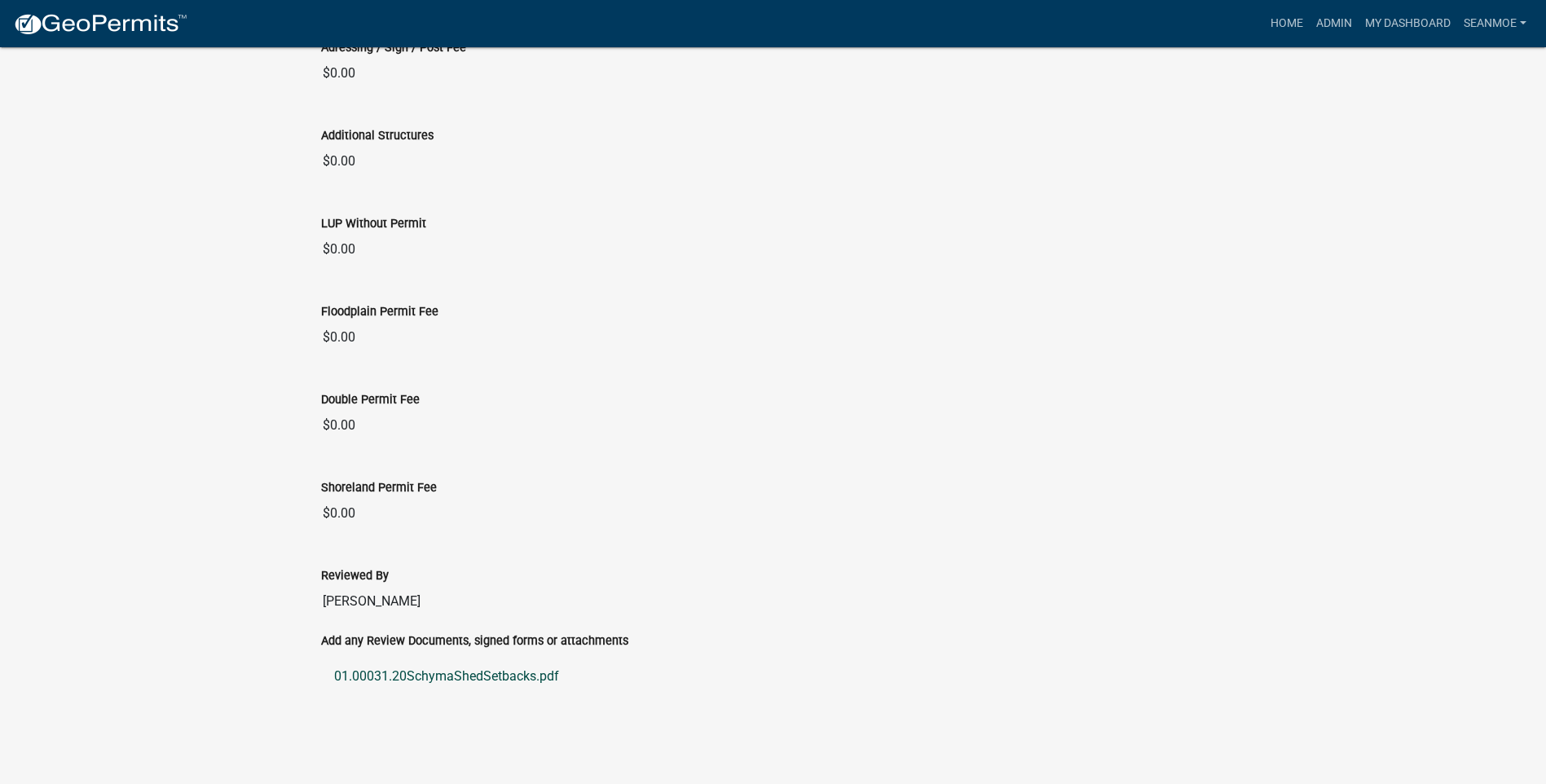
click at [438, 680] on link "01.00031.20SchymaShedSetbacks.pdf" at bounding box center [773, 676] width 905 height 39
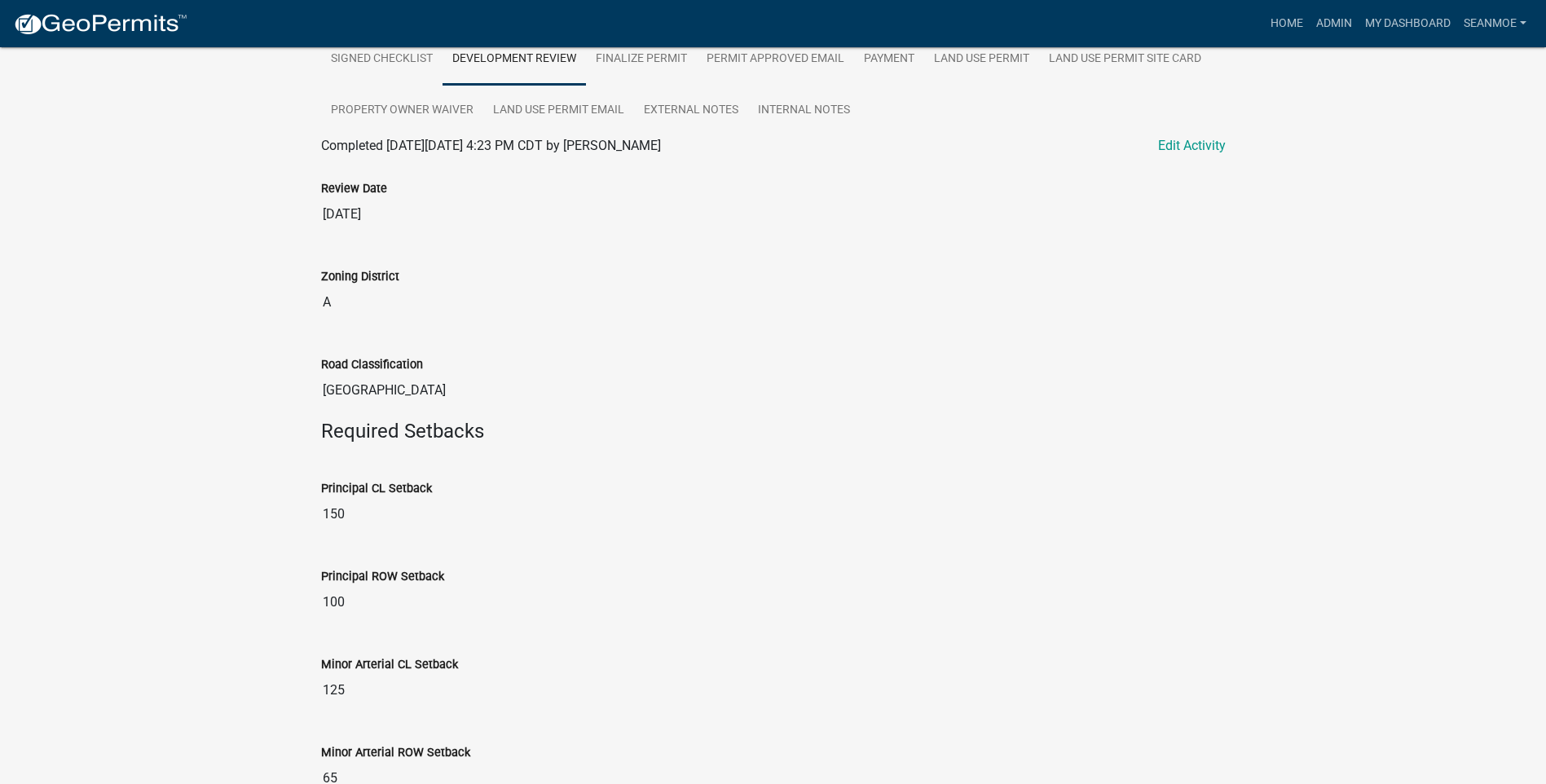
scroll to position [0, 0]
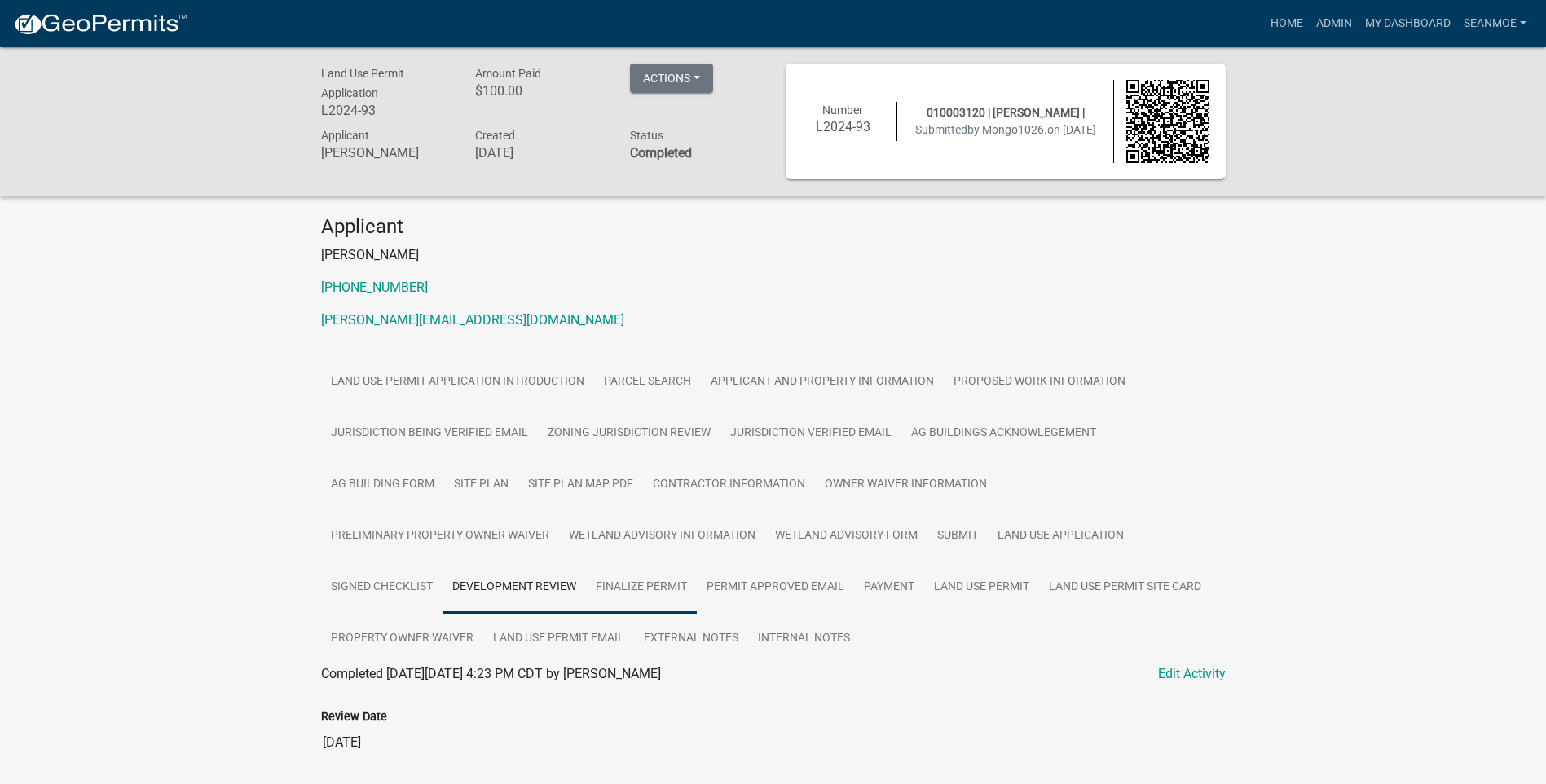
click at [586, 580] on link "Finalize Permit" at bounding box center [642, 588] width 111 height 52
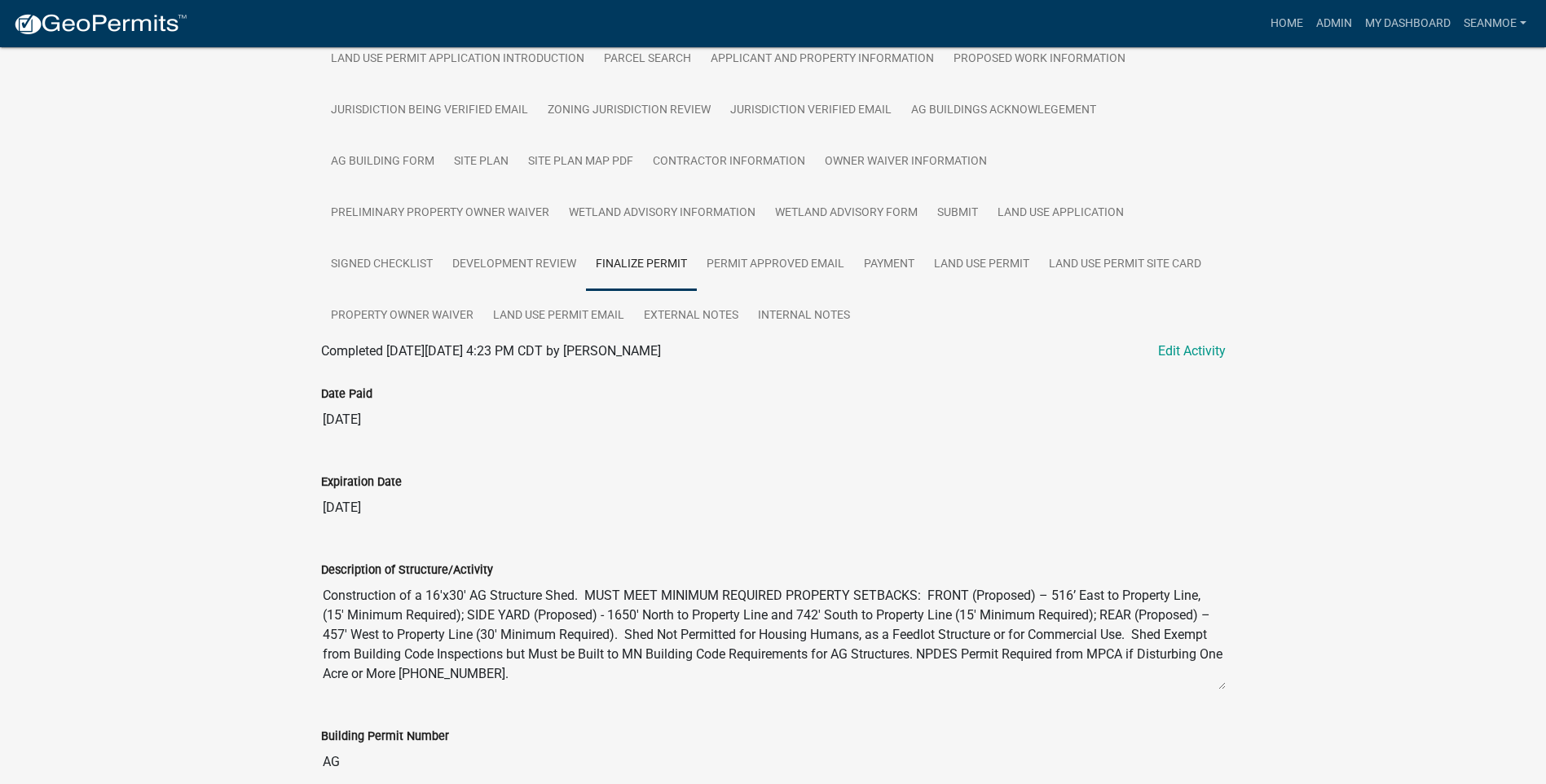
scroll to position [326, 0]
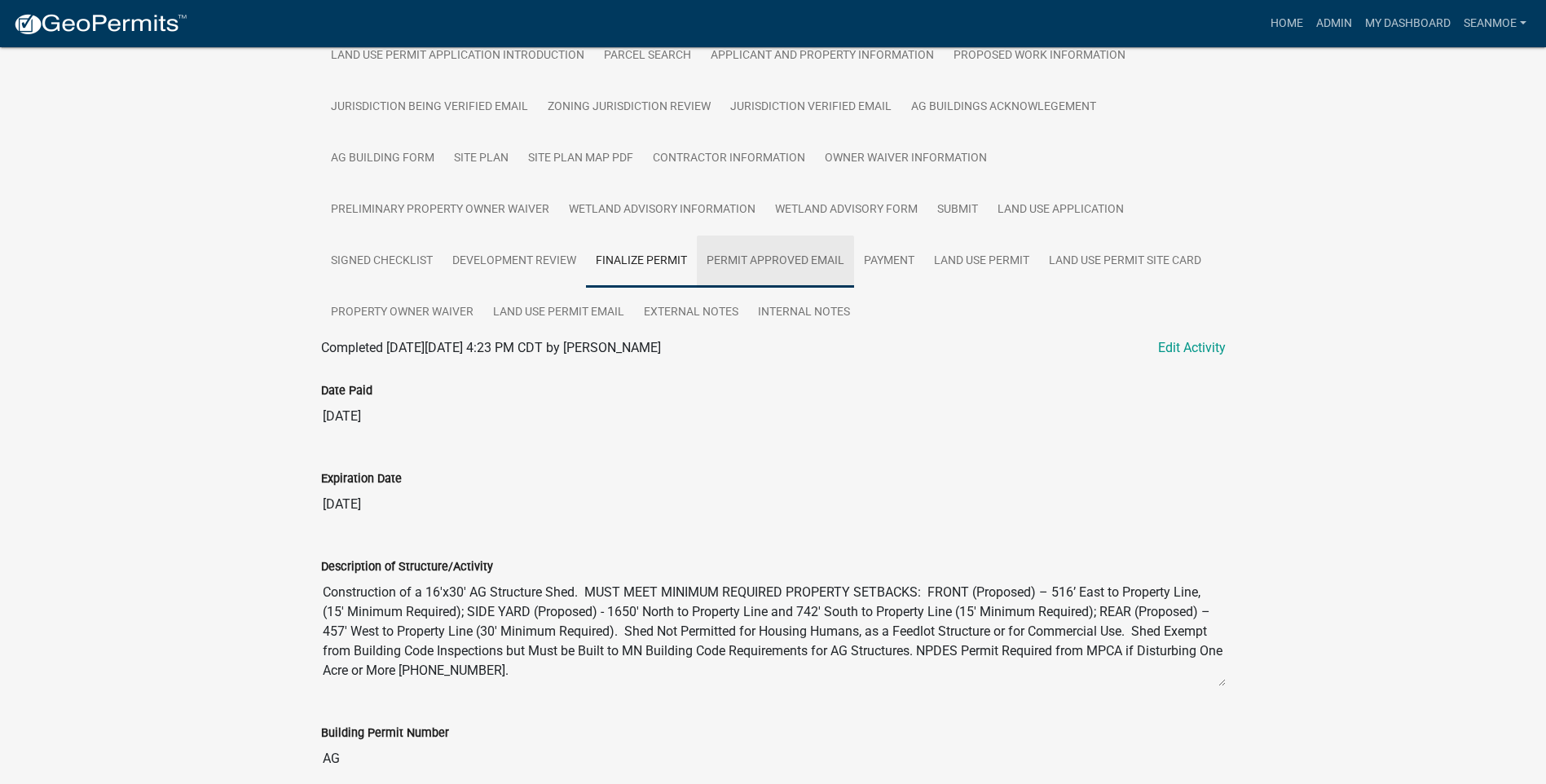
click at [697, 256] on link "Permit Approved Email" at bounding box center [775, 262] width 158 height 52
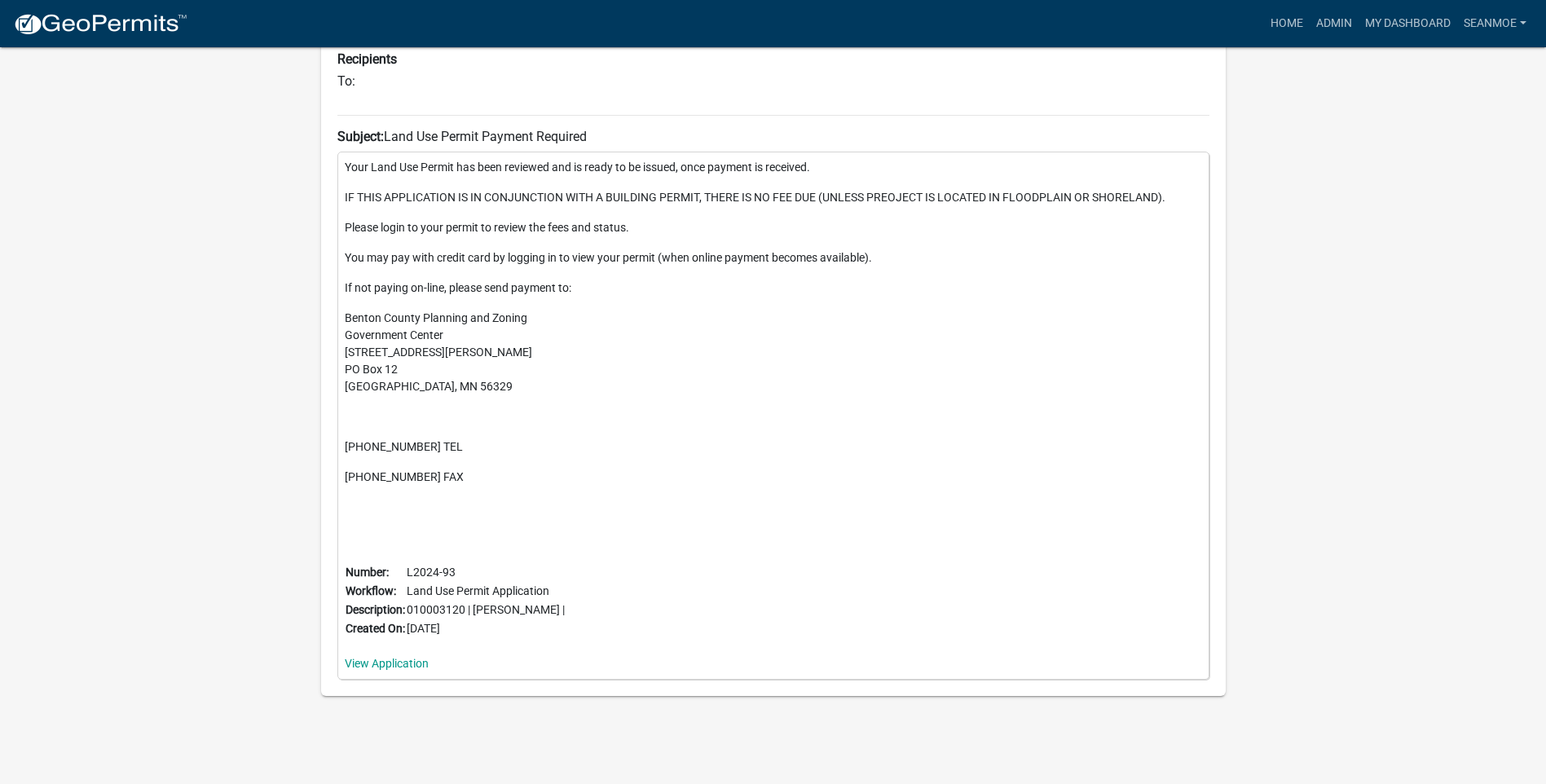
scroll to position [215, 0]
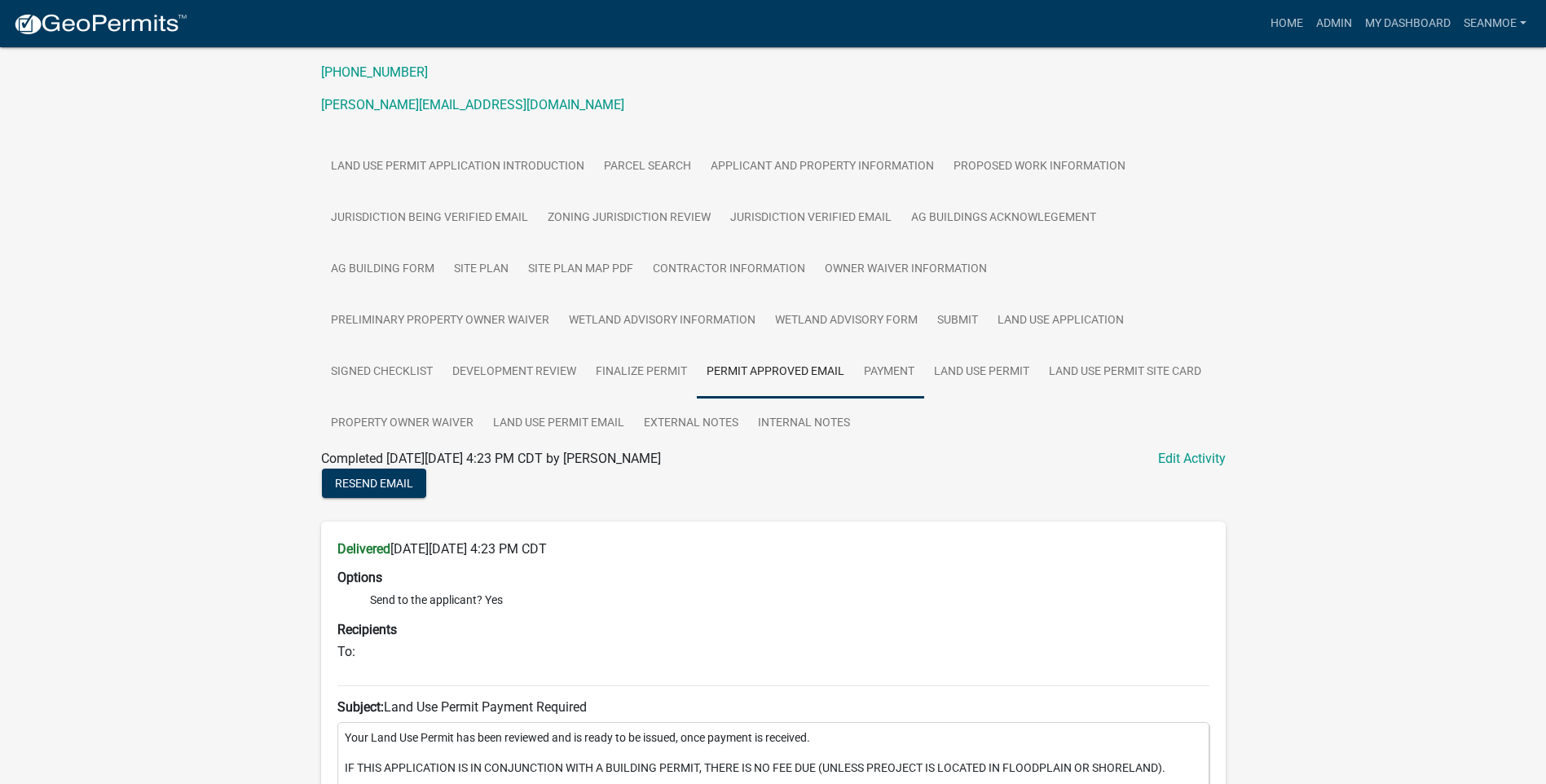
click at [854, 372] on link "Payment" at bounding box center [889, 372] width 70 height 52
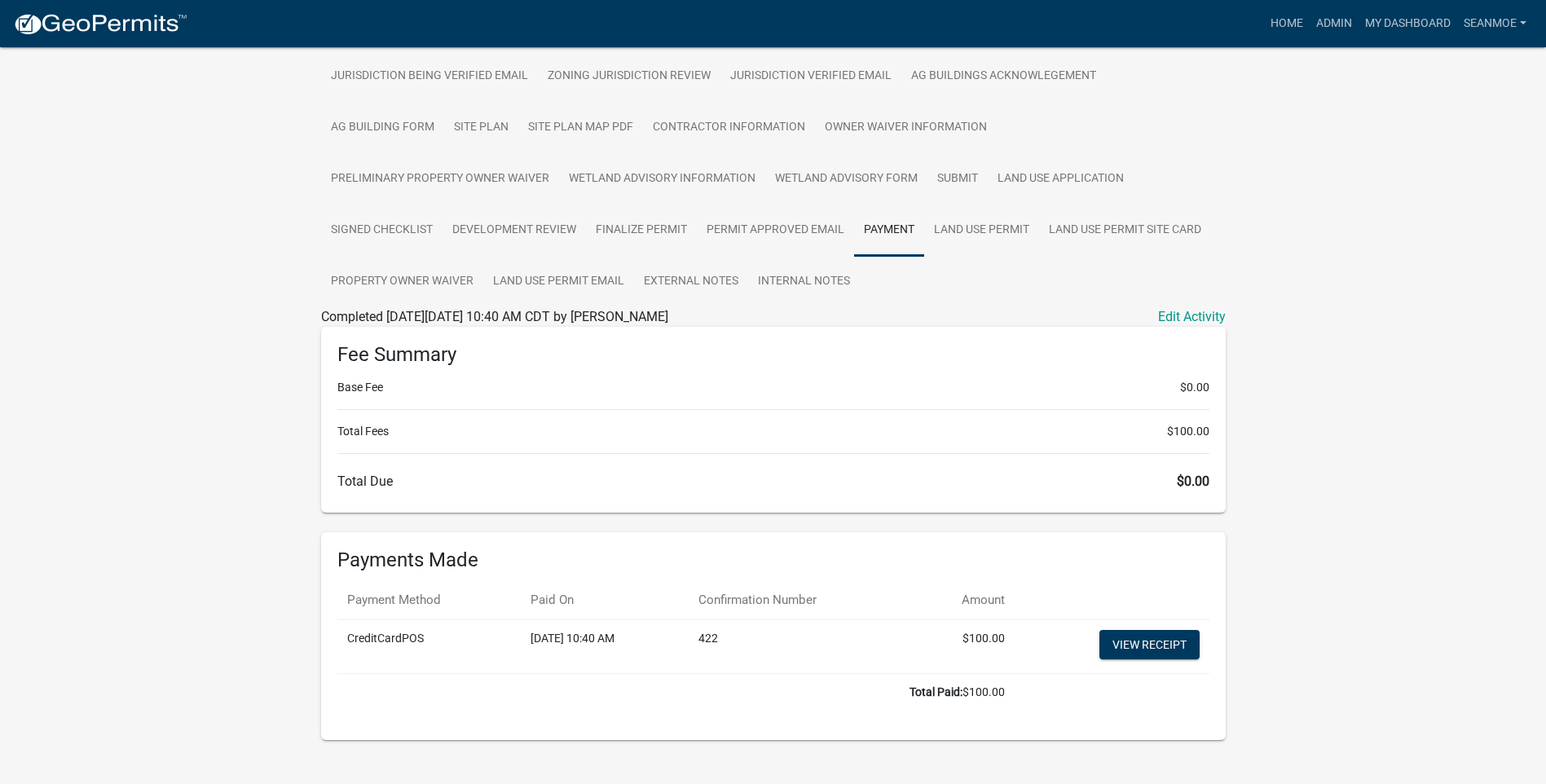
scroll to position [381, 0]
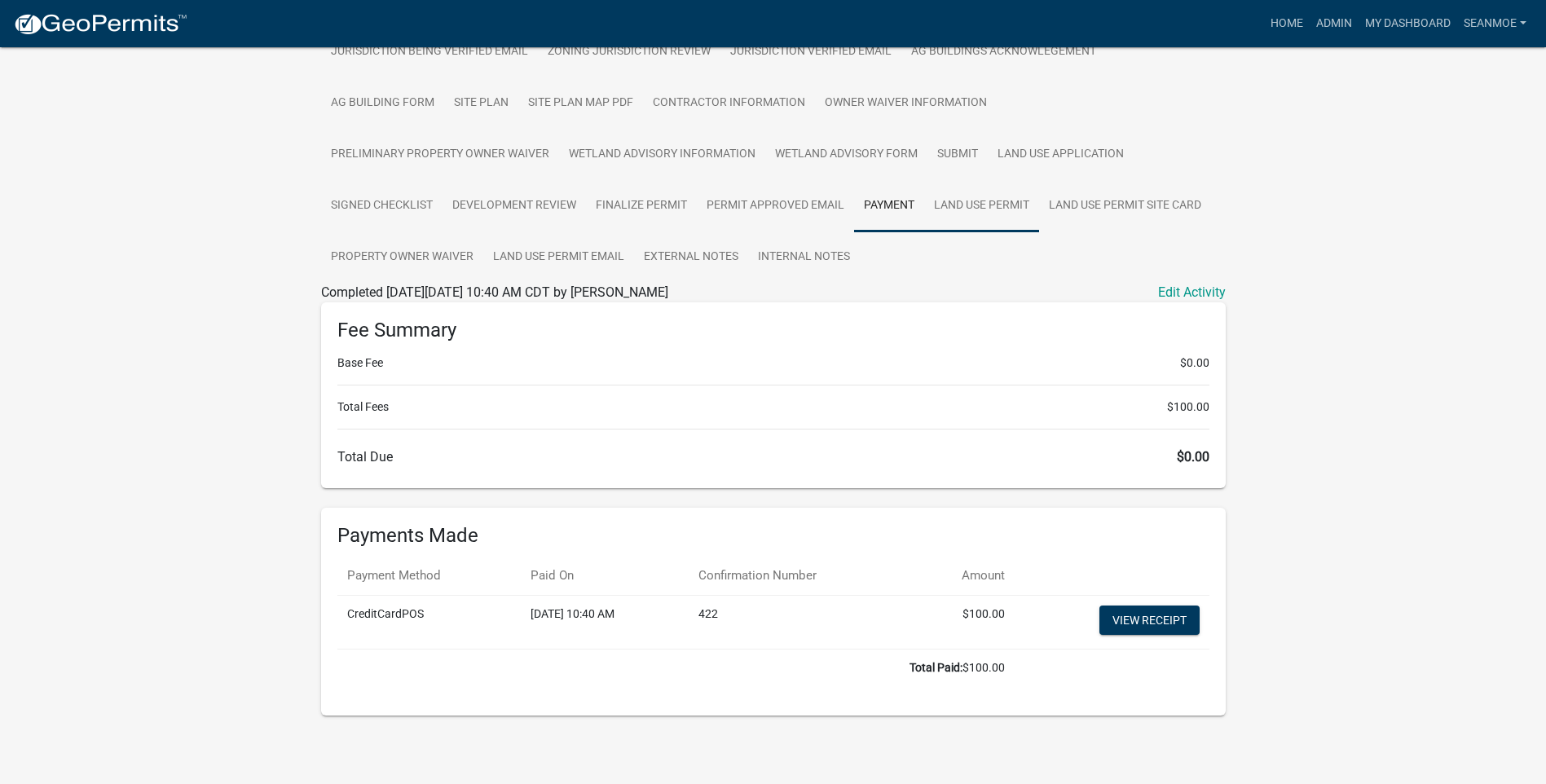
click at [924, 205] on link "Land Use Permit" at bounding box center [982, 206] width 115 height 52
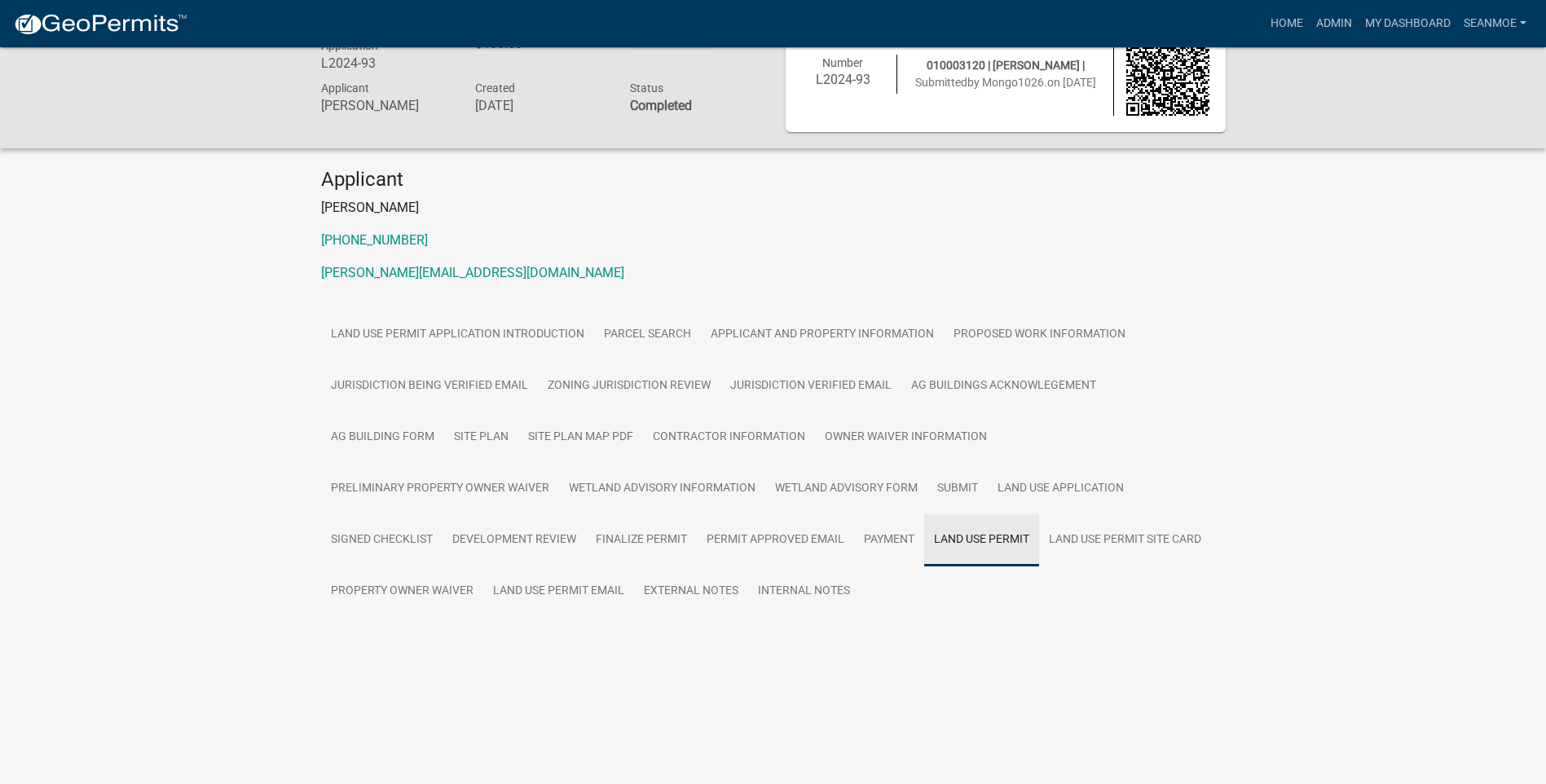
scroll to position [47, 0]
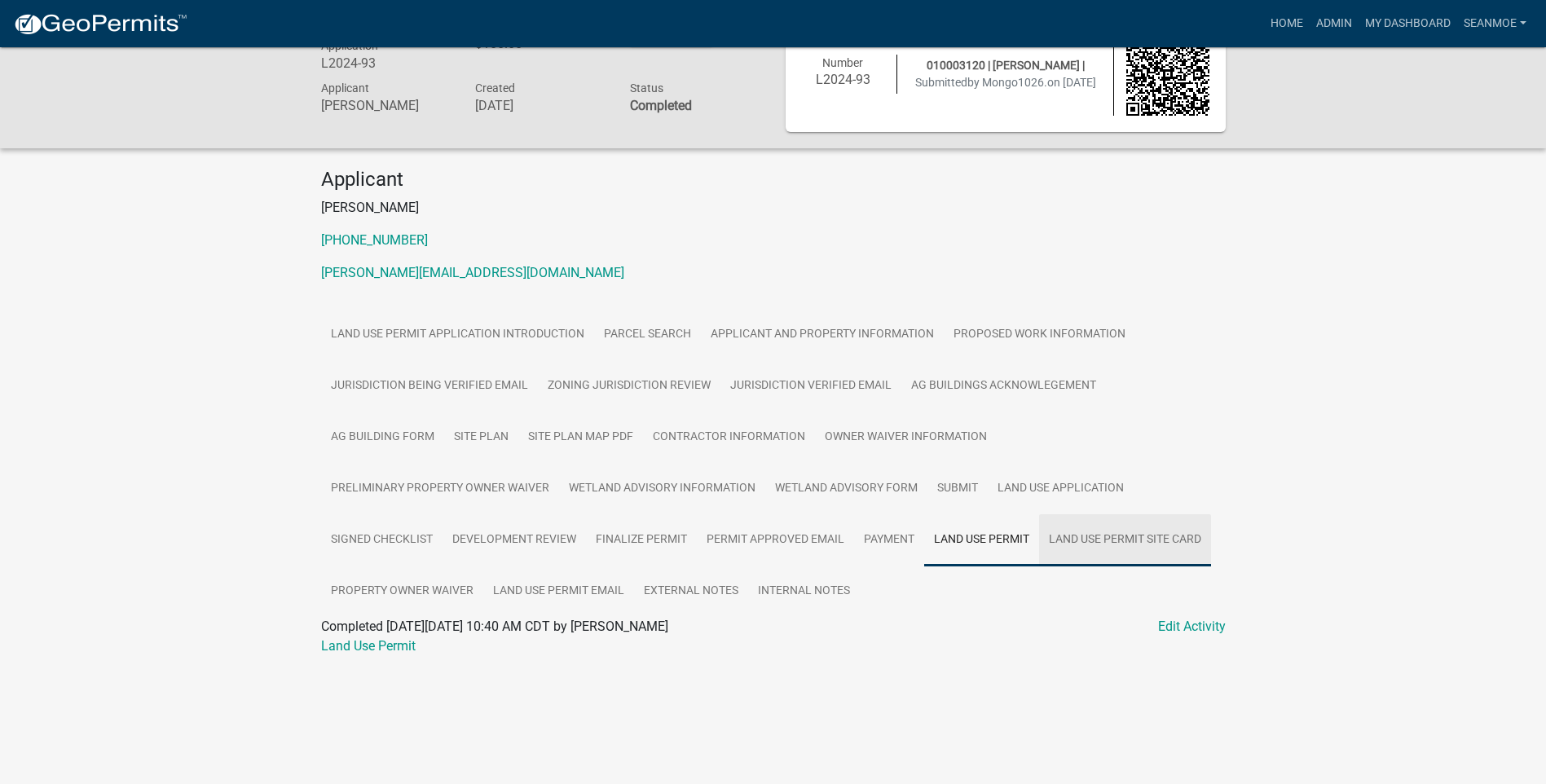
click at [1039, 540] on link "Land Use Permit Site Card" at bounding box center [1125, 540] width 172 height 52
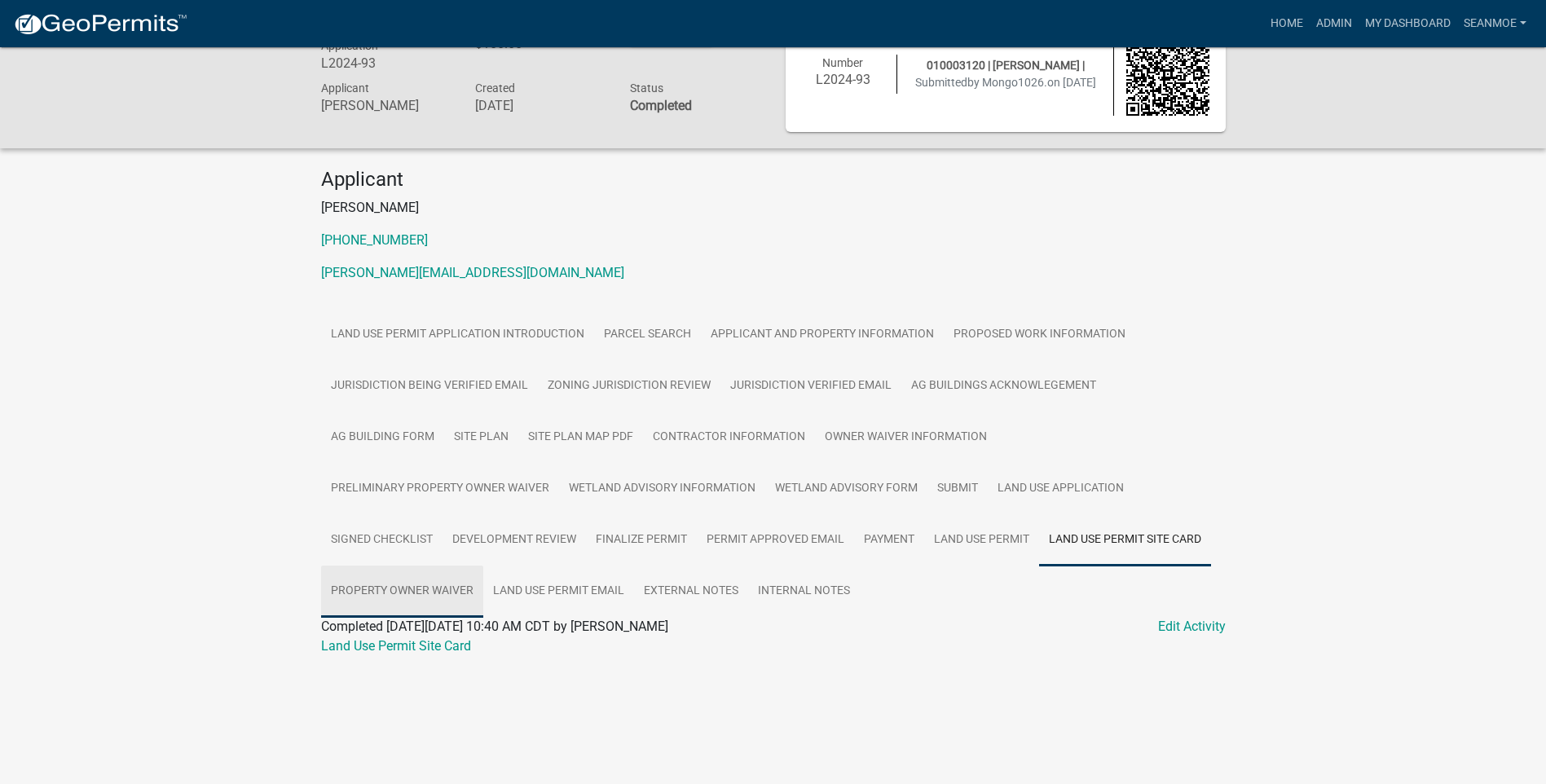
click at [484, 565] on link "Property Owner Waiver" at bounding box center [402, 591] width 163 height 52
click at [484, 597] on link "Land Use Permit Email" at bounding box center [559, 591] width 151 height 52
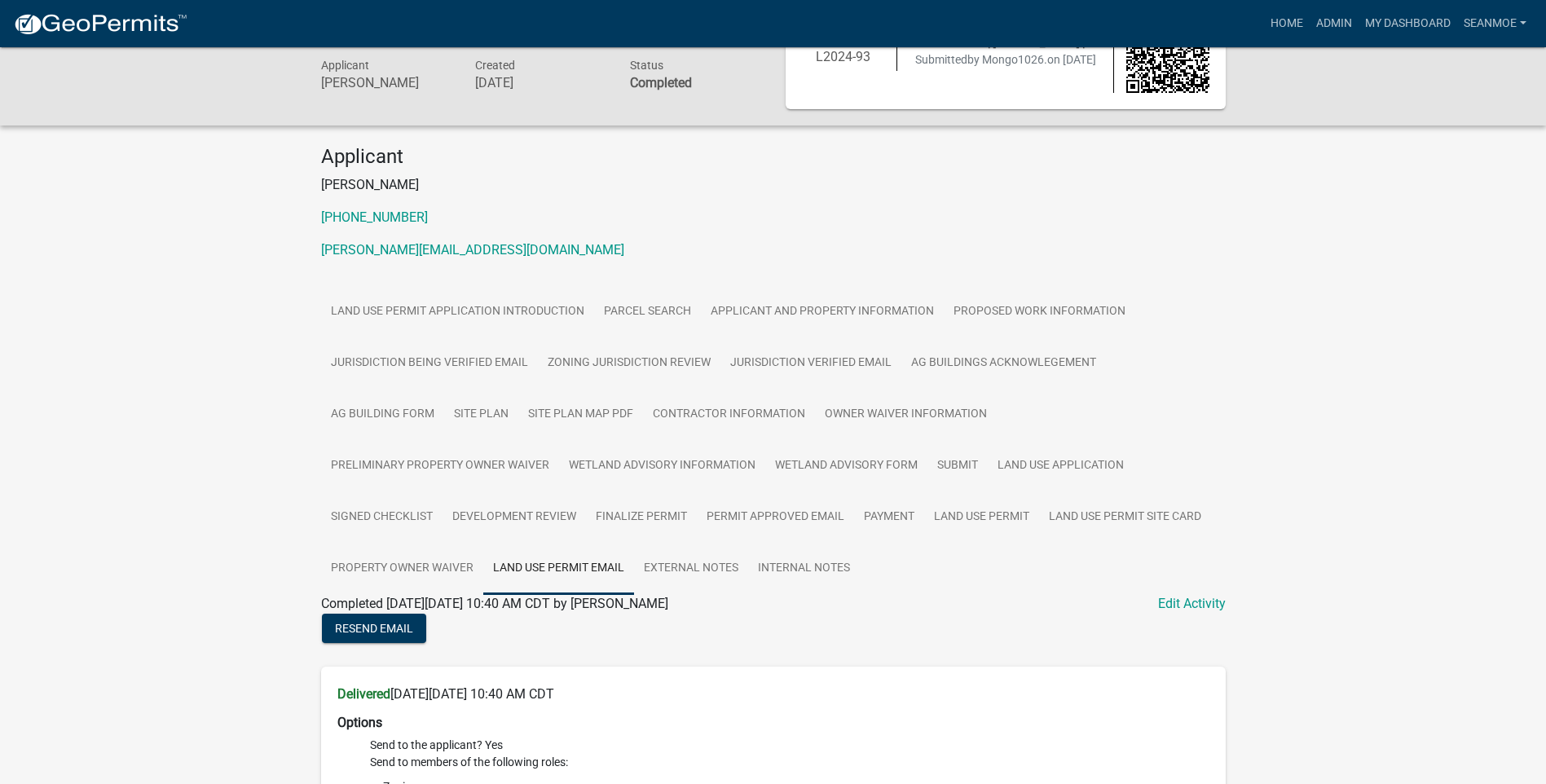
scroll to position [0, 0]
